Goal: Task Accomplishment & Management: Manage account settings

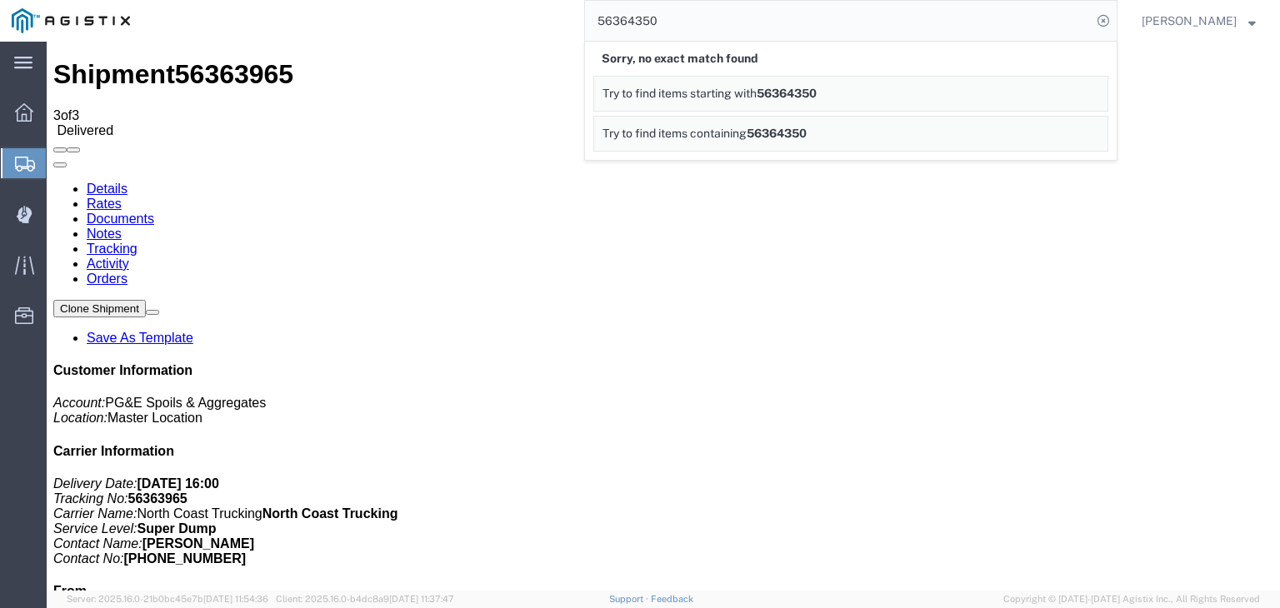
click at [644, 27] on input "56364350" at bounding box center [838, 21] width 507 height 40
click at [687, 25] on input "56364350" at bounding box center [838, 21] width 507 height 40
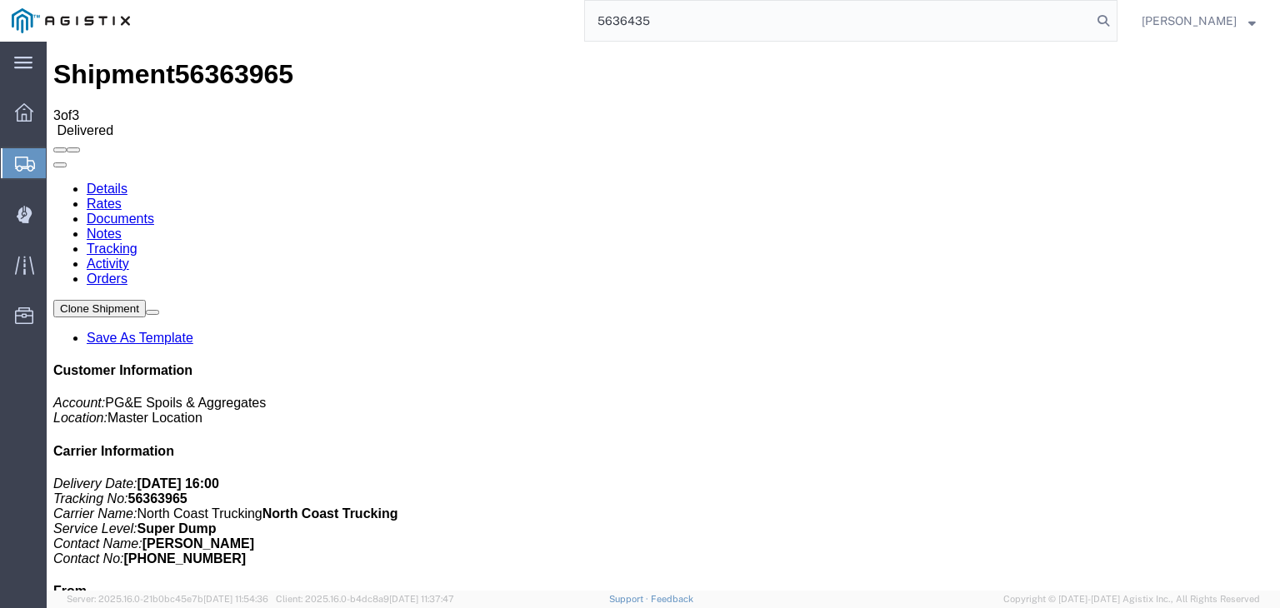
type input "56364350"
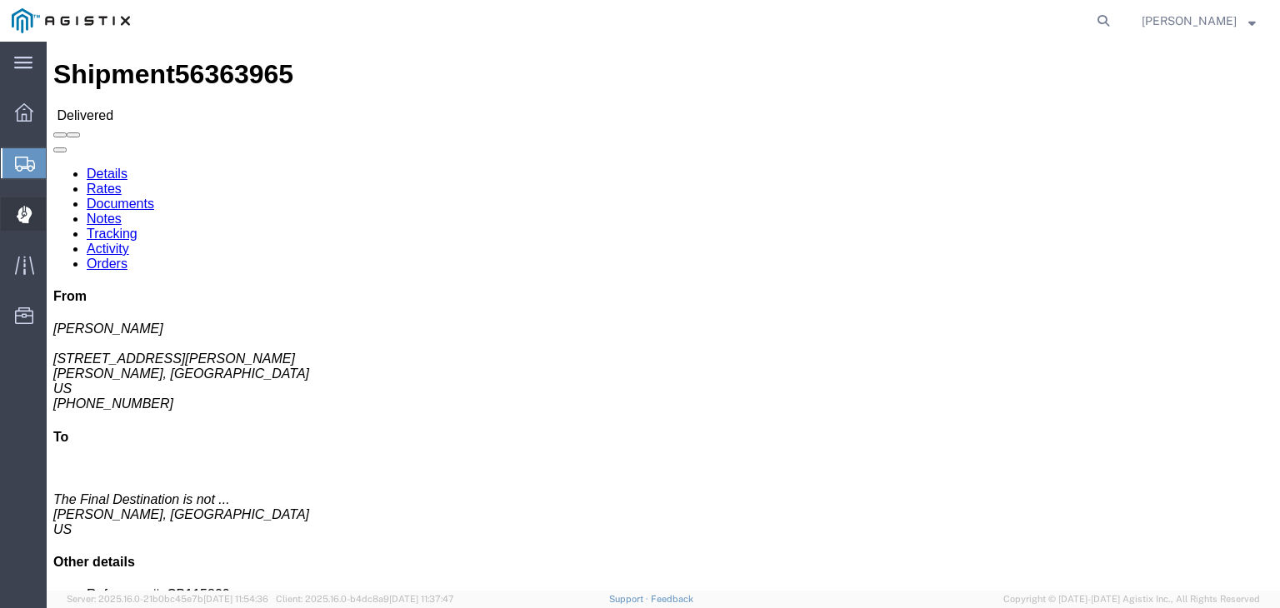
click at [25, 221] on icon at bounding box center [23, 215] width 15 height 17
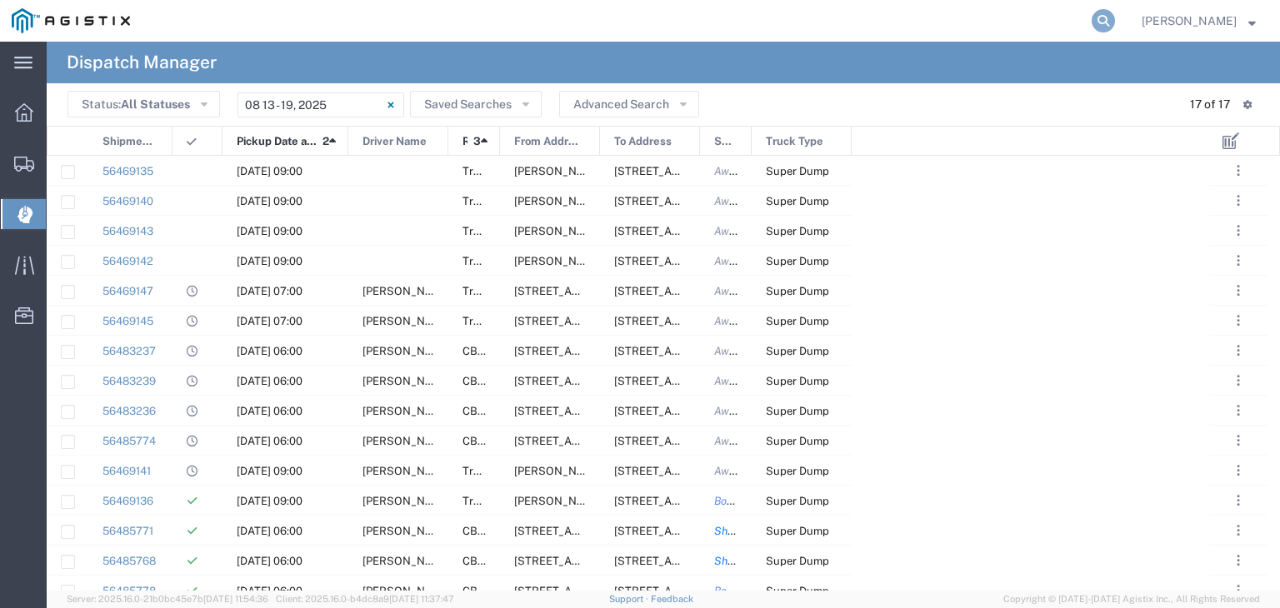
click at [1115, 15] on icon at bounding box center [1102, 20] width 23 height 23
type input "56364350"
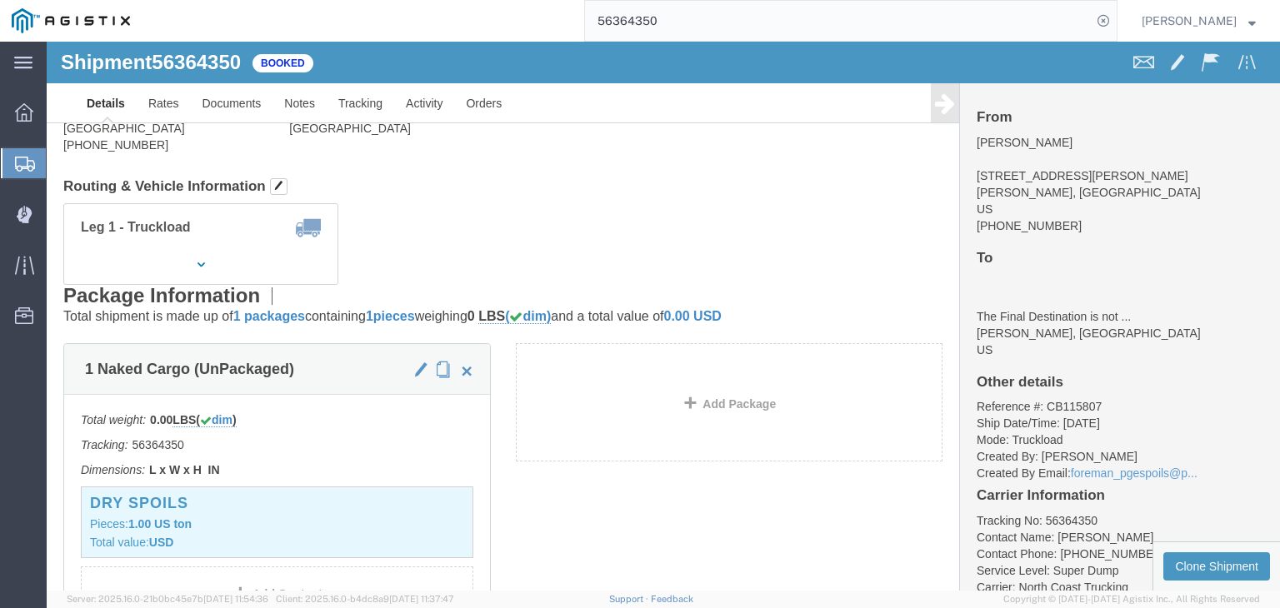
scroll to position [52, 0]
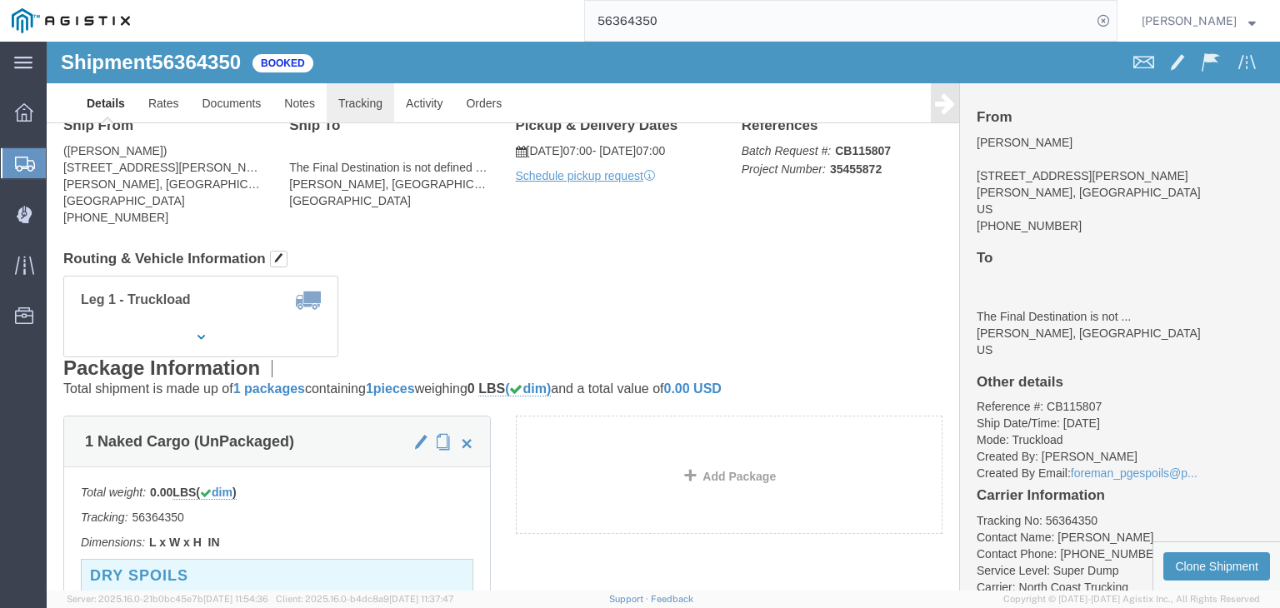
click link "Tracking"
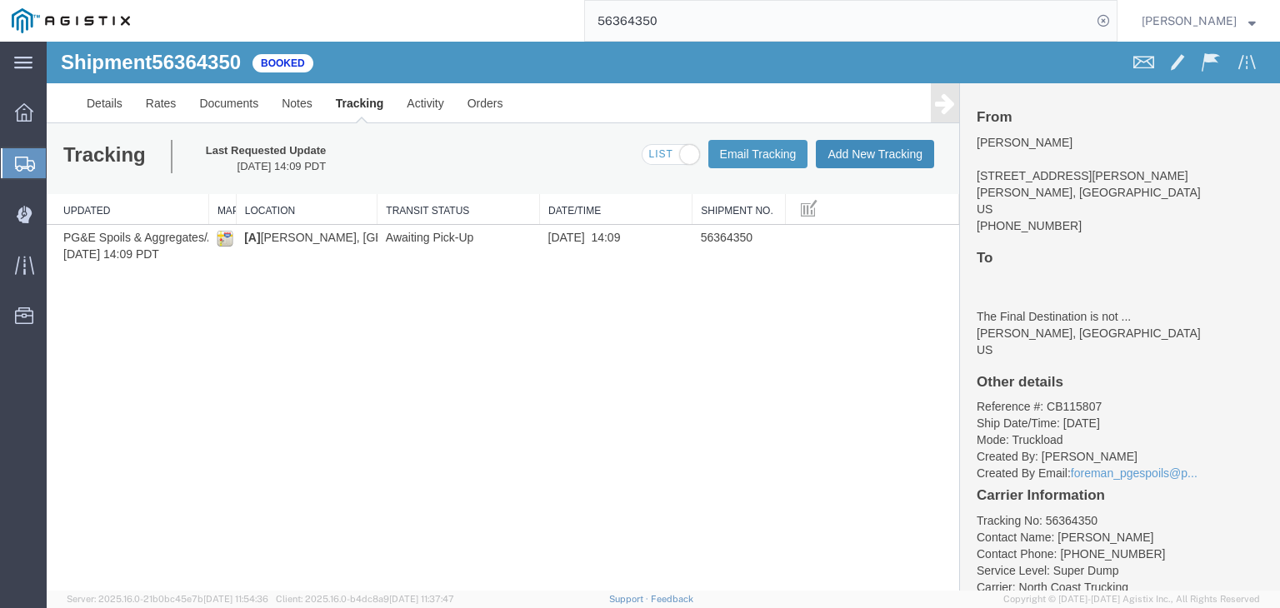
click at [855, 148] on button "Add New Tracking" at bounding box center [875, 154] width 118 height 28
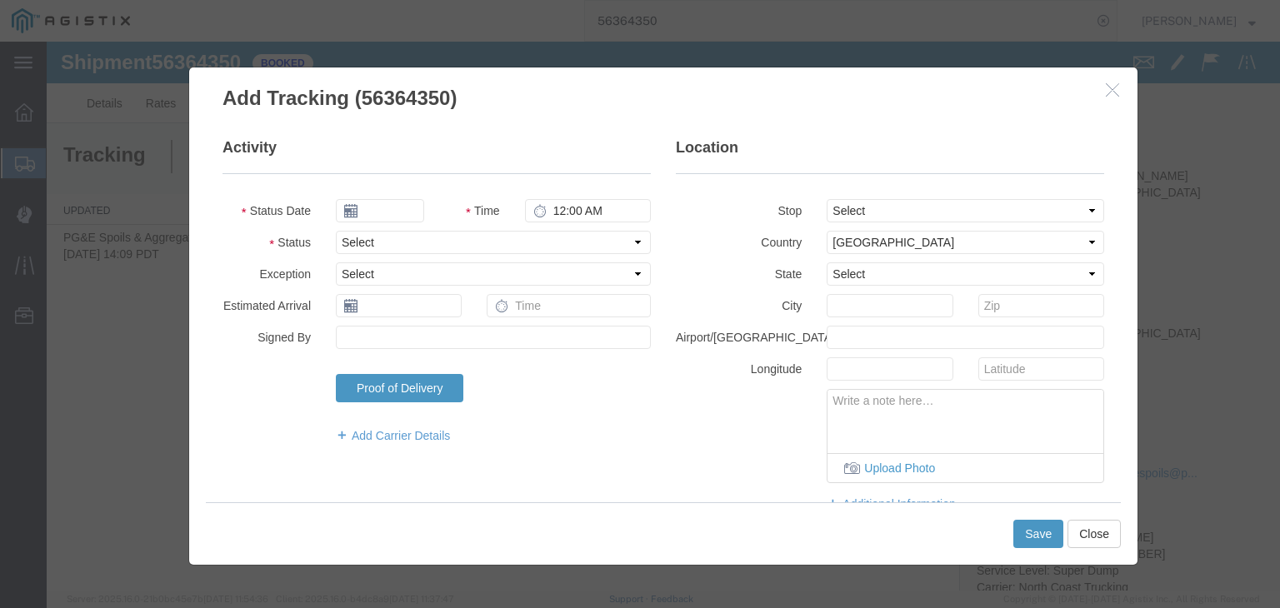
type input "[DATE]"
type input "11:00 AM"
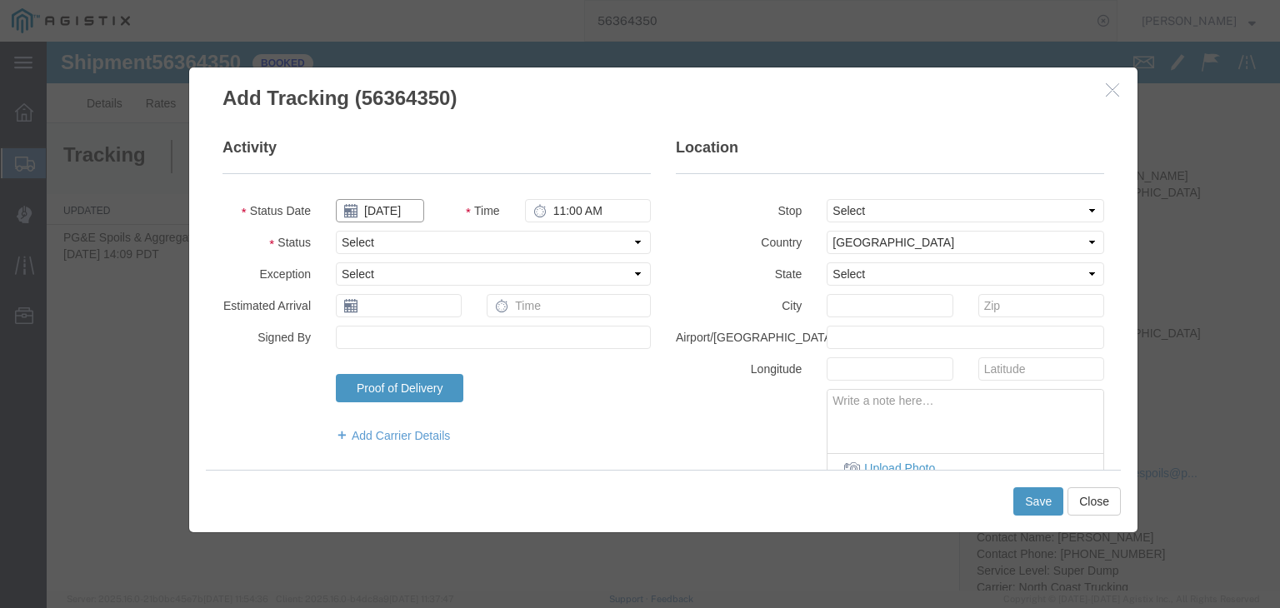
click at [380, 211] on input "[DATE]" at bounding box center [380, 210] width 88 height 23
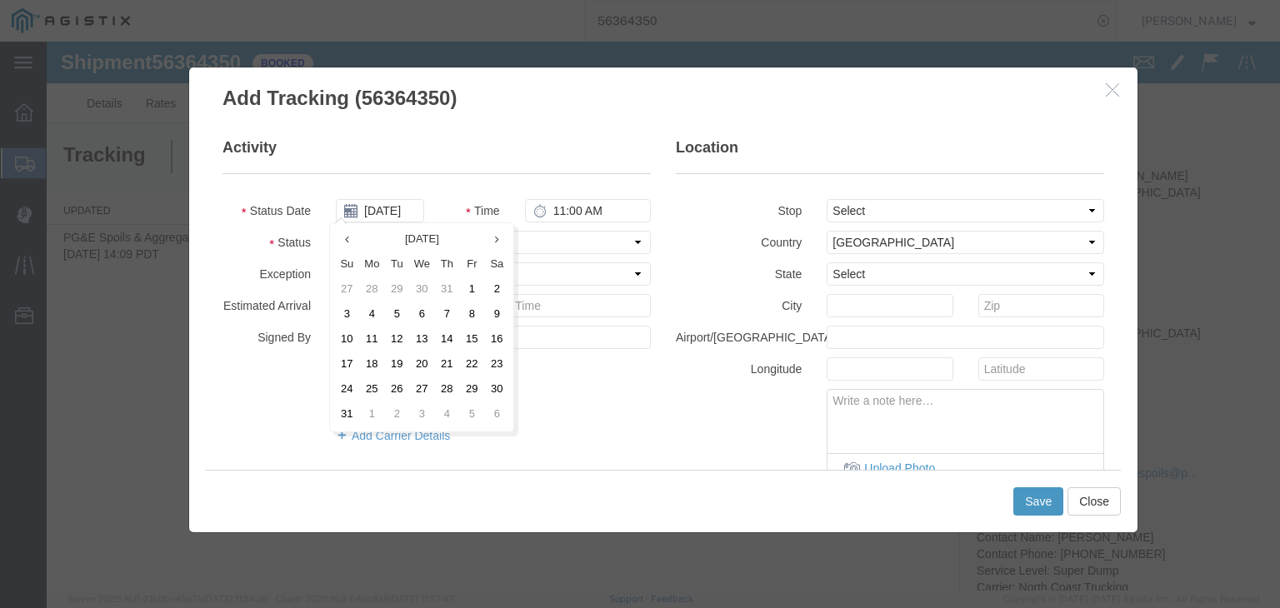
click at [467, 291] on td "1" at bounding box center [471, 289] width 25 height 25
type input "[DATE]"
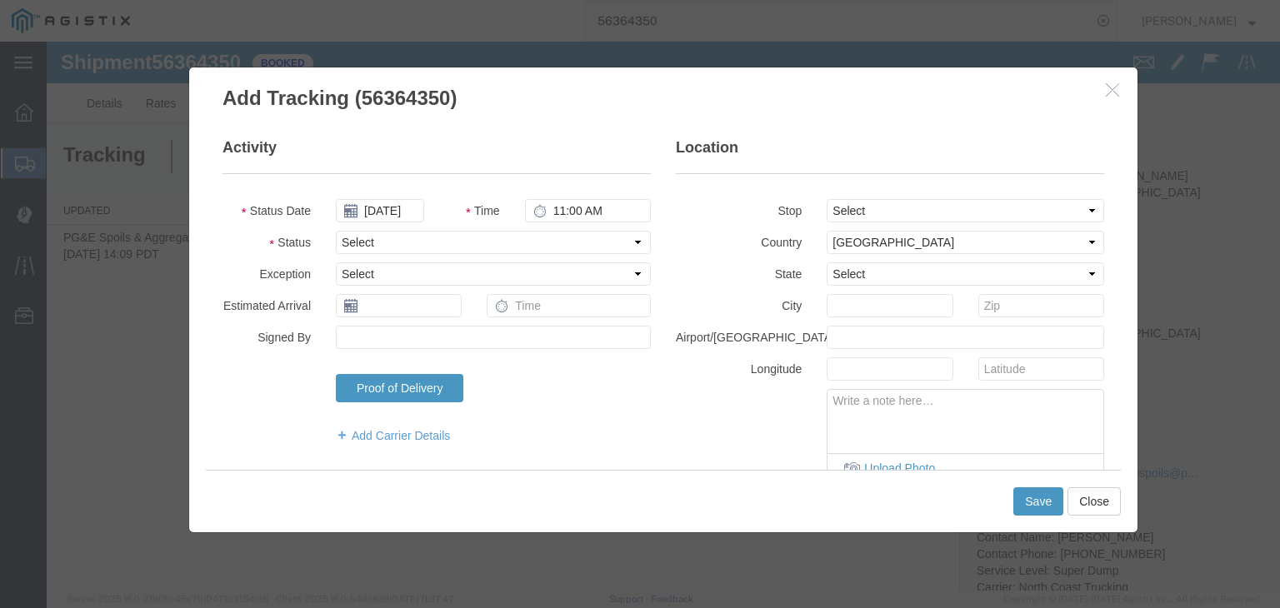
click at [560, 197] on fieldset "Activity Status Date 08/01/2025 Time 11:00 AM Status Select Arrival Notice Avai…" at bounding box center [436, 298] width 428 height 323
click at [567, 214] on input "11:00 AM" at bounding box center [588, 210] width 126 height 23
type input "7:00 AM"
click at [408, 253] on select "Select Arrival Notice Available Arrival Notice Imported Arrive at Delivery Loca…" at bounding box center [493, 242] width 315 height 23
select select "ARVPULOC"
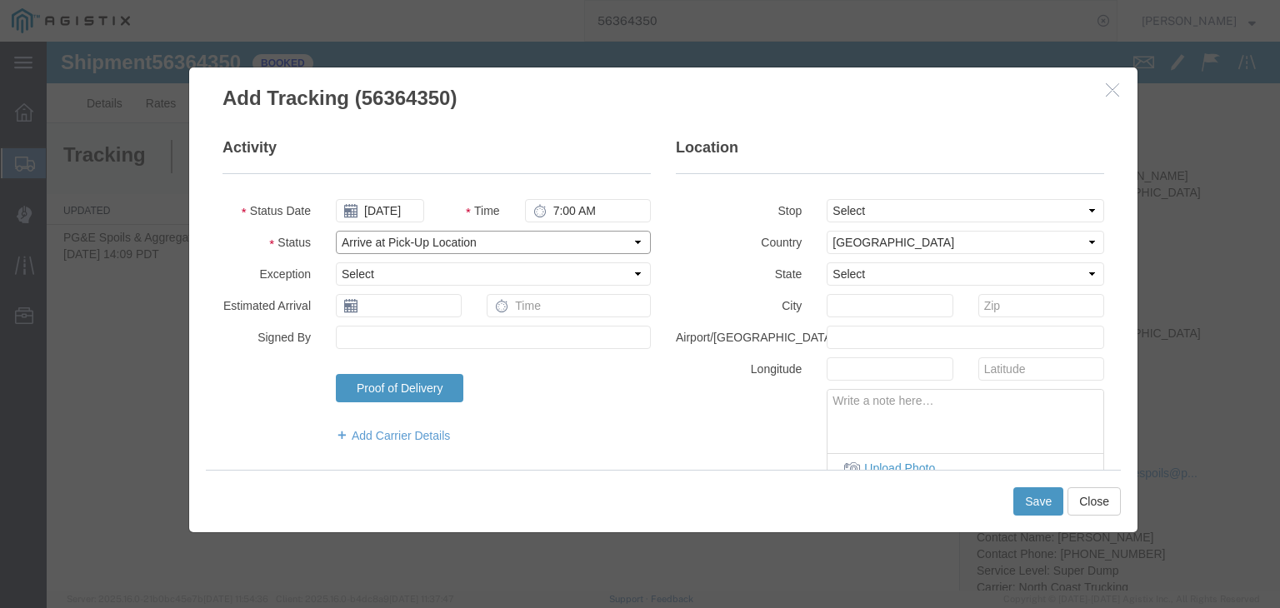
click at [336, 231] on select "Select Arrival Notice Available Arrival Notice Imported Arrive at Delivery Loca…" at bounding box center [493, 242] width 315 height 23
click at [832, 217] on select "Select From: [STREET_ADDRESS][PERSON_NAME][PERSON_NAME] To: The Final Destinati…" at bounding box center [965, 210] width 277 height 23
select select "{"pickupDeliveryInfoId": "122012055","pickupOrDelivery": "P","stopNum": "1","lo…"
click at [827, 199] on select "Select From: [STREET_ADDRESS][PERSON_NAME][PERSON_NAME] To: The Final Destinati…" at bounding box center [965, 210] width 277 height 23
select select "CA"
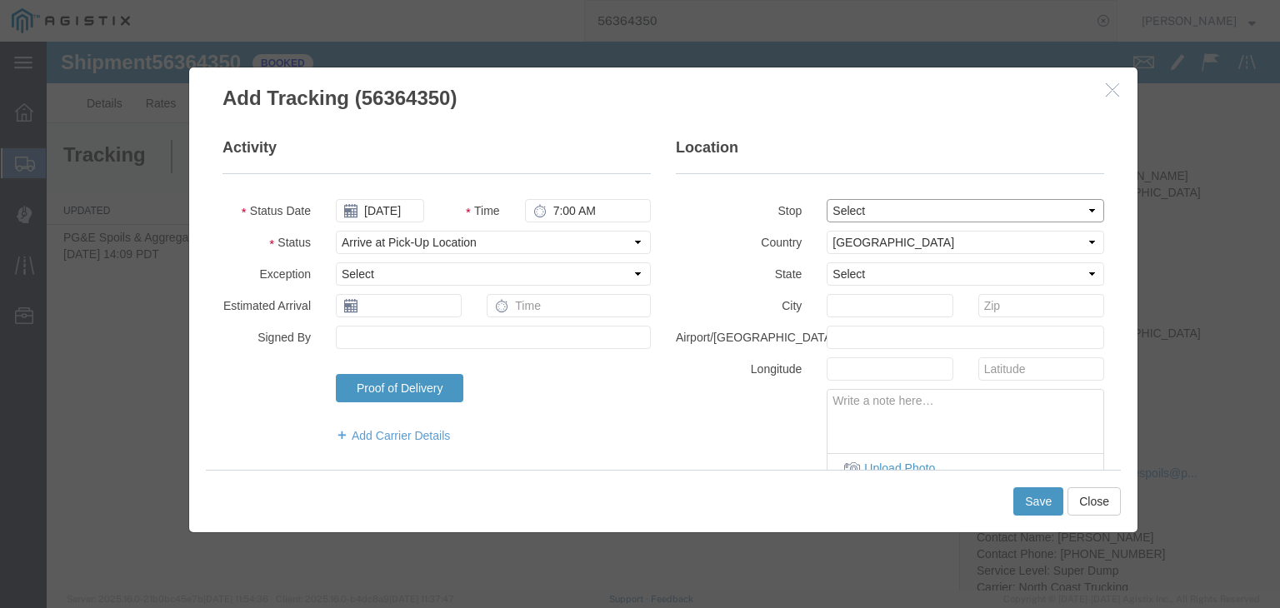
type input "[PERSON_NAME]"
click at [1043, 502] on button "Save" at bounding box center [1038, 501] width 50 height 28
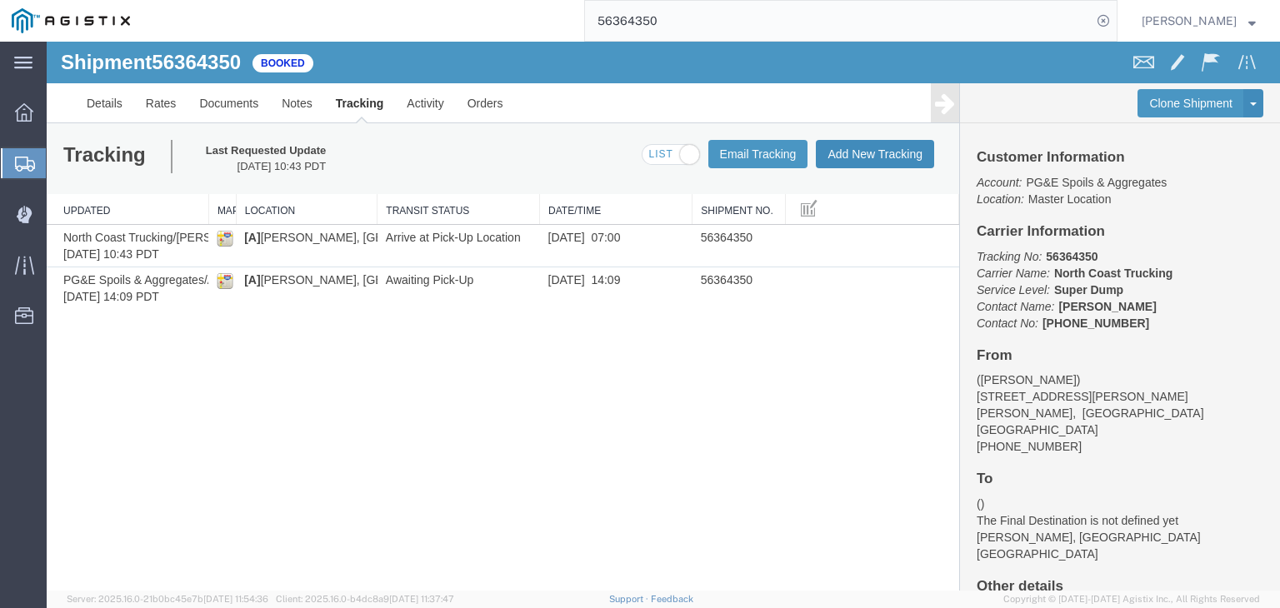
click at [862, 151] on button "Add New Tracking" at bounding box center [875, 154] width 118 height 28
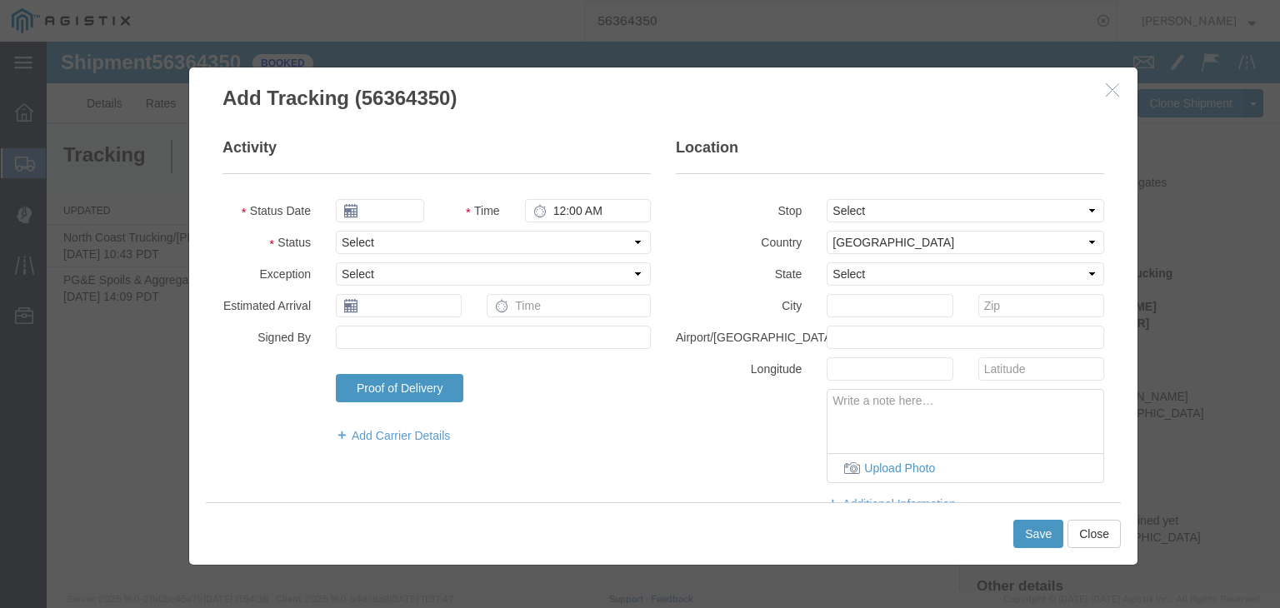
type input "[DATE]"
type input "11:00 AM"
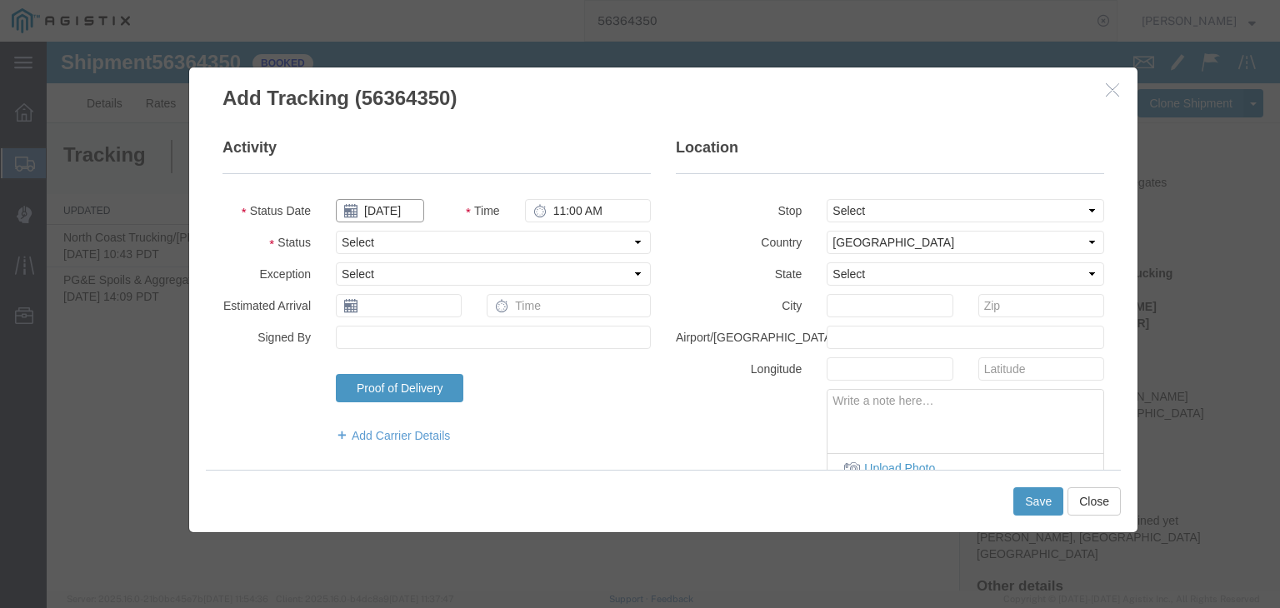
click at [402, 206] on input "[DATE]" at bounding box center [380, 210] width 88 height 23
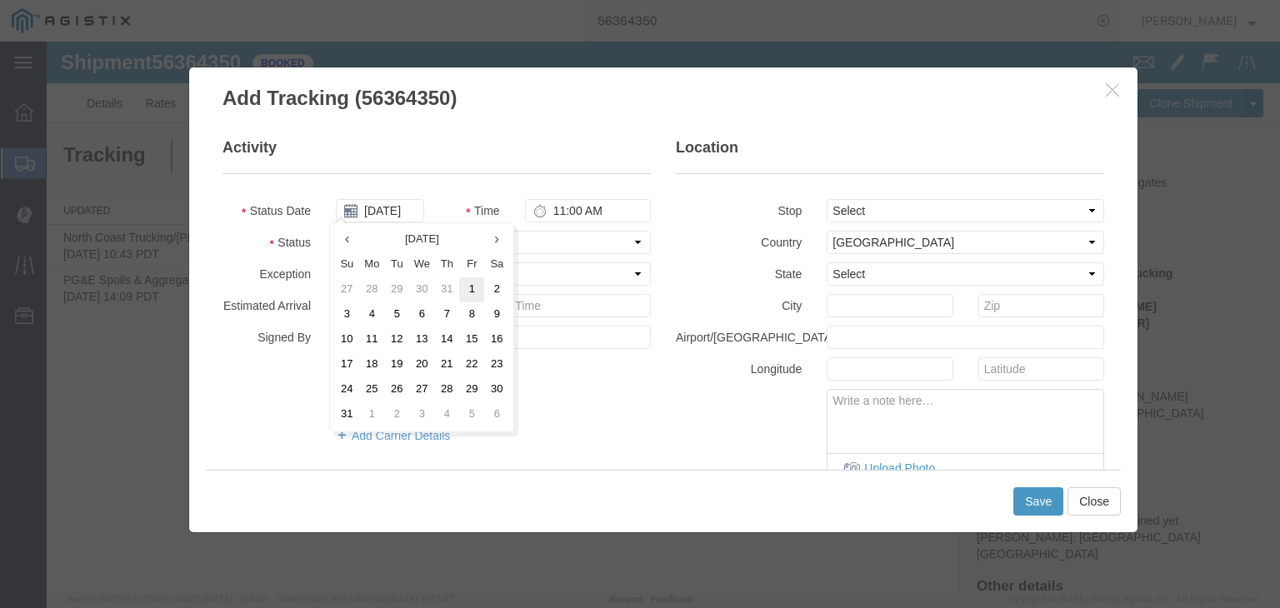
click at [477, 285] on td "1" at bounding box center [471, 289] width 25 height 25
type input "[DATE]"
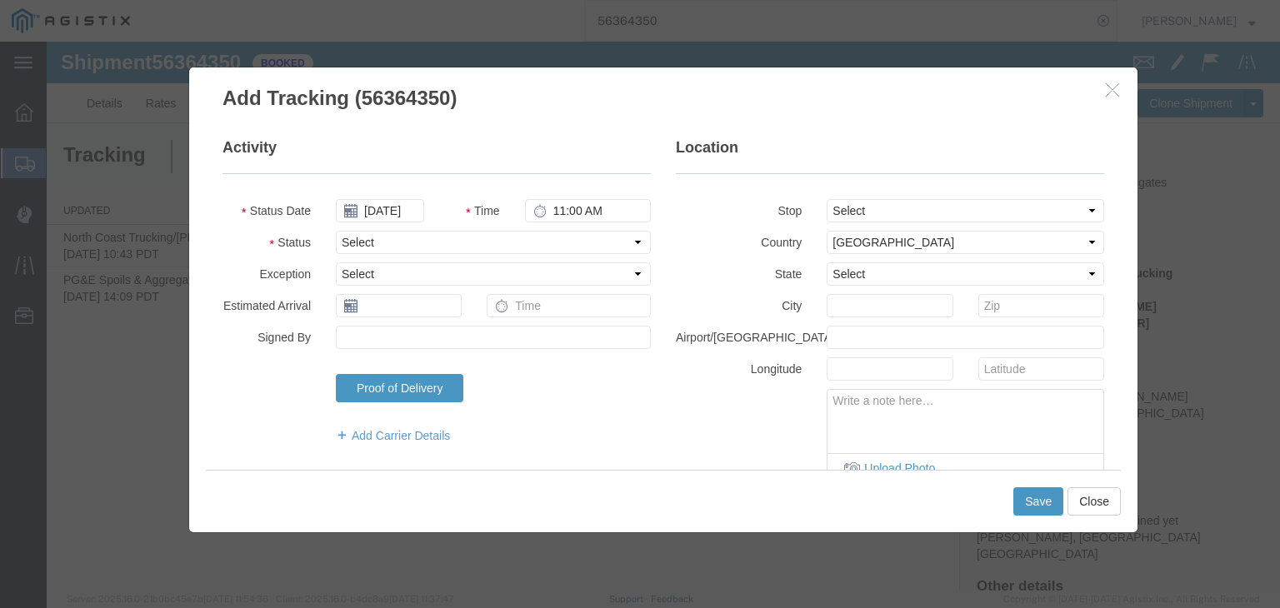
click at [553, 224] on fieldset "Activity Status Date 08/01/2025 Time 11:00 AM Status Select Arrival Notice Avai…" at bounding box center [436, 298] width 428 height 323
click at [557, 211] on input "11:00 AM" at bounding box center [588, 210] width 126 height 23
type input "9:15 AM"
click at [467, 244] on select "Select Arrival Notice Available Arrival Notice Imported Arrive at Delivery Loca…" at bounding box center [493, 242] width 315 height 23
select select "DPTPULOC"
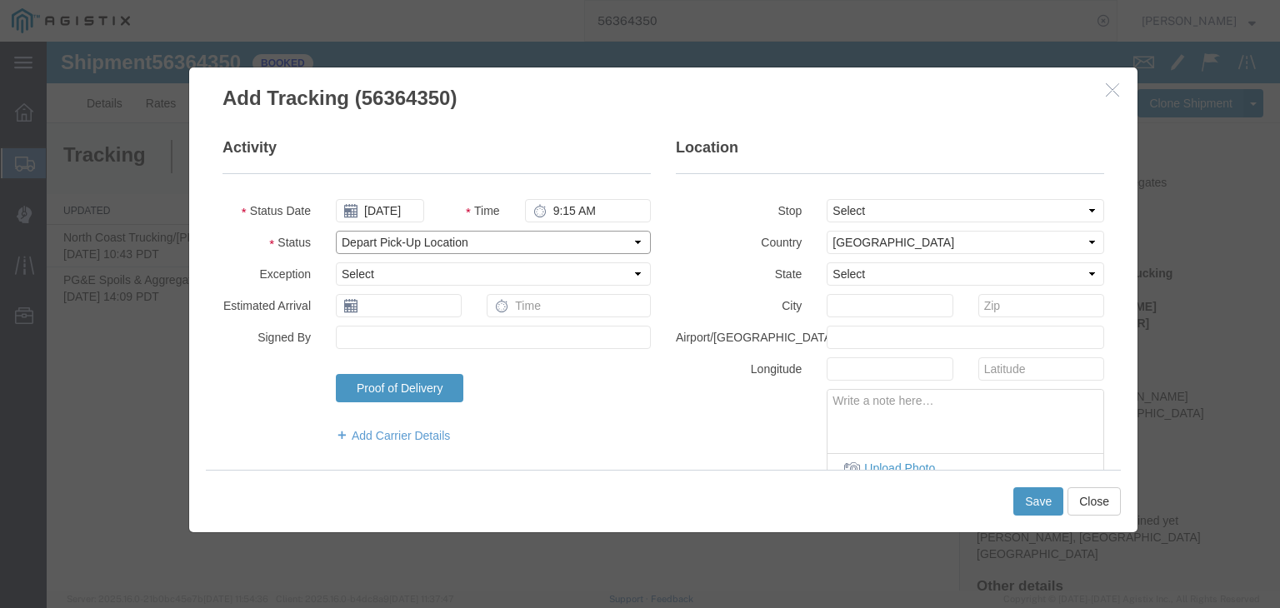
click at [336, 231] on select "Select Arrival Notice Available Arrival Notice Imported Arrive at Delivery Loca…" at bounding box center [493, 242] width 315 height 23
click at [875, 200] on select "Select From: [STREET_ADDRESS][PERSON_NAME][PERSON_NAME] To: The Final Destinati…" at bounding box center [965, 210] width 277 height 23
select select "{"pickupDeliveryInfoId": "122012055","pickupOrDelivery": "P","stopNum": "1","lo…"
click at [827, 199] on select "Select From: [STREET_ADDRESS][PERSON_NAME][PERSON_NAME] To: The Final Destinati…" at bounding box center [965, 210] width 277 height 23
select select "CA"
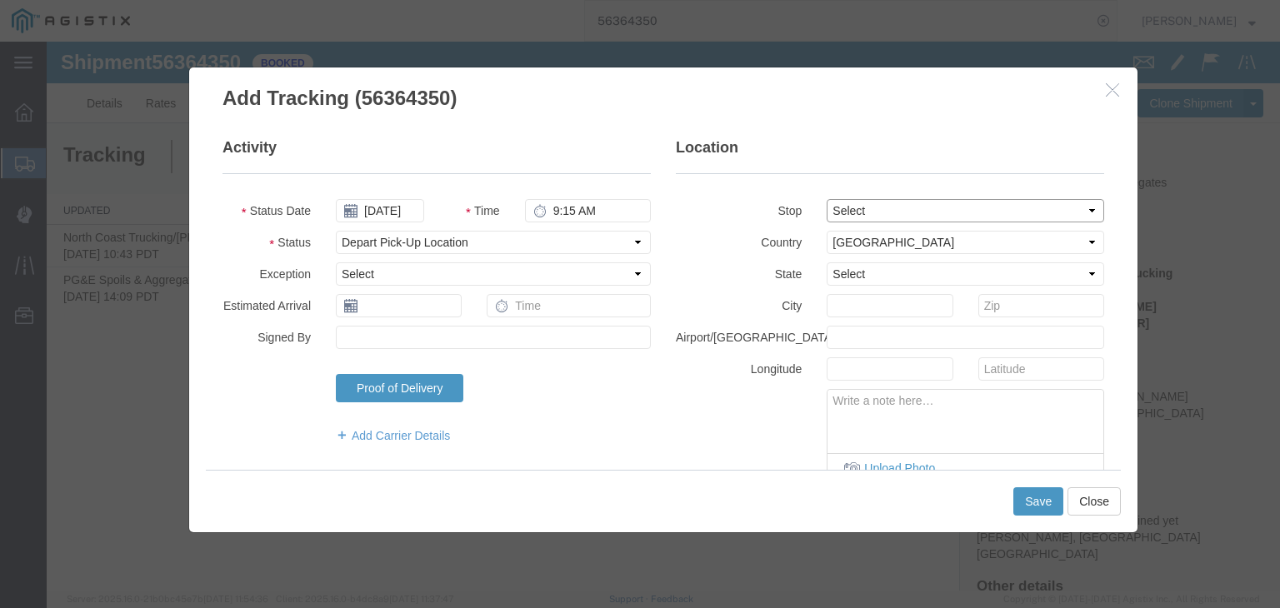
type input "[PERSON_NAME]"
click at [1035, 502] on button "Save" at bounding box center [1038, 501] width 50 height 28
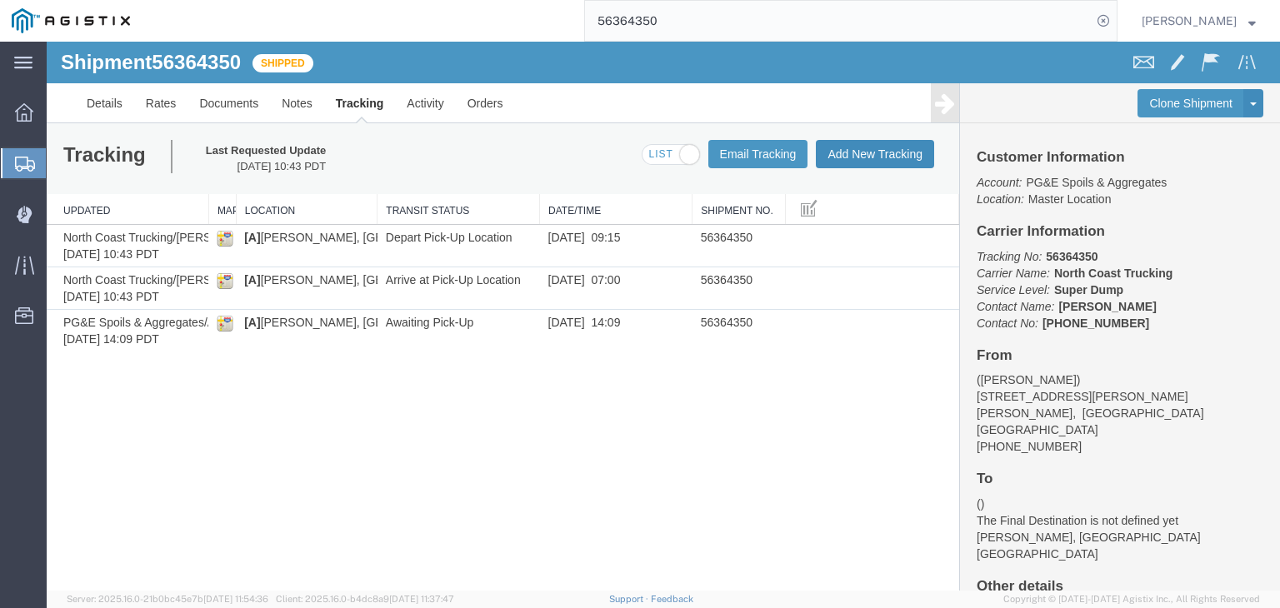
click at [875, 150] on button "Add New Tracking" at bounding box center [875, 154] width 118 height 28
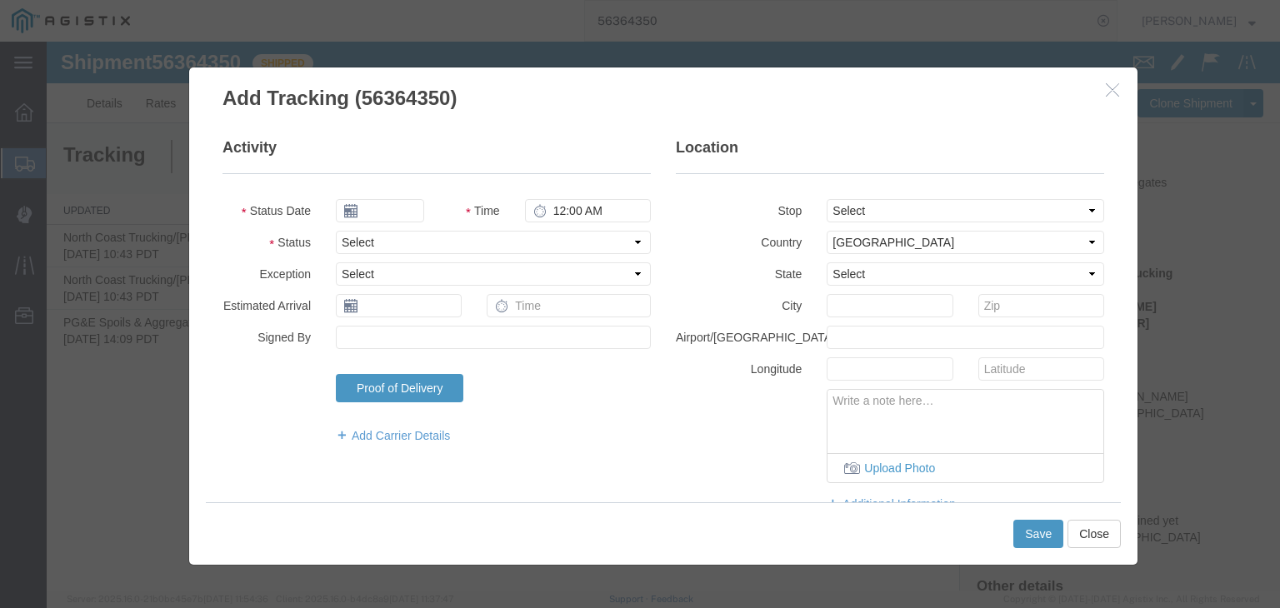
type input "[DATE]"
type input "11:00 AM"
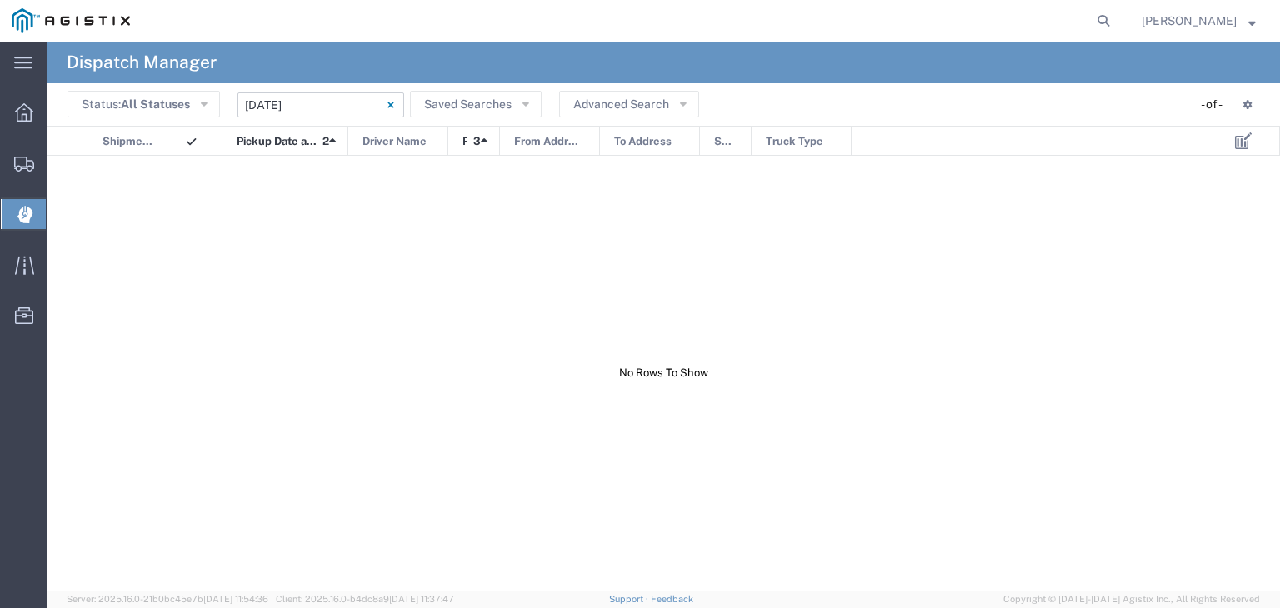
click at [307, 100] on input "[DATE] - [DATE]" at bounding box center [320, 104] width 167 height 25
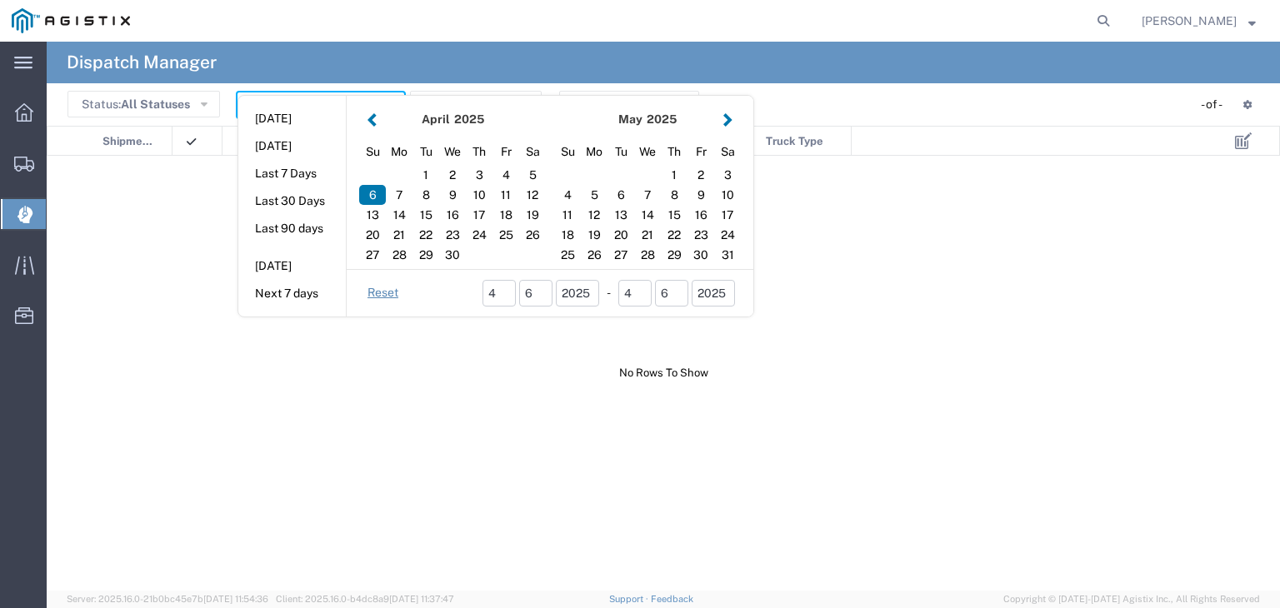
click at [725, 121] on button "button" at bounding box center [727, 119] width 17 height 22
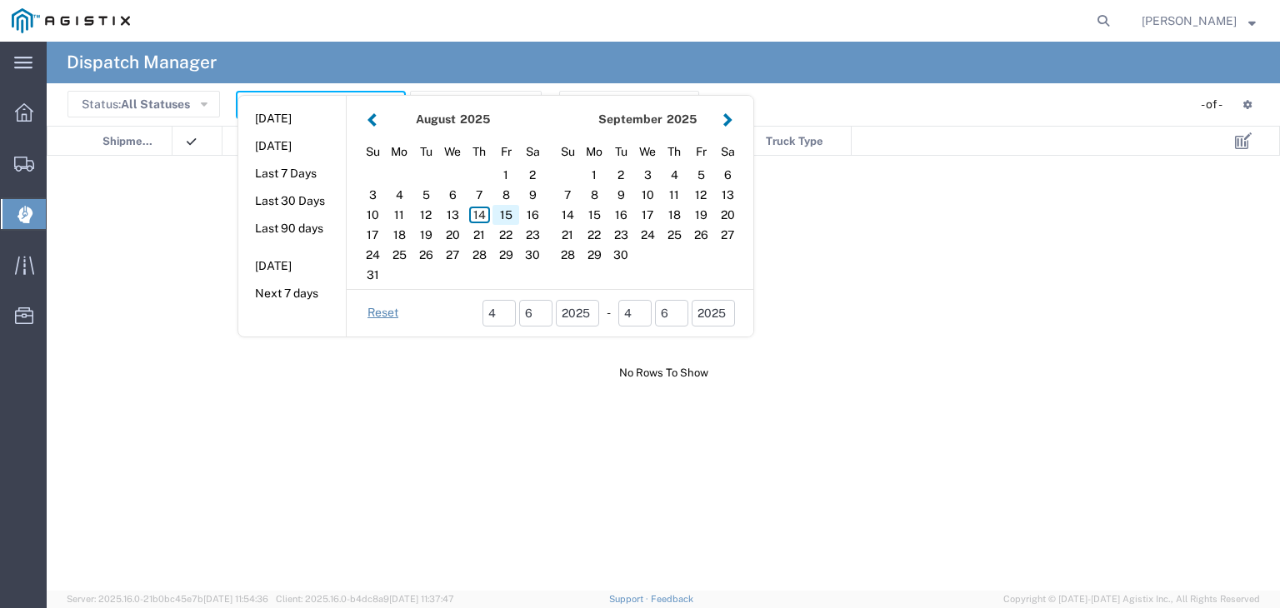
click at [505, 218] on div "15" at bounding box center [505, 215] width 27 height 20
type input "[DATE]"
type input "[DATE] - [DATE]"
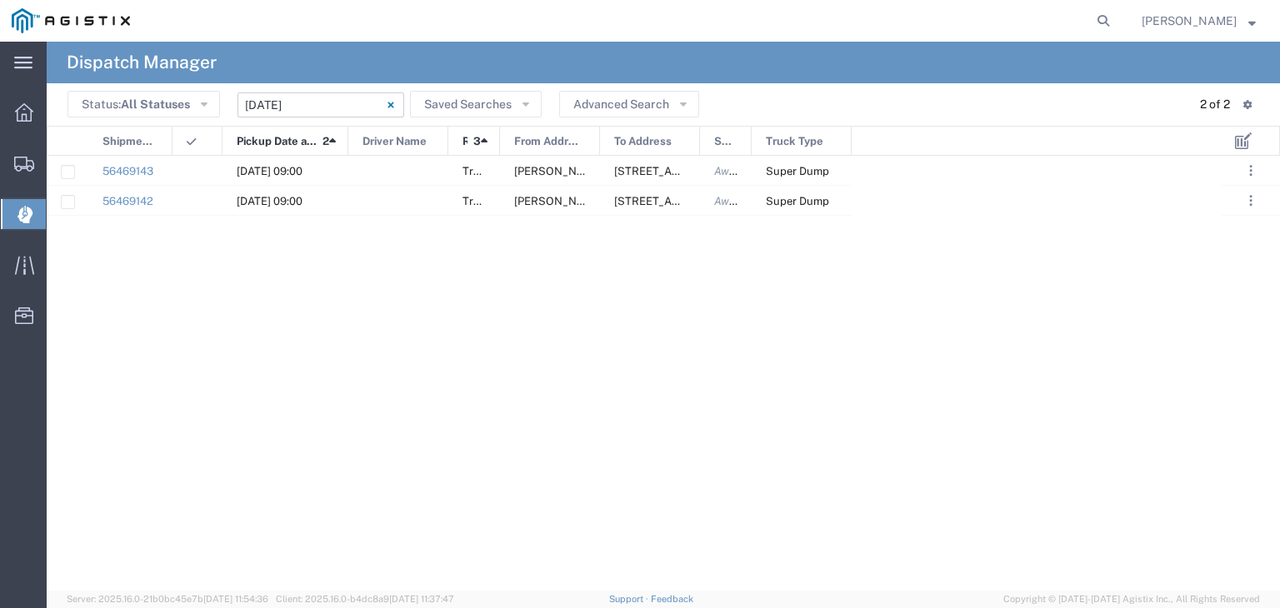
click at [338, 102] on input "[DATE] - [DATE]" at bounding box center [320, 104] width 167 height 25
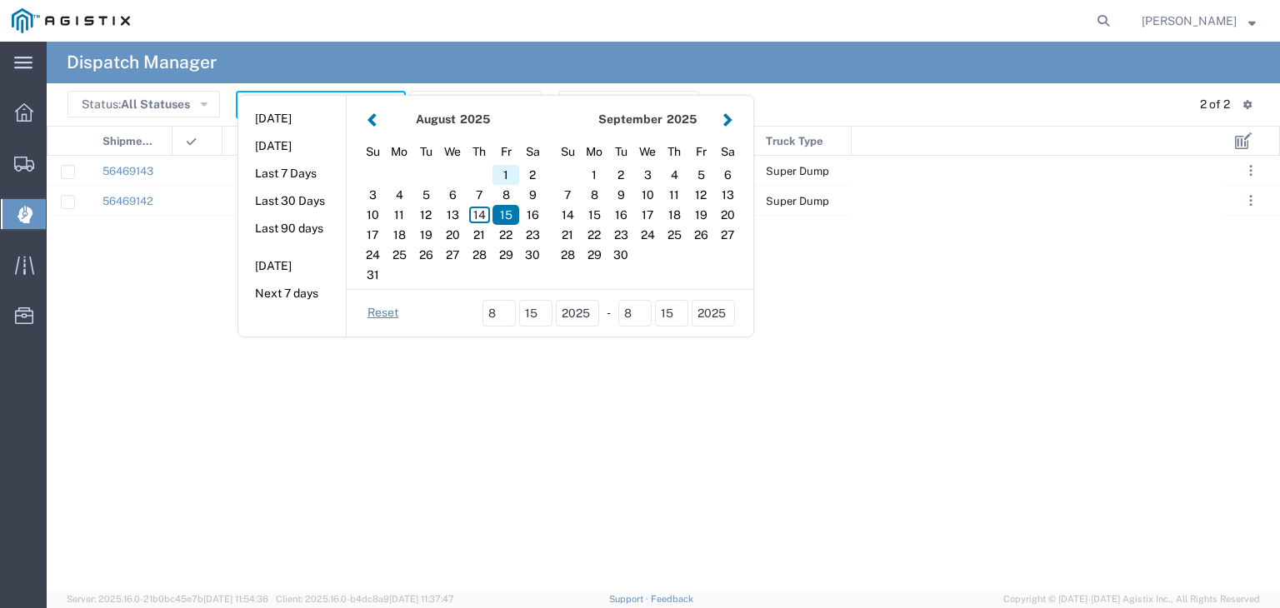
click at [503, 177] on div "1" at bounding box center [505, 175] width 27 height 20
type input "[DATE]"
type input "[DATE] - [DATE]"
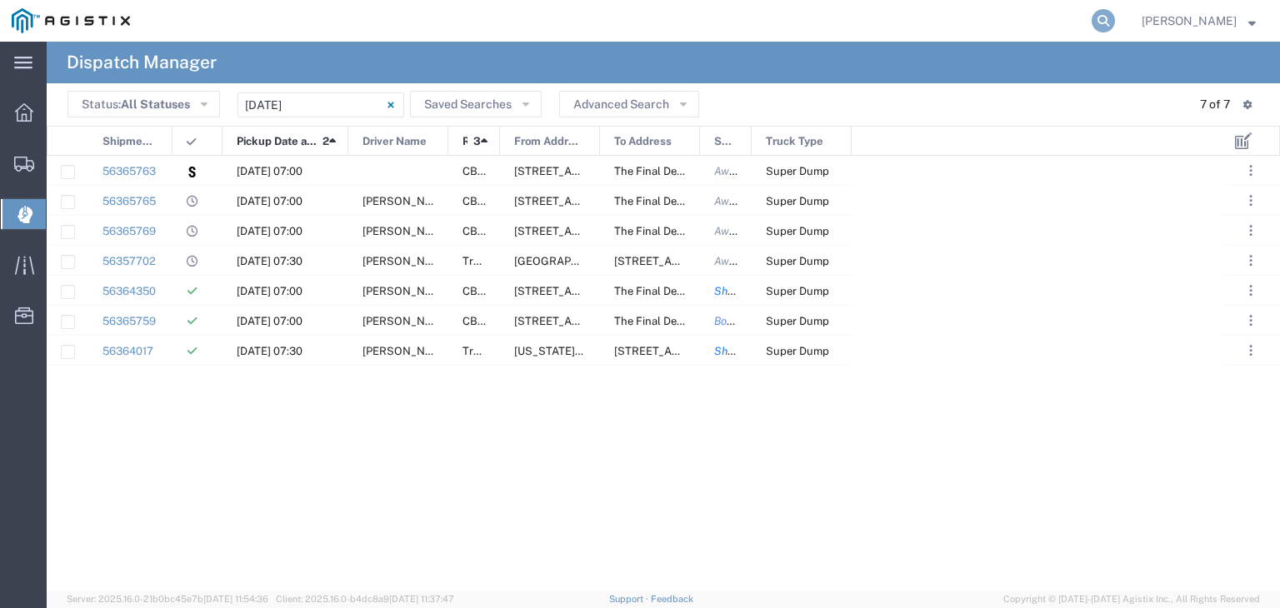
click at [1115, 25] on icon at bounding box center [1102, 20] width 23 height 23
type input "56364350"
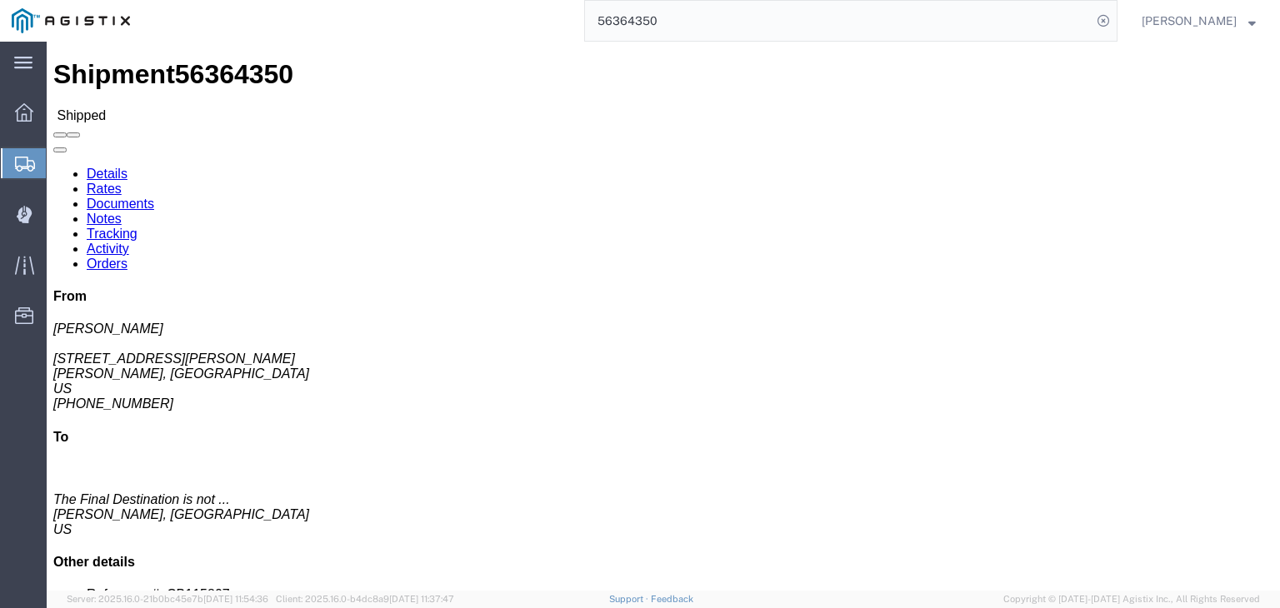
click link "Documents"
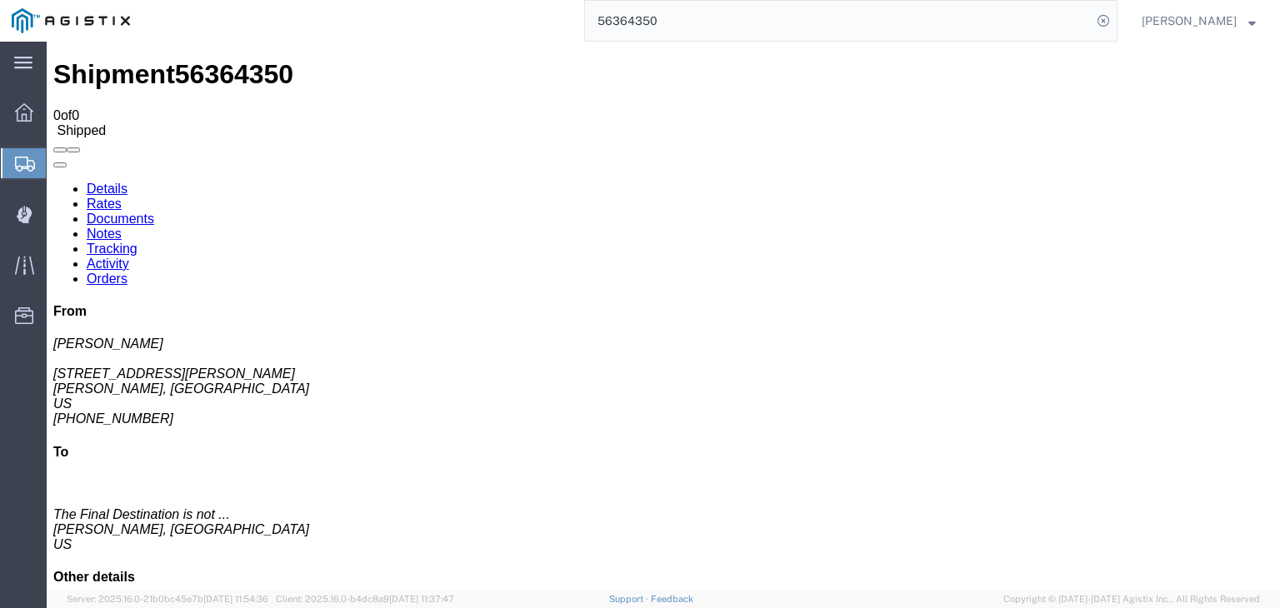
click at [137, 242] on link "Tracking" at bounding box center [112, 249] width 51 height 14
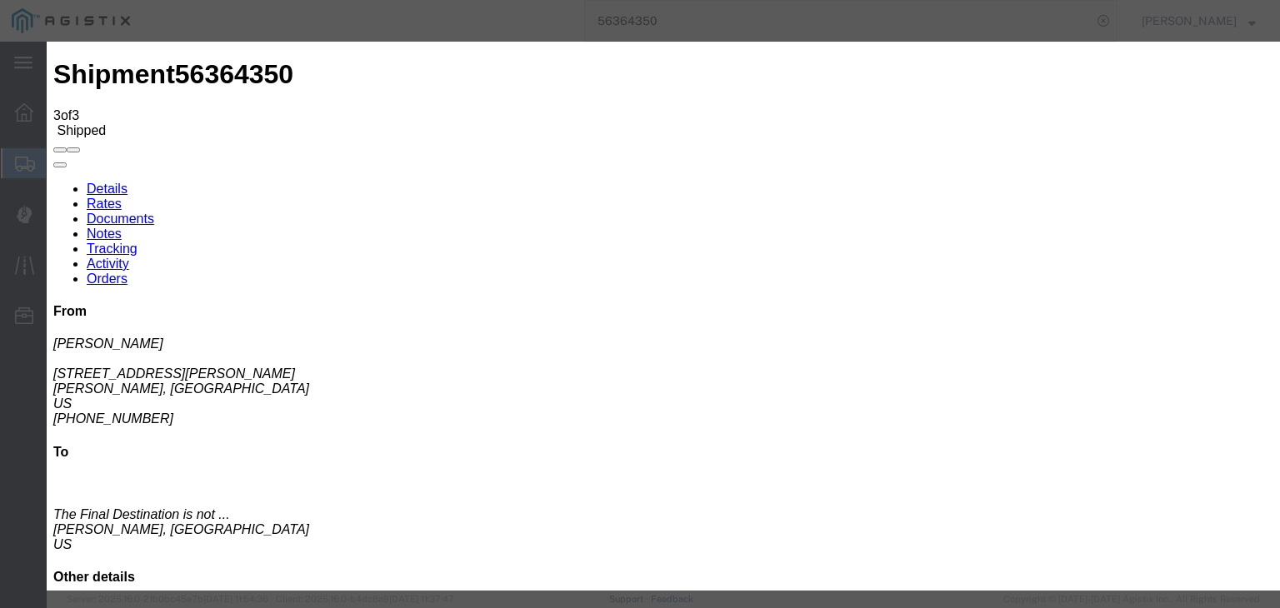
type input "[DATE]"
type input "11:00 AM"
type input "[DATE]"
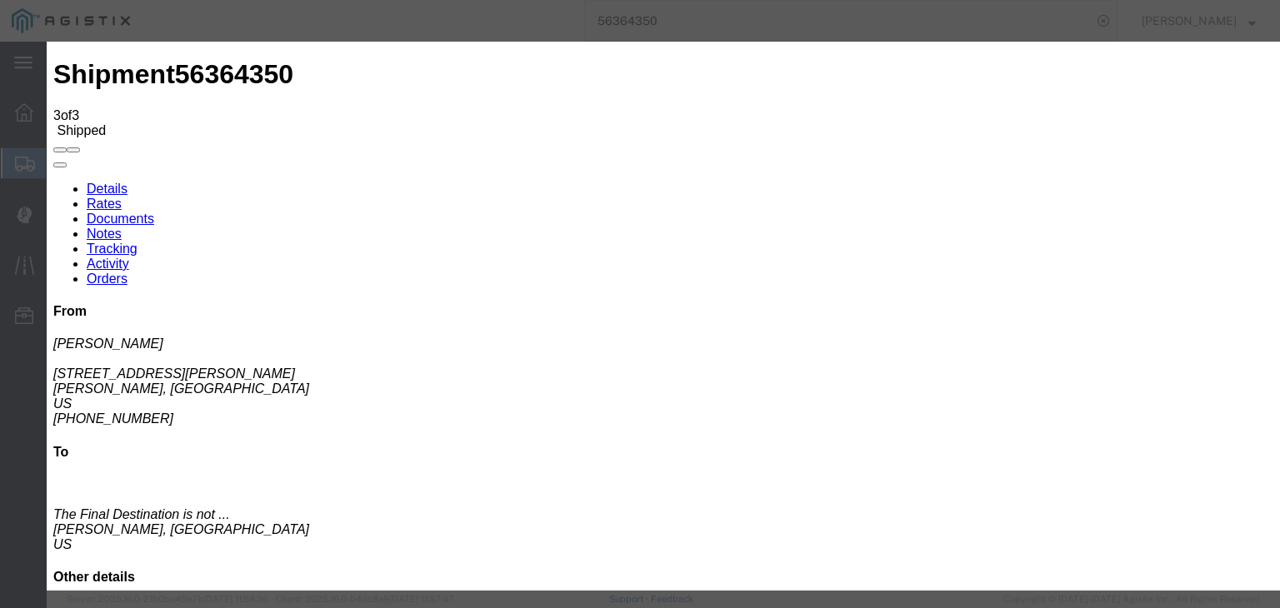
type input "9:45 AM"
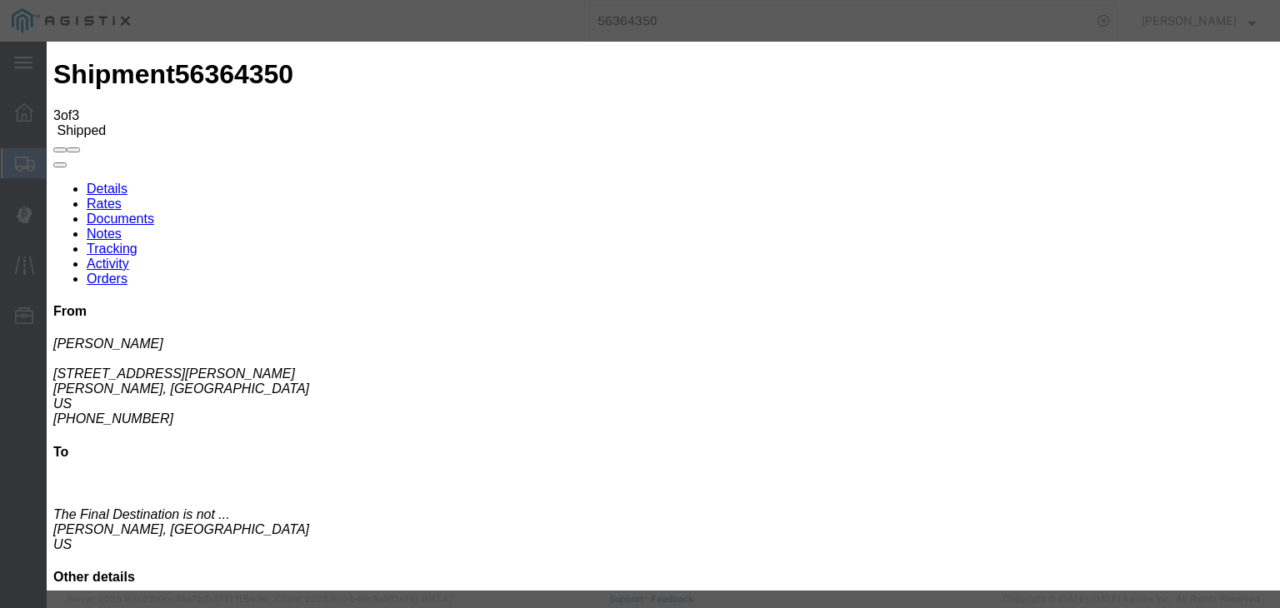
select select "ARVDLVLOC"
select select "{"pickupDeliveryInfoId": "122012054","pickupOrDelivery": "D","stopNum": "100","…"
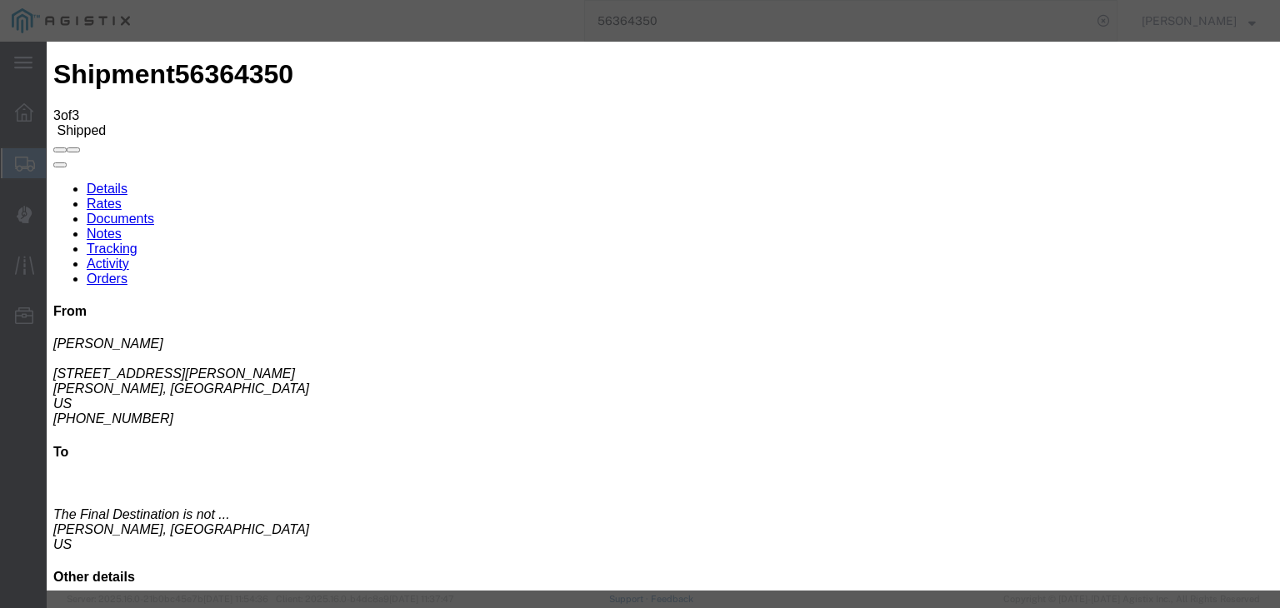
select select "CA"
type input "[PERSON_NAME]"
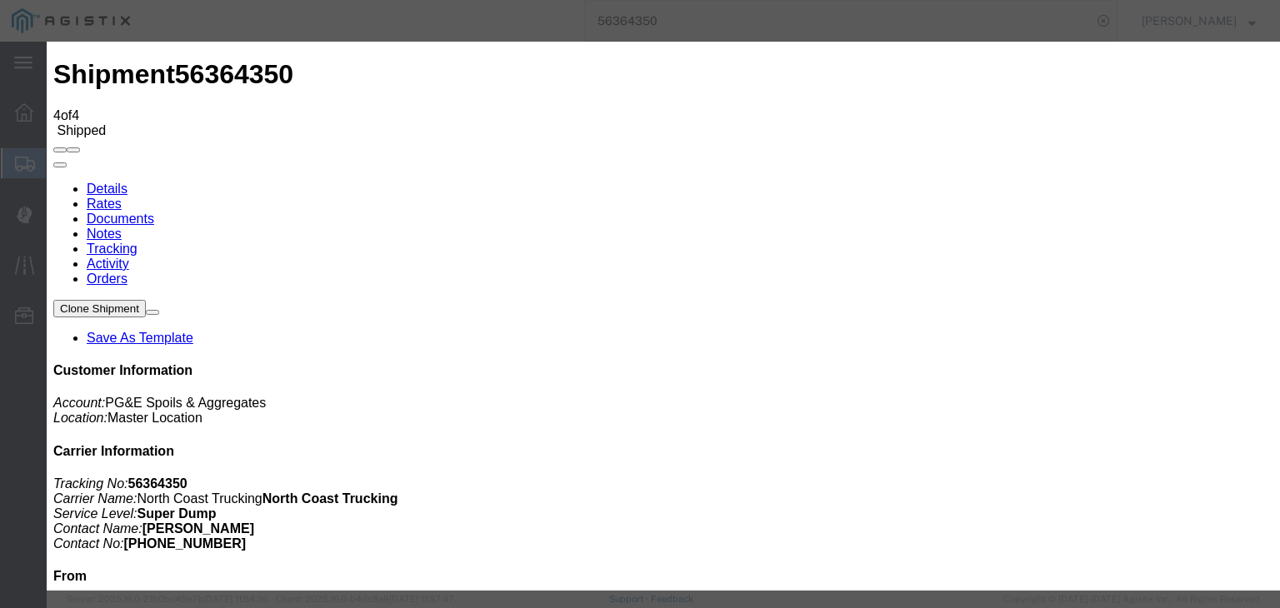
type input "[DATE]"
type input "11:00 AM"
type input "[DATE]"
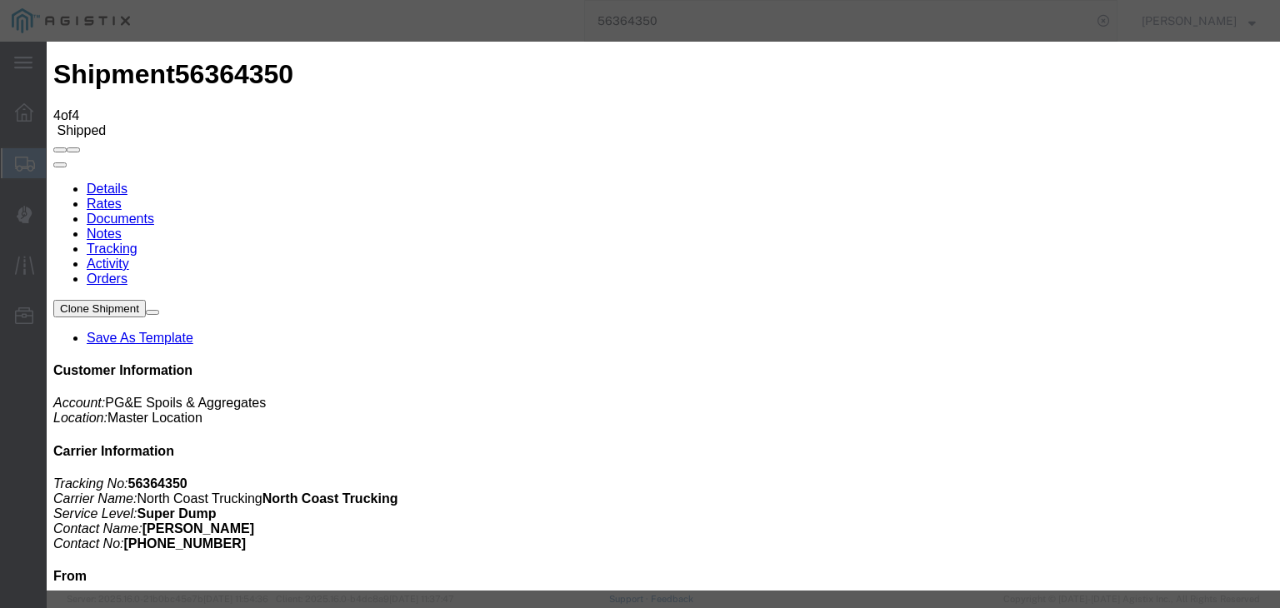
type input "9:50 AM"
drag, startPoint x: 494, startPoint y: 237, endPoint x: 488, endPoint y: 247, distance: 12.3
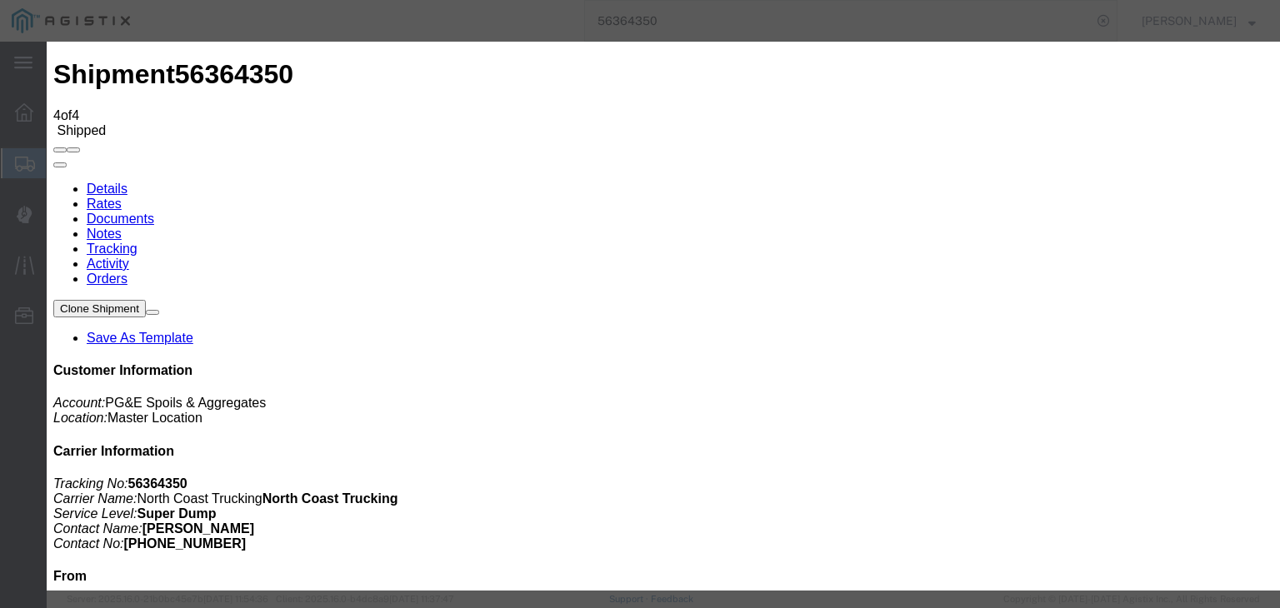
select select "DPTDLVLOC"
drag, startPoint x: 870, startPoint y: 209, endPoint x: 875, endPoint y: 221, distance: 12.7
select select "{"pickupDeliveryInfoId": "122012054","pickupOrDelivery": "D","stopNum": "100","…"
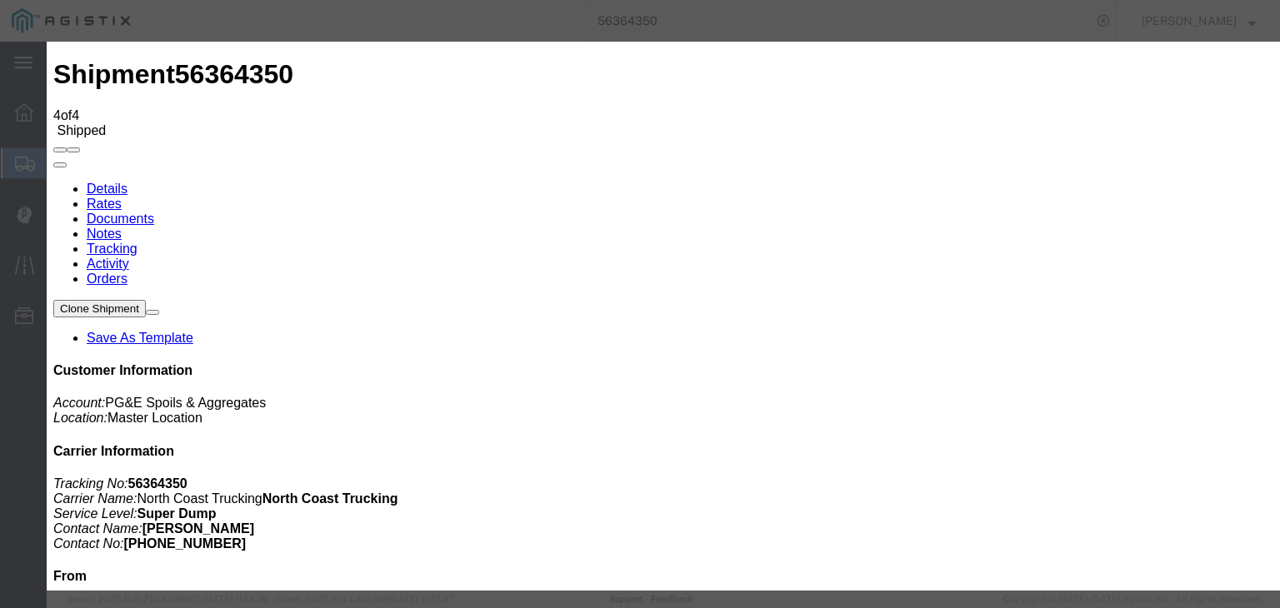
select select "CA"
type input "[PERSON_NAME]"
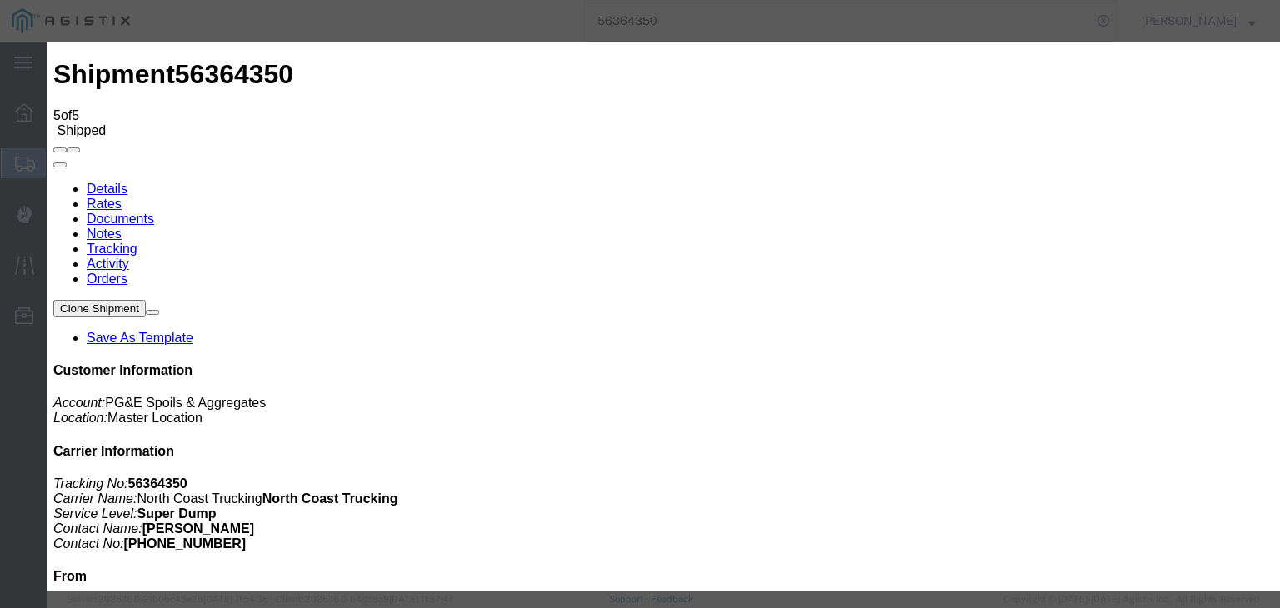
type input "[DATE]"
type input "11:00 AM"
type input "[DATE]"
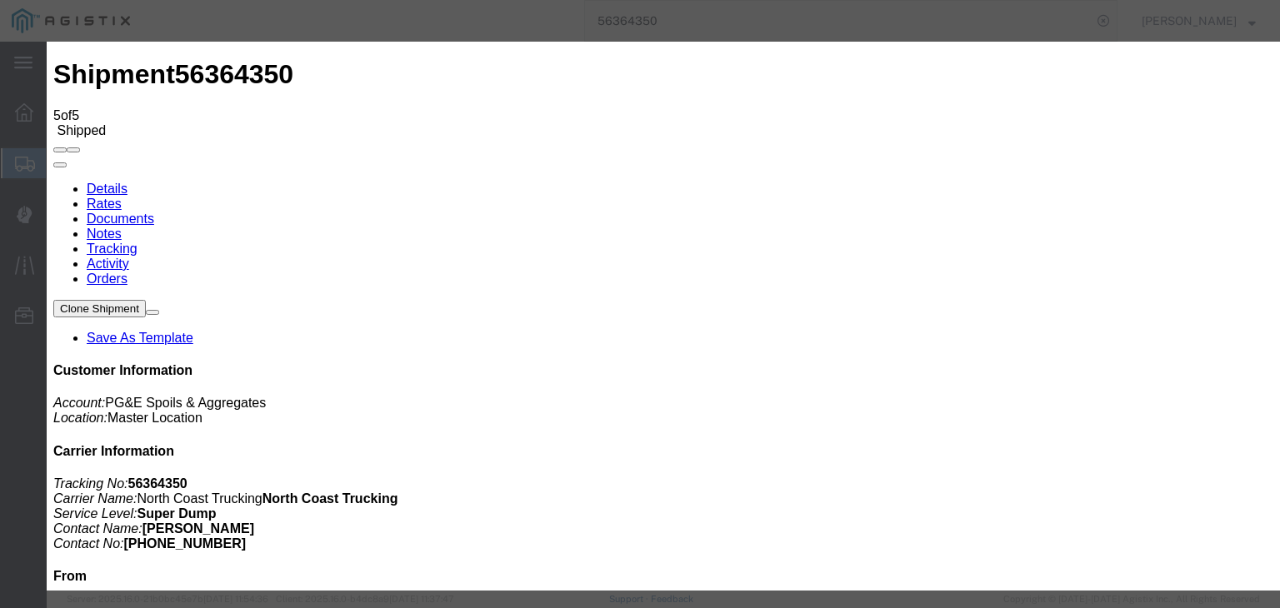
type input "10:15 AM"
drag, startPoint x: 523, startPoint y: 230, endPoint x: 517, endPoint y: 252, distance: 22.7
select select "ARVPULOC"
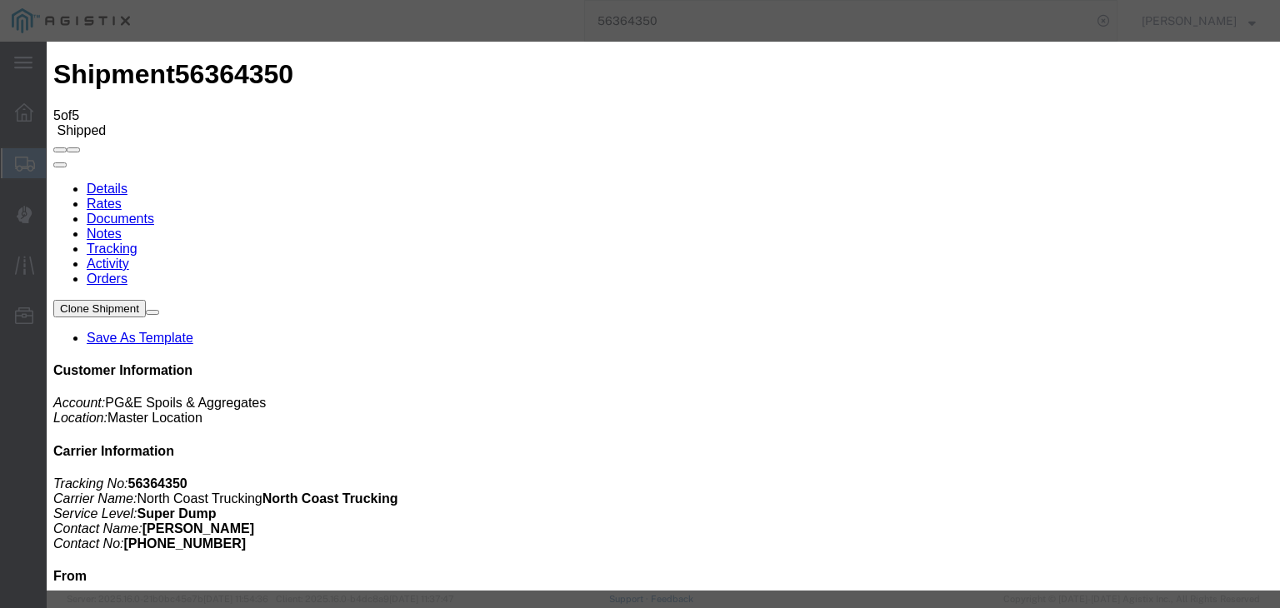
select select "{"pickupDeliveryInfoId": "122012055","pickupOrDelivery": "P","stopNum": "1","lo…"
select select "CA"
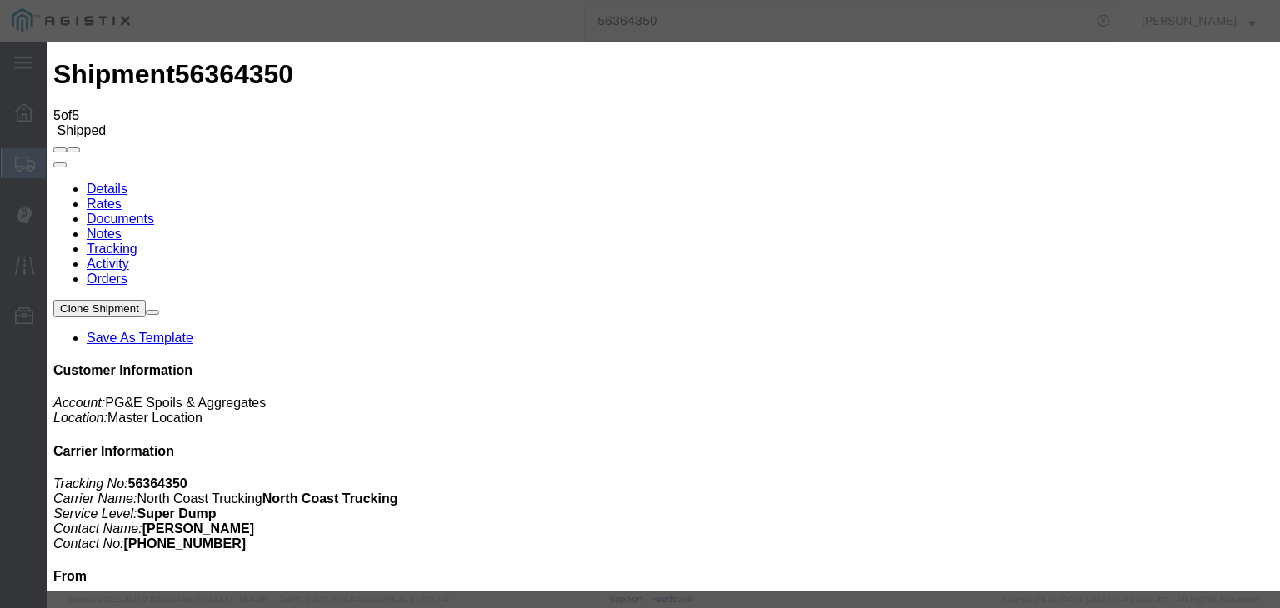
type input "[PERSON_NAME]"
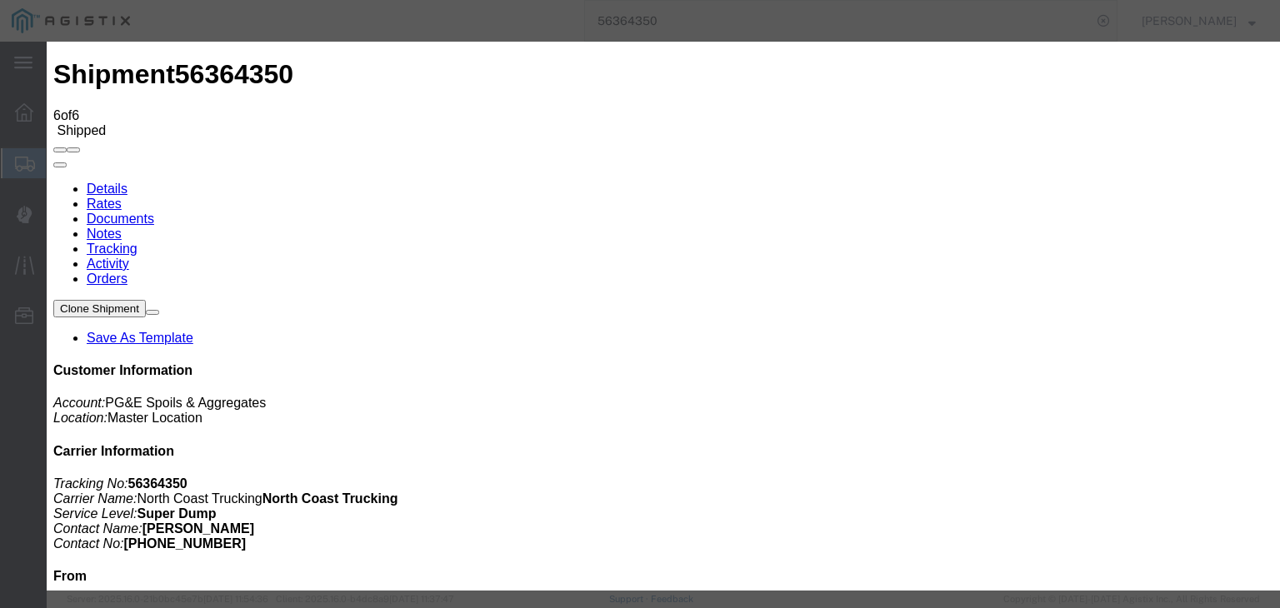
type input "[DATE]"
type input "11:00 AM"
type input "[DATE]"
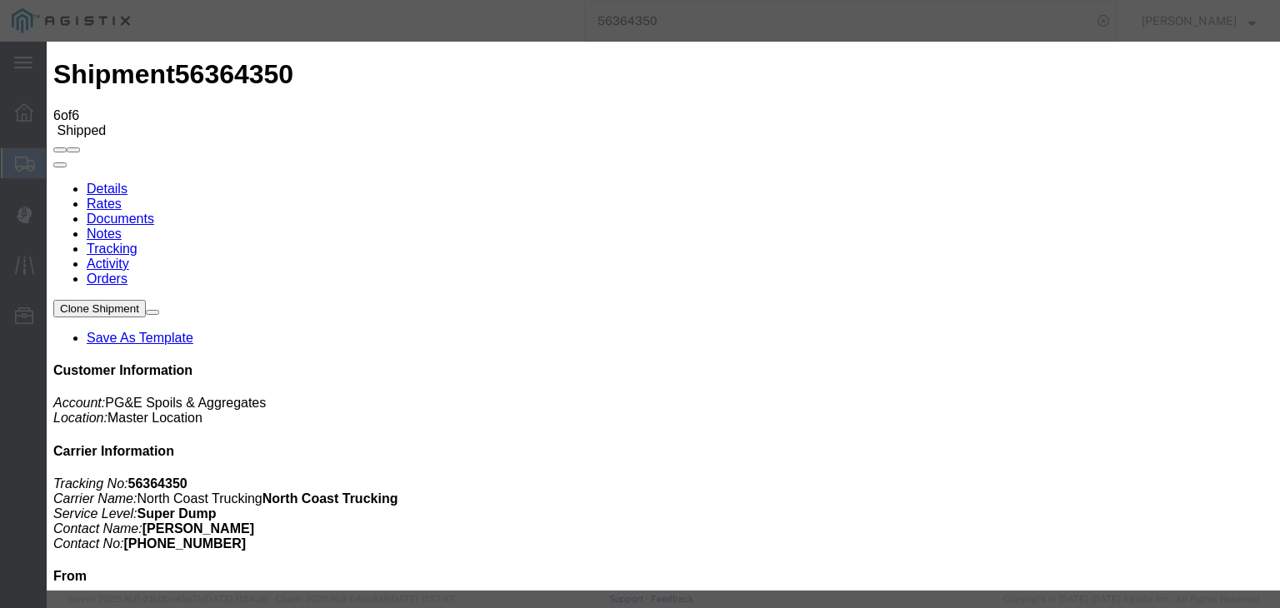
type input "10:25 AM"
drag, startPoint x: 482, startPoint y: 241, endPoint x: 477, endPoint y: 251, distance: 11.2
select select "DPTPULOC"
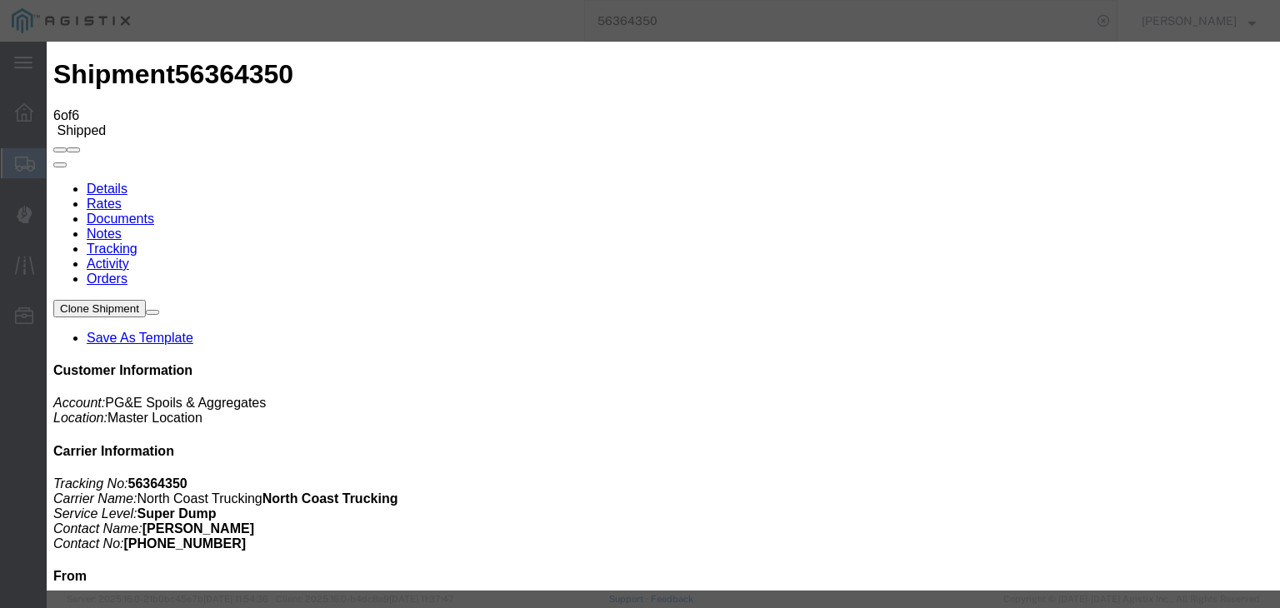
select select "{"pickupDeliveryInfoId": "122012055","pickupOrDelivery": "P","stopNum": "1","lo…"
select select "CA"
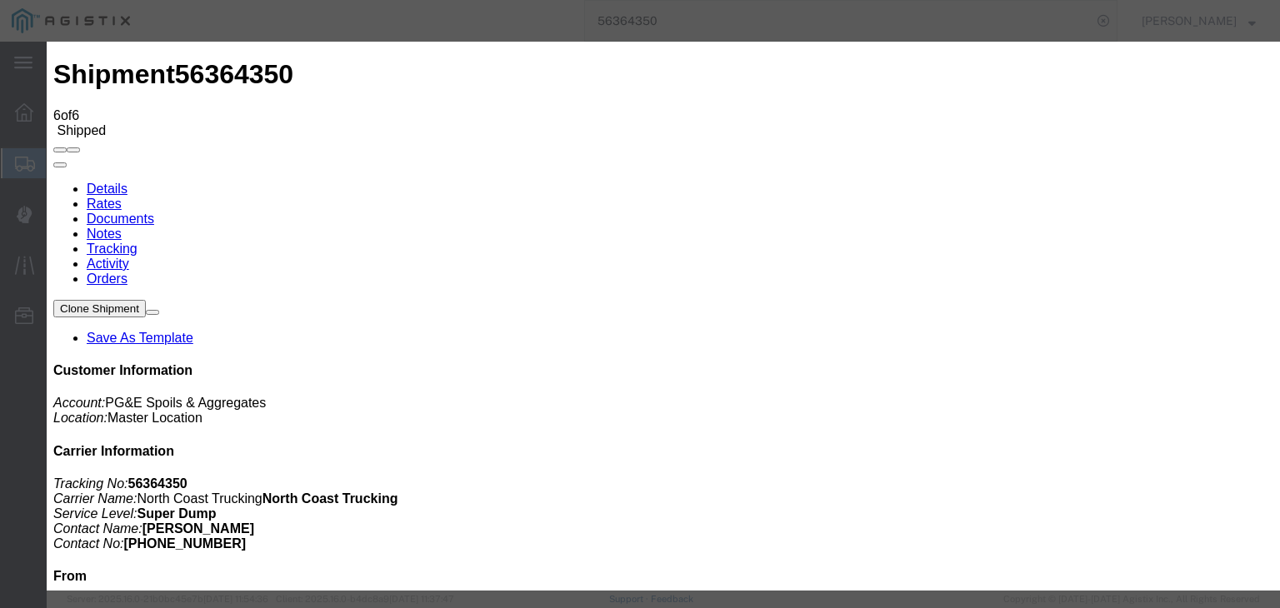
type input "[PERSON_NAME]"
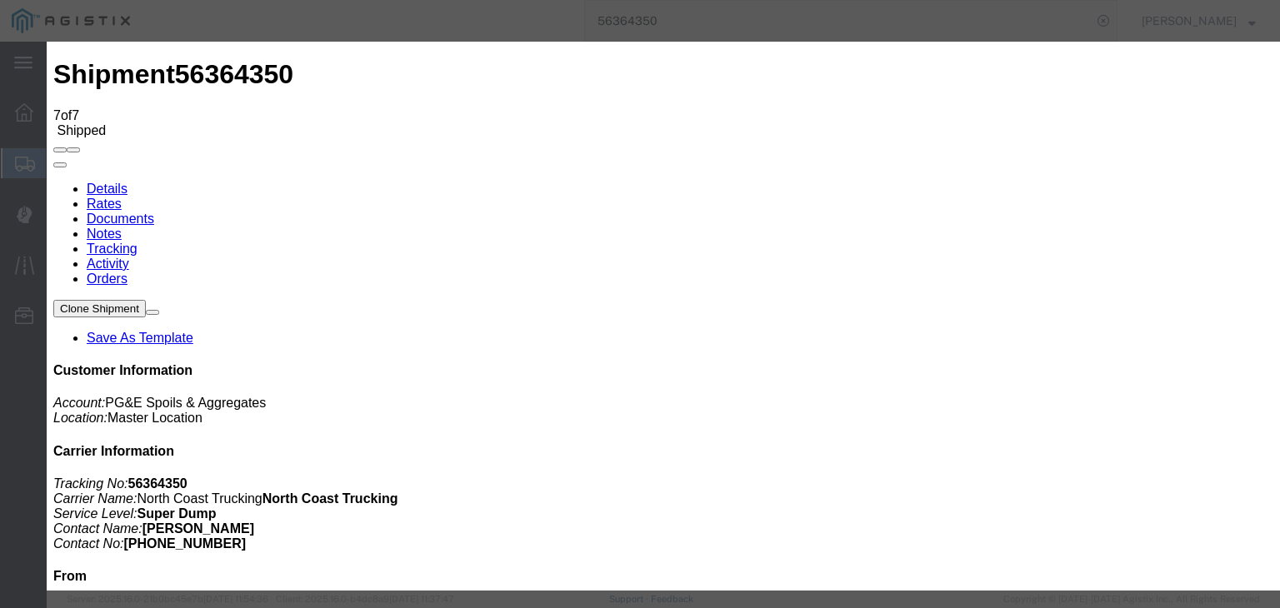
type input "[DATE]"
type input "11:00 AM"
type input "[DATE]"
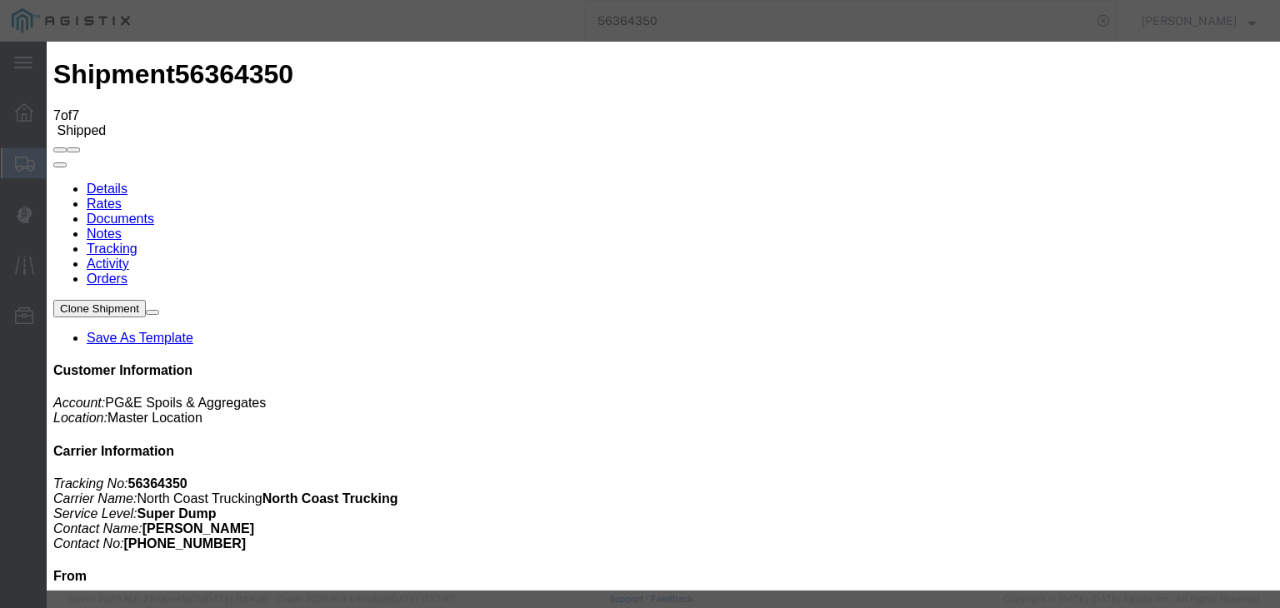
type input "10:50 AM"
select select "ARVPULOC"
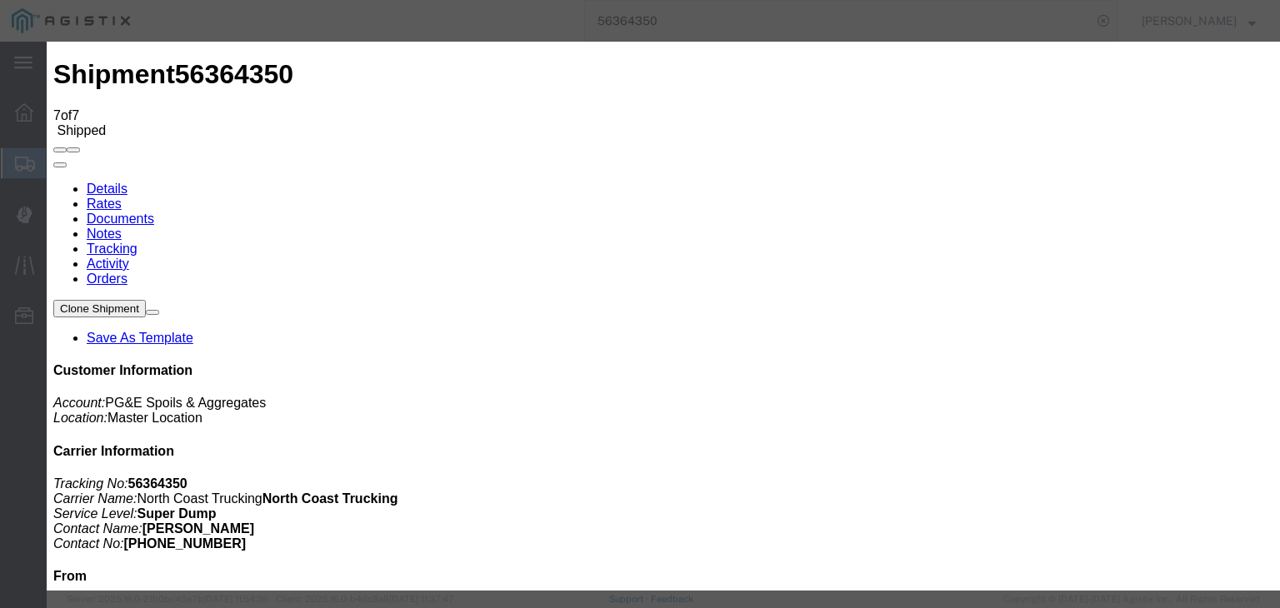
select select "CA"
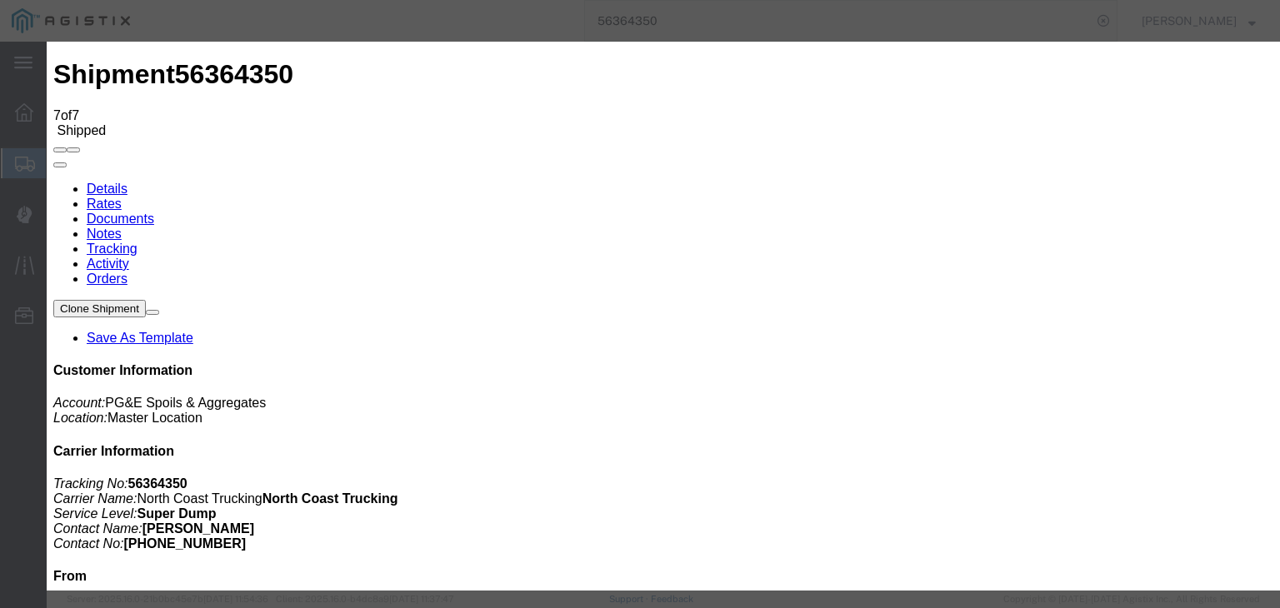
type input "Clovis"
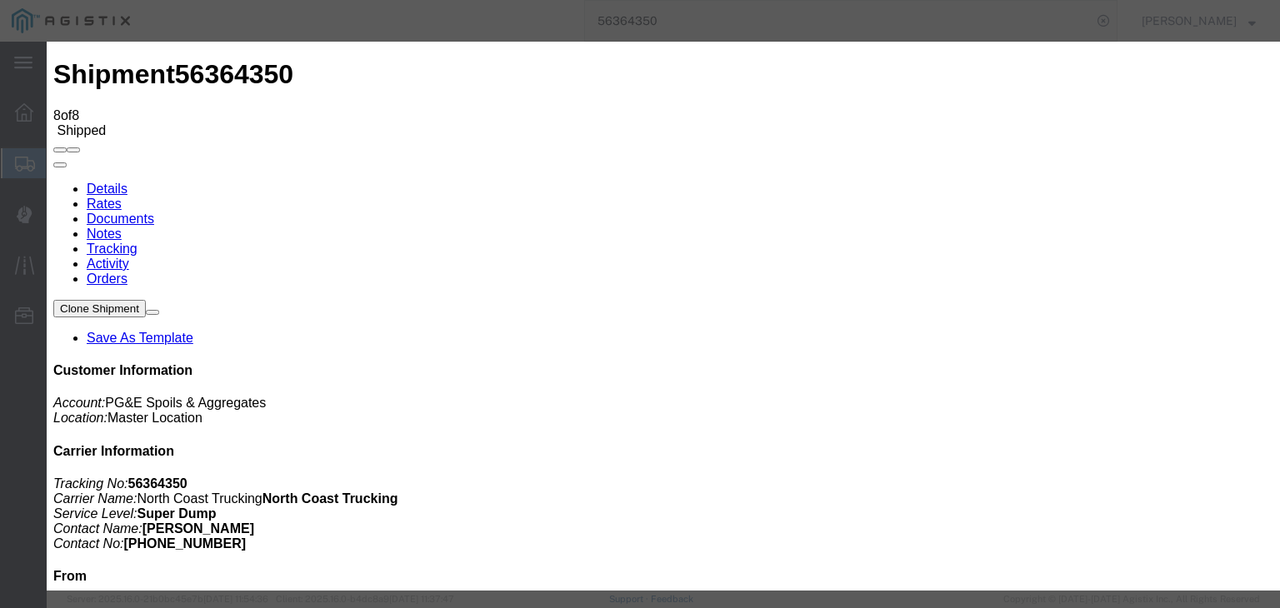
type input "[DATE]"
type input "11:00 AM"
drag, startPoint x: 471, startPoint y: 288, endPoint x: 505, endPoint y: 259, distance: 44.9
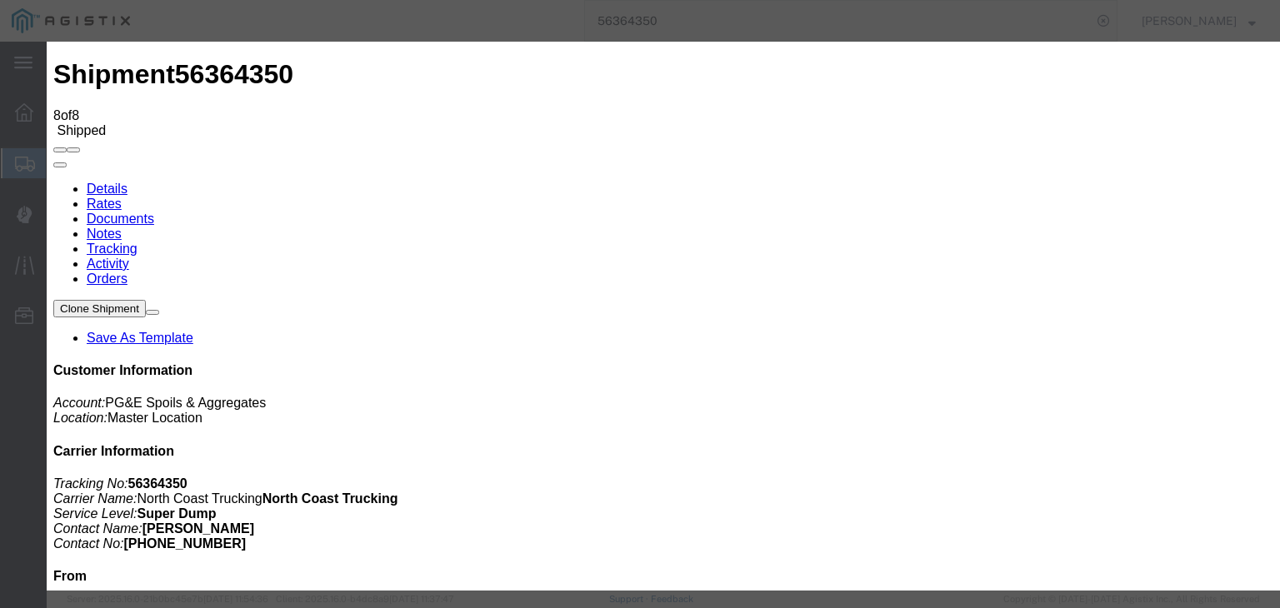
type input "[DATE]"
type input "11:05 AM"
select select "DPTPULOC"
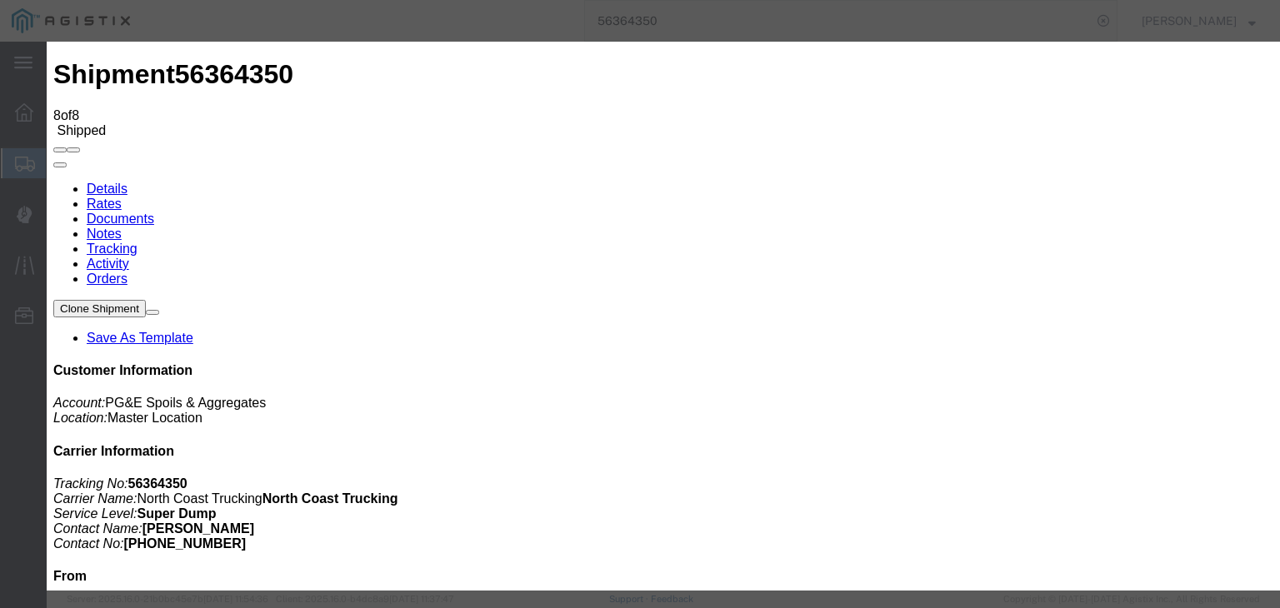
drag, startPoint x: 893, startPoint y: 197, endPoint x: 891, endPoint y: 212, distance: 15.2
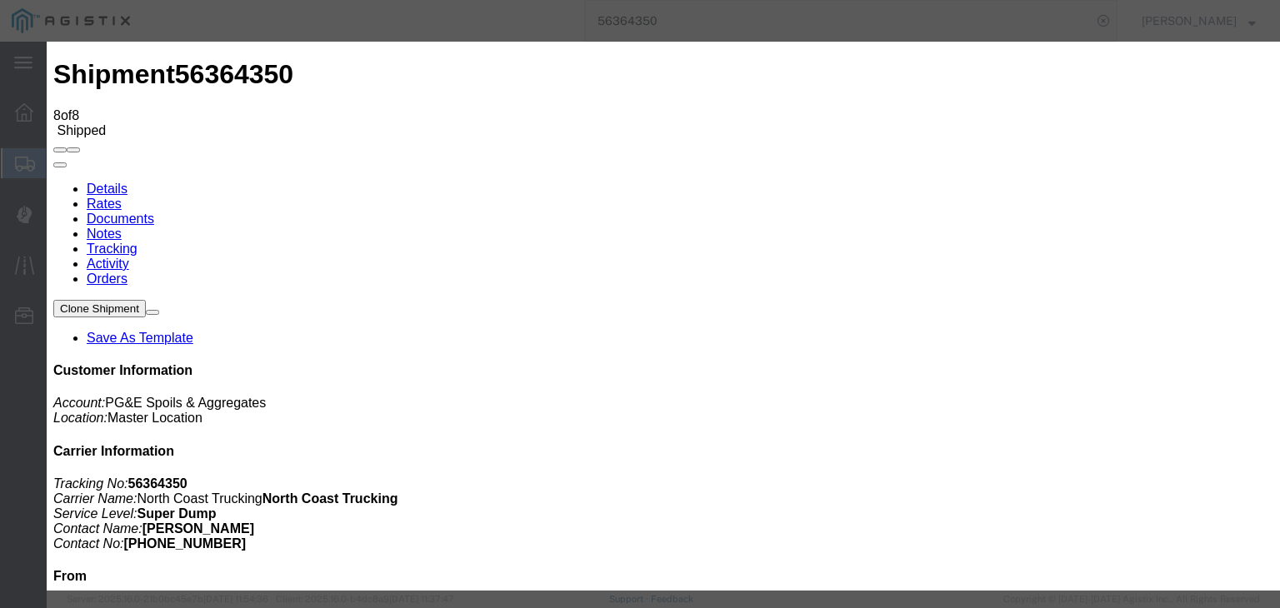
select select "CA"
type input "Clovis"
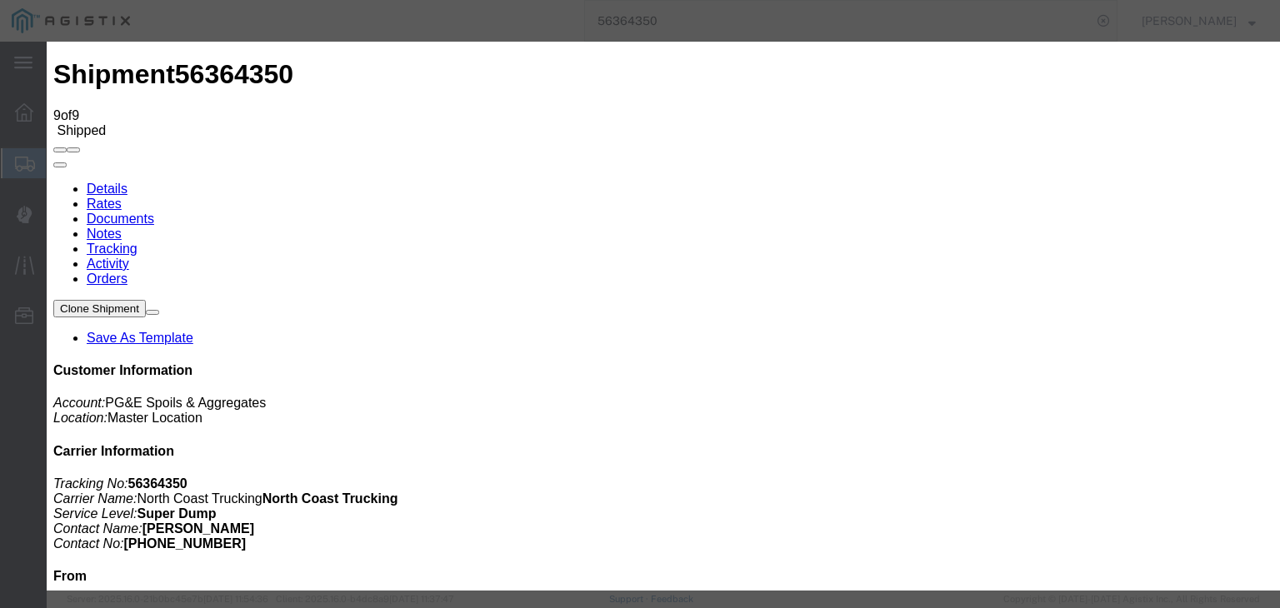
type input "[DATE]"
type input "12:00 PM"
type input "[DATE]"
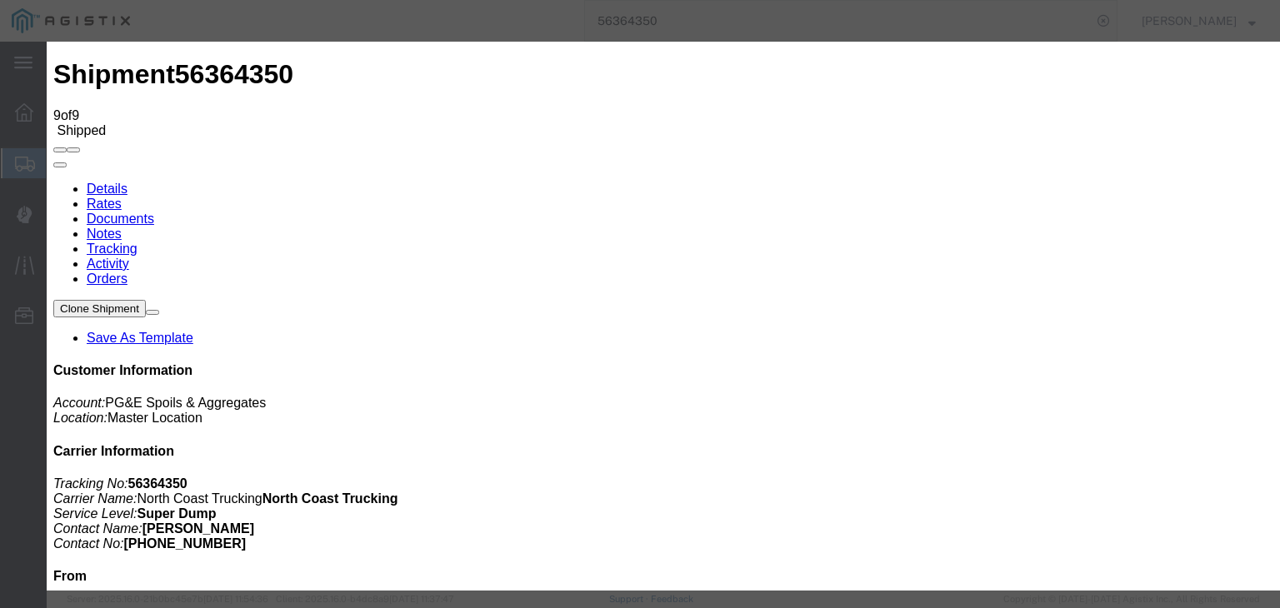
type input "11:45 PM"
select select "ARVDLVLOC"
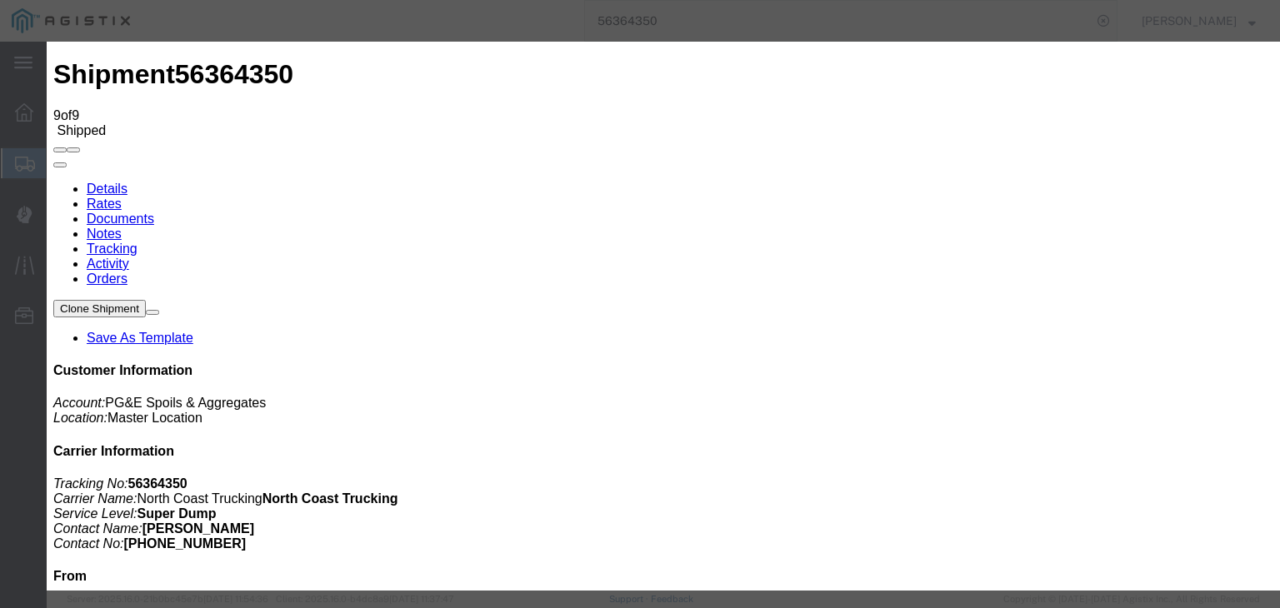
select select "{"pickupDeliveryInfoId": "122012054","pickupOrDelivery": "D","stopNum": "100","…"
select select "CA"
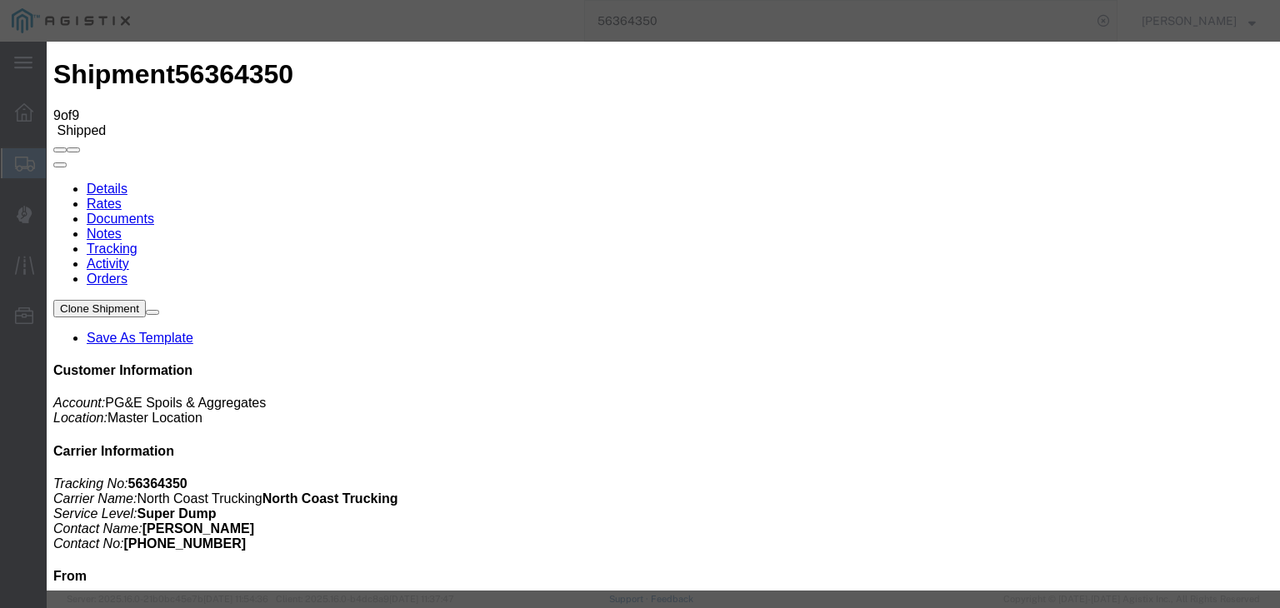
type input "[PERSON_NAME]"
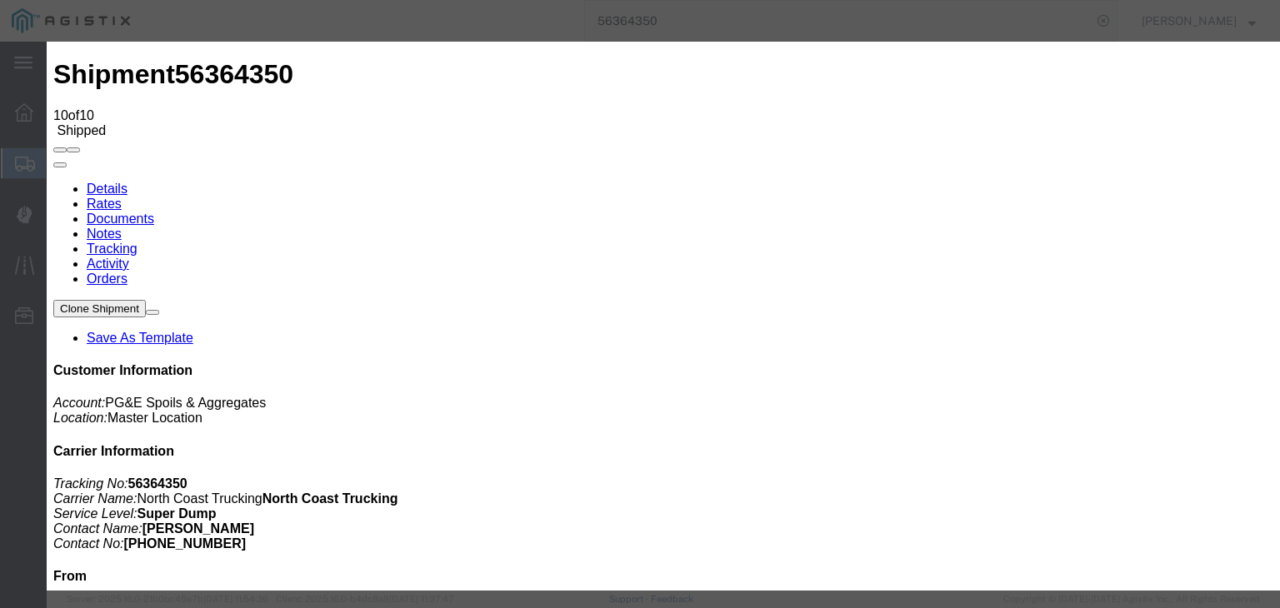
type input "[DATE]"
type input "12:00 PM"
type input "[DATE]"
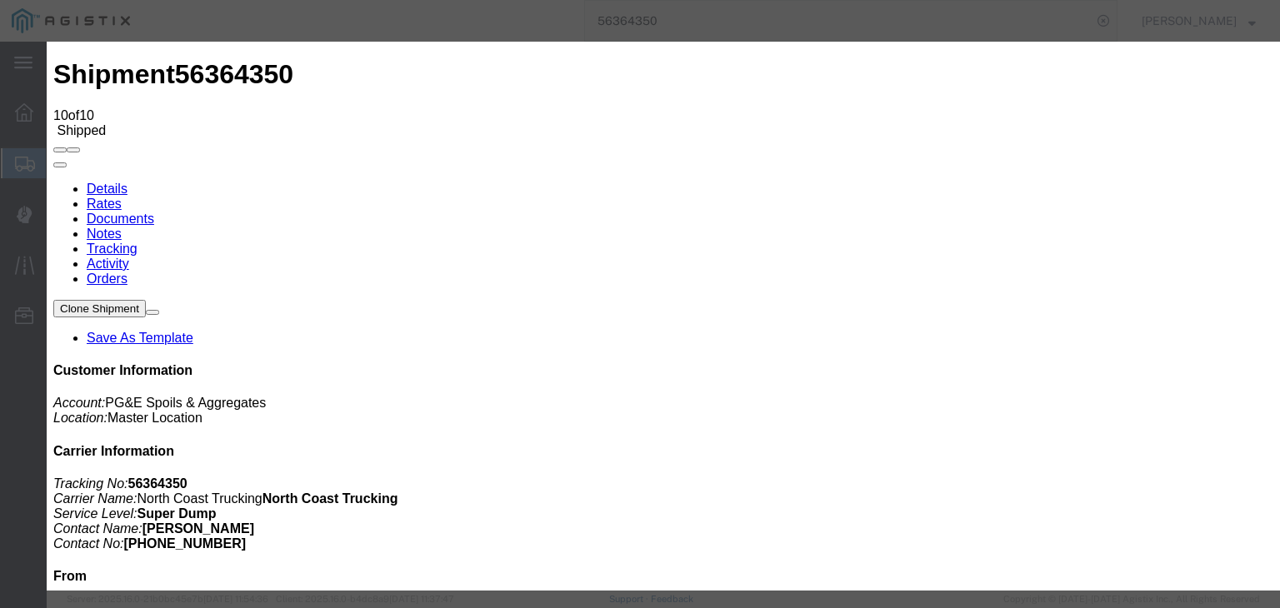
type input "3:30 PM"
select select "BREAKSTART"
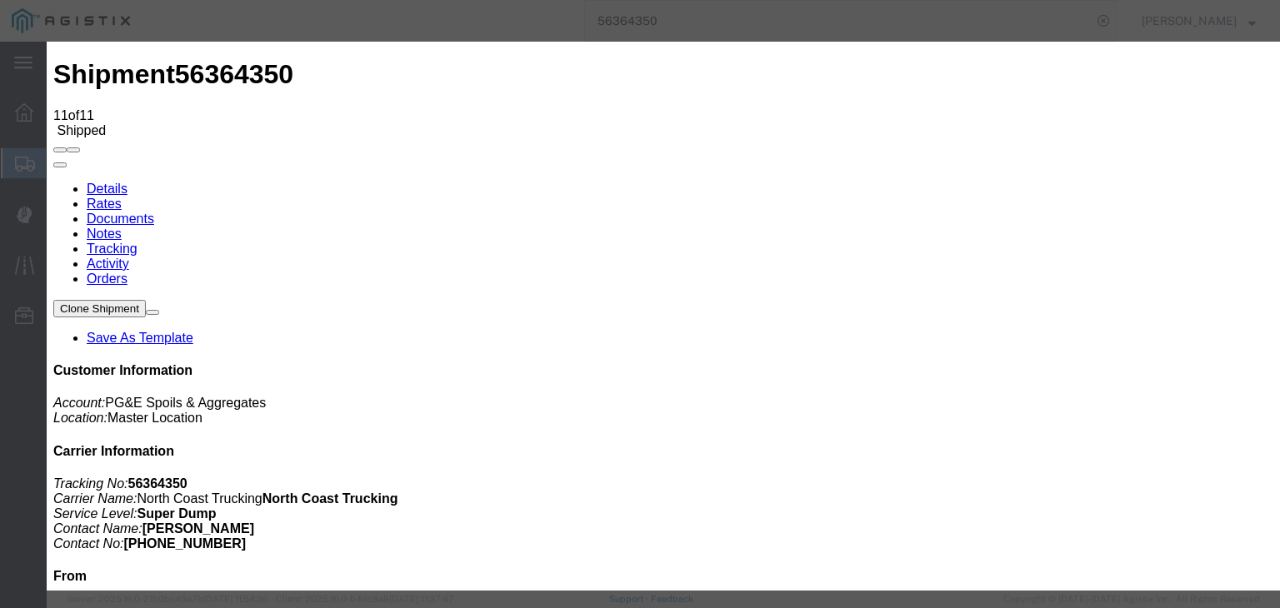
type input "[DATE]"
type input "12:00 PM"
type input "[DATE]"
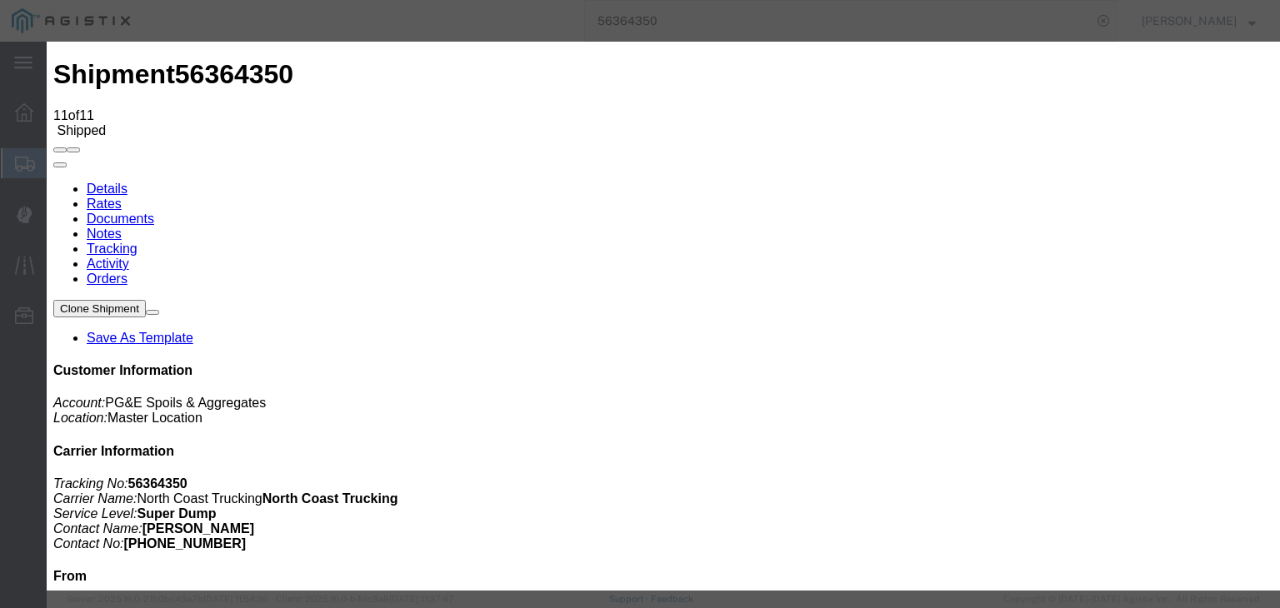
type input "4:00 PM"
select select "BREAKSTOP"
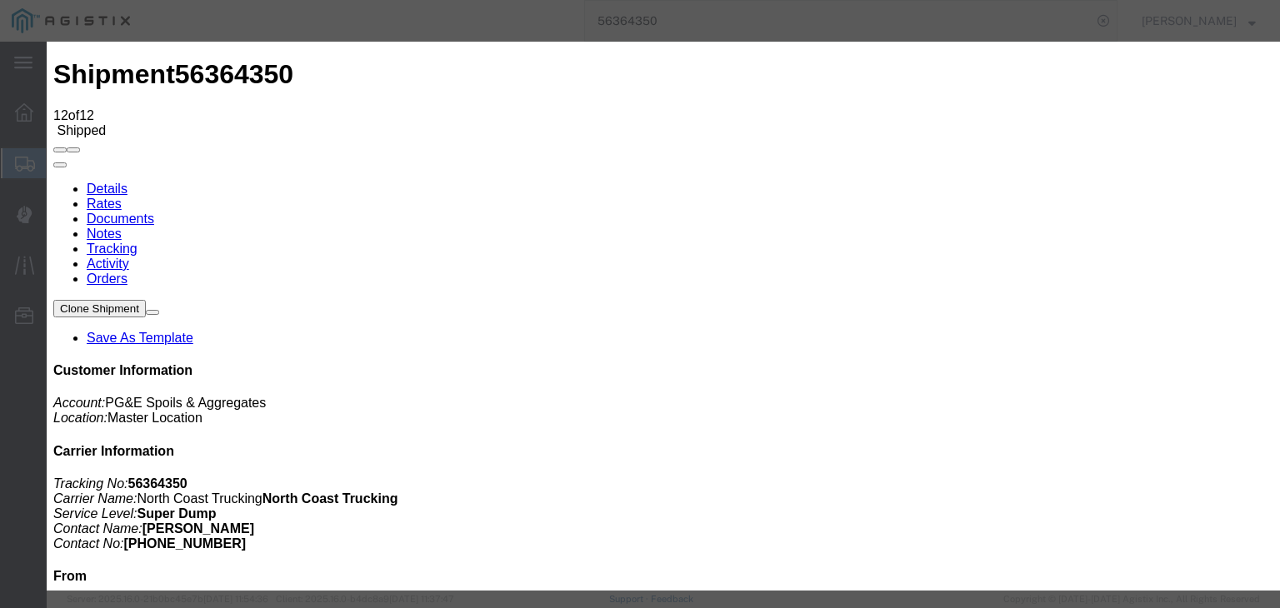
type input "[DATE]"
type input "12:00 PM"
drag, startPoint x: 1084, startPoint y: 503, endPoint x: 1003, endPoint y: 414, distance: 120.3
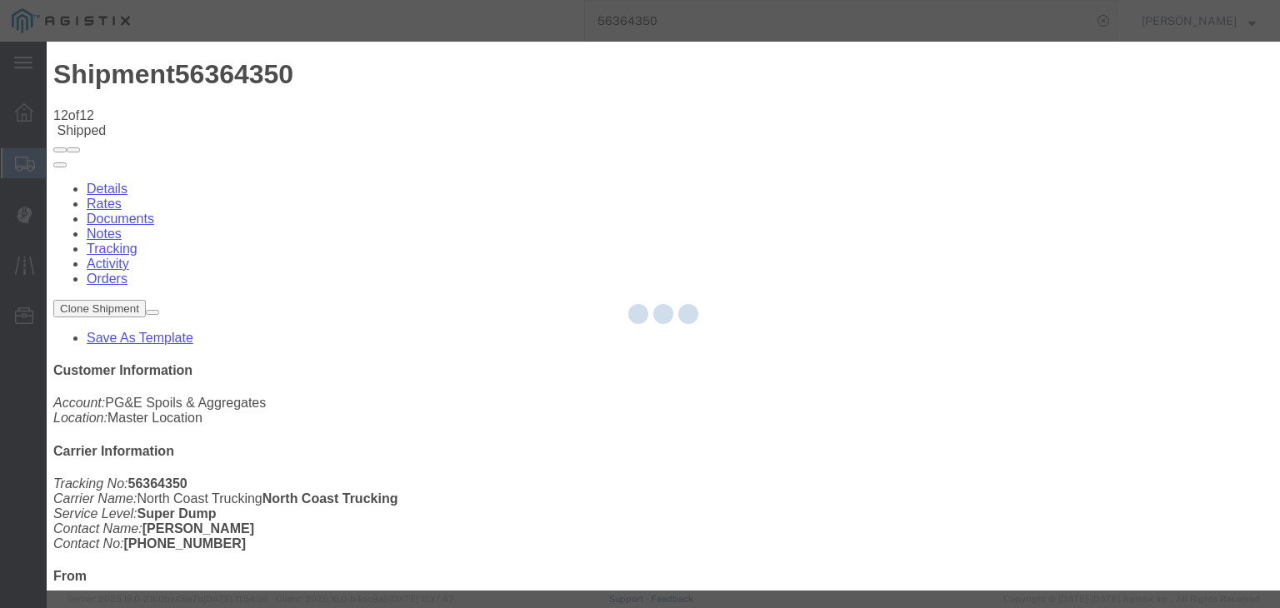
click at [582, 200] on div at bounding box center [663, 316] width 1233 height 549
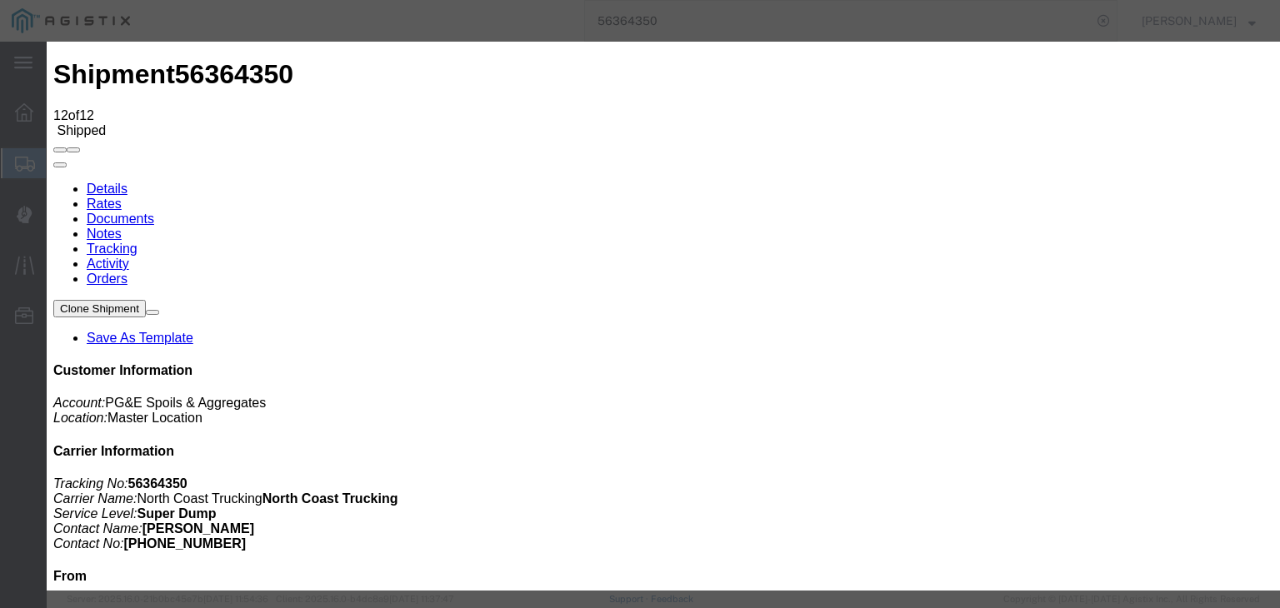
type input "11:45 AM"
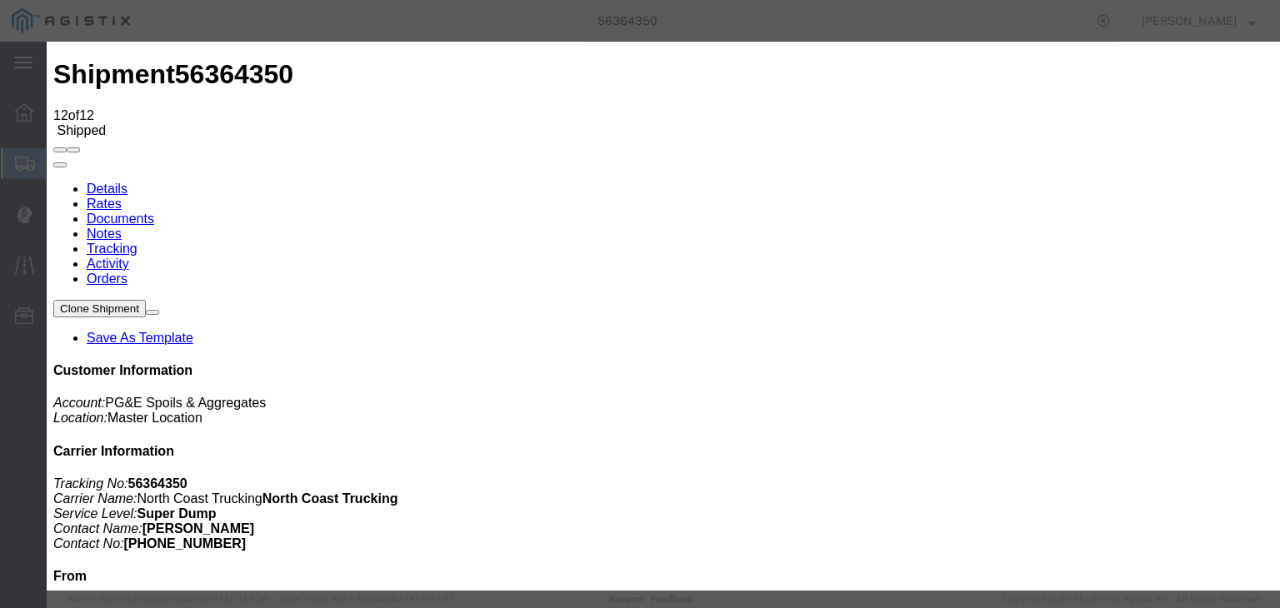
type input "[DATE]"
type input "12:00 PM"
type input "[DATE]"
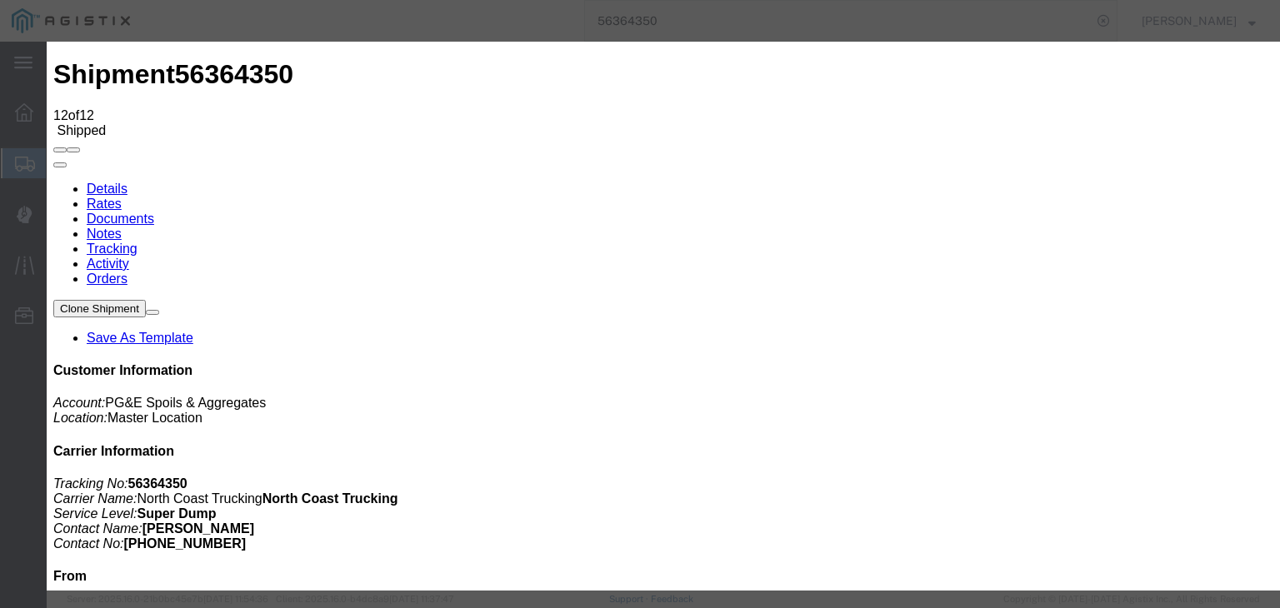
type input "4:00 PM"
select select "DPTDLVLOC"
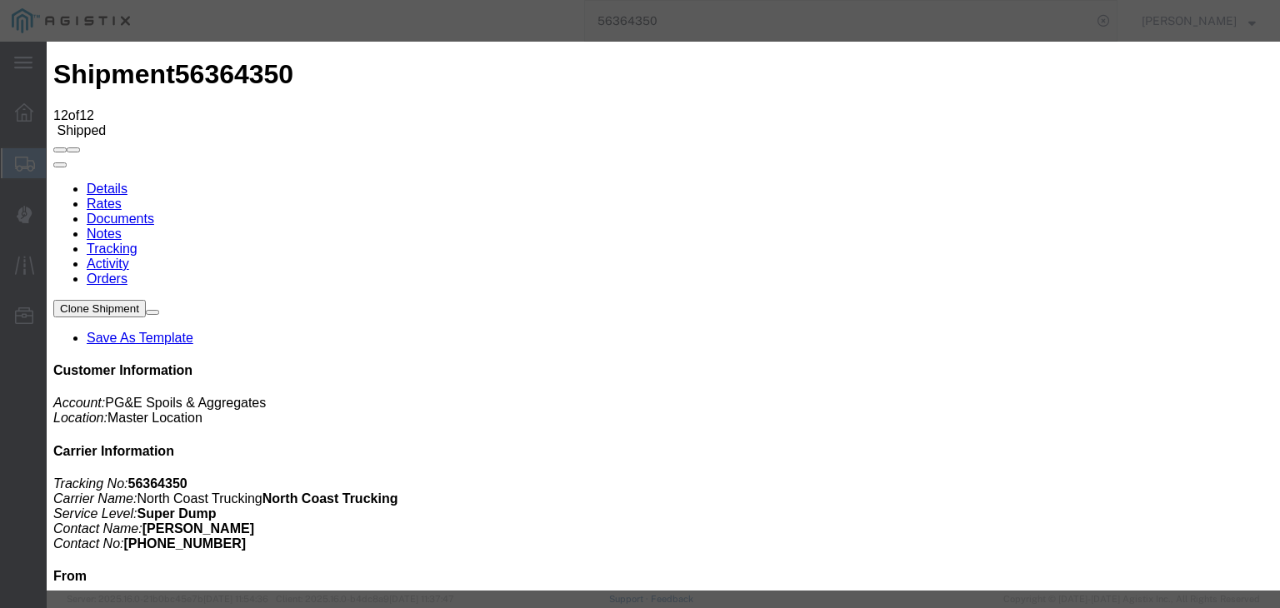
select select "{"pickupDeliveryInfoId": "122012055","pickupOrDelivery": "P","stopNum": "1","lo…"
select select "CA"
type input "[PERSON_NAME]"
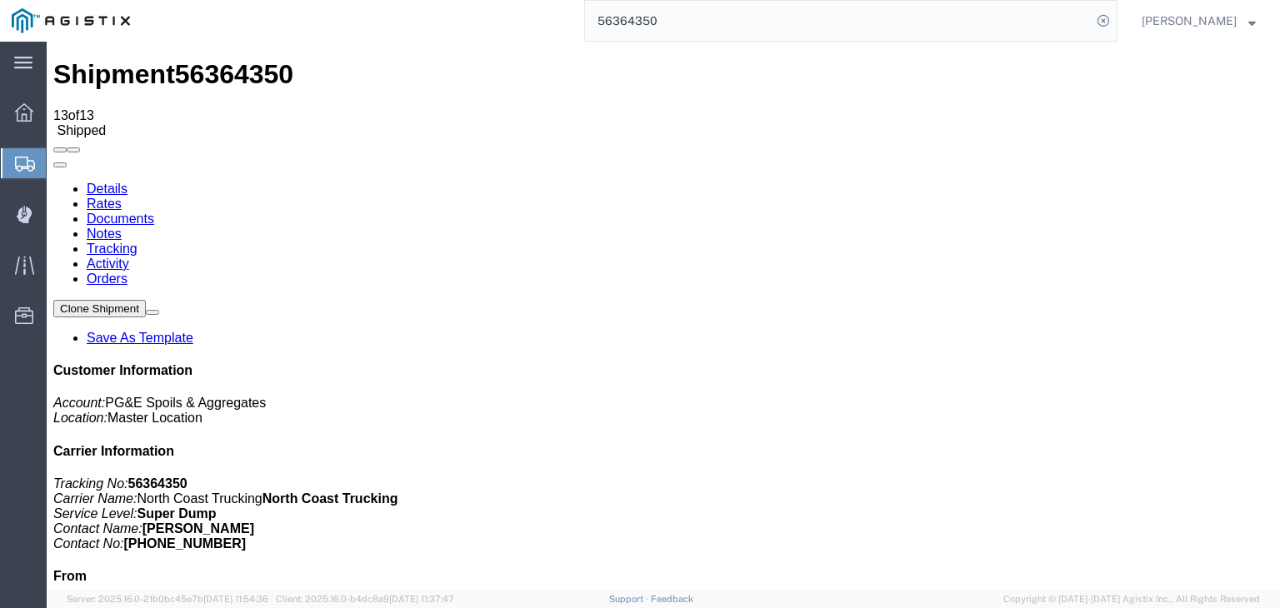
click at [154, 212] on link "Documents" at bounding box center [120, 219] width 67 height 14
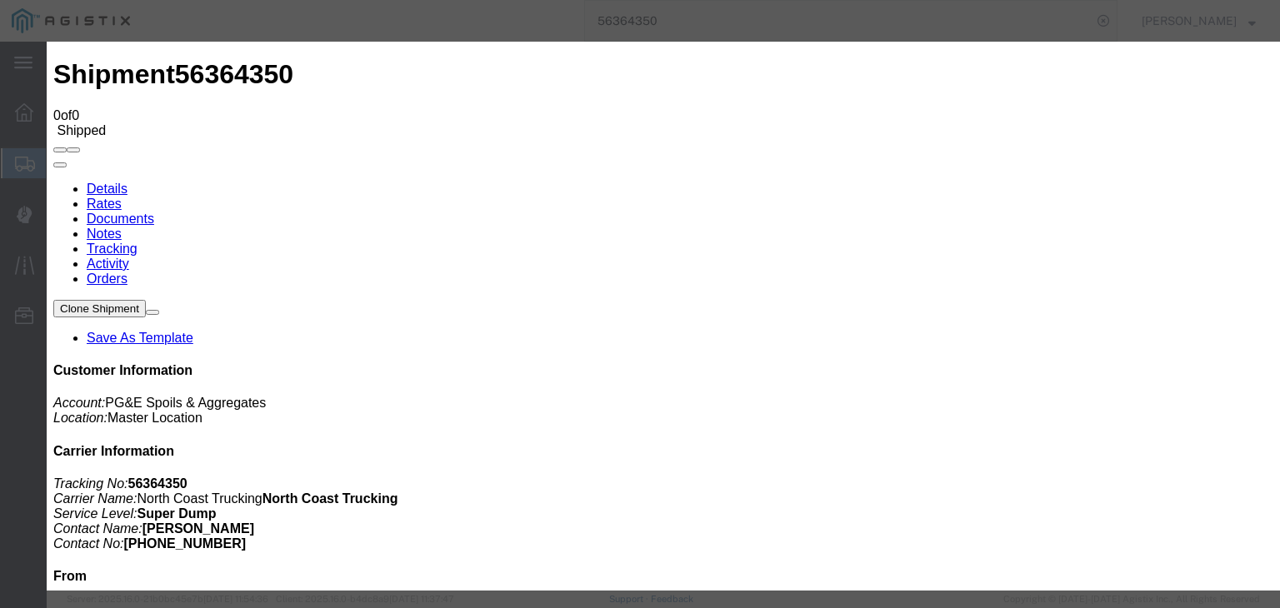
type input "C:\fakepath\[DATE] PGE 3097611-56364350 Trebol.pdf"
type input "Freight Bill"
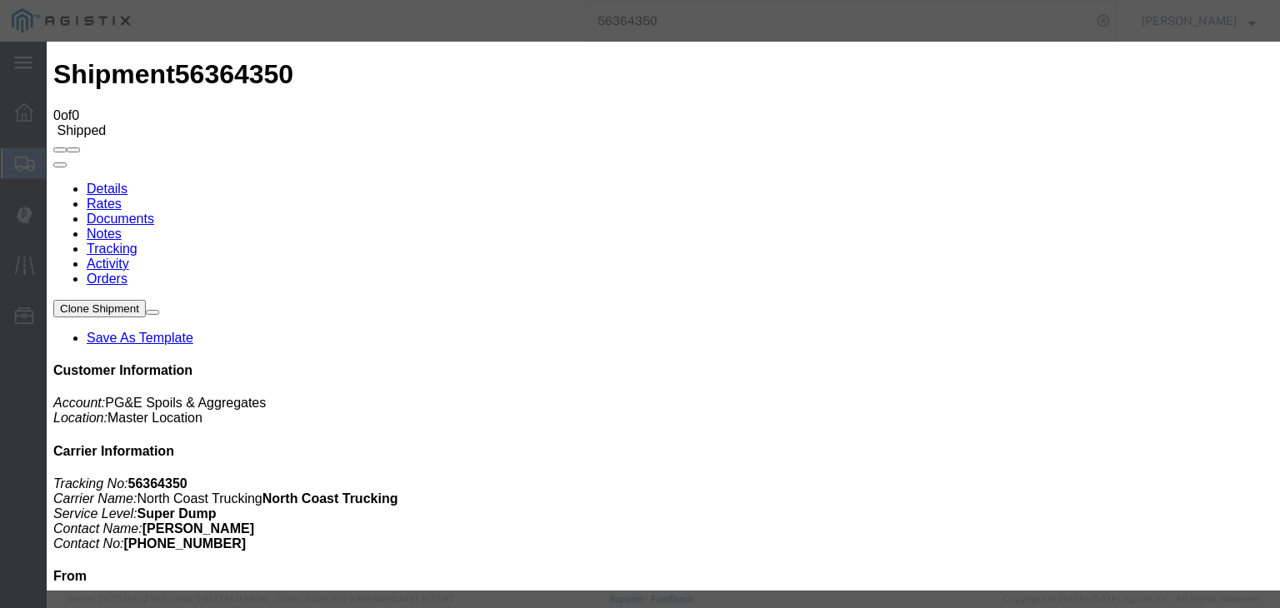
select select
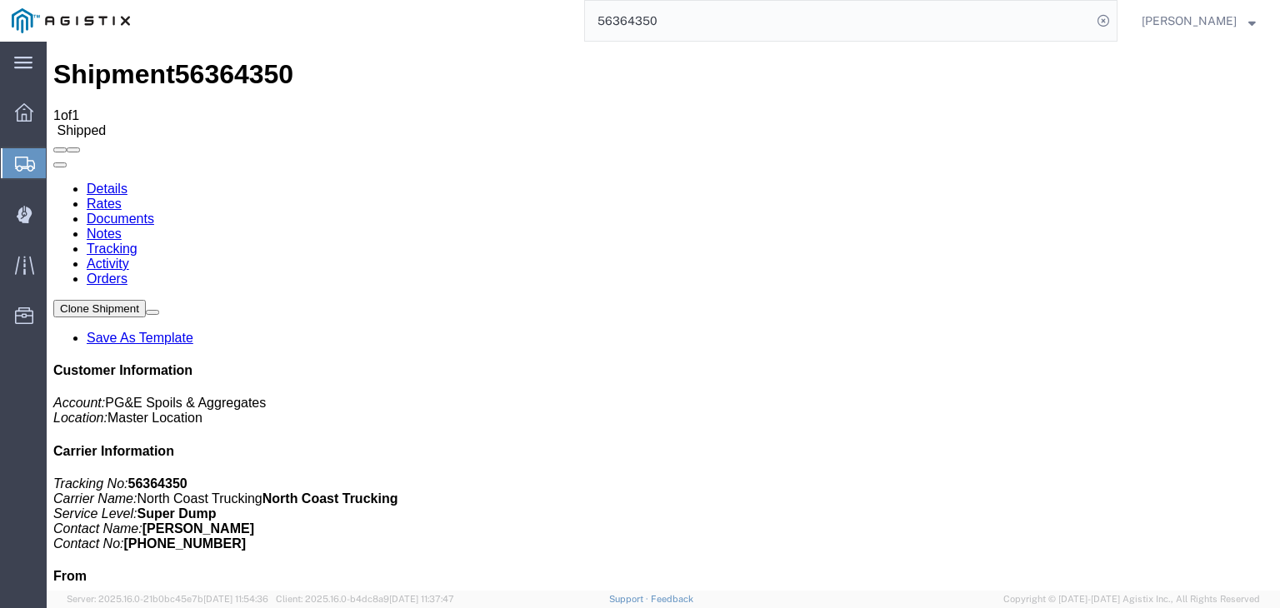
click at [137, 242] on link "Tracking" at bounding box center [112, 249] width 51 height 14
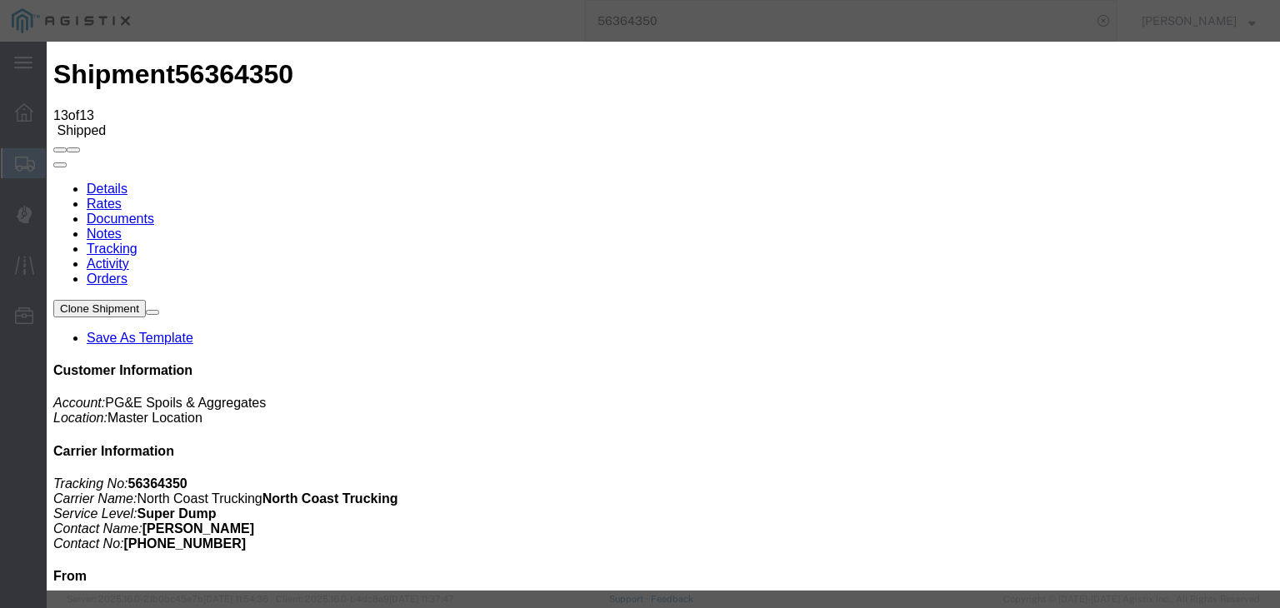
type input "[DATE]"
type input "12:00 PM"
drag, startPoint x: 526, startPoint y: 90, endPoint x: 599, endPoint y: 127, distance: 82.4
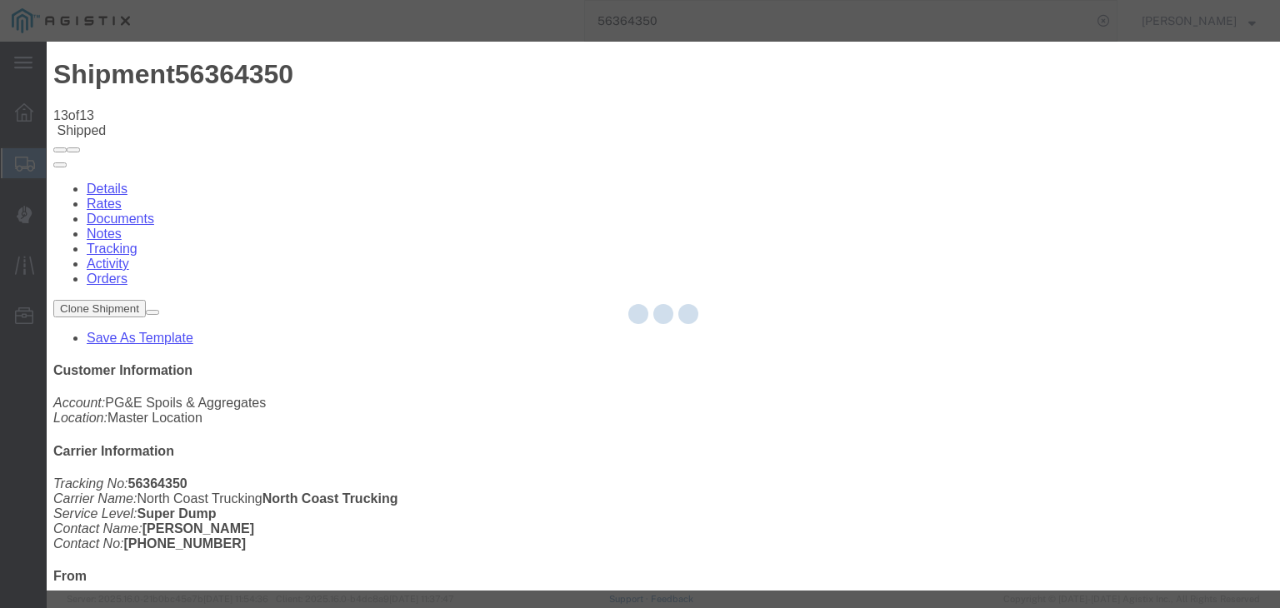
click at [883, 212] on div at bounding box center [663, 316] width 1233 height 549
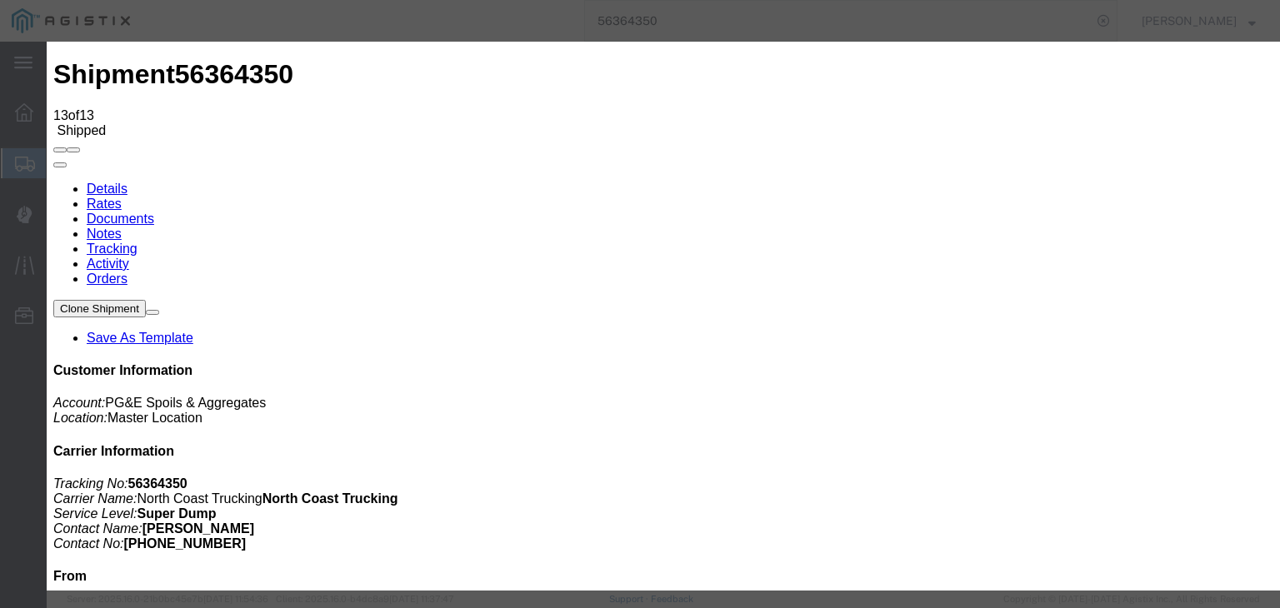
select select "{"pickupDeliveryInfoId": "122012054","pickupOrDelivery": "D","stopNum": "100","…"
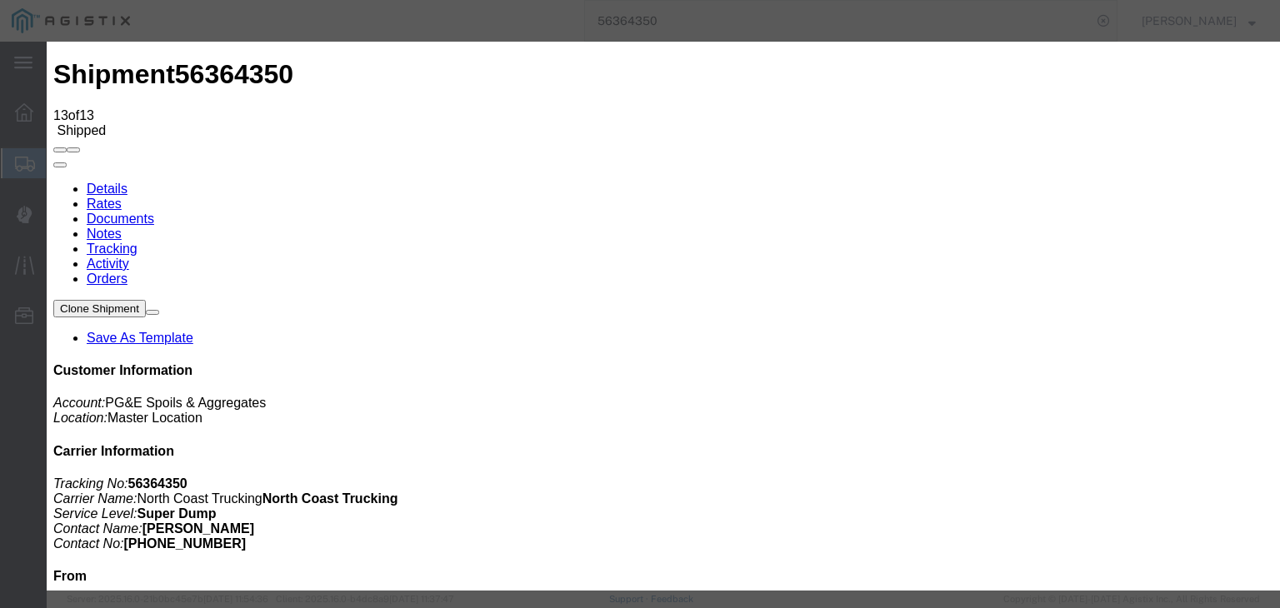
type input "[DATE]"
type input "12:00 PM"
type input "[DATE]"
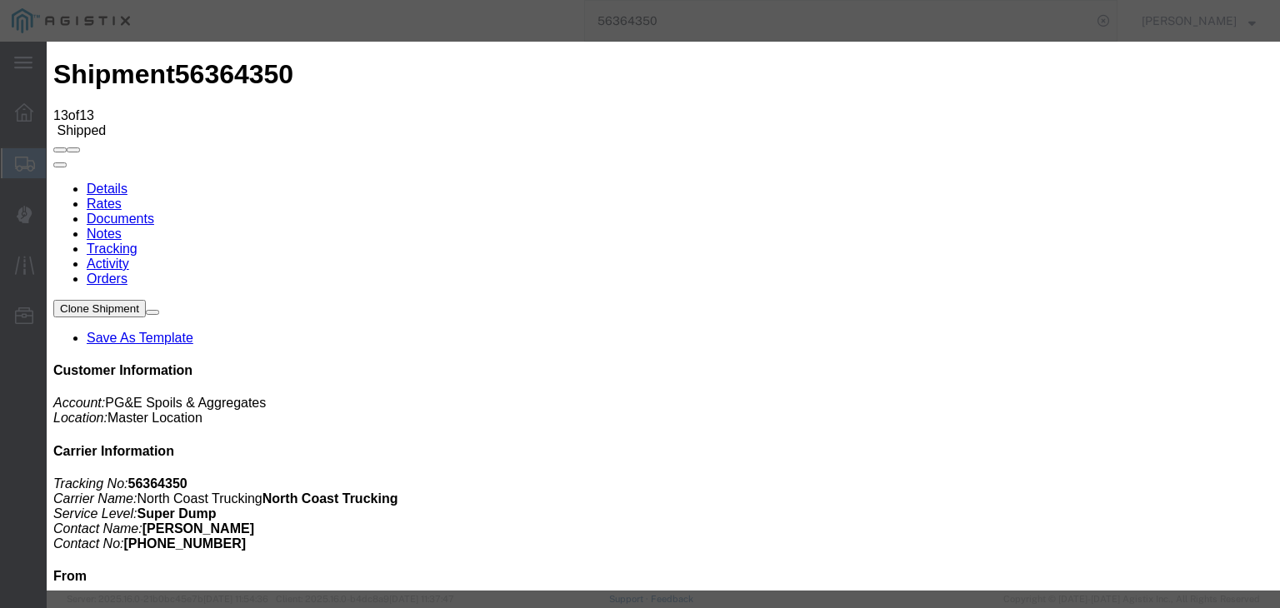
type input "4:30 PM"
select select "DELIVRED"
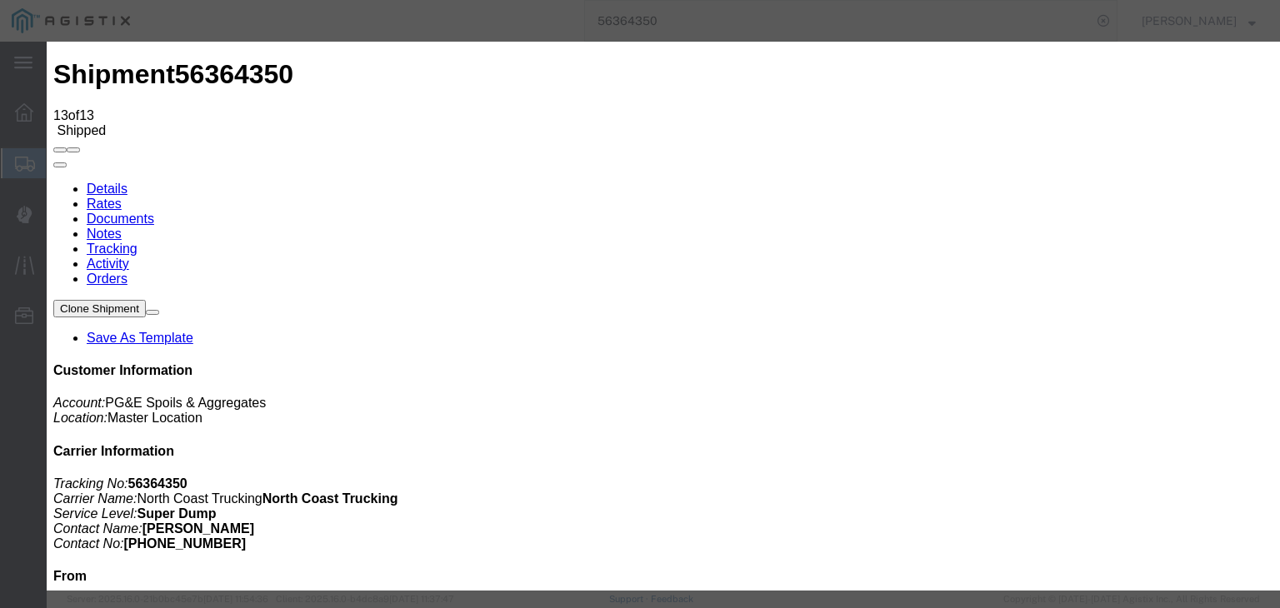
select select "{"pickupDeliveryInfoId": "122012055","pickupOrDelivery": "P","stopNum": "1","lo…"
select select "CA"
type input "[PERSON_NAME]"
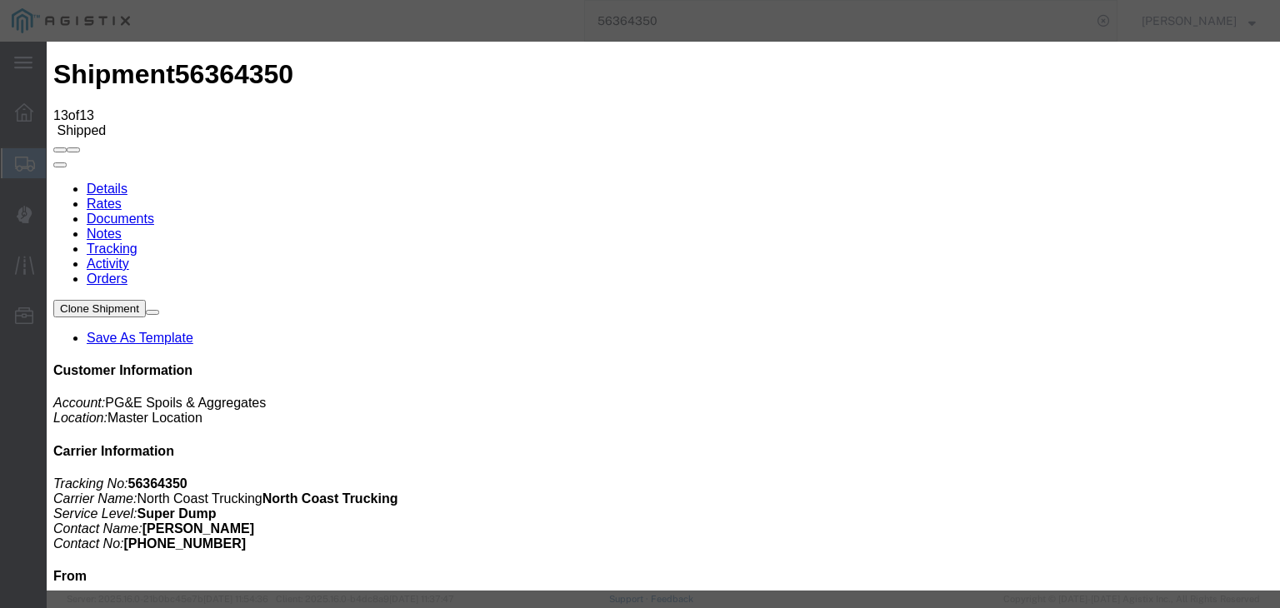
paste textarea "Point of origin: time ends at original starting point empty."
type textarea "Point of origin: time ends at original starting point empty."
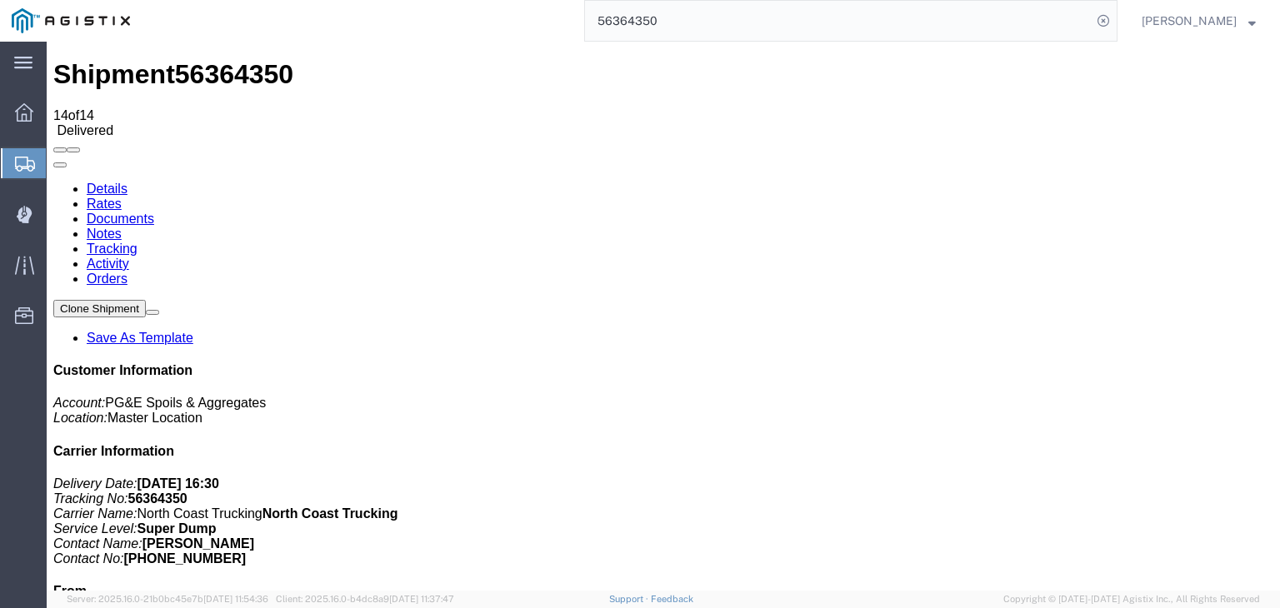
click at [122, 227] on link "Notes" at bounding box center [104, 234] width 35 height 14
click at [154, 212] on link "Documents" at bounding box center [120, 219] width 67 height 14
click at [766, 30] on input "56364350" at bounding box center [838, 21] width 507 height 40
type input "56365769"
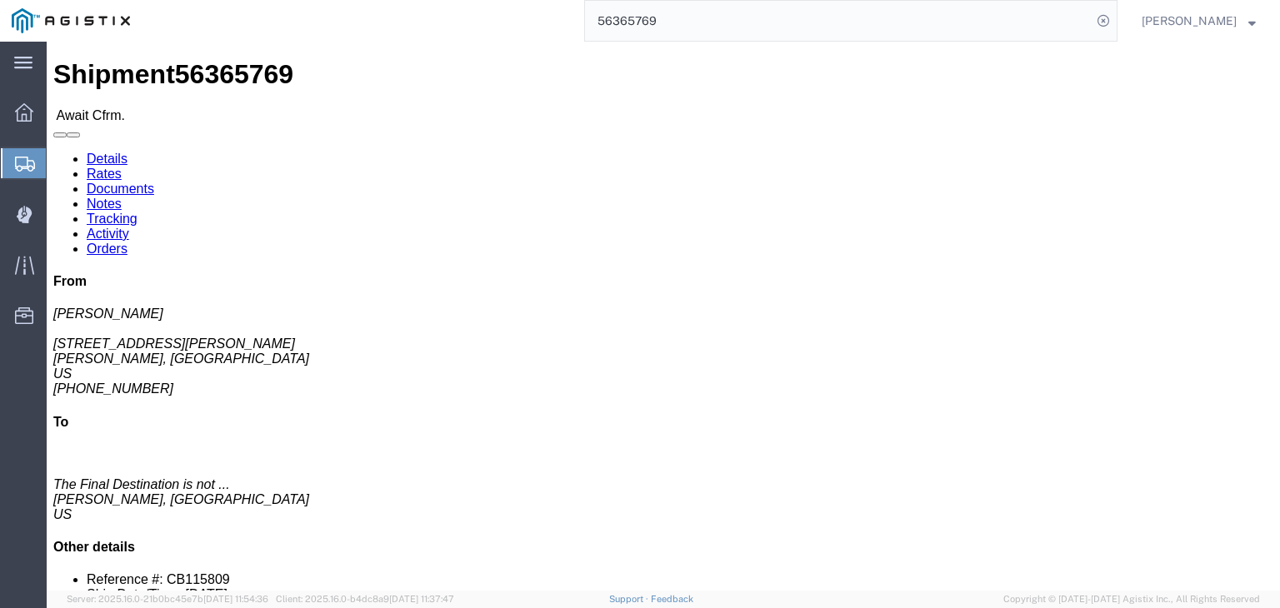
click link "Documents"
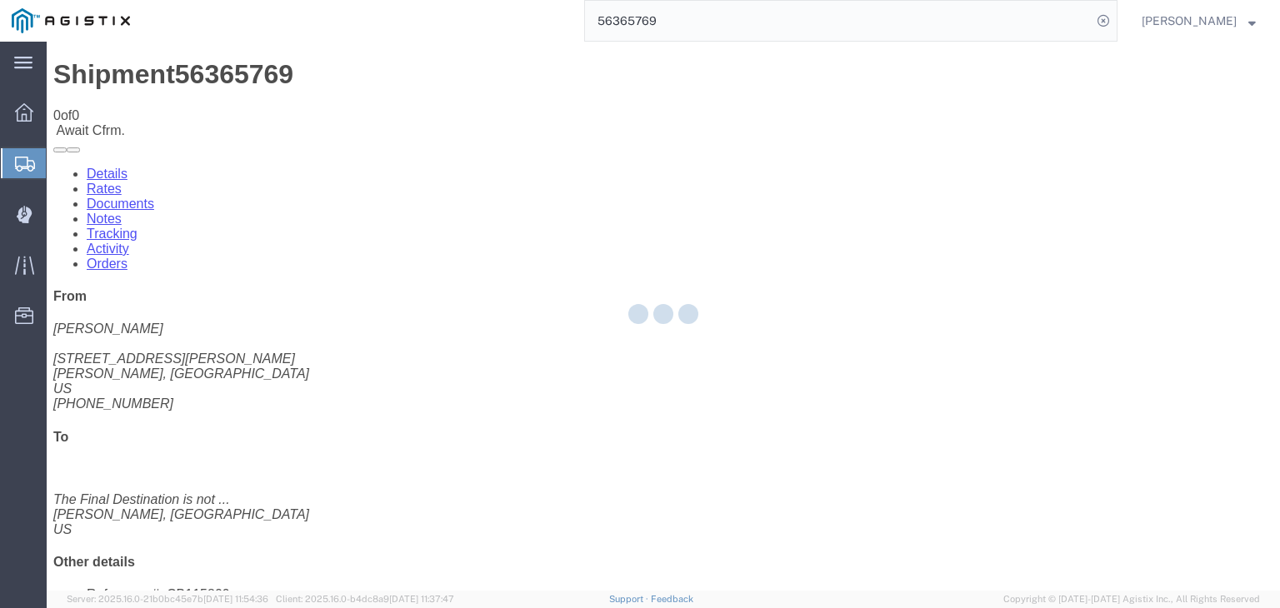
drag, startPoint x: 411, startPoint y: 146, endPoint x: 364, endPoint y: 104, distance: 62.6
click at [137, 227] on link "Tracking" at bounding box center [112, 234] width 51 height 14
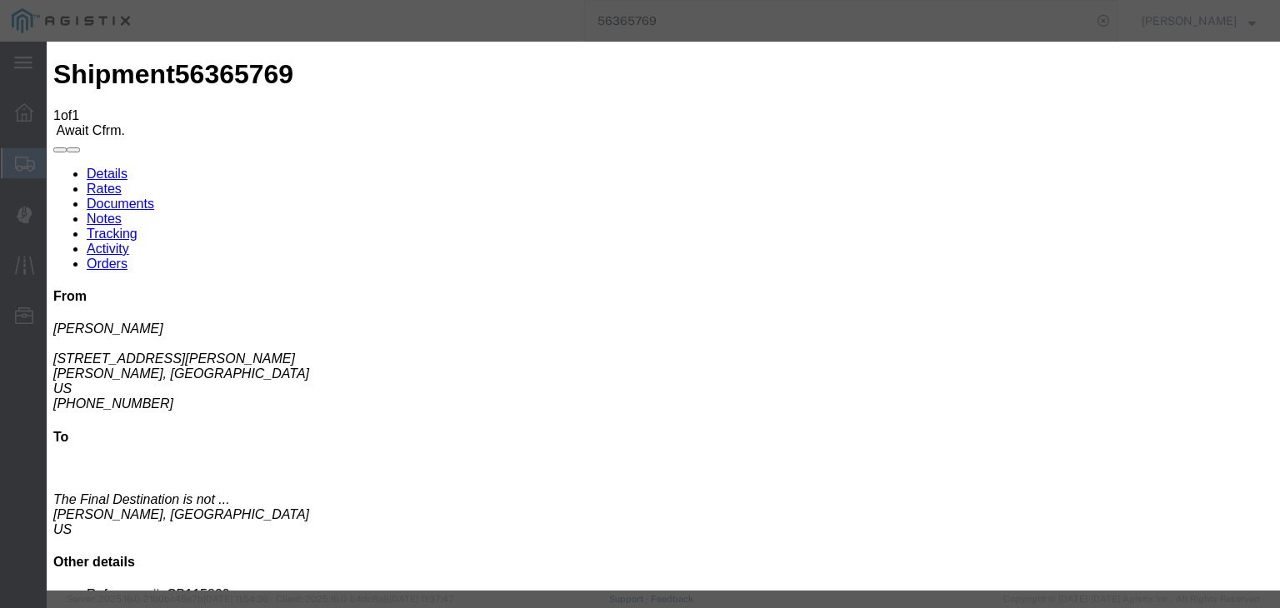
type input "[DATE]"
type input "12:00 PM"
type input "[DATE]"
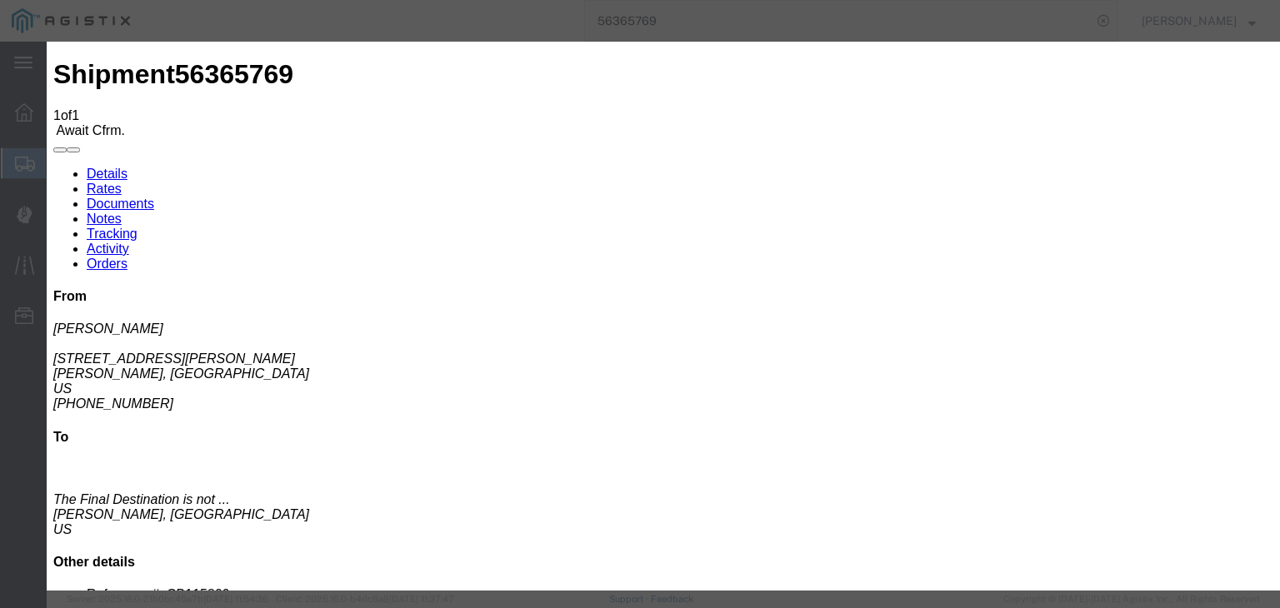
type input "7:00 AM"
select select "ARVPULOC"
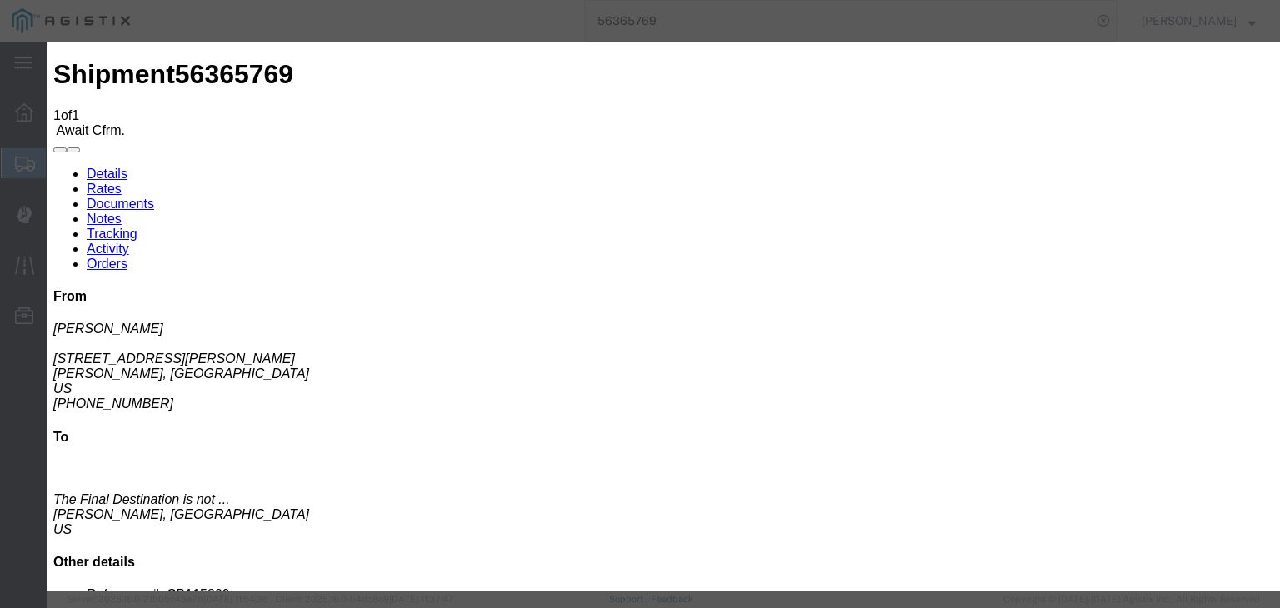
select select "{"pickupDeliveryInfoId": "122014925","pickupOrDelivery": "P","stopNum": "1","lo…"
select select "CA"
type input "[PERSON_NAME]"
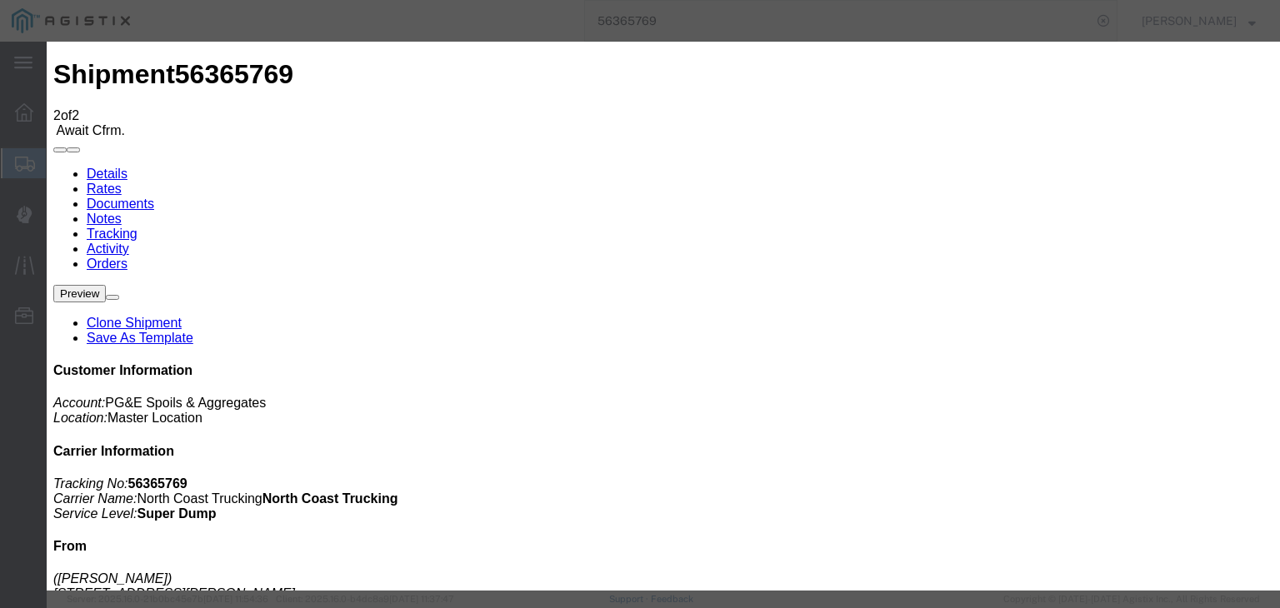
type input "[DATE]"
type input "12:00 PM"
drag, startPoint x: 473, startPoint y: 287, endPoint x: 509, endPoint y: 265, distance: 42.3
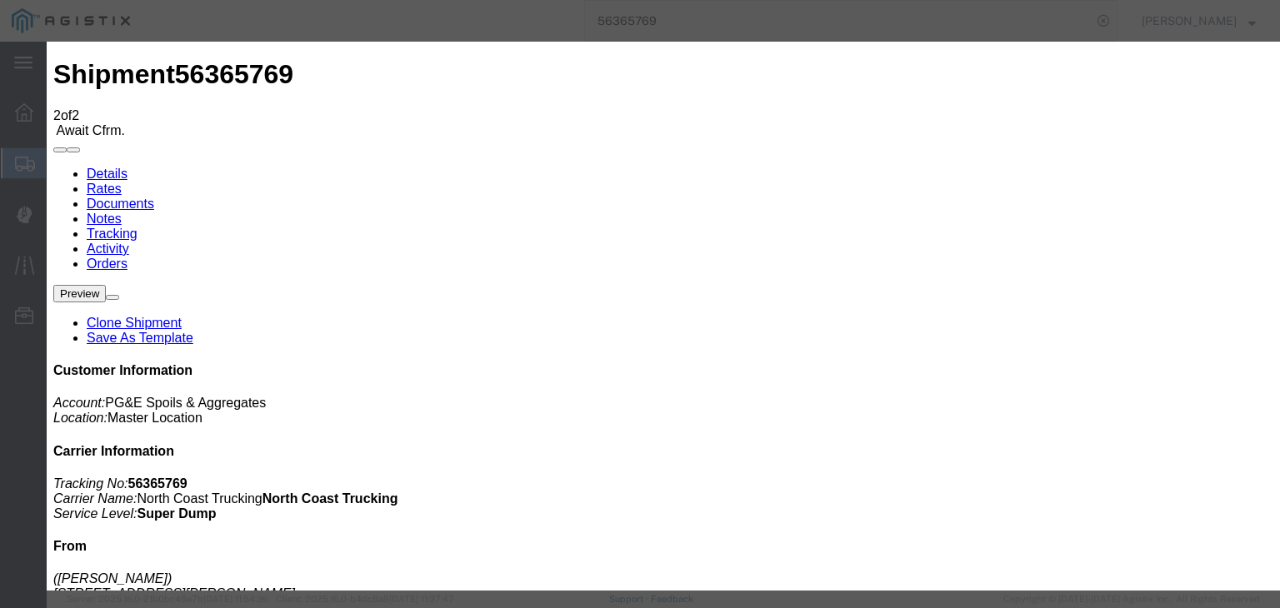
type input "[DATE]"
type input "9:00 AM"
select select "DPTPULOC"
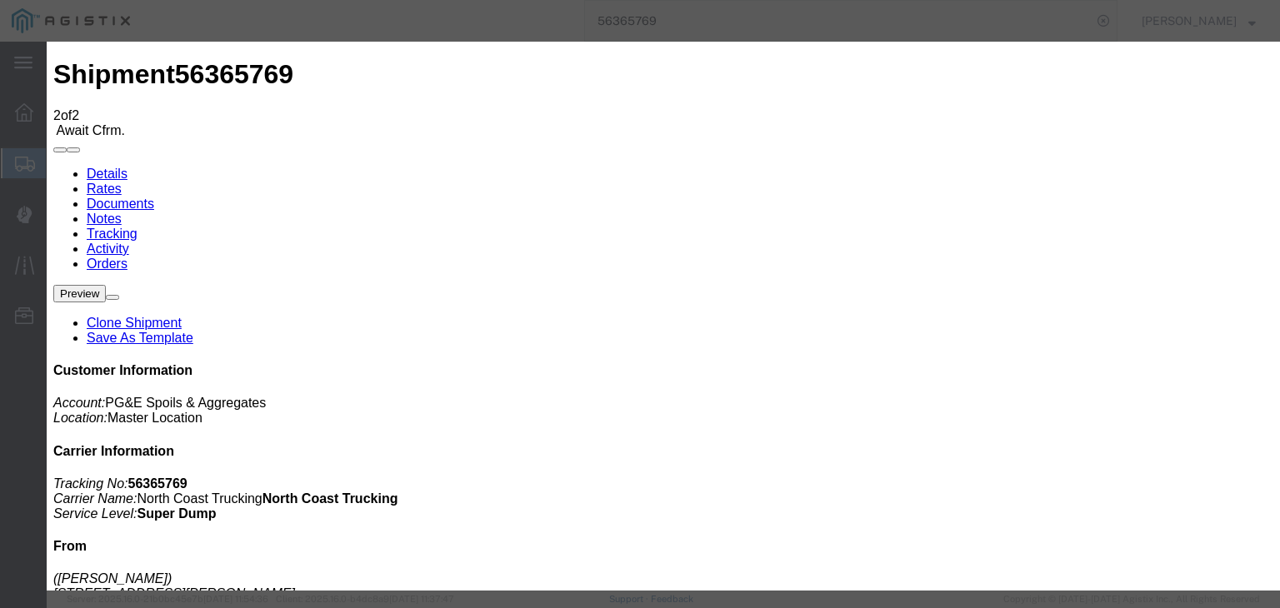
select select "{"pickupDeliveryInfoId": "122014925","pickupOrDelivery": "P","stopNum": "1","lo…"
select select "CA"
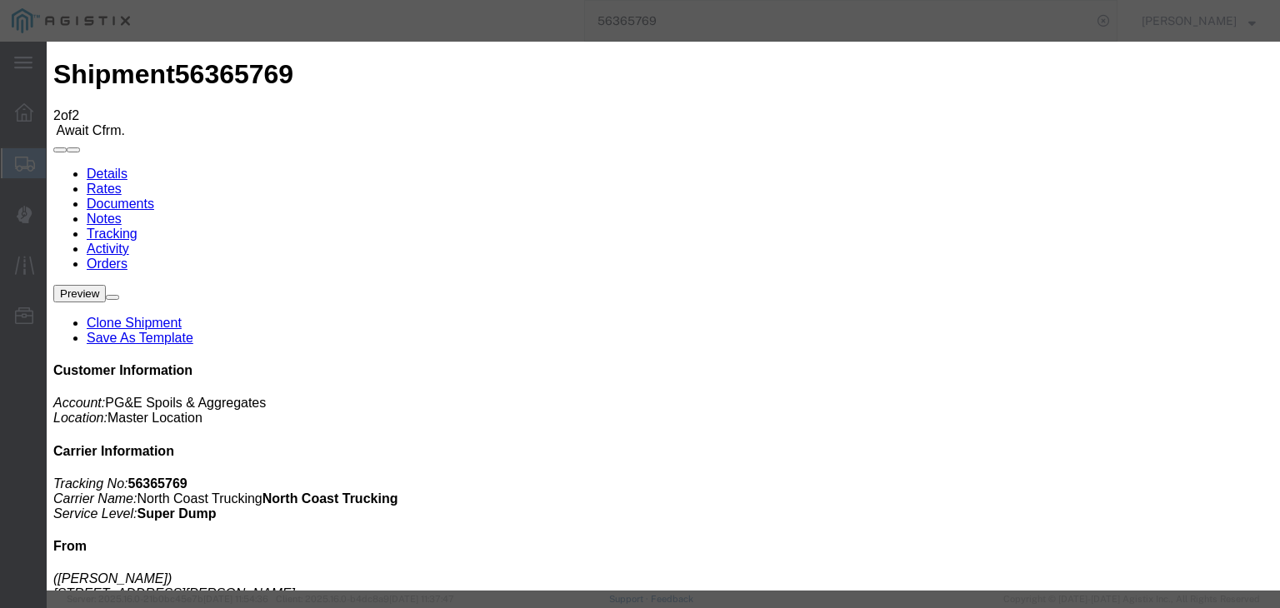
type input "[PERSON_NAME]"
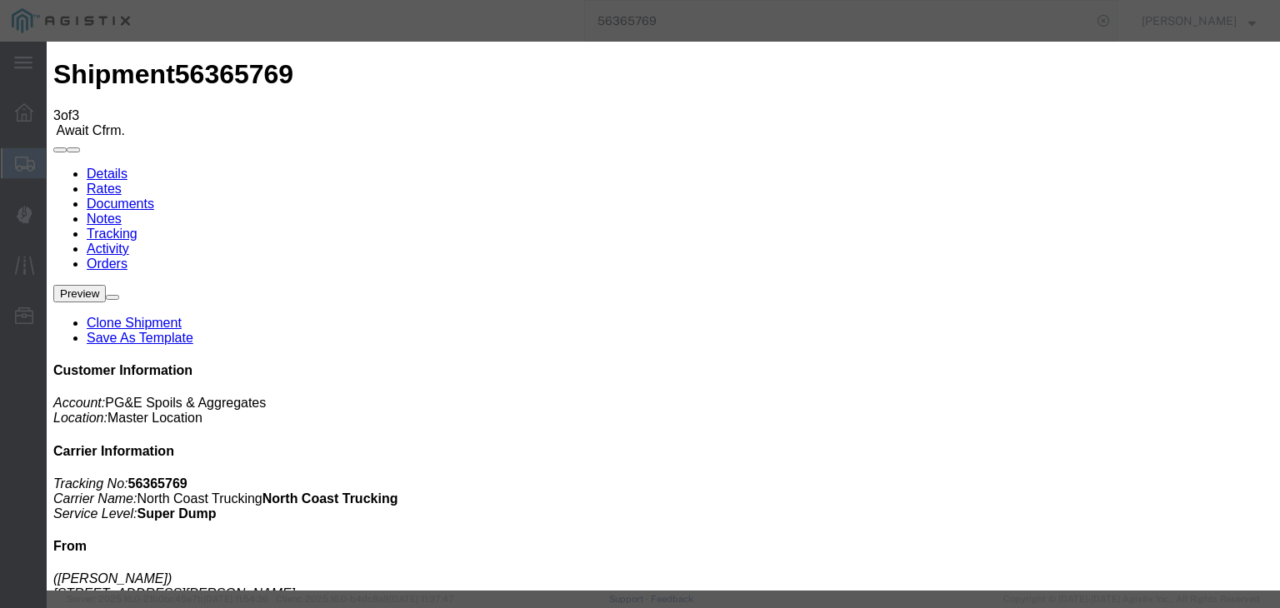
type input "[DATE]"
type input "12:00 PM"
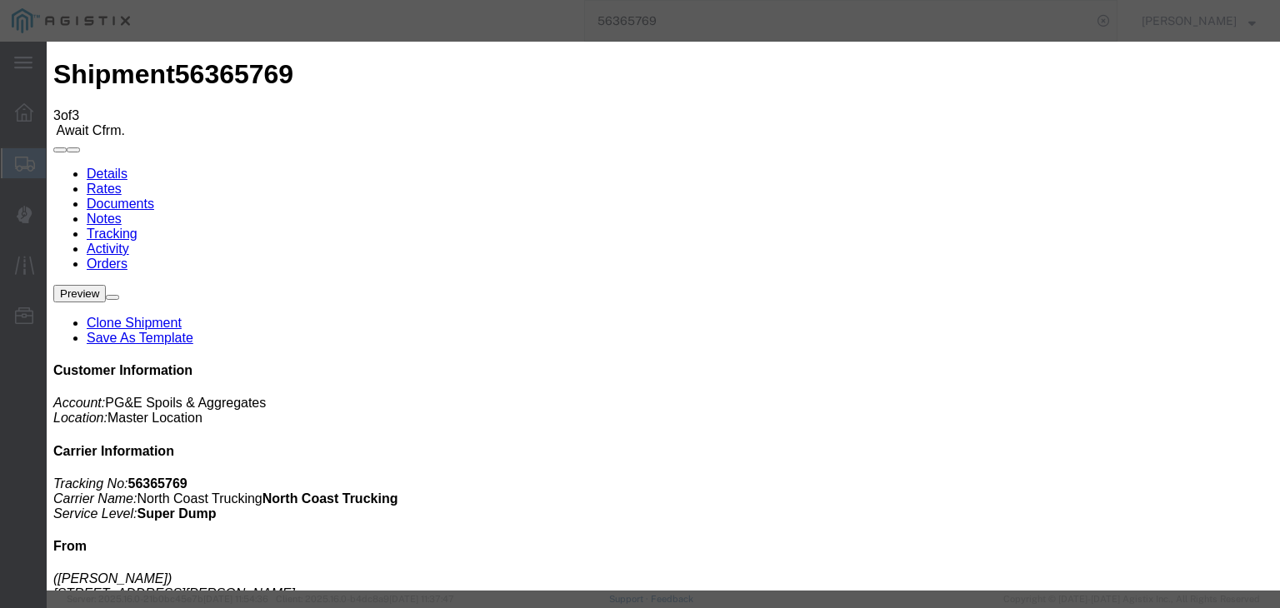
type input "[DATE]"
type input "9:35 AM"
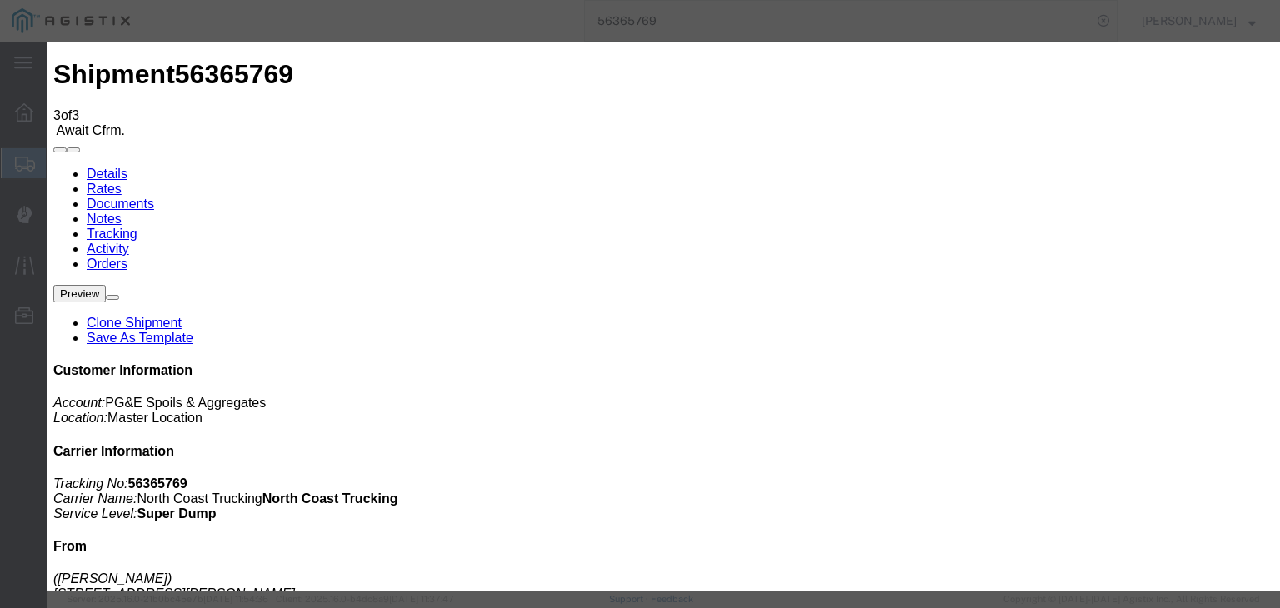
select select "ARVDLVLOC"
select select "{"pickupDeliveryInfoId": "122014924","pickupOrDelivery": "D","stopNum": "100","…"
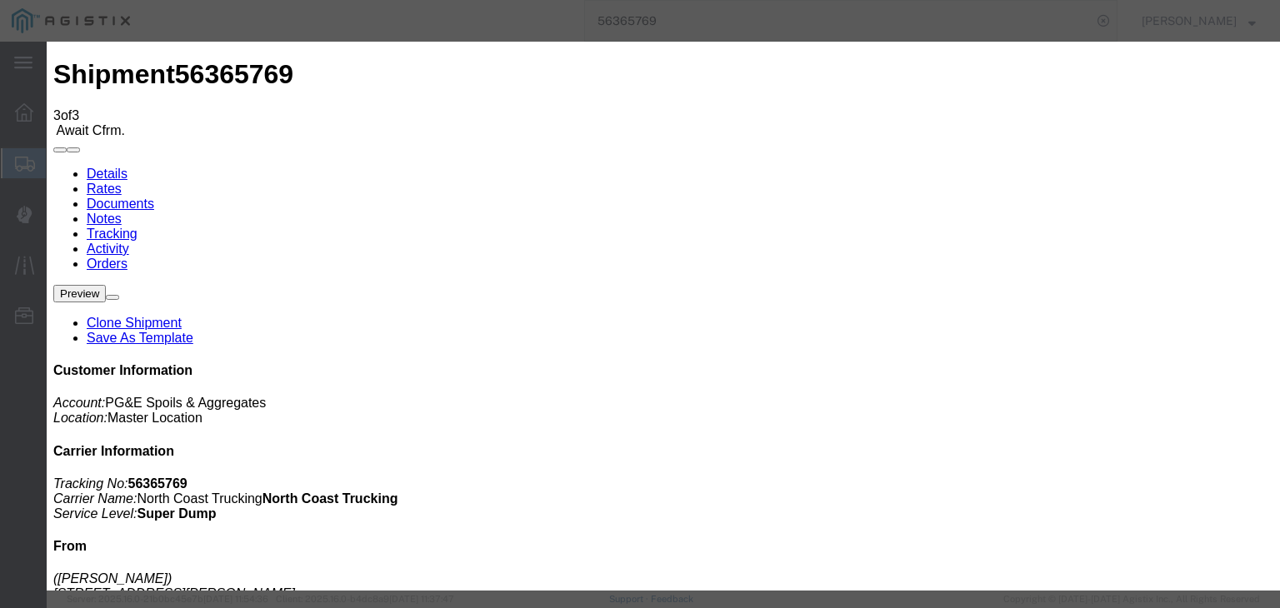
select select "CA"
type input "[PERSON_NAME]"
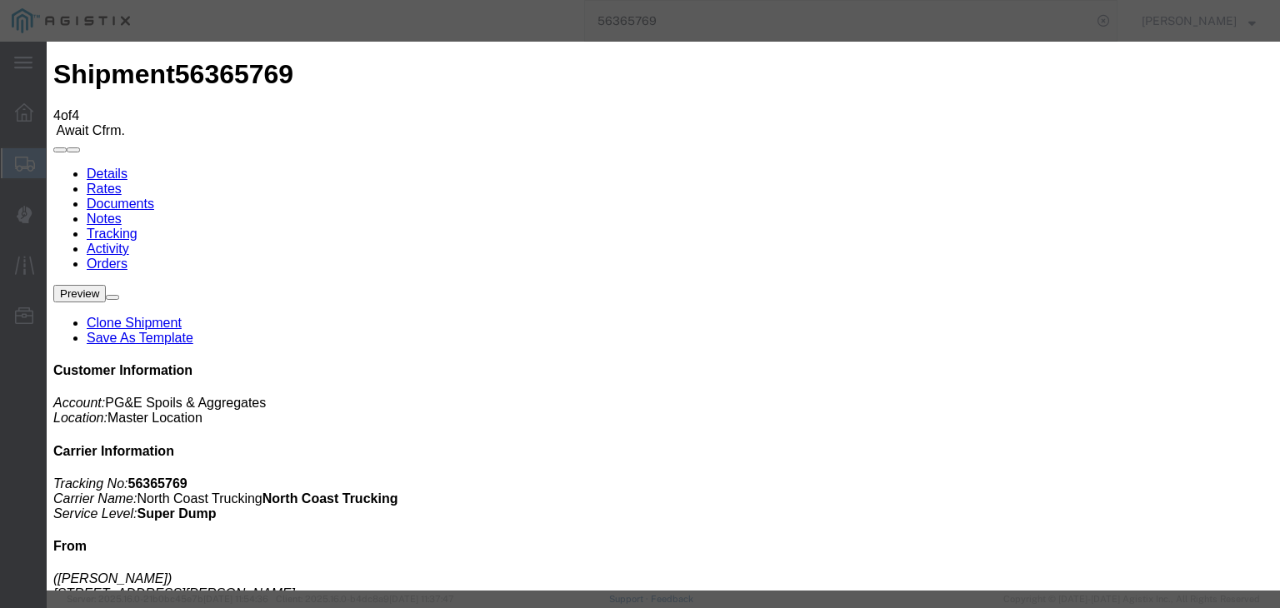
type input "[DATE]"
type input "12:00 PM"
type input "[DATE]"
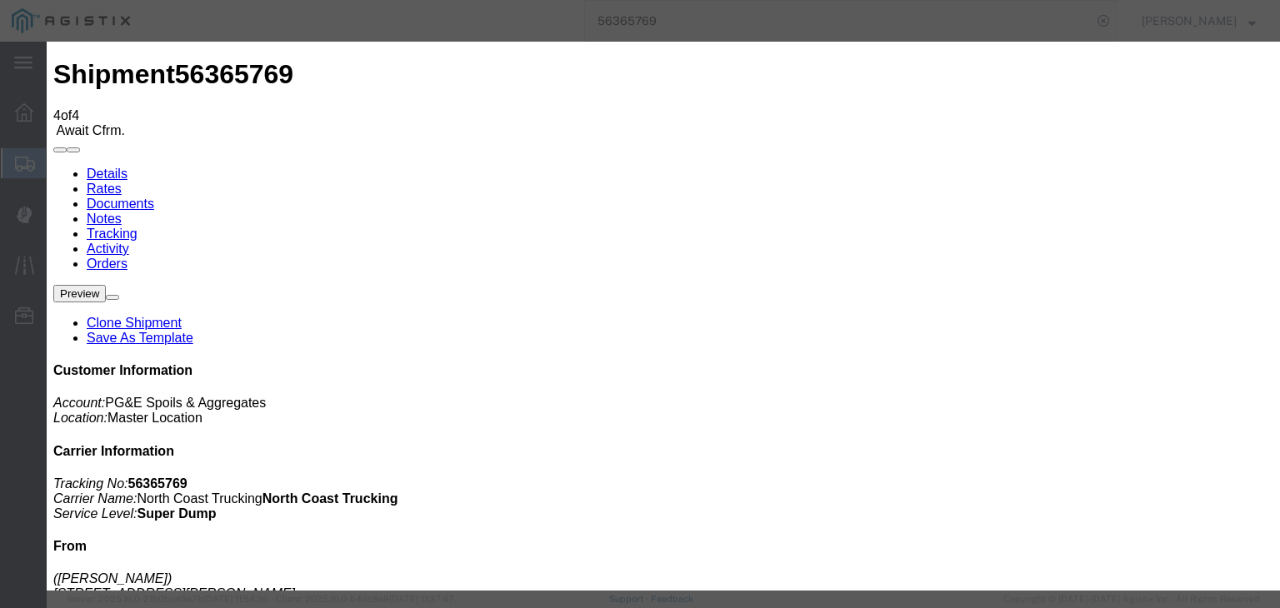
type input "9:40 AM"
drag, startPoint x: 527, startPoint y: 234, endPoint x: 518, endPoint y: 247, distance: 16.2
select select "DPTDLVLOC"
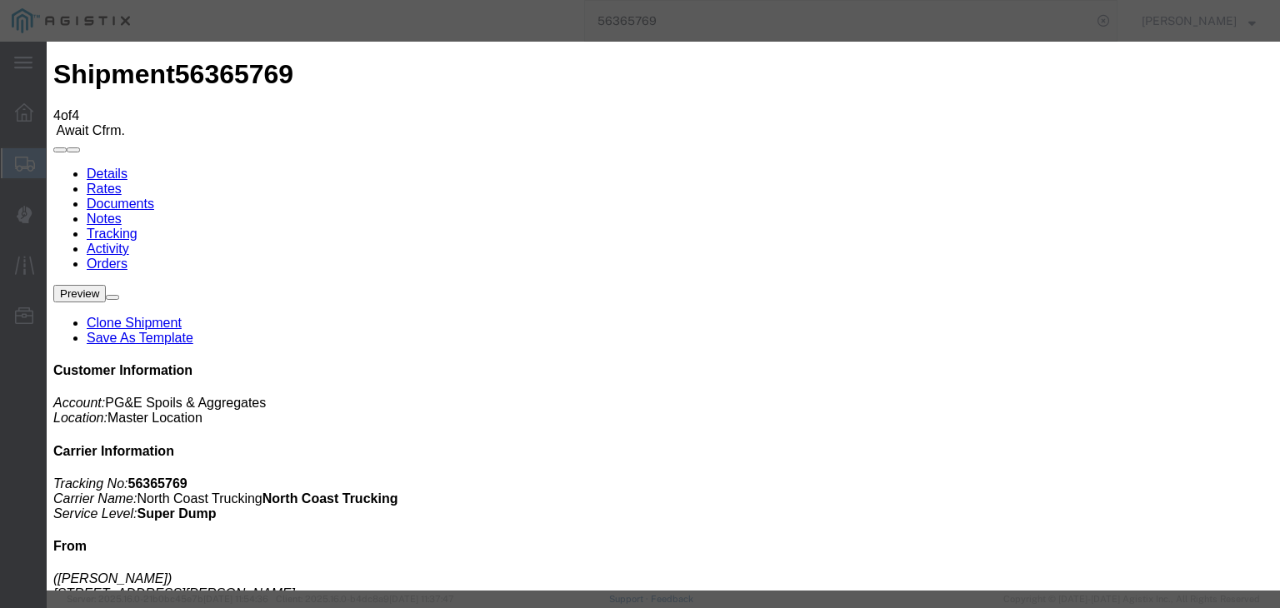
drag, startPoint x: 832, startPoint y: 208, endPoint x: 836, endPoint y: 219, distance: 11.6
select select "{"pickupDeliveryInfoId": "122014924","pickupOrDelivery": "D","stopNum": "100","…"
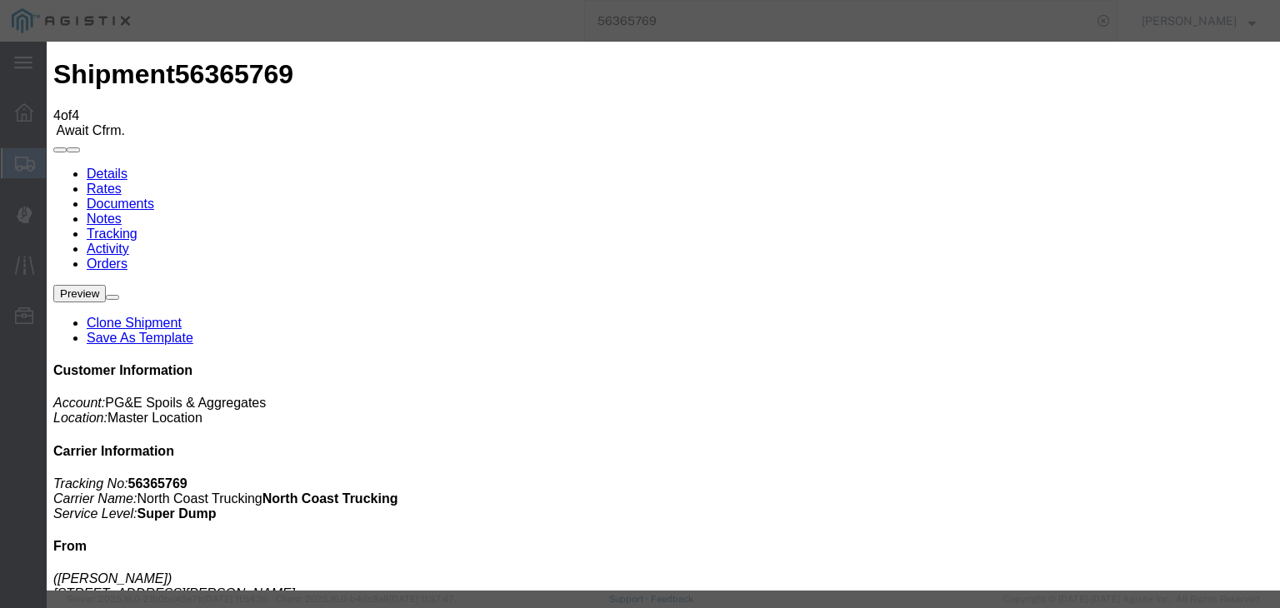
select select "CA"
type input "[PERSON_NAME]"
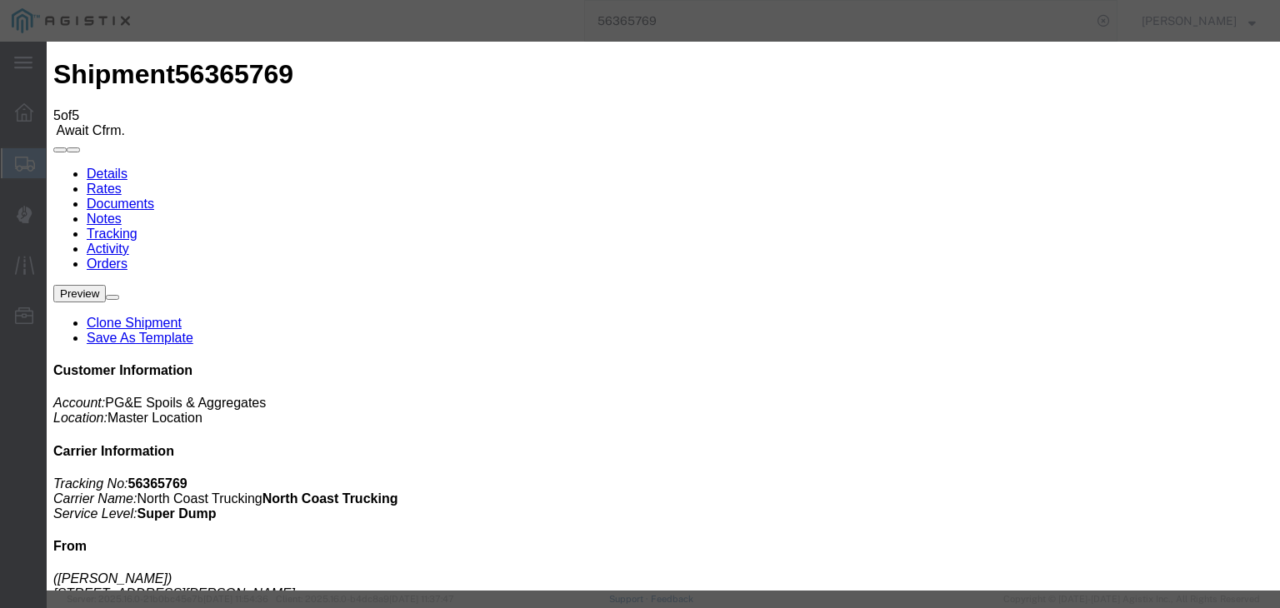
type input "[DATE]"
type input "12:00 PM"
drag, startPoint x: 472, startPoint y: 291, endPoint x: 544, endPoint y: 234, distance: 92.0
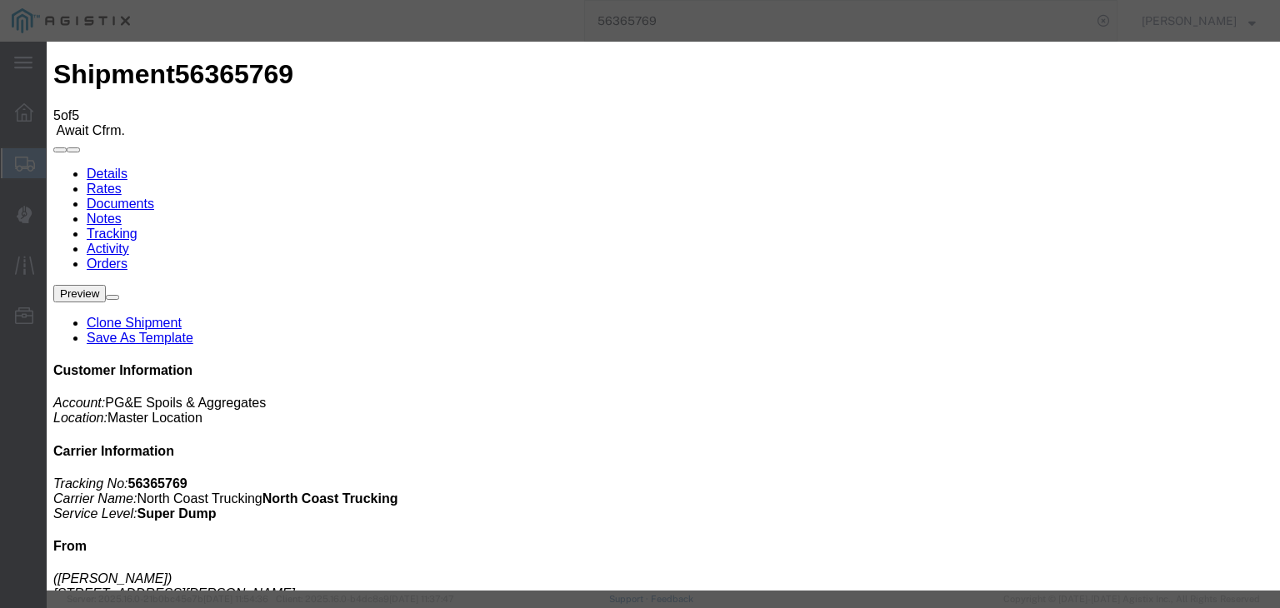
type input "[DATE]"
type input "10:05 AM"
drag, startPoint x: 536, startPoint y: 234, endPoint x: 532, endPoint y: 250, distance: 16.4
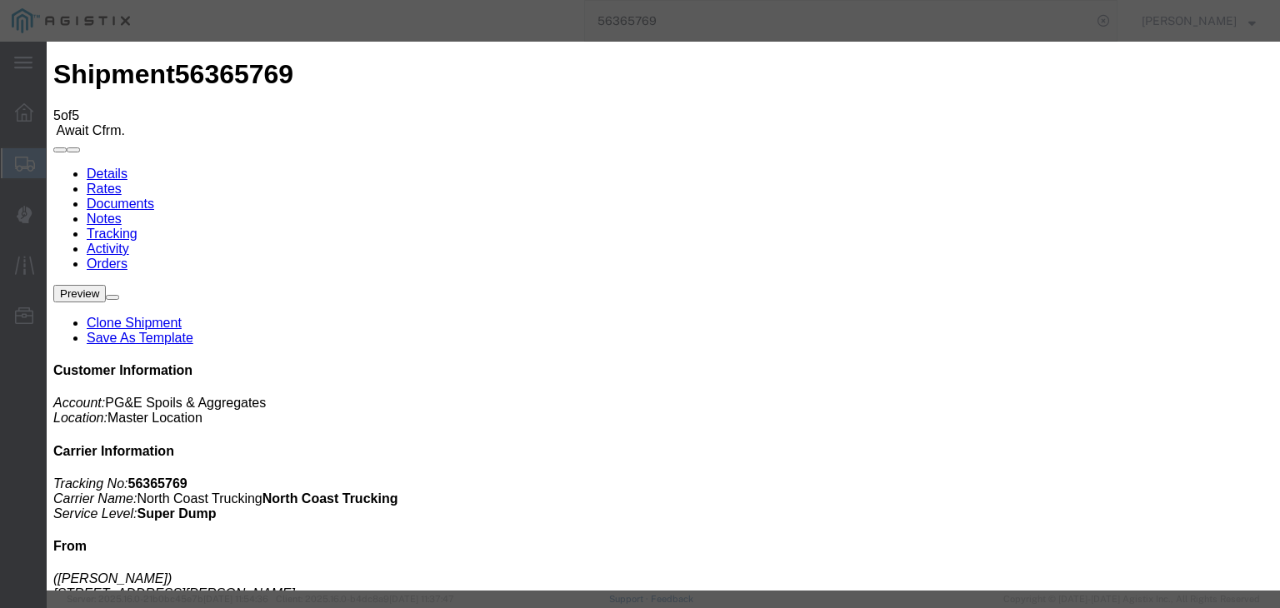
select select "ARVPULOC"
drag, startPoint x: 887, startPoint y: 210, endPoint x: 890, endPoint y: 221, distance: 11.1
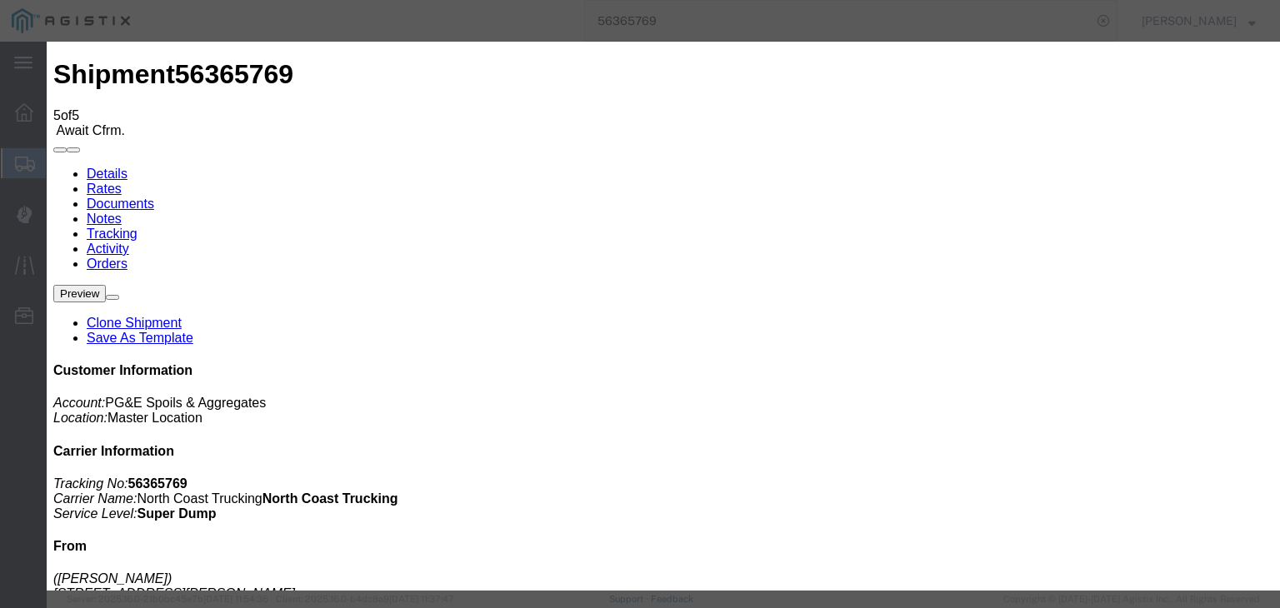
select select "{"pickupDeliveryInfoId": "122014925","pickupOrDelivery": "P","stopNum": "1","lo…"
select select "CA"
type input "[PERSON_NAME]"
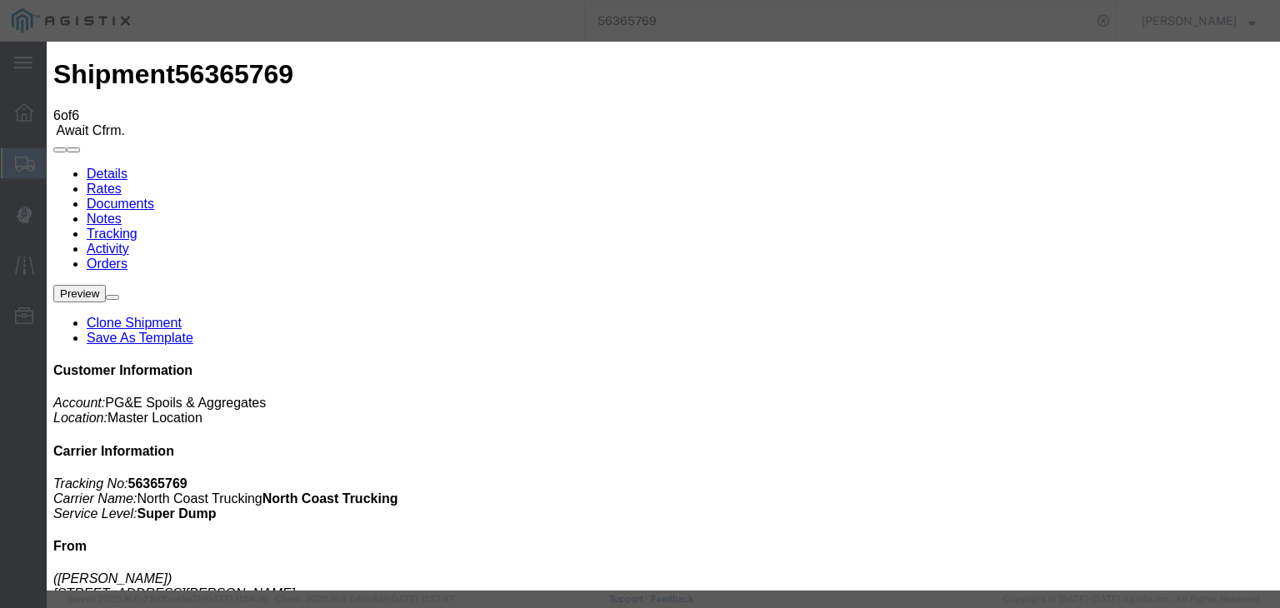
type input "[DATE]"
type input "12:00 PM"
drag, startPoint x: 467, startPoint y: 291, endPoint x: 532, endPoint y: 251, distance: 75.6
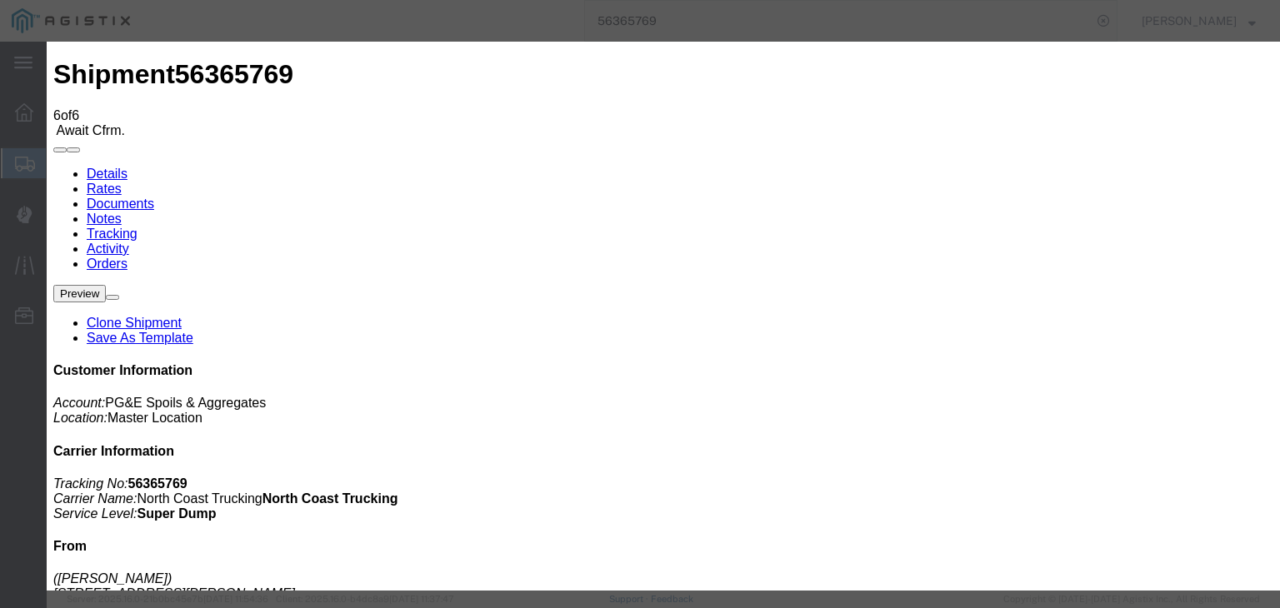
type input "[DATE]"
type input "10:21 AM"
select select "DPTPULOC"
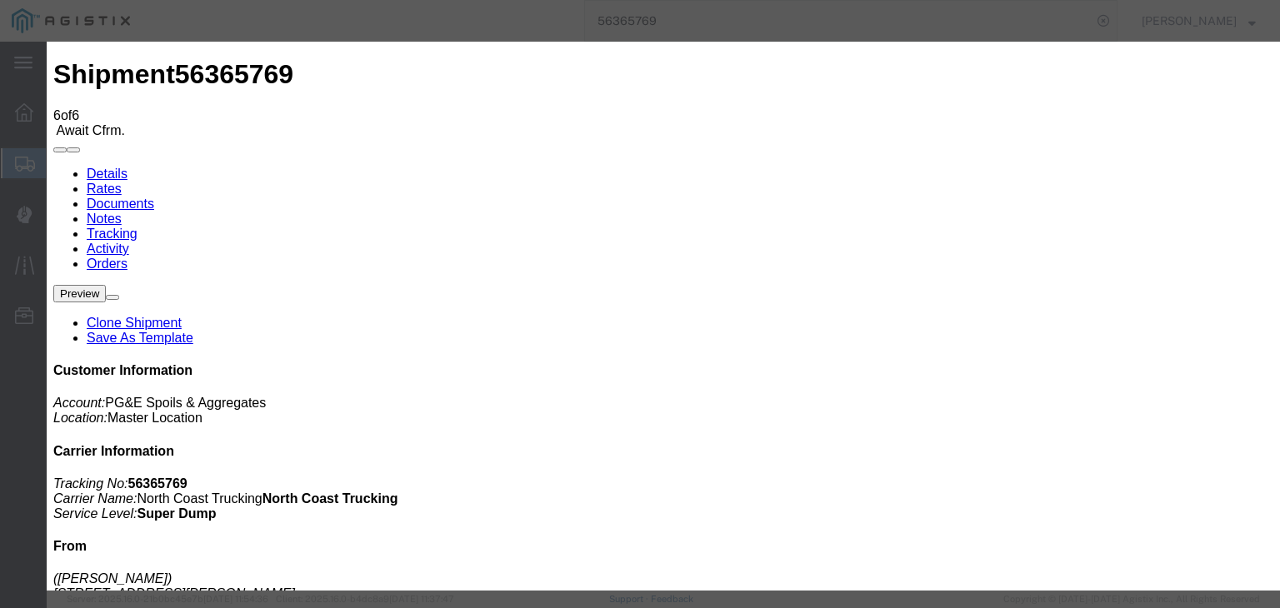
select select "{"pickupDeliveryInfoId": "122014925","pickupOrDelivery": "P","stopNum": "1","lo…"
select select "CA"
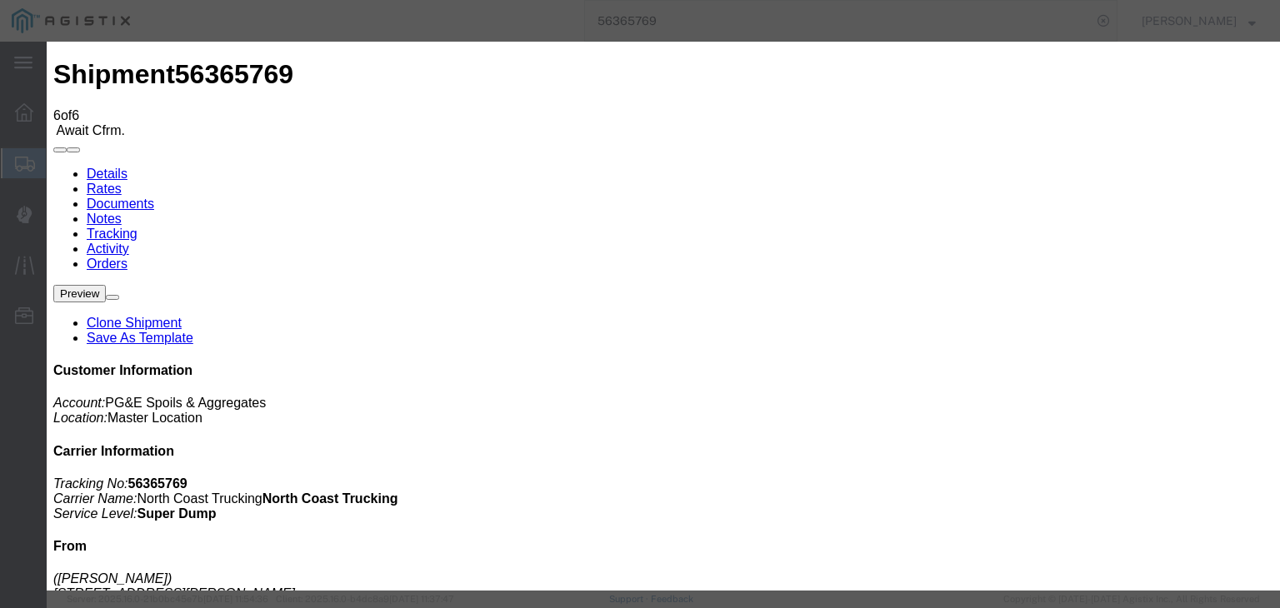
type input "[PERSON_NAME]"
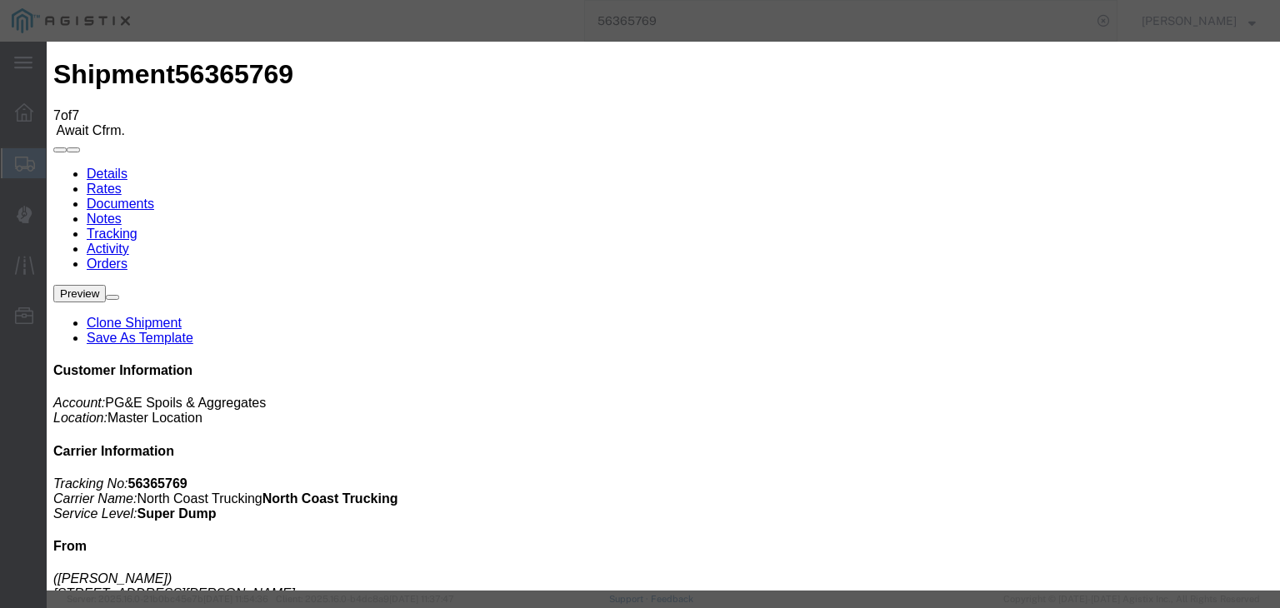
type input "[DATE]"
type input "12:00 PM"
type input "[DATE]"
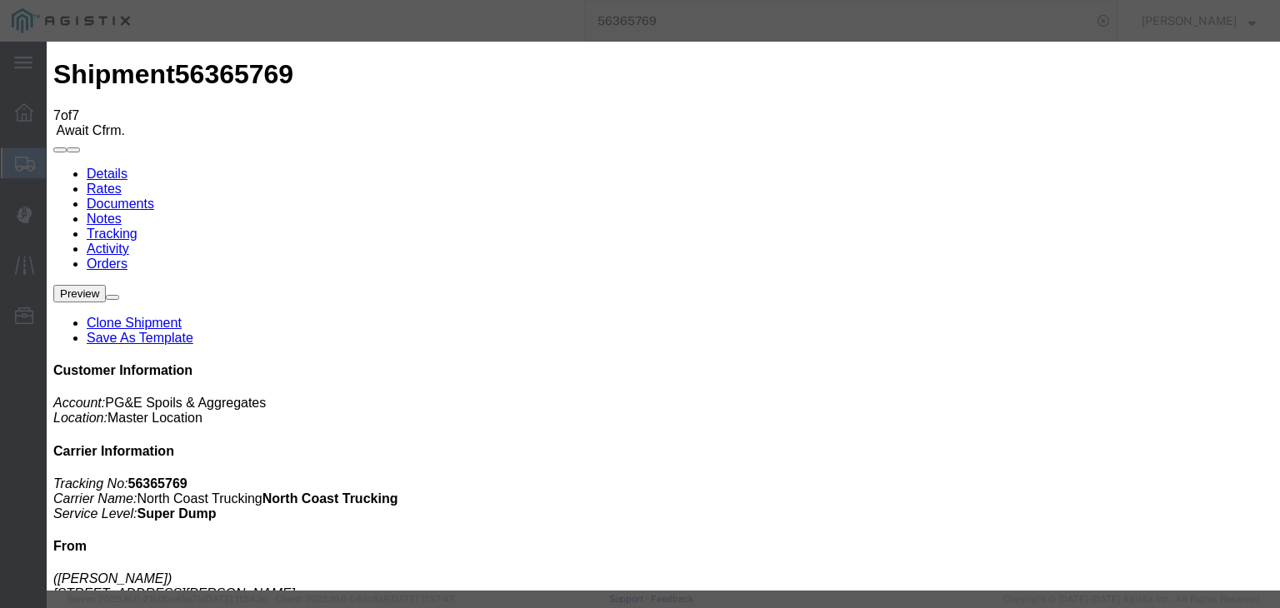
type input "10:54 AM"
select select "ARVPULOC"
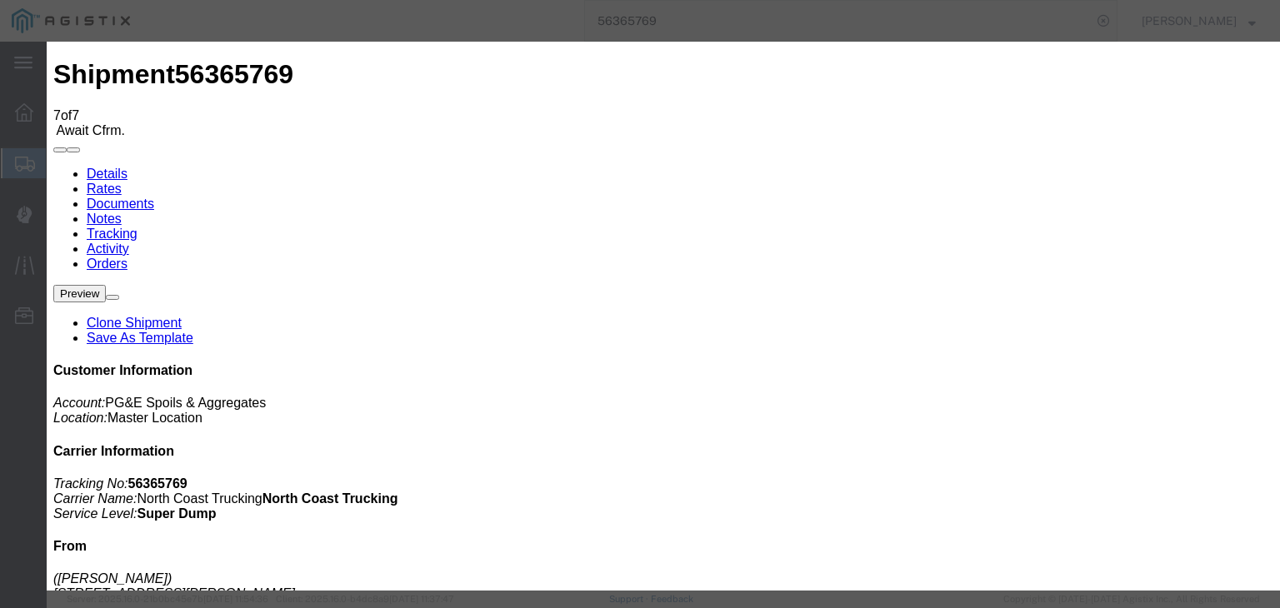
select select "CA"
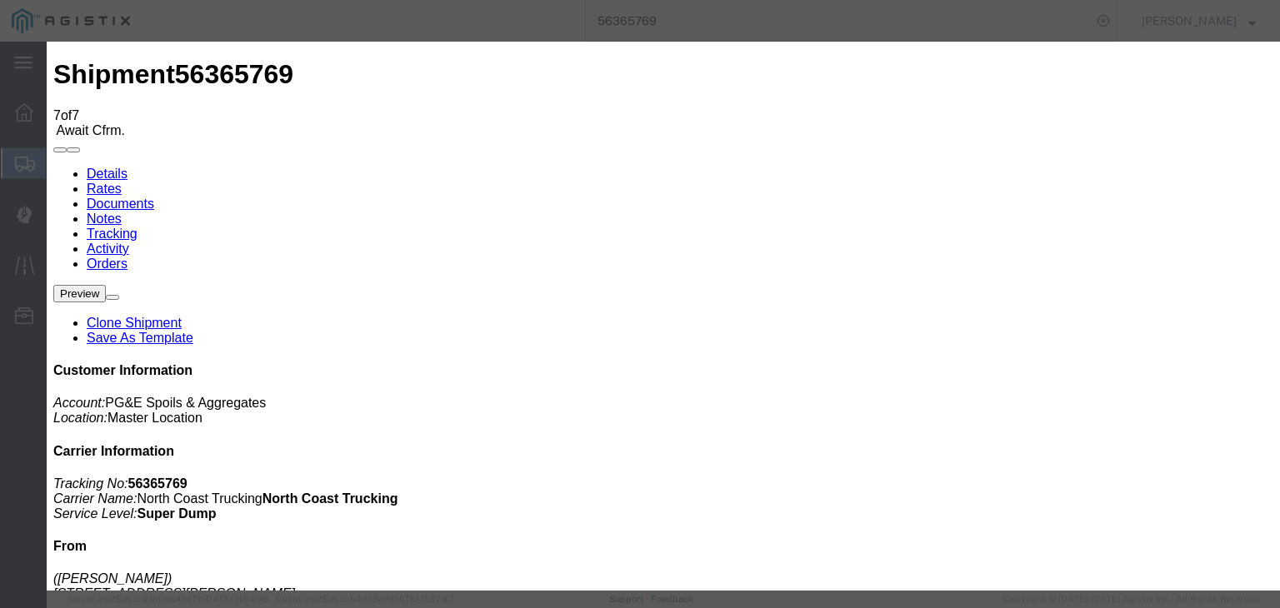
type input "Clovis"
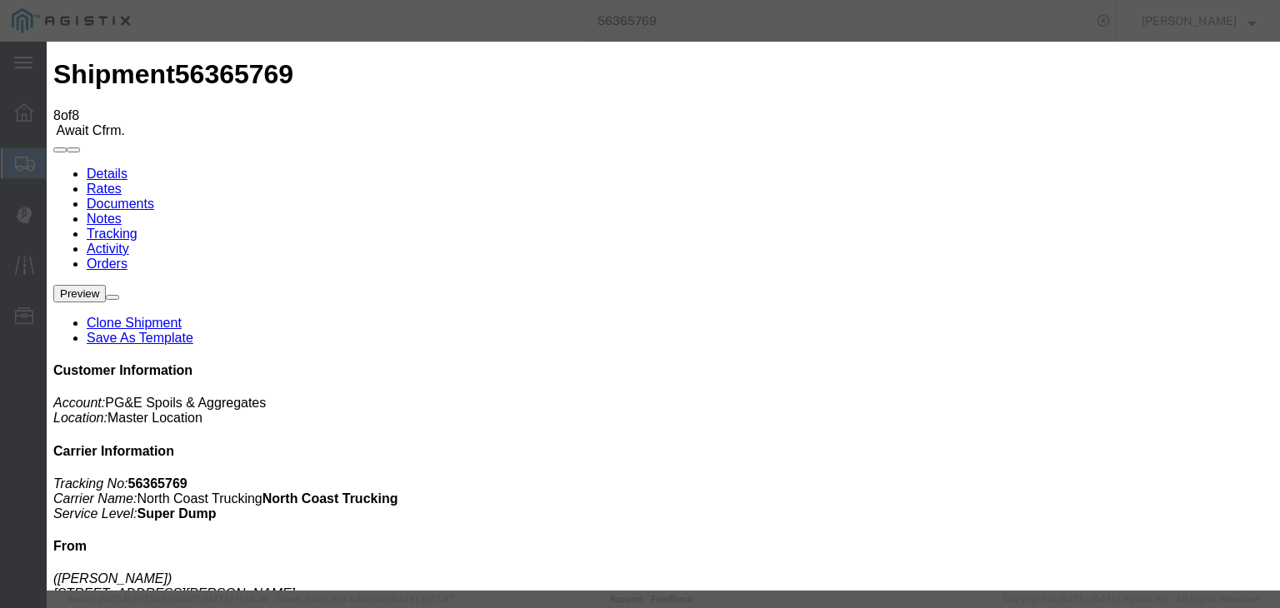
type input "[DATE]"
type input "12:00 PM"
type input "[DATE]"
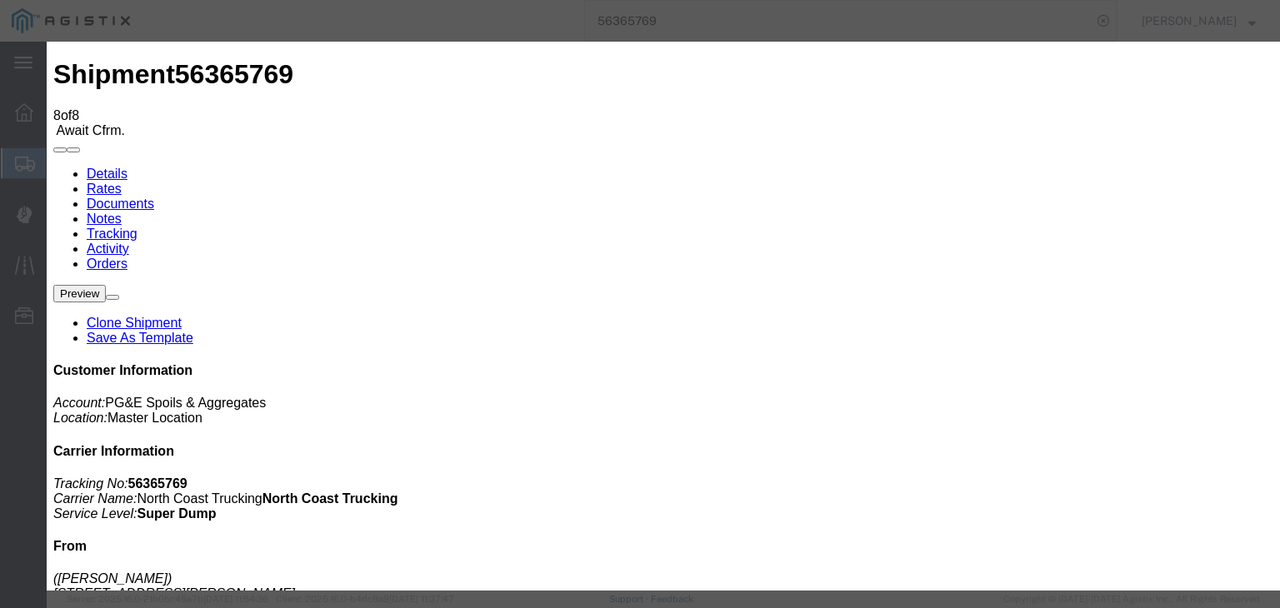
type input "11:00 AM"
select select "DPTPULOC"
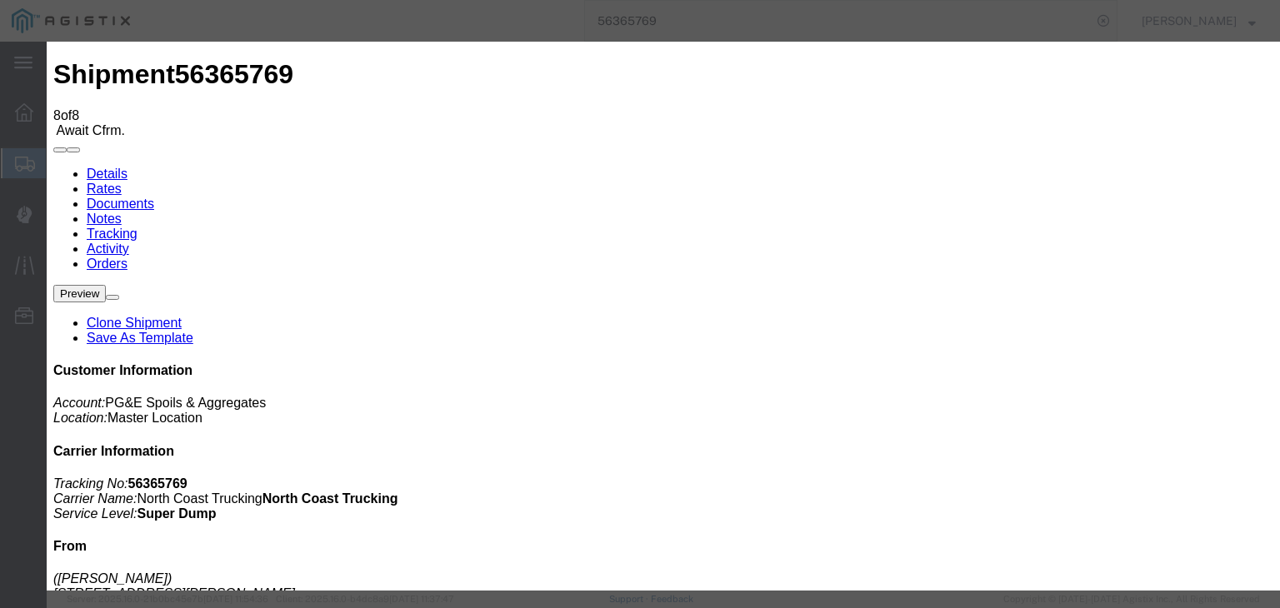
select select "{"pickupDeliveryInfoId": "122014925","pickupOrDelivery": "P","stopNum": "1","lo…"
select select "CA"
type input "[PERSON_NAME]"
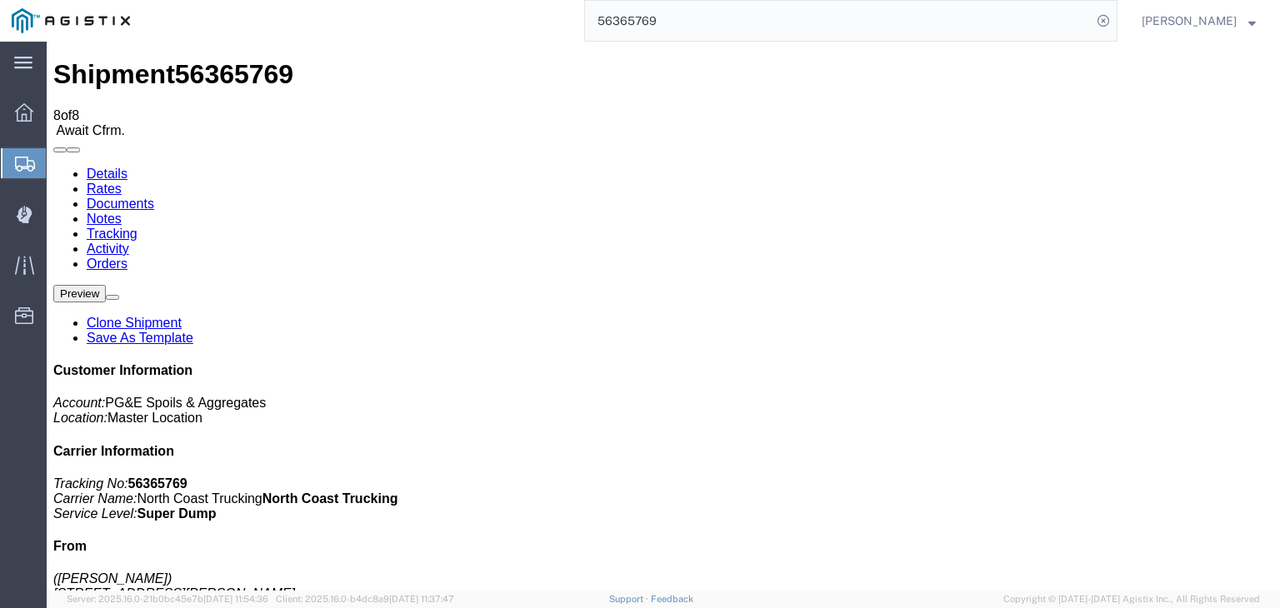
drag, startPoint x: 820, startPoint y: 146, endPoint x: 842, endPoint y: 155, distance: 23.5
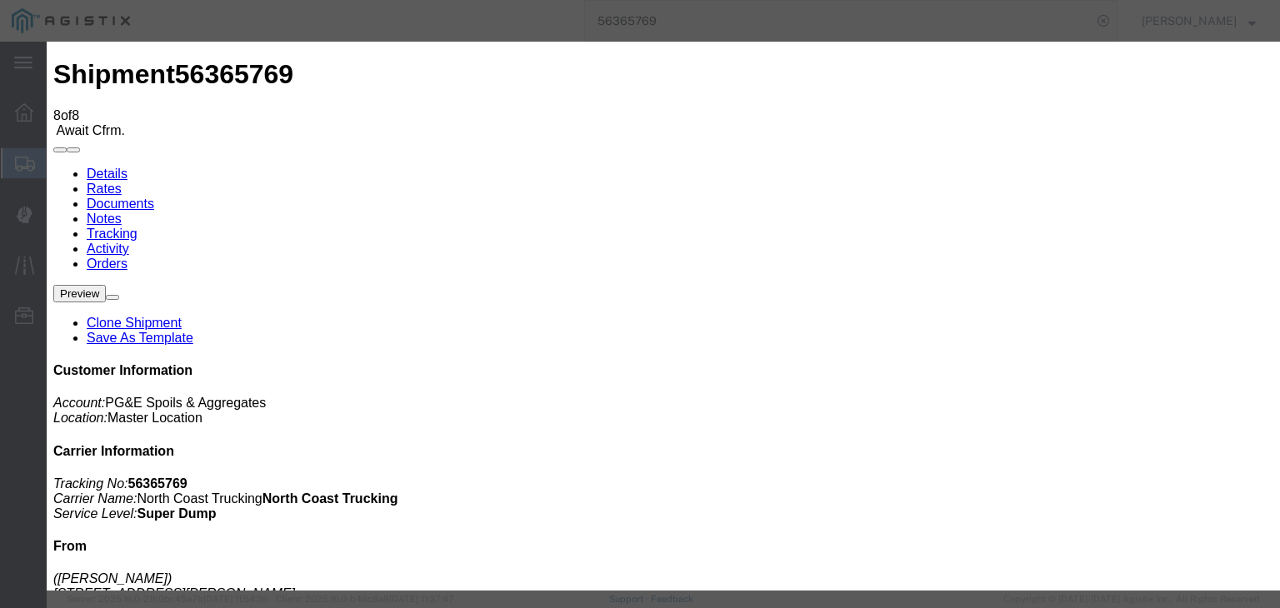
type input "[DATE]"
type input "12:00 PM"
type input "[DATE]"
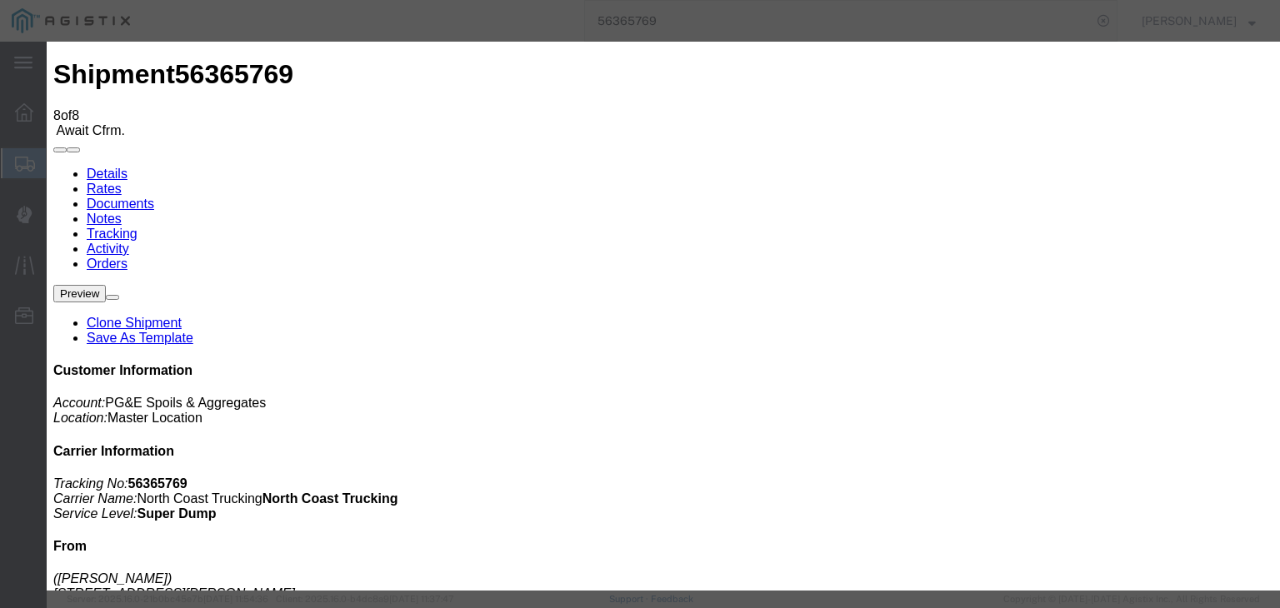
type input "11:00 AM"
drag, startPoint x: 542, startPoint y: 242, endPoint x: 540, endPoint y: 251, distance: 8.7
select select "DPTPULOC"
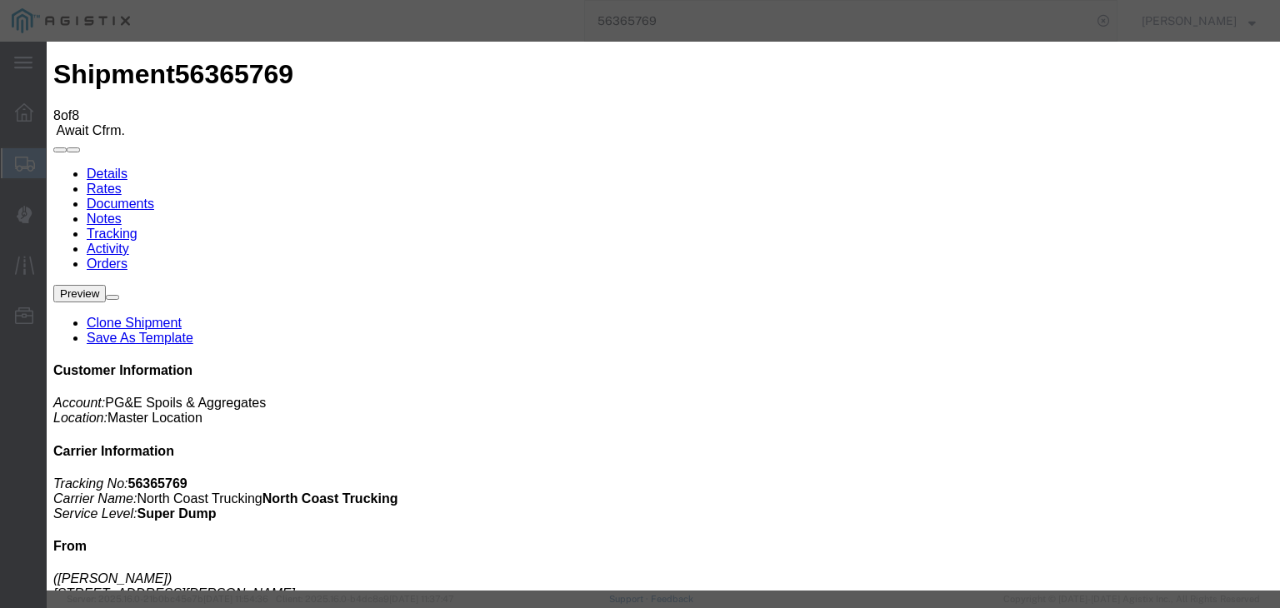
select select "CA"
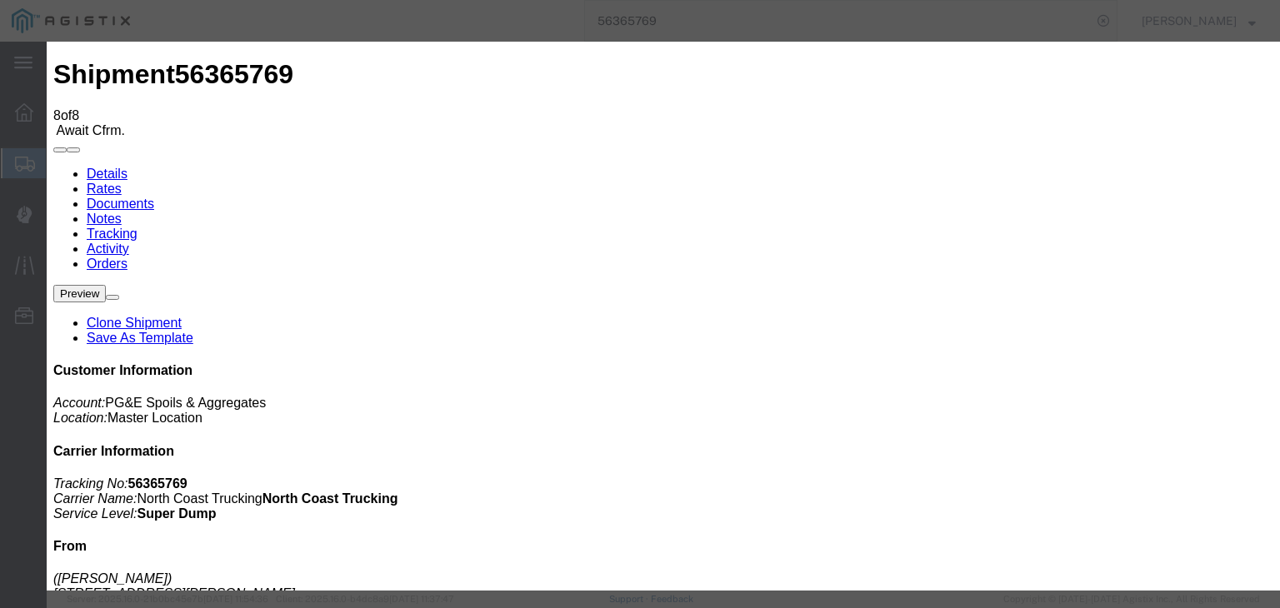
type input "Clovis"
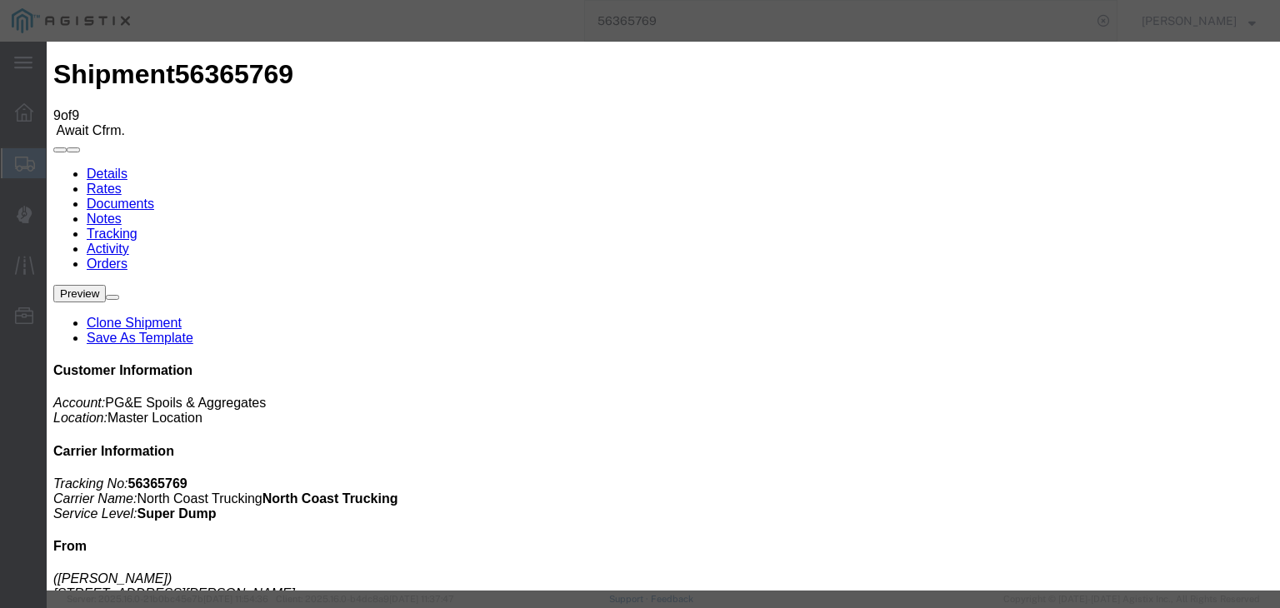
type input "[DATE]"
type input "12:00 PM"
type input "[DATE]"
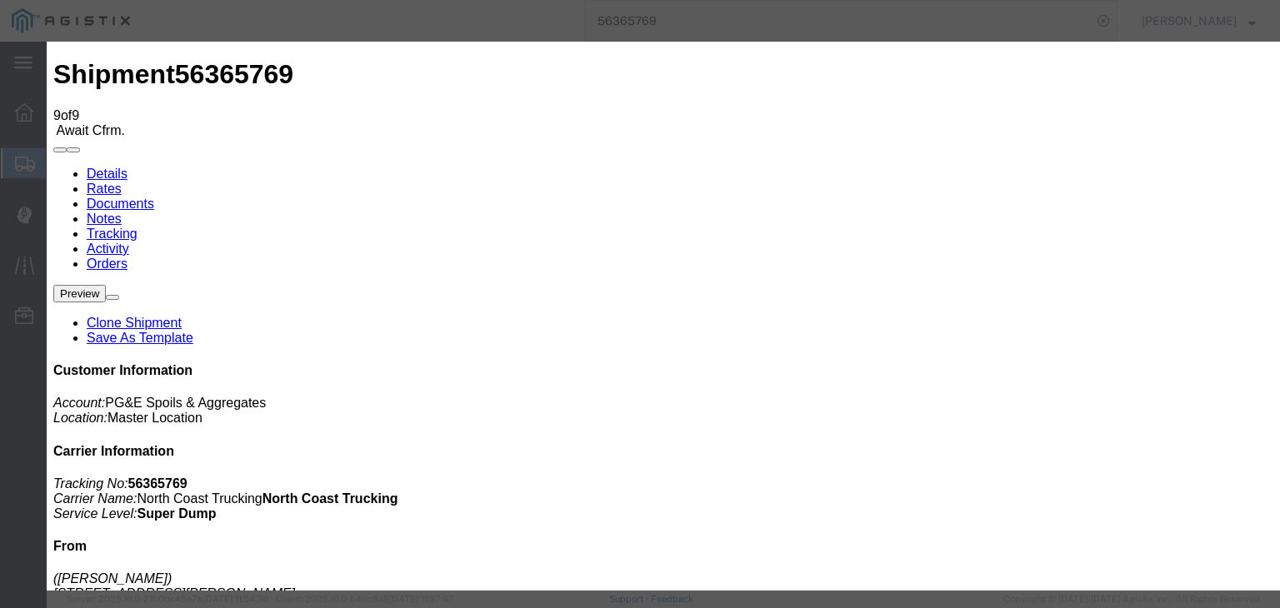
type input "11:30 AM"
drag, startPoint x: 449, startPoint y: 235, endPoint x: 456, endPoint y: 250, distance: 16.4
select select "ARVDLVLOC"
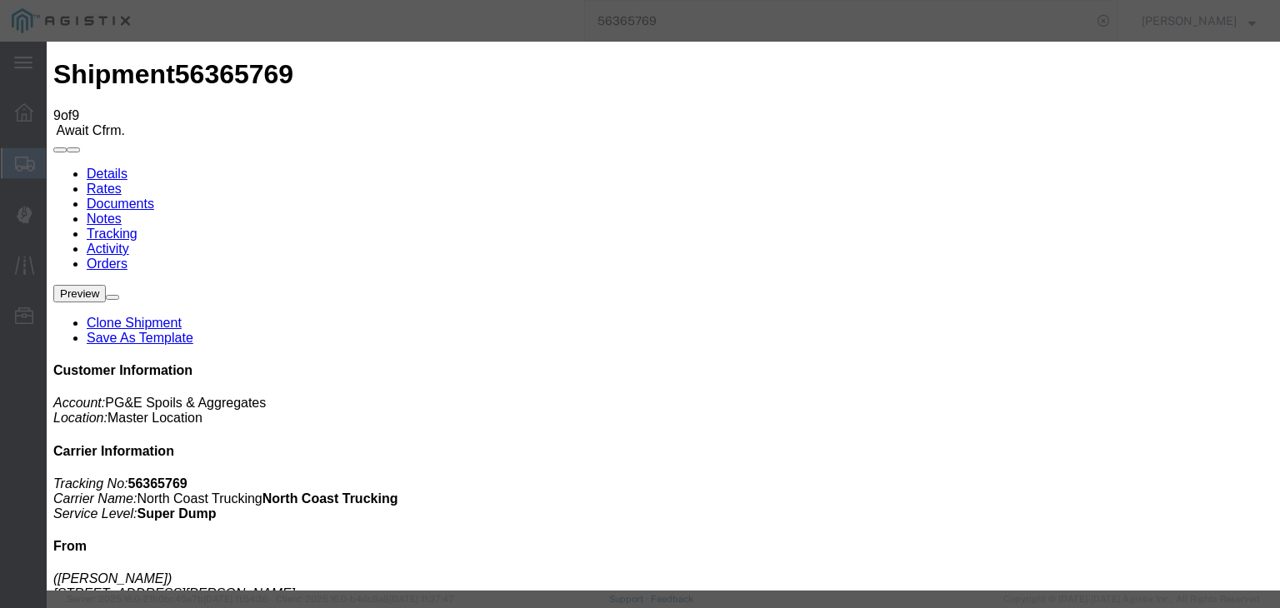
drag, startPoint x: 874, startPoint y: 204, endPoint x: 877, endPoint y: 219, distance: 15.4
select select "{"pickupDeliveryInfoId": "122014924","pickupOrDelivery": "D","stopNum": "100","…"
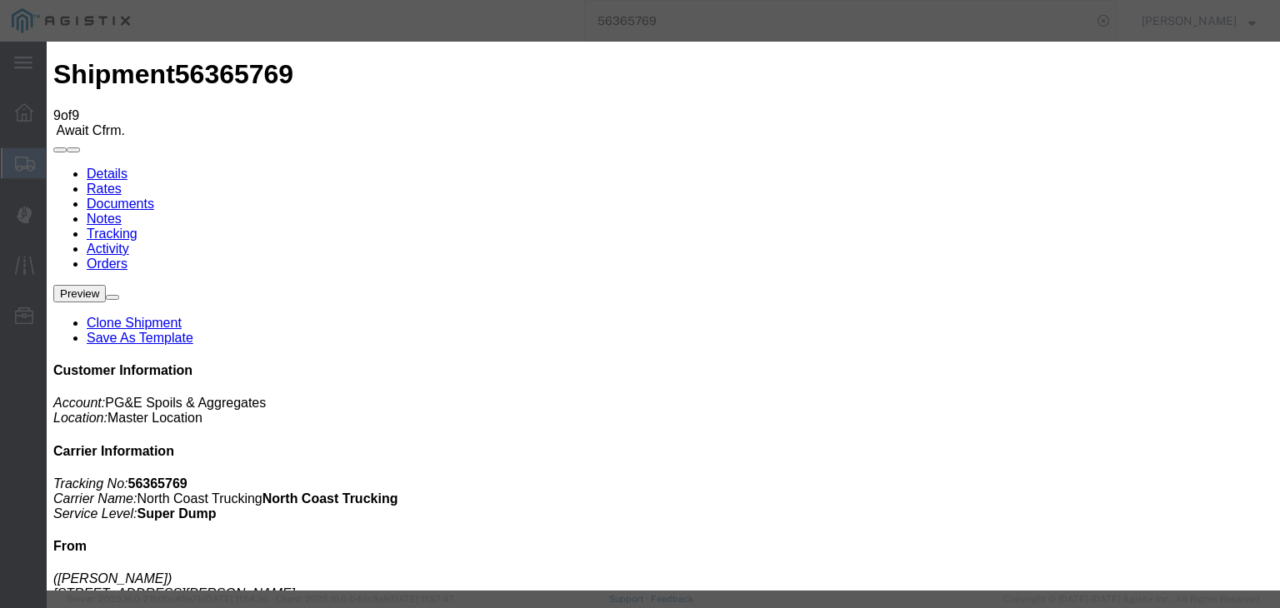
select select "CA"
type input "[PERSON_NAME]"
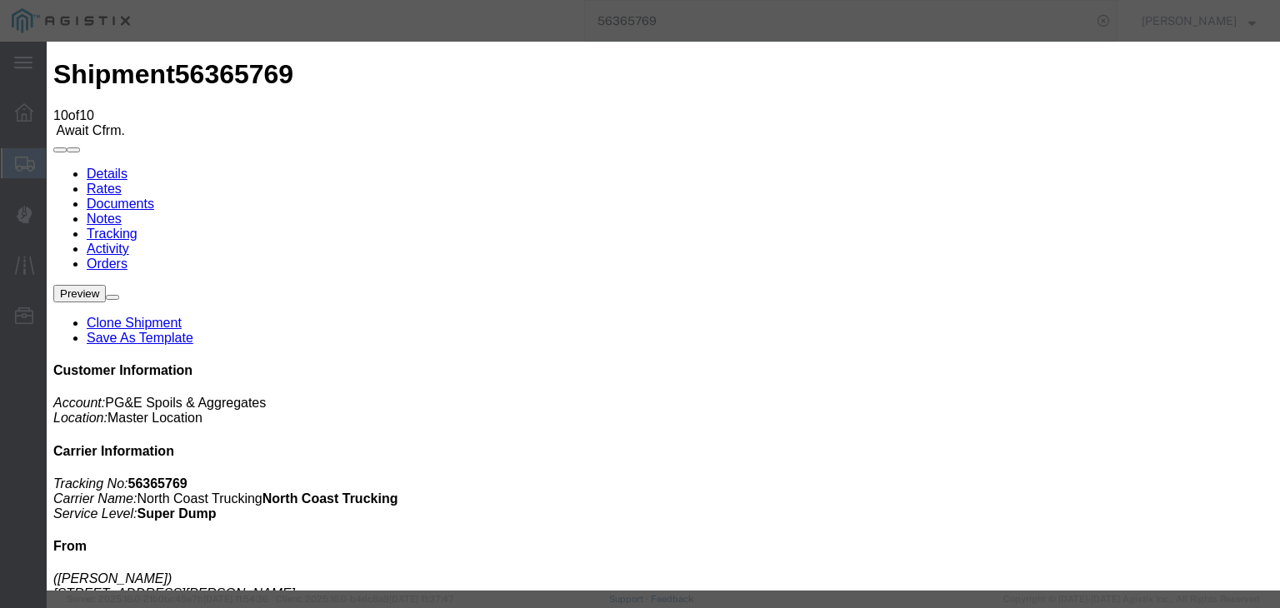
type input "[DATE]"
type input "12:00 PM"
drag, startPoint x: 465, startPoint y: 287, endPoint x: 508, endPoint y: 256, distance: 53.7
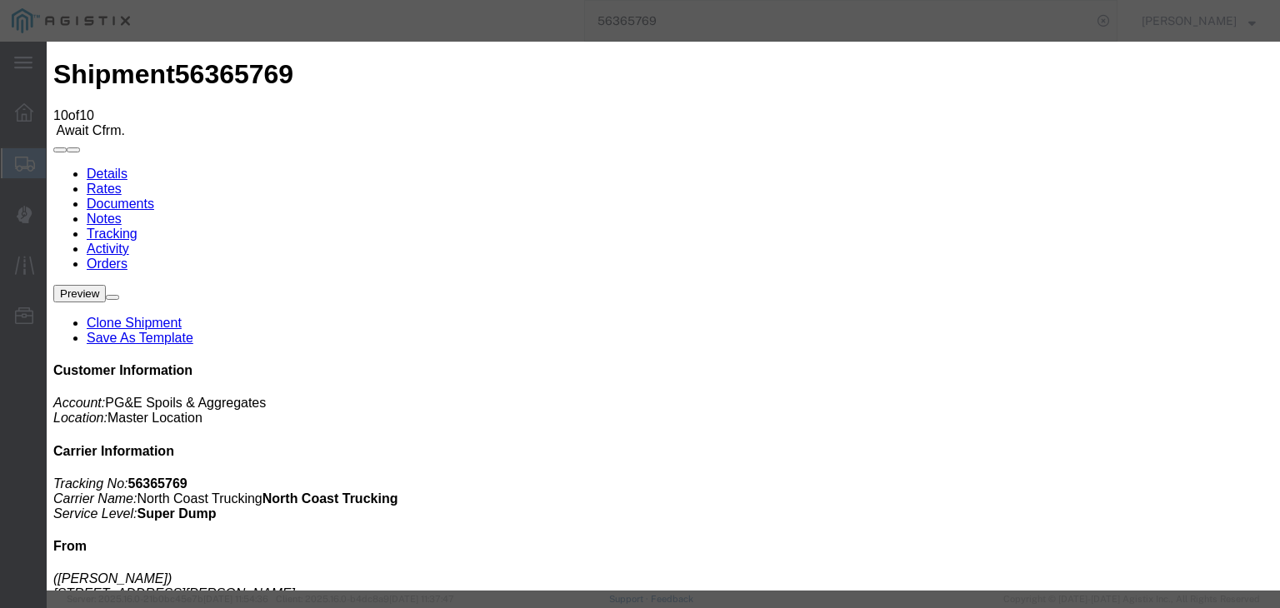
type input "[DATE]"
type input "4:30 PM"
select select "BREAKSTART"
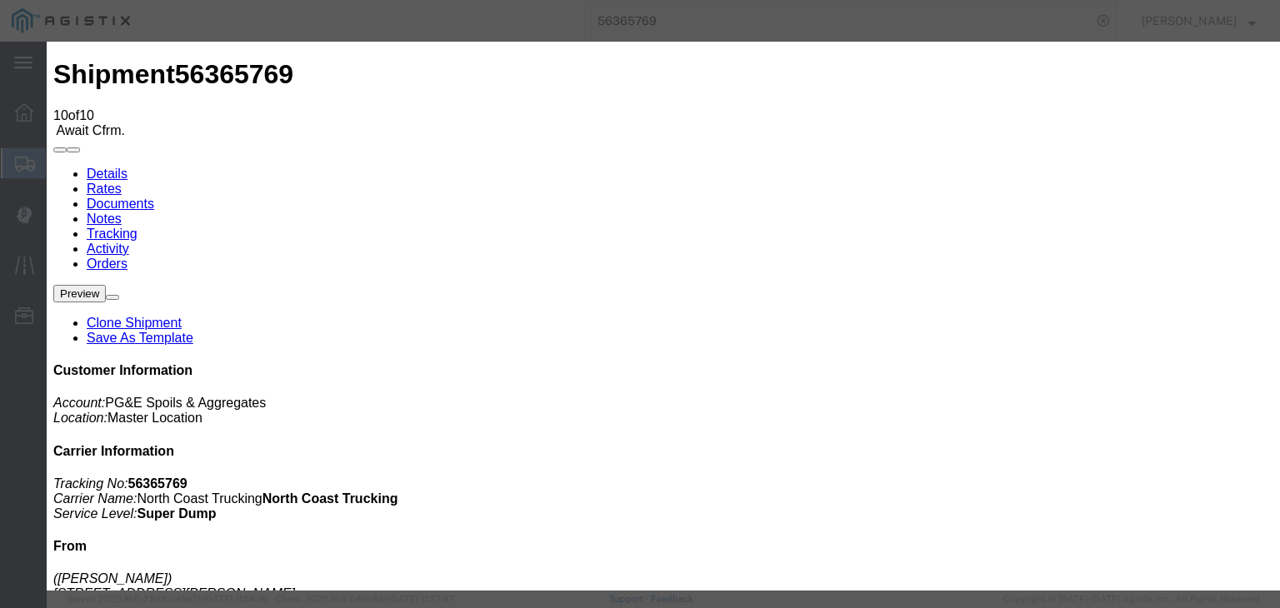
drag, startPoint x: 1023, startPoint y: 504, endPoint x: 1014, endPoint y: 497, distance: 11.8
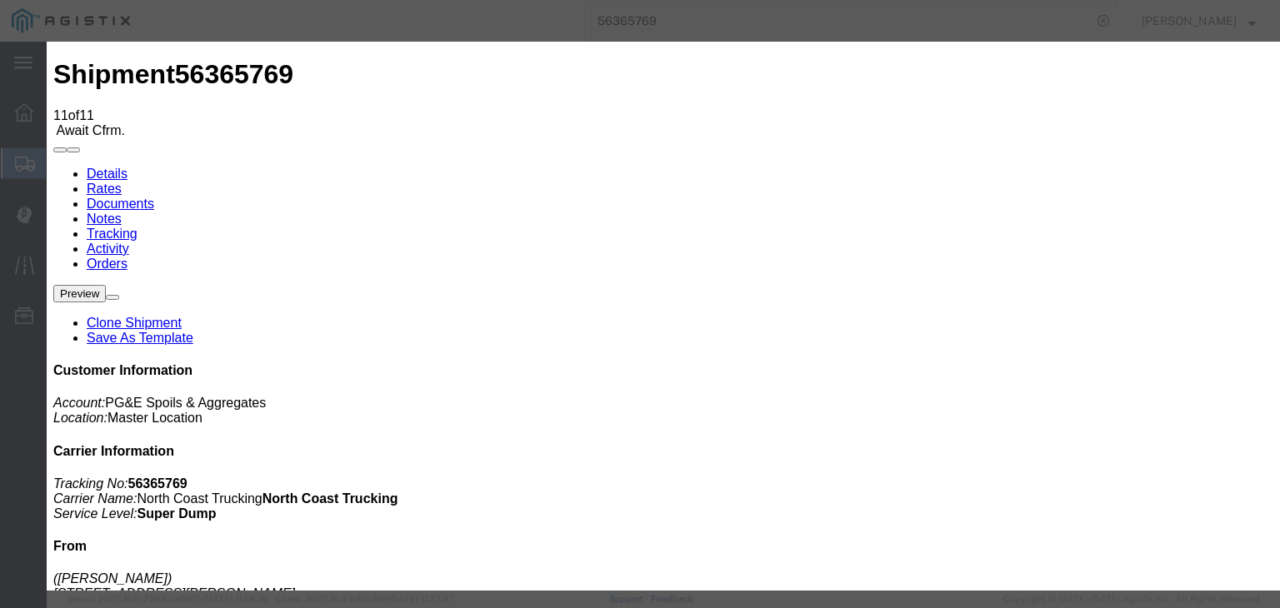
type input "[DATE]"
type input "12:00 PM"
type input "[DATE]"
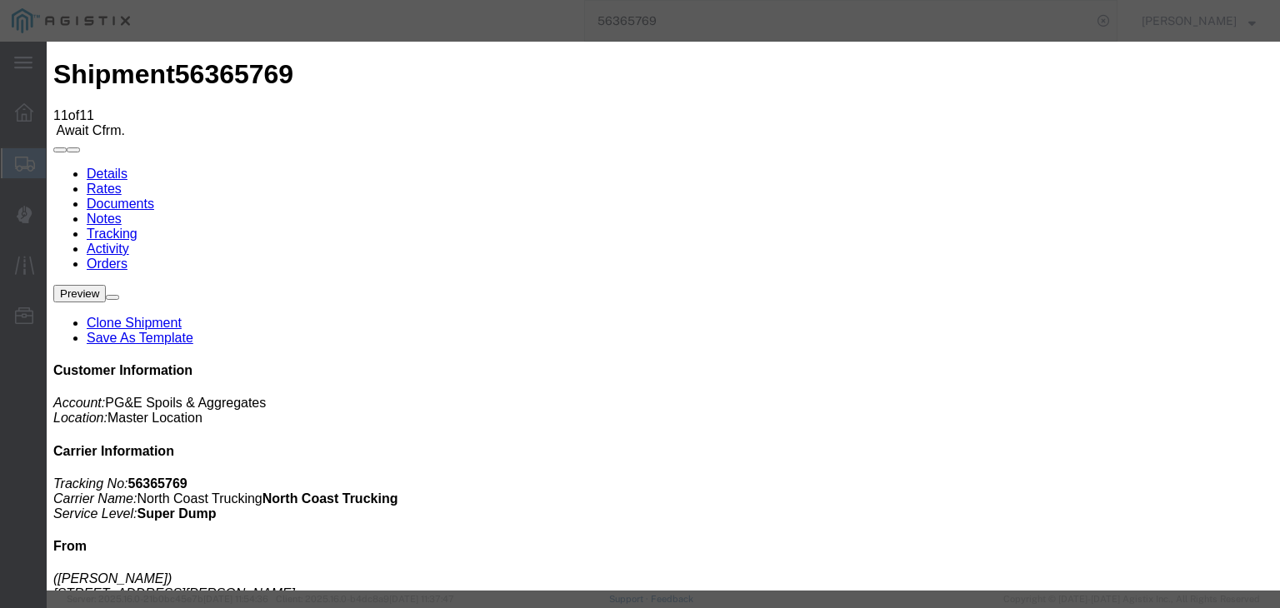
type input "5:00 PM"
select select "BREAKSTOP"
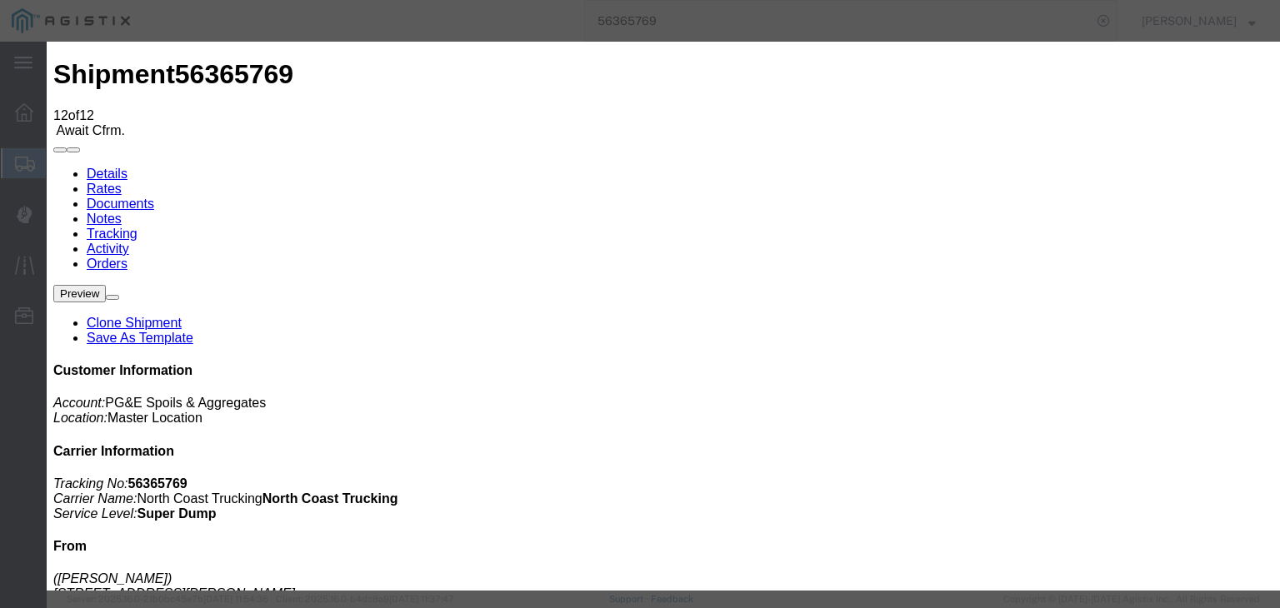
type input "[DATE]"
type input "12:00 PM"
type input "[DATE]"
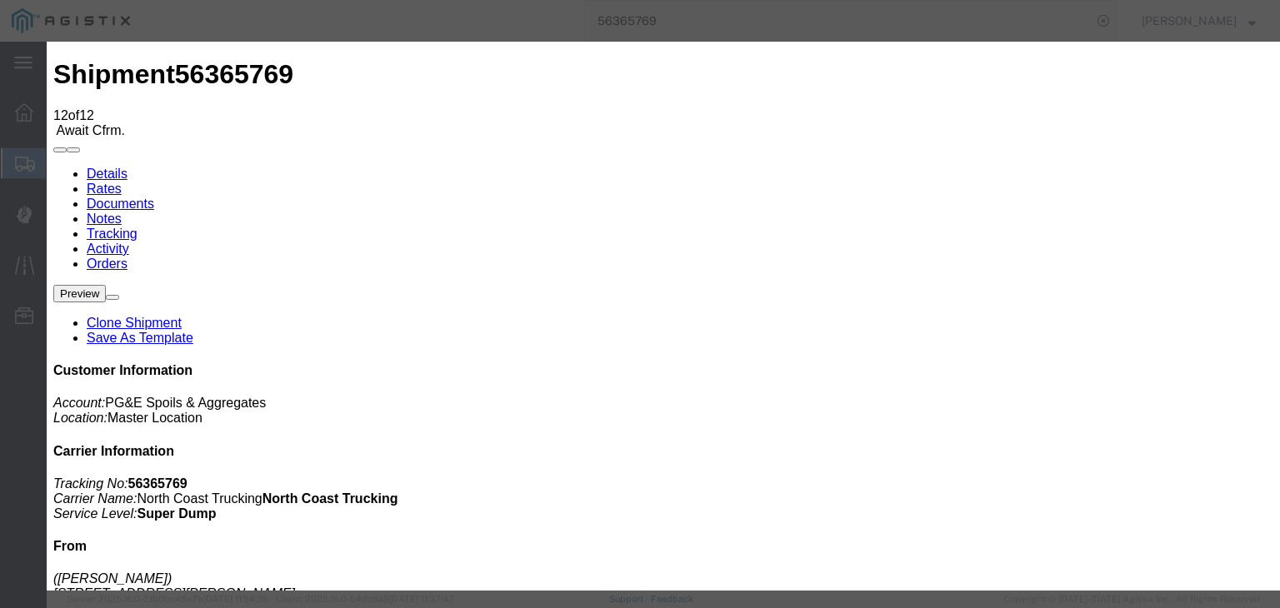
type input "5:00 PM"
drag, startPoint x: 478, startPoint y: 245, endPoint x: 464, endPoint y: 244, distance: 14.2
select select "DPTDLVLOC"
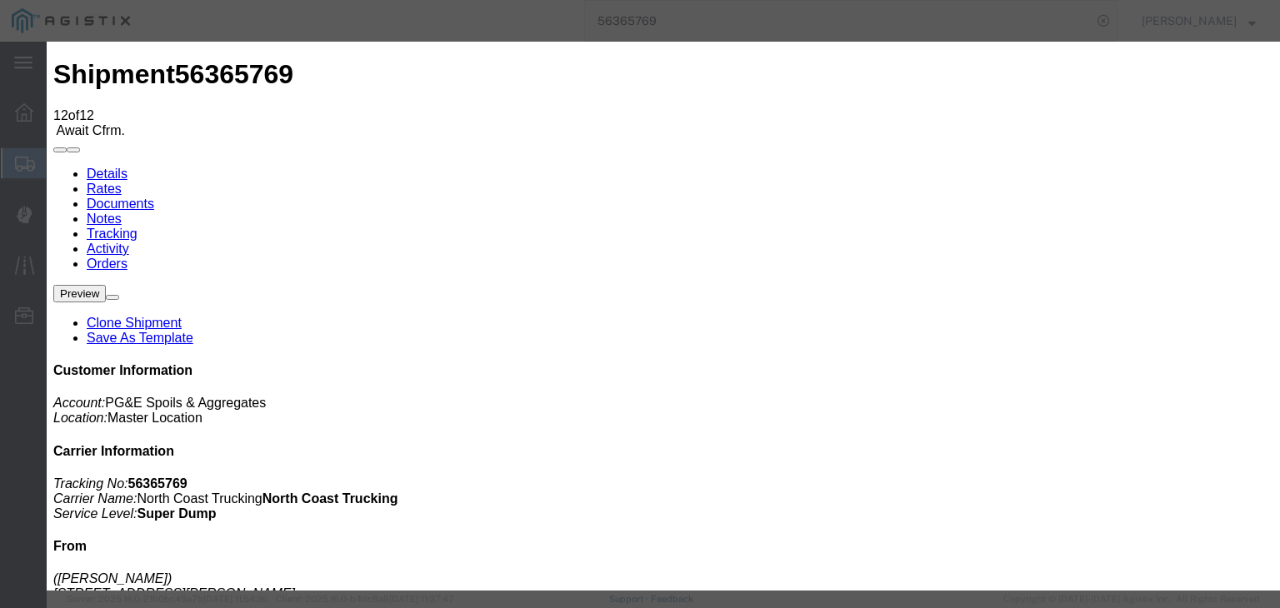
drag, startPoint x: 847, startPoint y: 211, endPoint x: 853, endPoint y: 220, distance: 10.9
select select "{"pickupDeliveryInfoId": "122014924","pickupOrDelivery": "D","stopNum": "100","…"
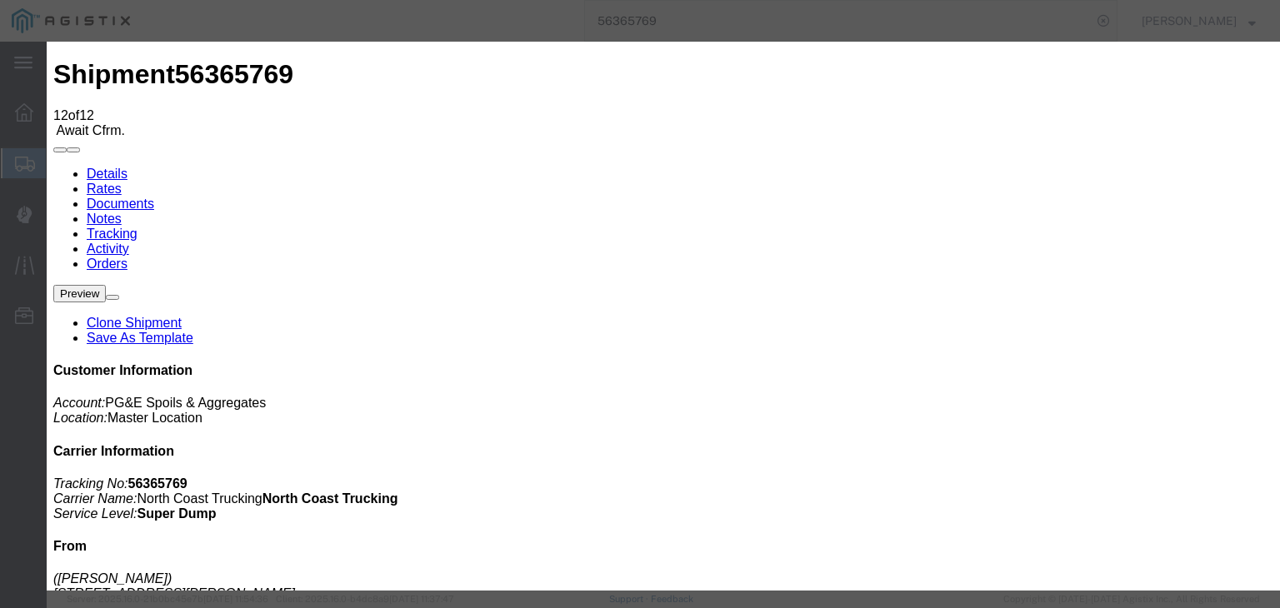
select select "CA"
type input "[PERSON_NAME]"
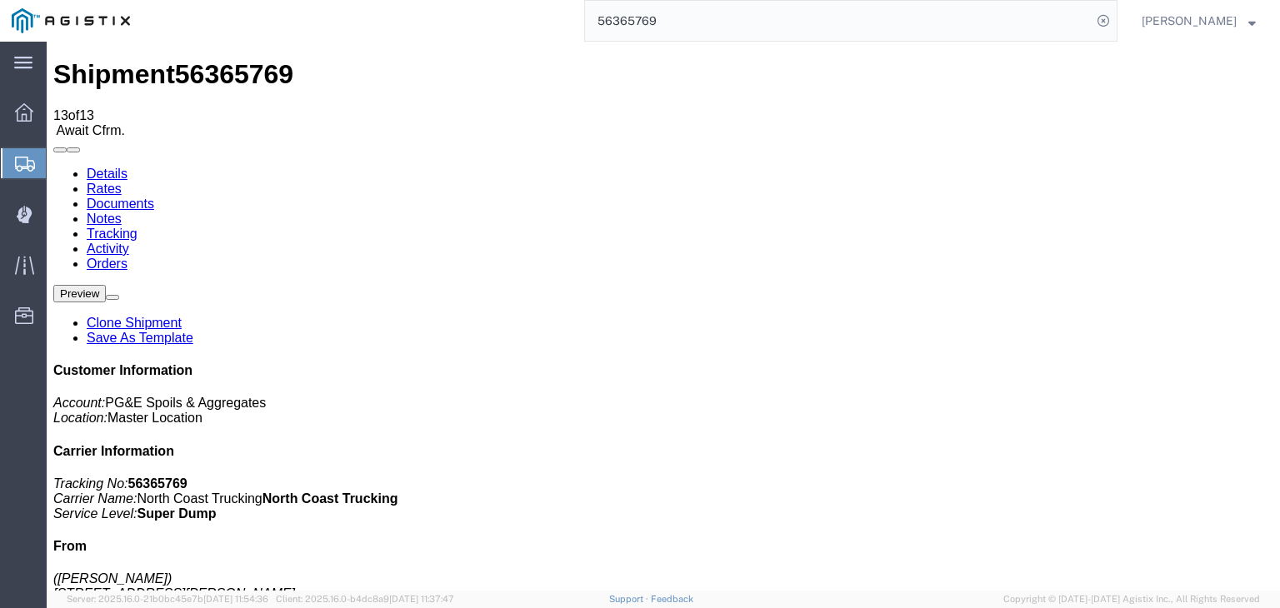
click at [154, 197] on link "Documents" at bounding box center [120, 204] width 67 height 14
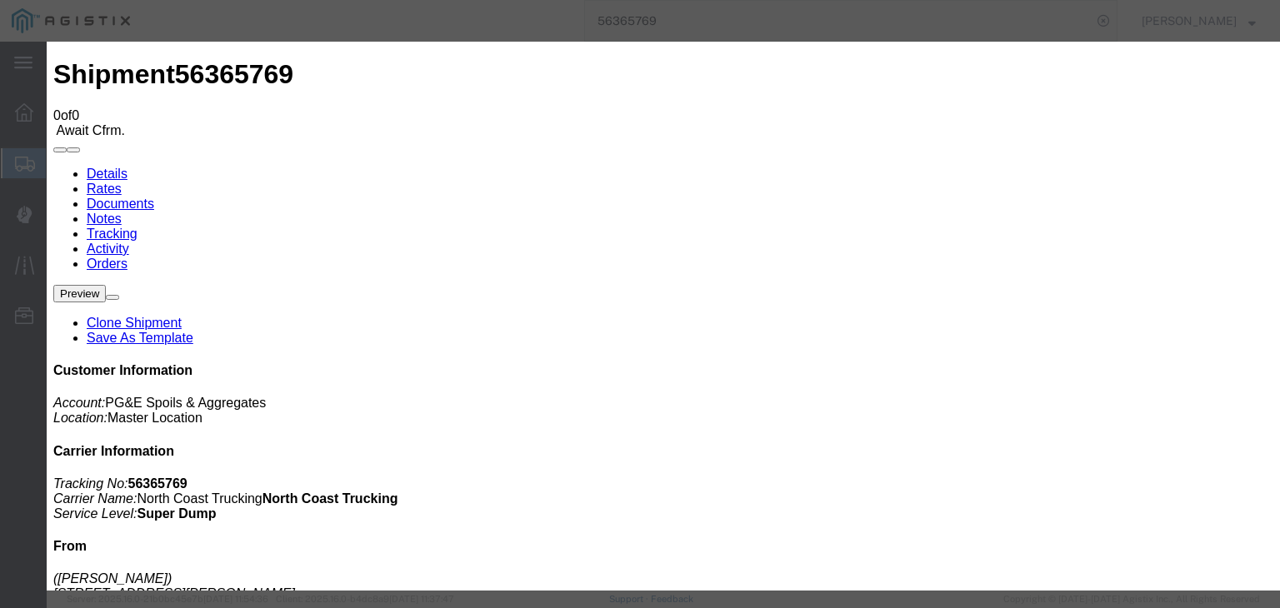
type input "C:\fakepath\[DATE] PGE 3097510-56365769 Augies.pdf"
type input "Freight Bill"
drag, startPoint x: 1081, startPoint y: 307, endPoint x: 1052, endPoint y: 314, distance: 29.1
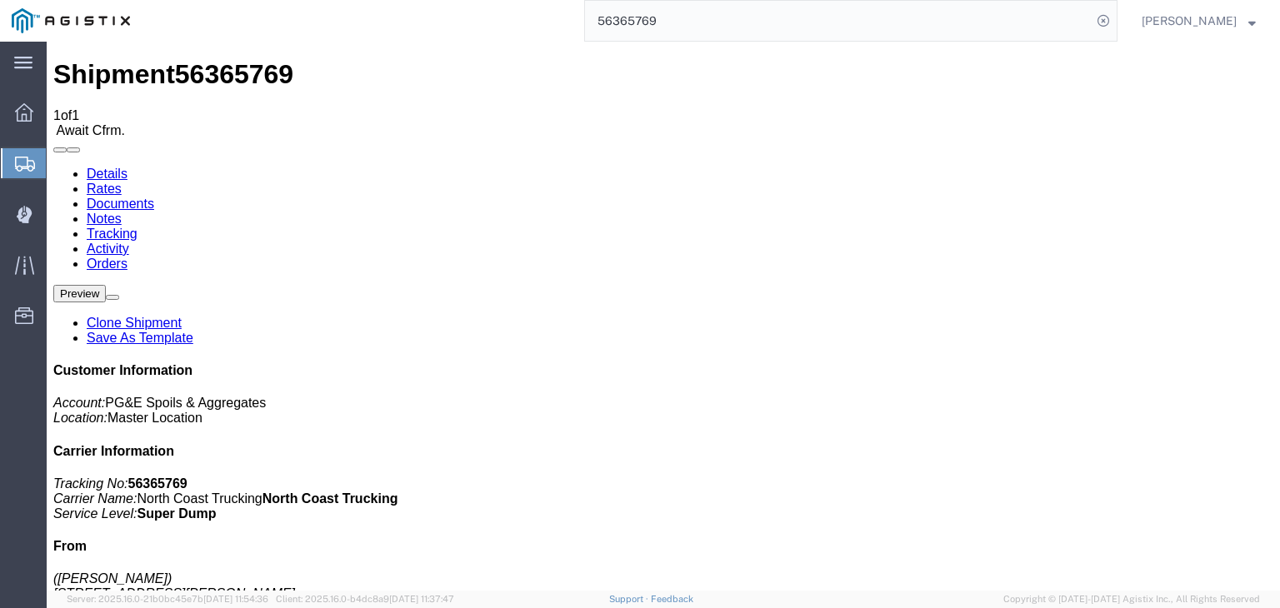
click at [137, 227] on link "Tracking" at bounding box center [112, 234] width 51 height 14
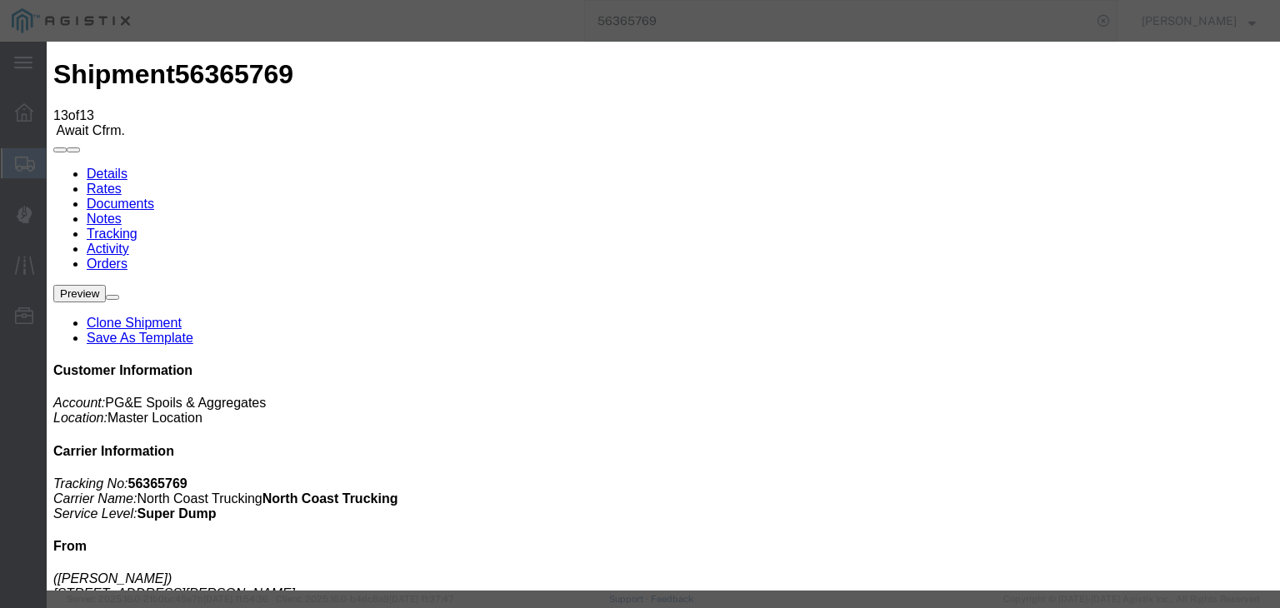
paste textarea "Point of origin: time ends at original starting point empty."
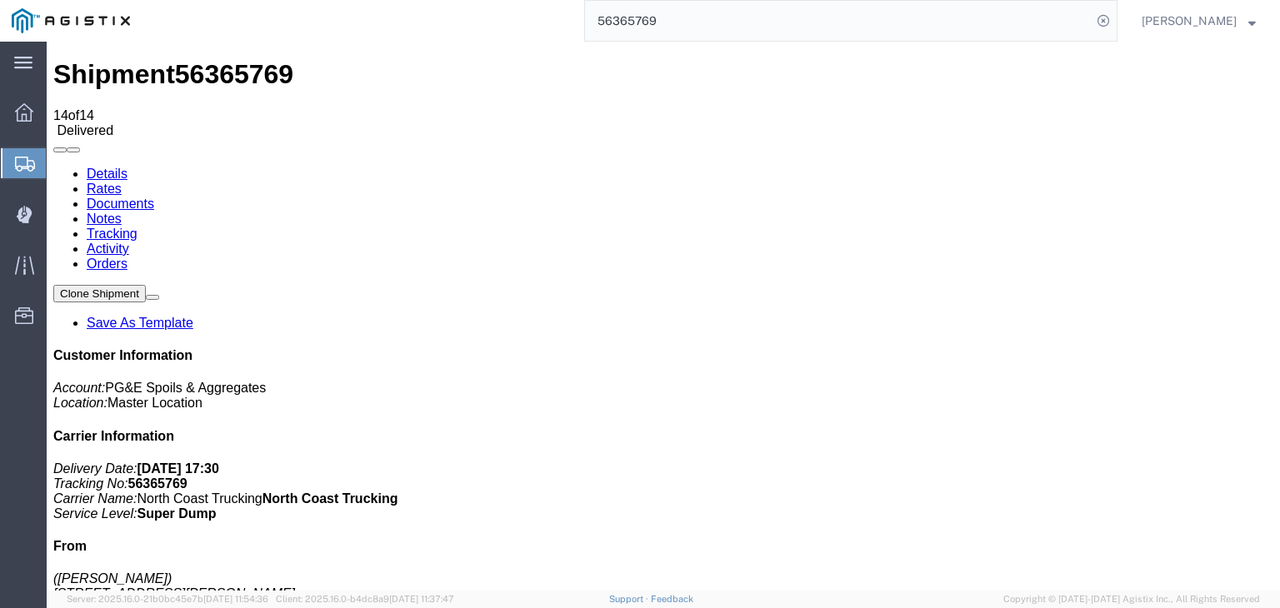
click at [122, 212] on link "Notes" at bounding box center [104, 219] width 35 height 14
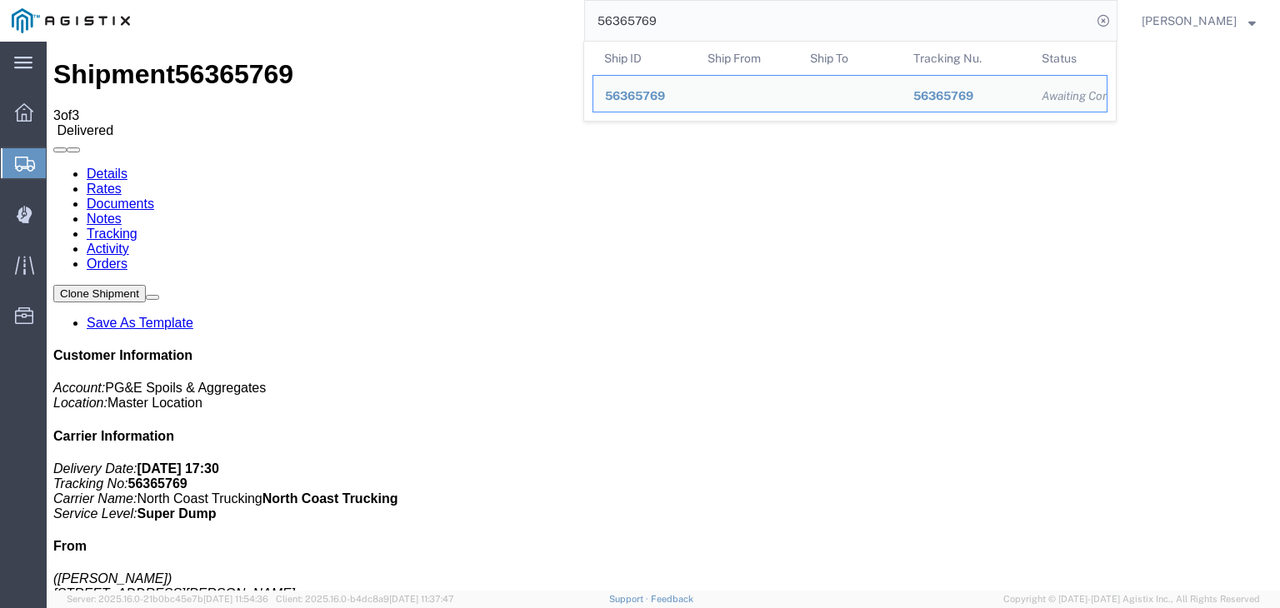
click at [683, 19] on input "56365769" at bounding box center [838, 21] width 507 height 40
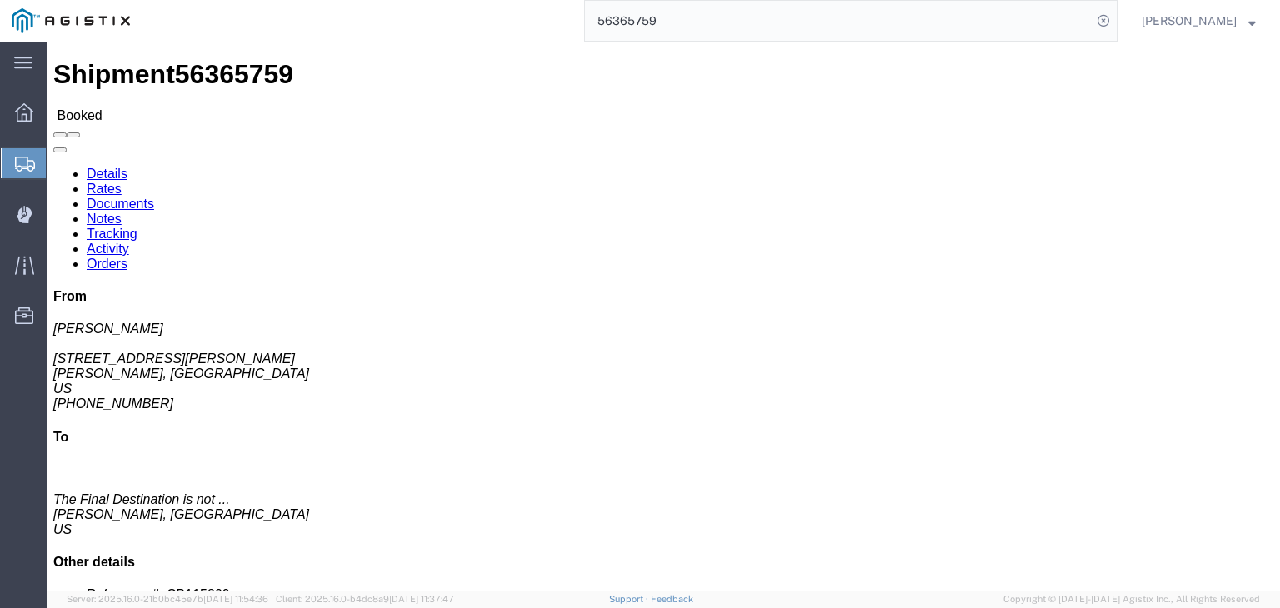
click link "Documents"
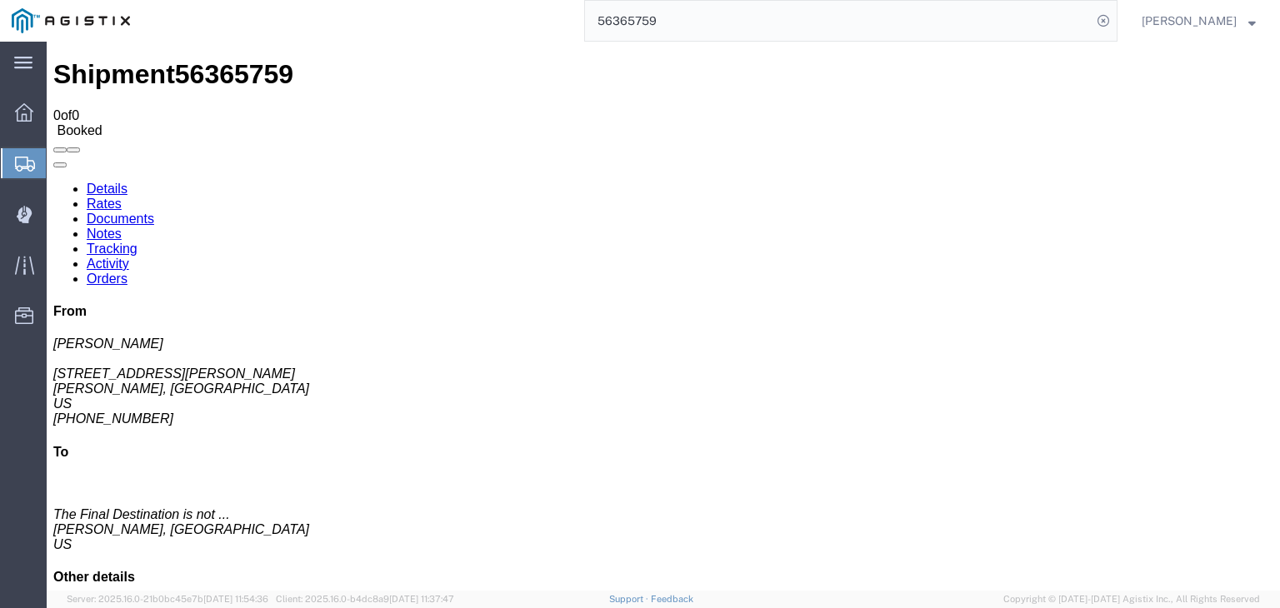
click at [137, 242] on link "Tracking" at bounding box center [112, 249] width 51 height 14
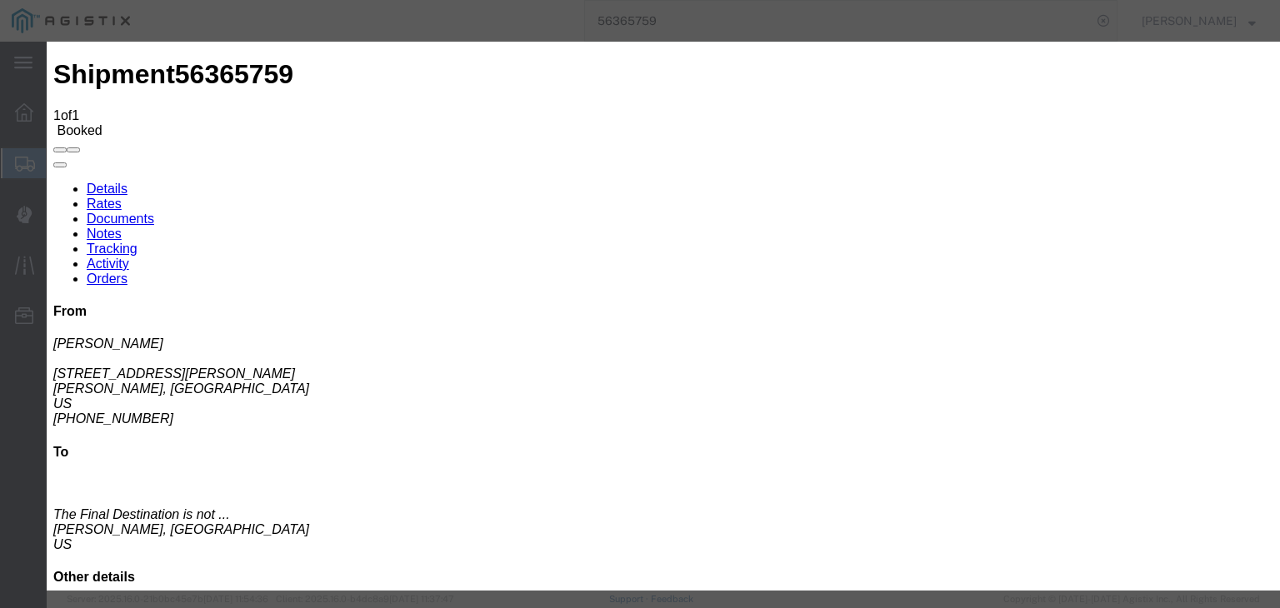
drag, startPoint x: 356, startPoint y: 238, endPoint x: 364, endPoint y: 251, distance: 15.0
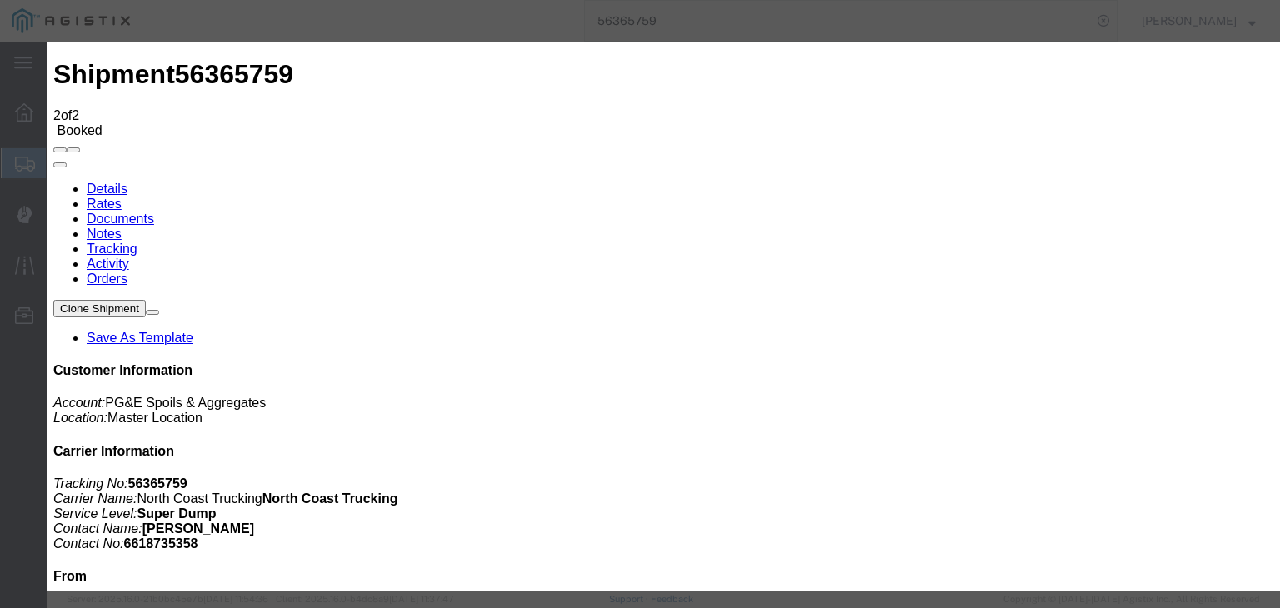
drag, startPoint x: 907, startPoint y: 208, endPoint x: 909, endPoint y: 217, distance: 9.5
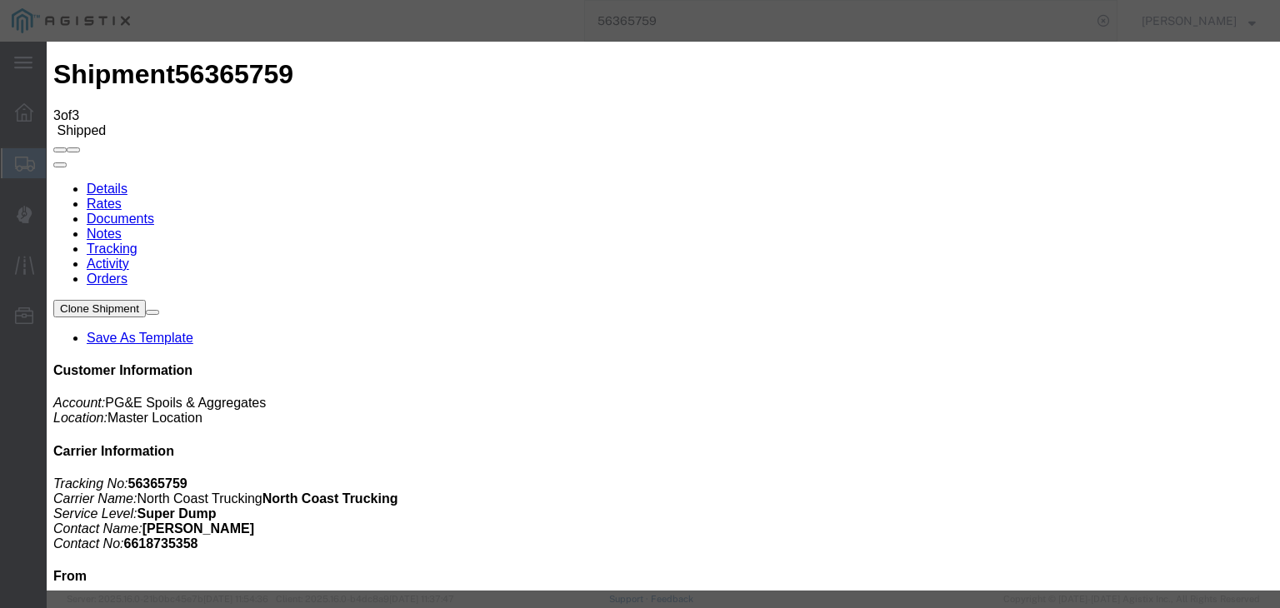
drag, startPoint x: 942, startPoint y: 200, endPoint x: 942, endPoint y: 211, distance: 10.9
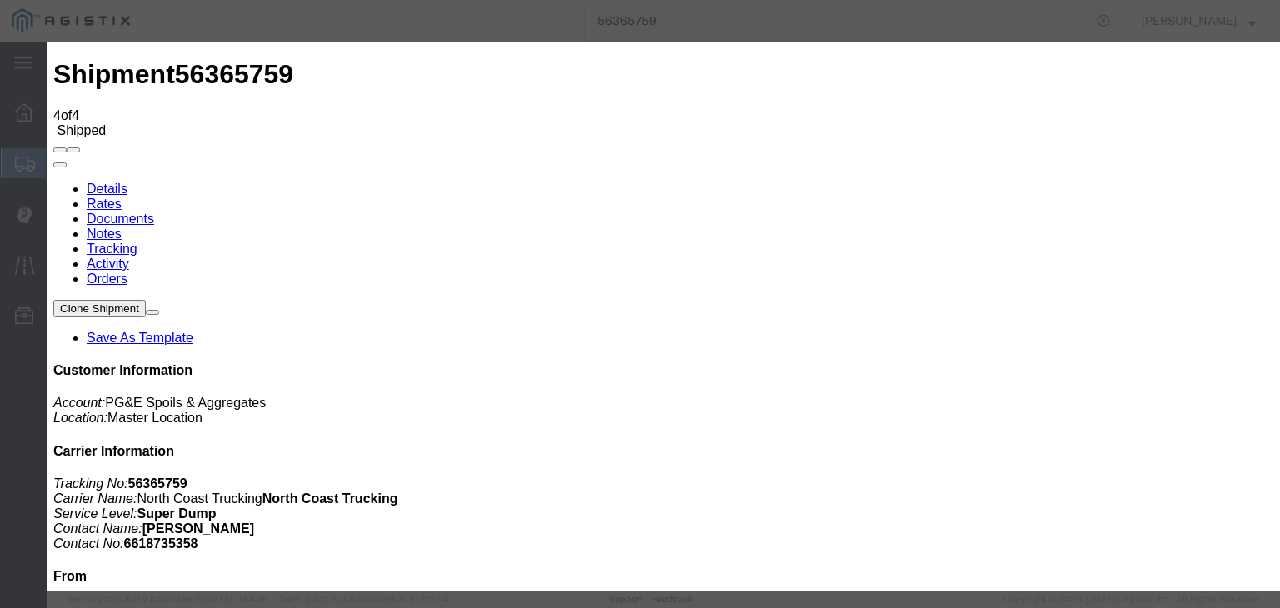
drag, startPoint x: 468, startPoint y: 288, endPoint x: 489, endPoint y: 261, distance: 34.5
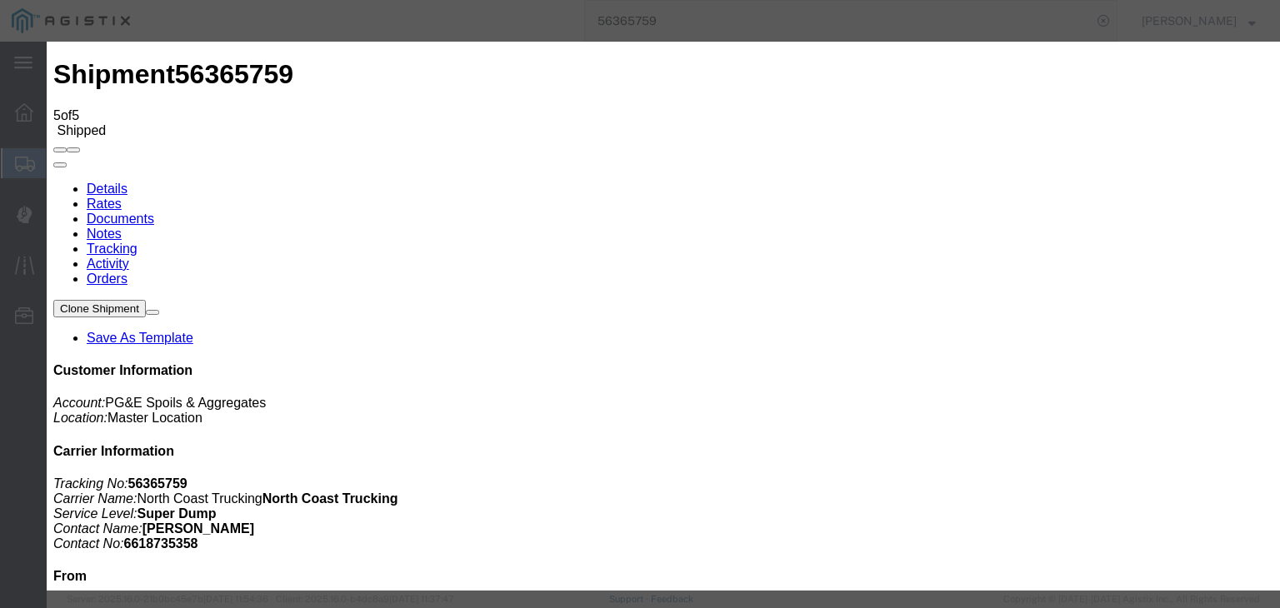
drag, startPoint x: 476, startPoint y: 287, endPoint x: 517, endPoint y: 265, distance: 46.6
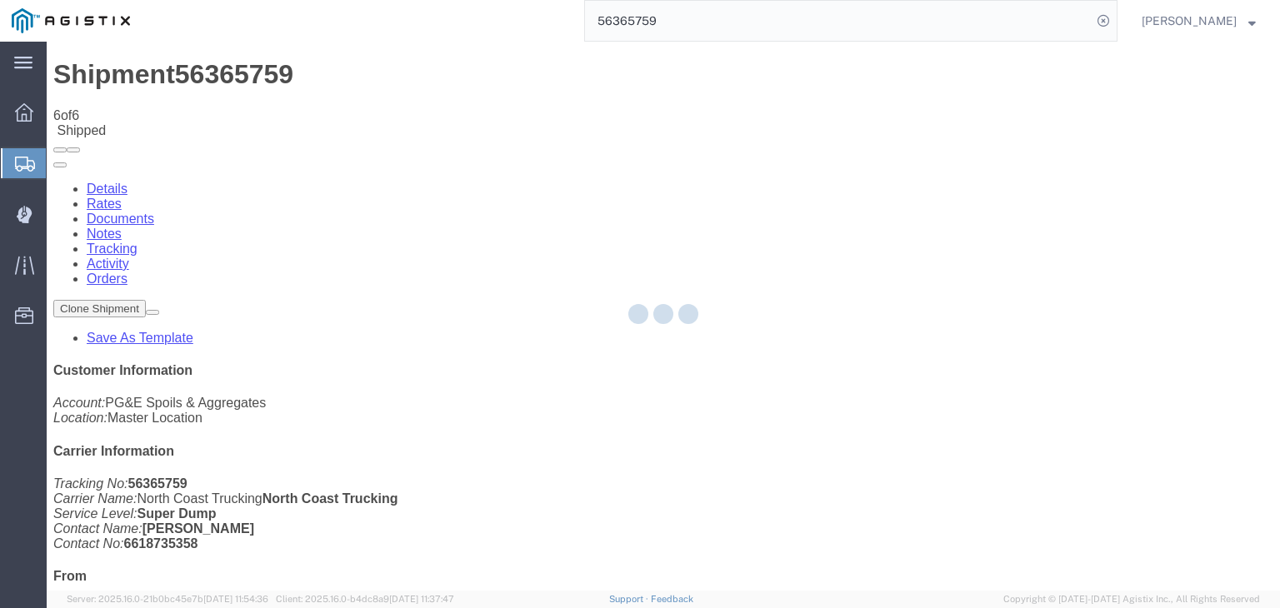
click at [856, 162] on div at bounding box center [663, 316] width 1233 height 549
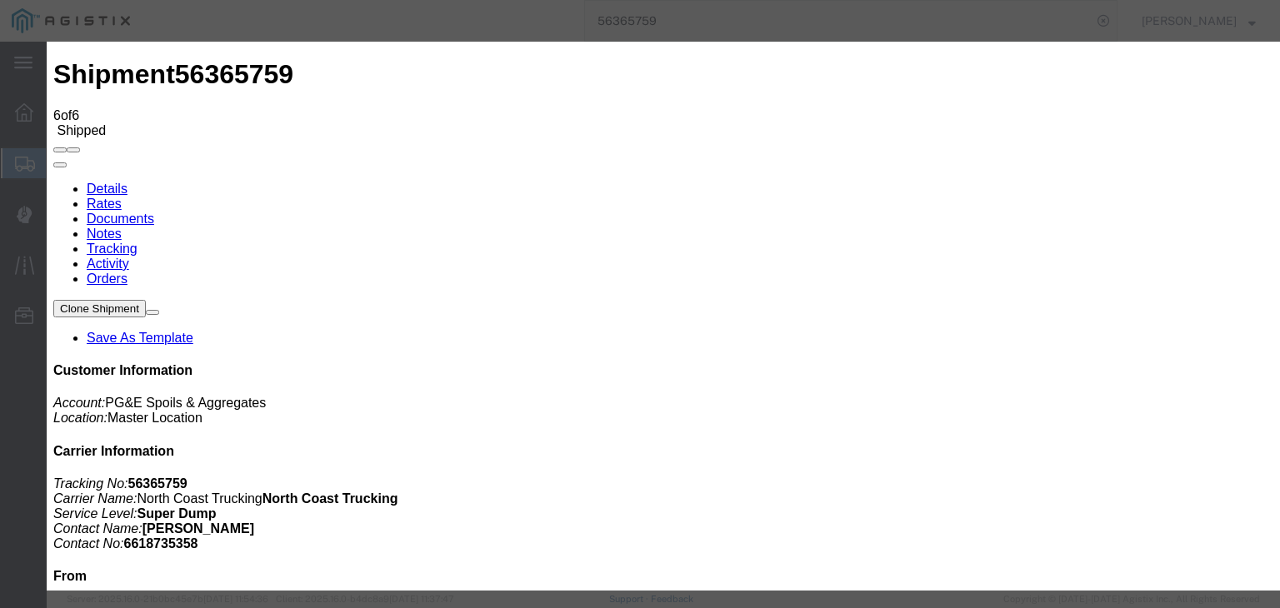
drag, startPoint x: 500, startPoint y: 232, endPoint x: 494, endPoint y: 244, distance: 13.8
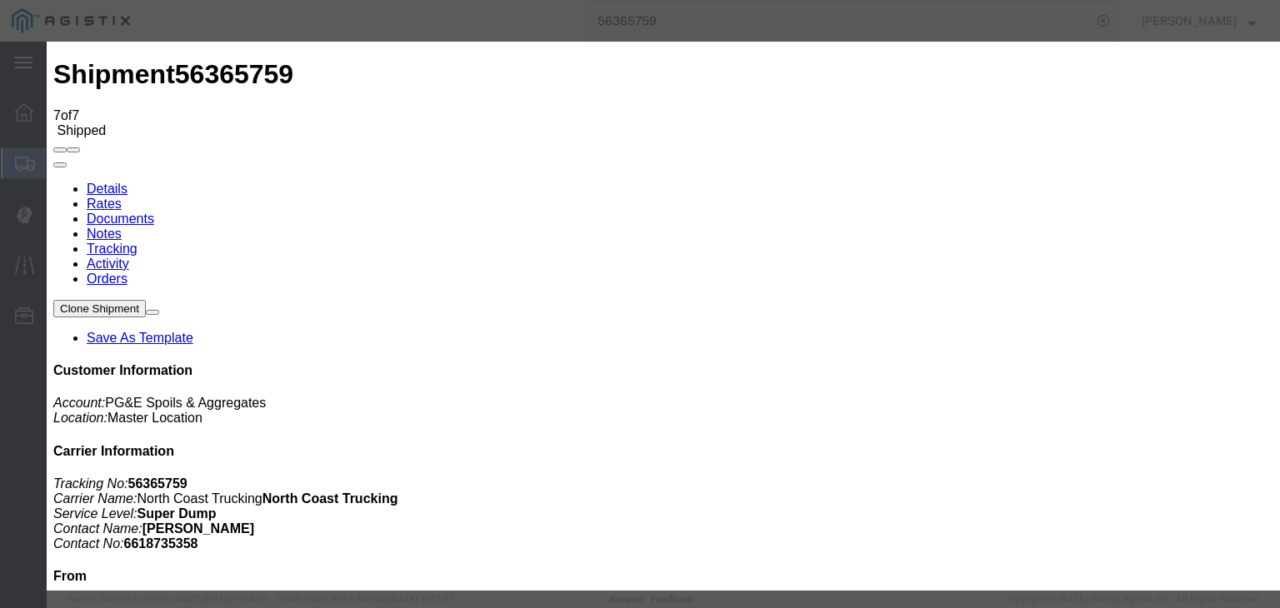
drag, startPoint x: 467, startPoint y: 295, endPoint x: 472, endPoint y: 287, distance: 9.5
drag, startPoint x: 485, startPoint y: 239, endPoint x: 485, endPoint y: 251, distance: 11.7
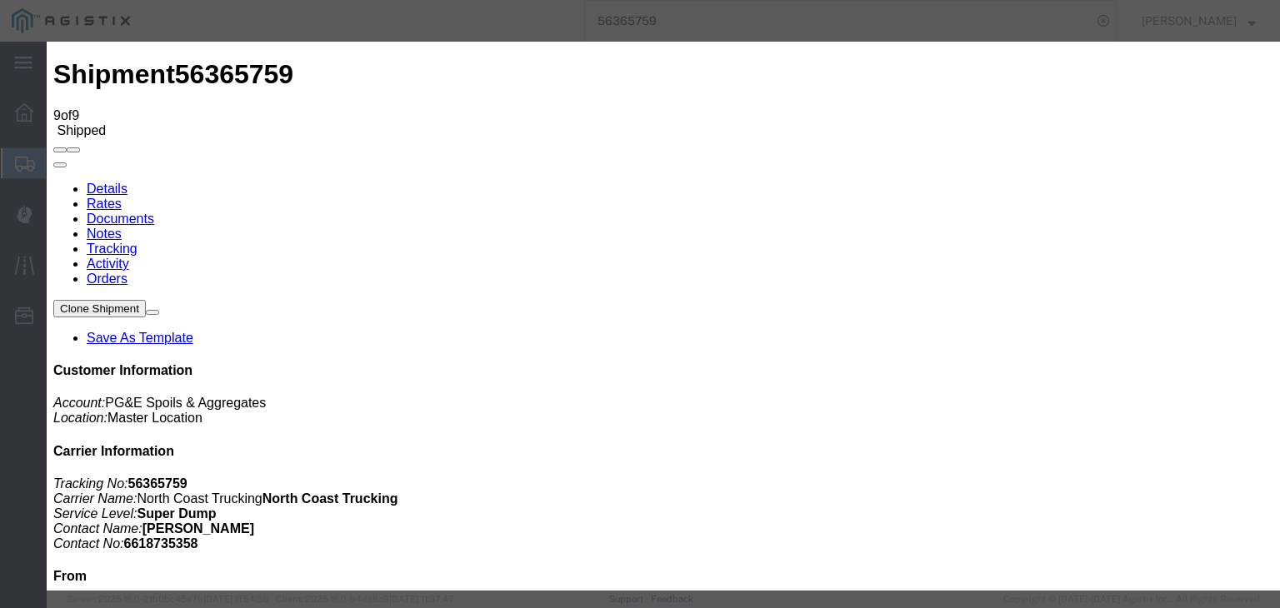
drag, startPoint x: 884, startPoint y: 207, endPoint x: 887, endPoint y: 221, distance: 13.6
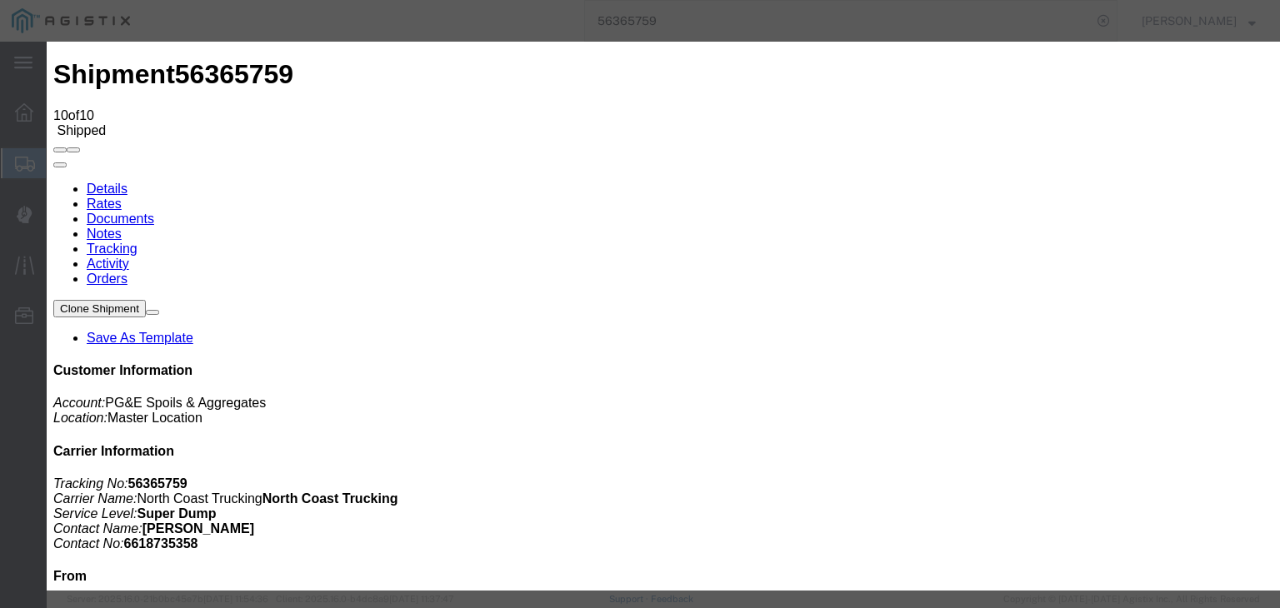
drag, startPoint x: 507, startPoint y: 238, endPoint x: 502, endPoint y: 247, distance: 10.4
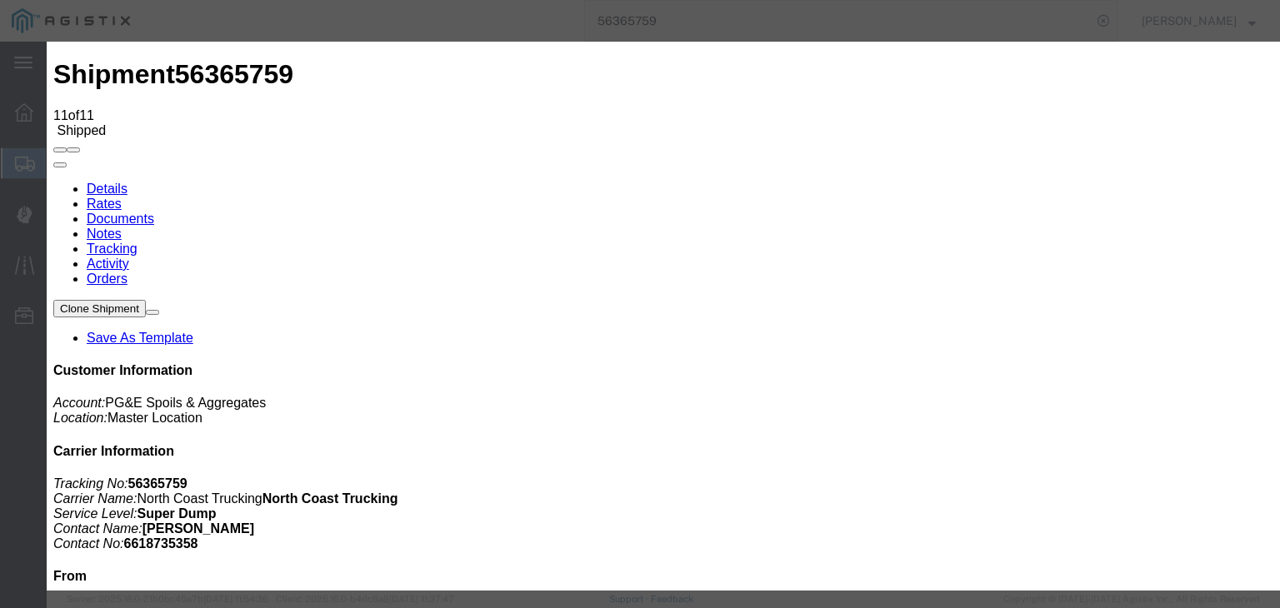
drag, startPoint x: 385, startPoint y: 234, endPoint x: 391, endPoint y: 250, distance: 16.9
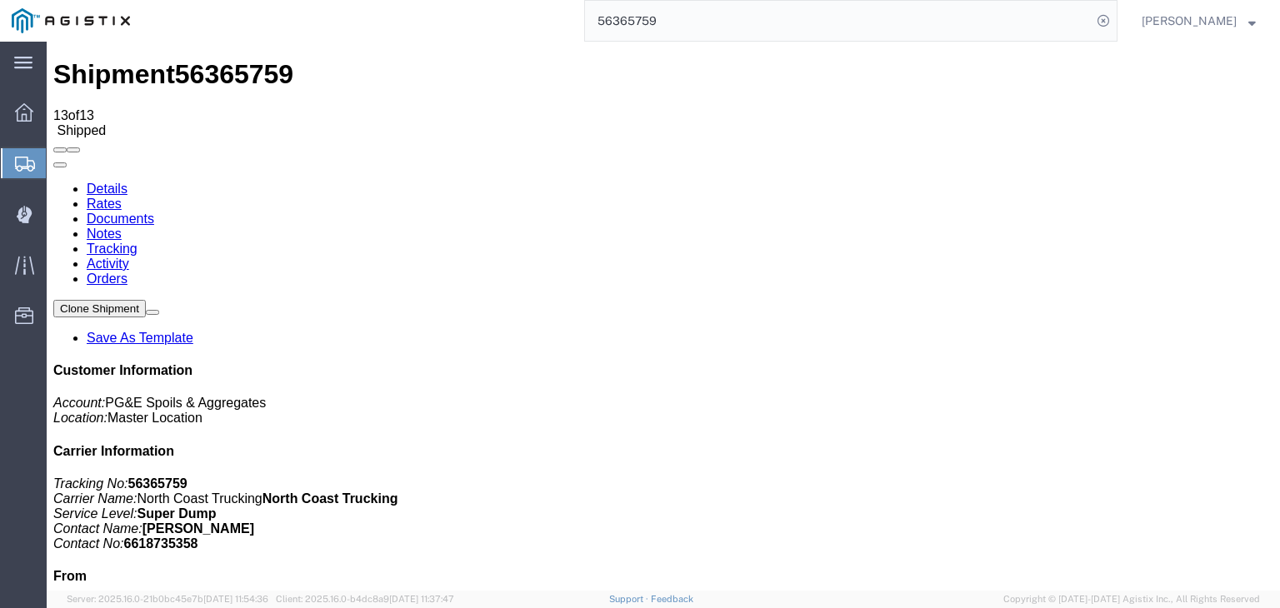
click at [154, 212] on link "Documents" at bounding box center [120, 219] width 67 height 14
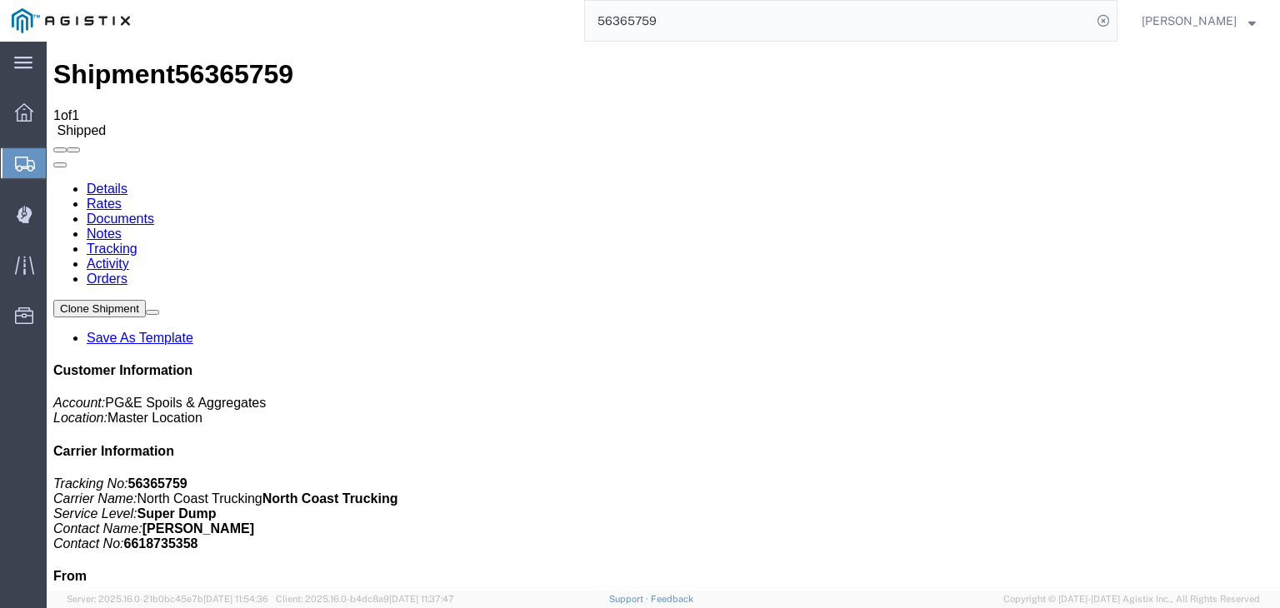
click at [137, 242] on link "Tracking" at bounding box center [112, 249] width 51 height 14
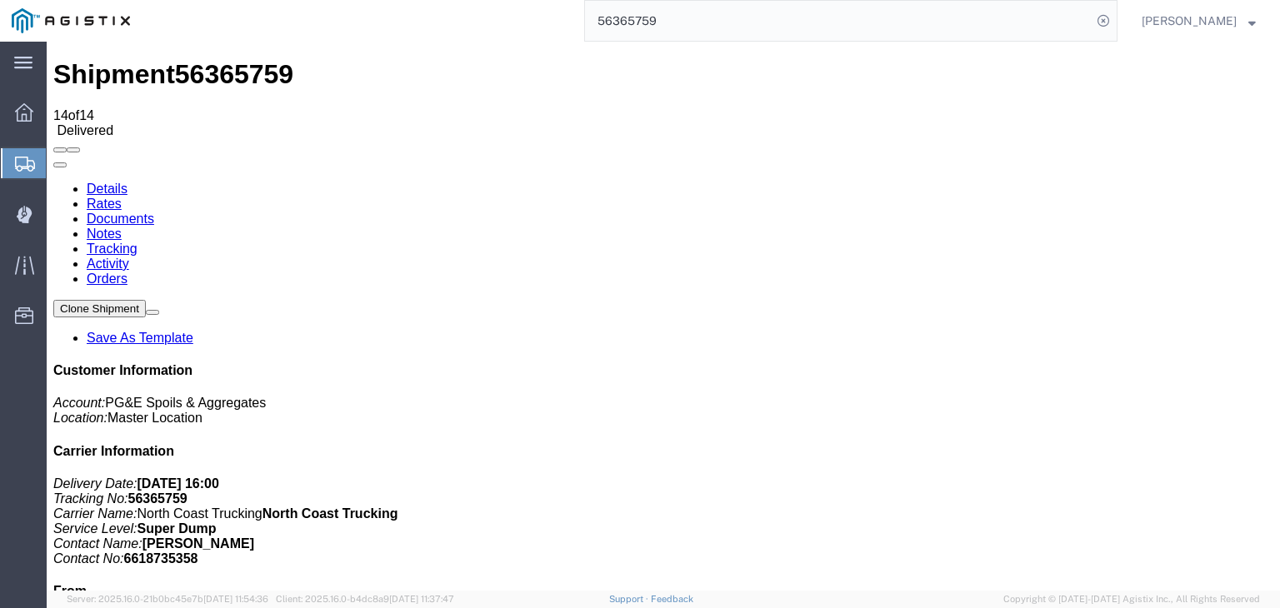
click at [154, 212] on link "Documents" at bounding box center [120, 219] width 67 height 14
click at [122, 227] on link "Notes" at bounding box center [104, 234] width 35 height 14
click at [714, 8] on input "56365759" at bounding box center [838, 21] width 507 height 40
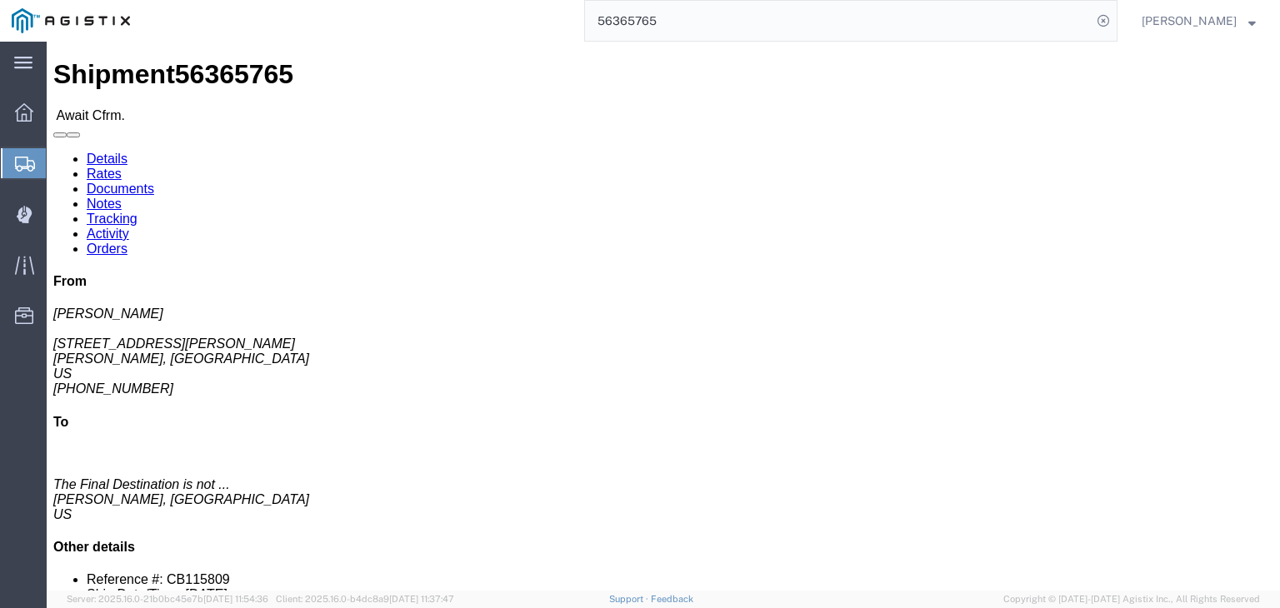
click link "Documents"
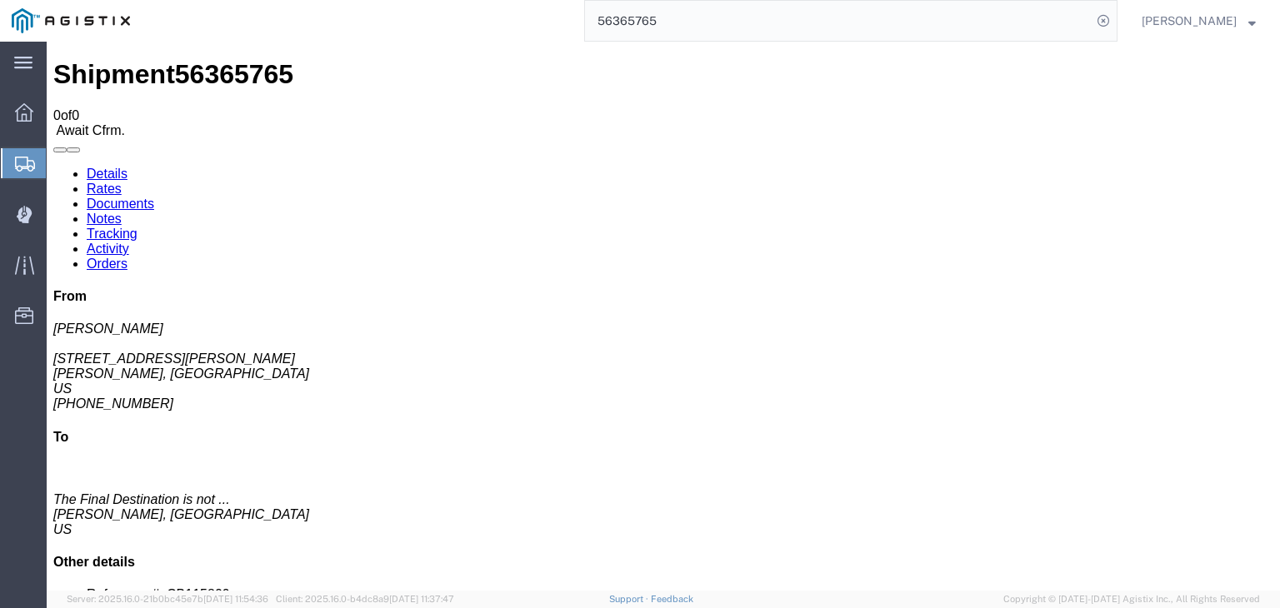
click at [137, 227] on link "Tracking" at bounding box center [112, 234] width 51 height 14
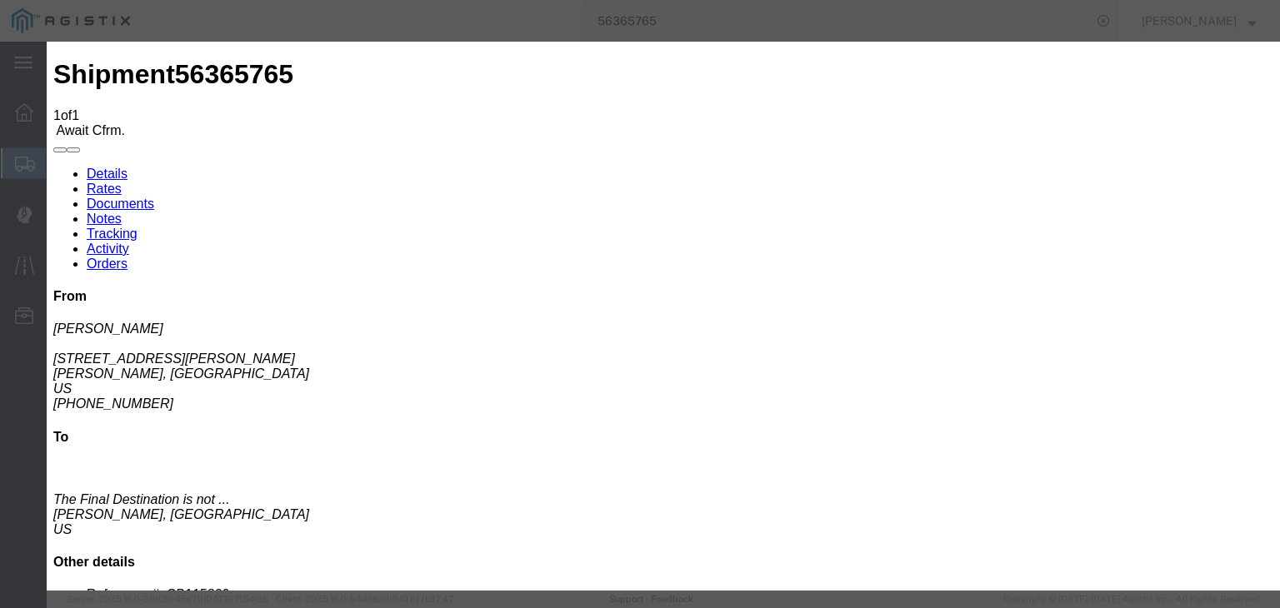
drag, startPoint x: 503, startPoint y: 240, endPoint x: 496, endPoint y: 251, distance: 13.2
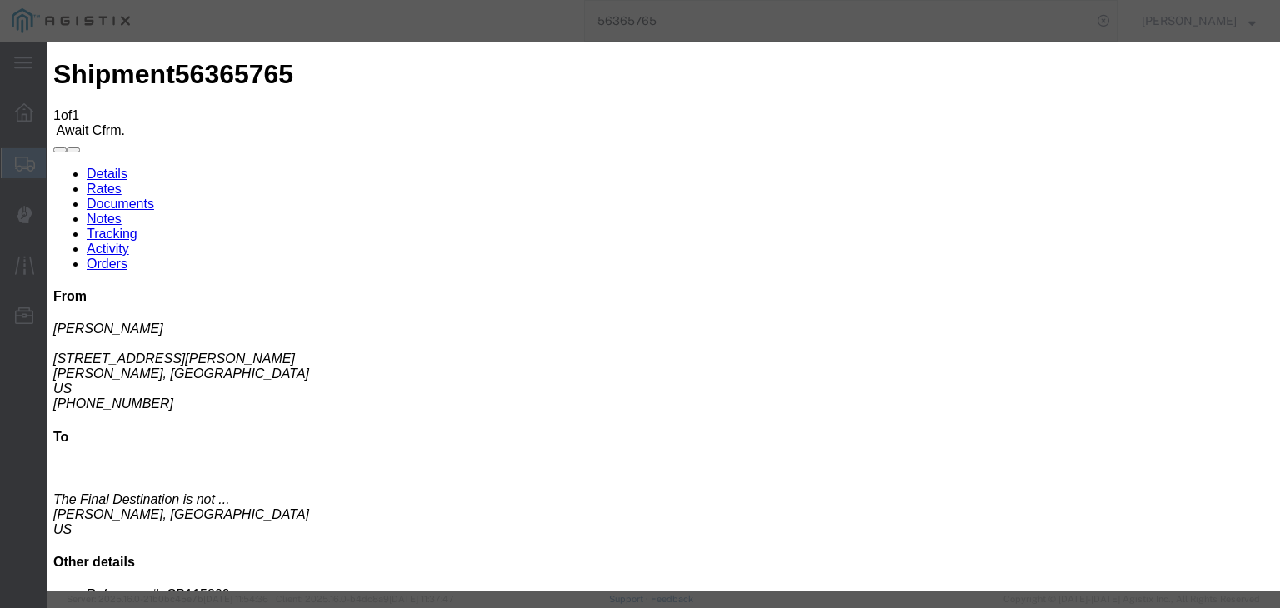
drag, startPoint x: 861, startPoint y: 209, endPoint x: 867, endPoint y: 221, distance: 13.0
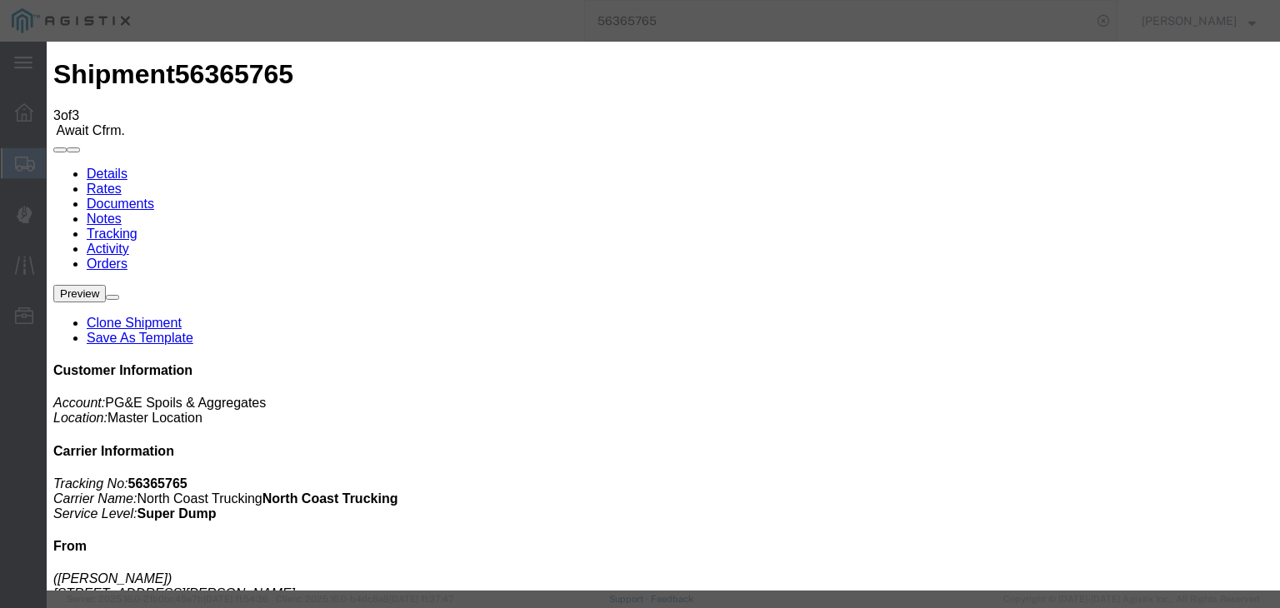
drag, startPoint x: 522, startPoint y: 239, endPoint x: 518, endPoint y: 252, distance: 12.9
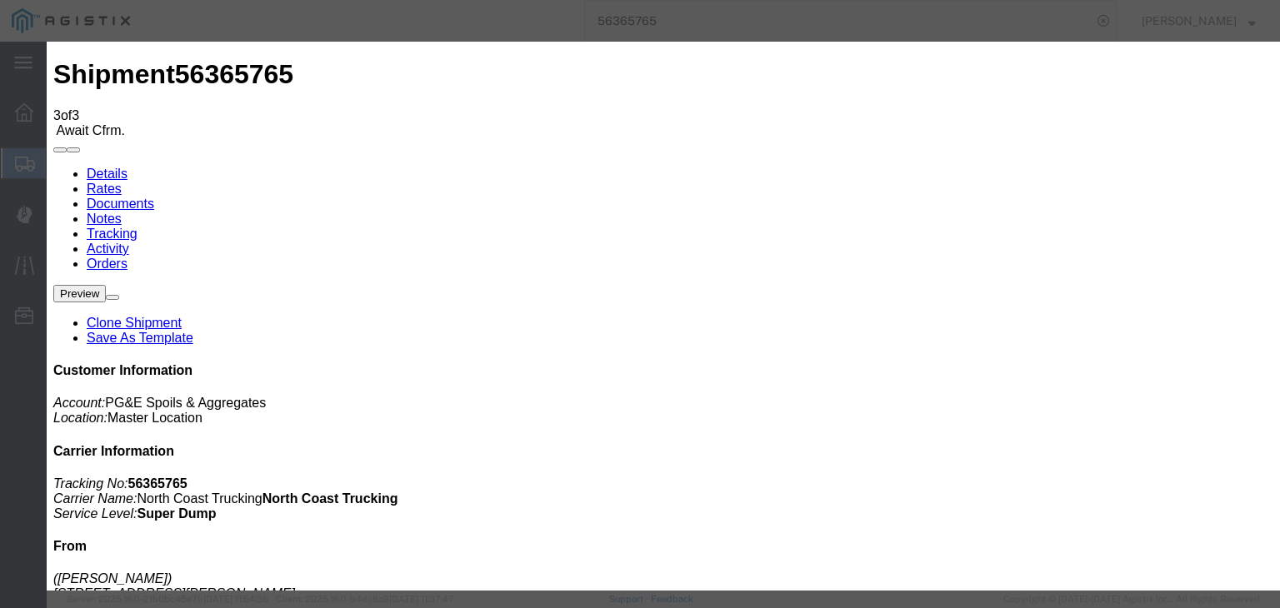
drag, startPoint x: 895, startPoint y: 201, endPoint x: 904, endPoint y: 220, distance: 21.2
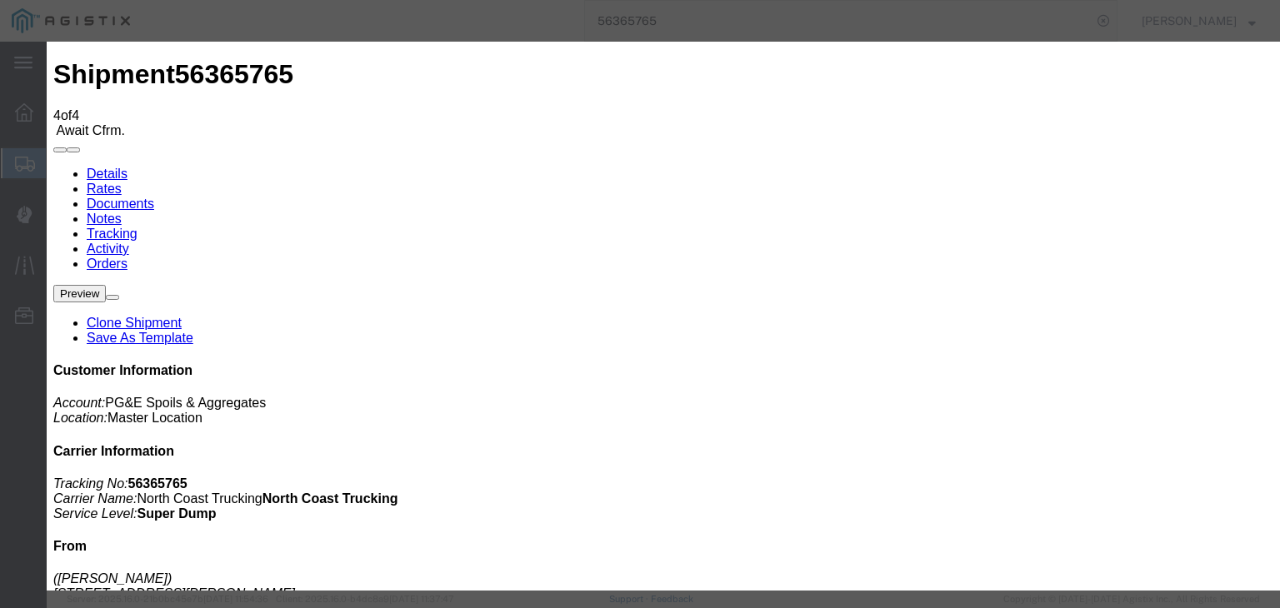
drag, startPoint x: 503, startPoint y: 241, endPoint x: 498, endPoint y: 248, distance: 9.0
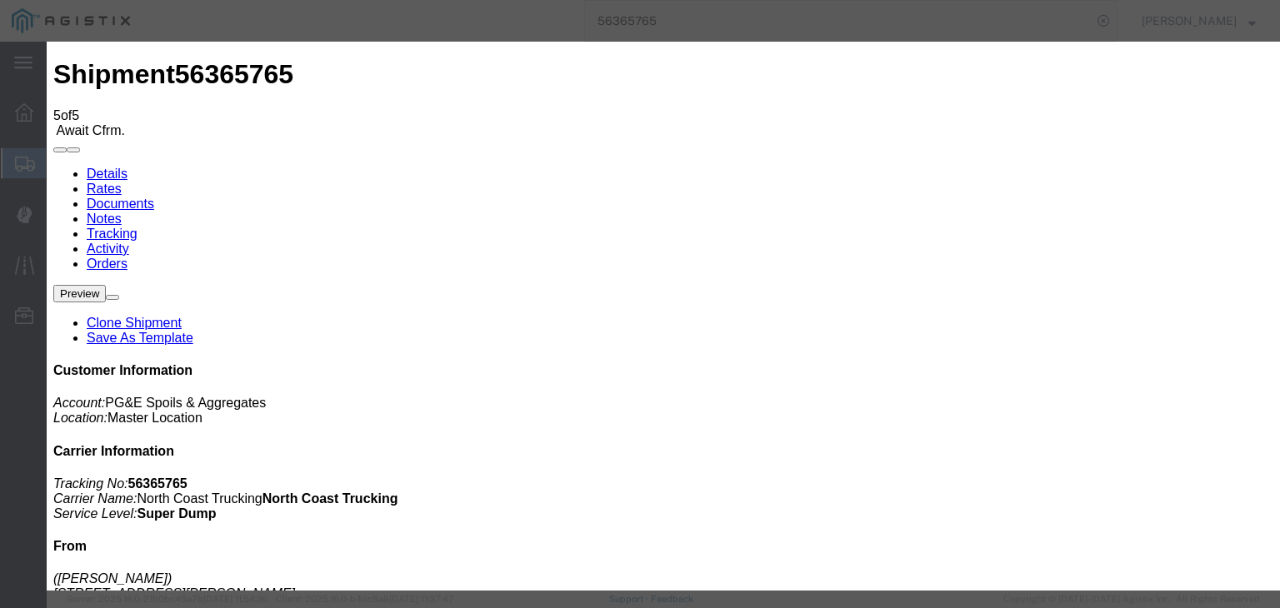
drag, startPoint x: 476, startPoint y: 277, endPoint x: 470, endPoint y: 291, distance: 14.6
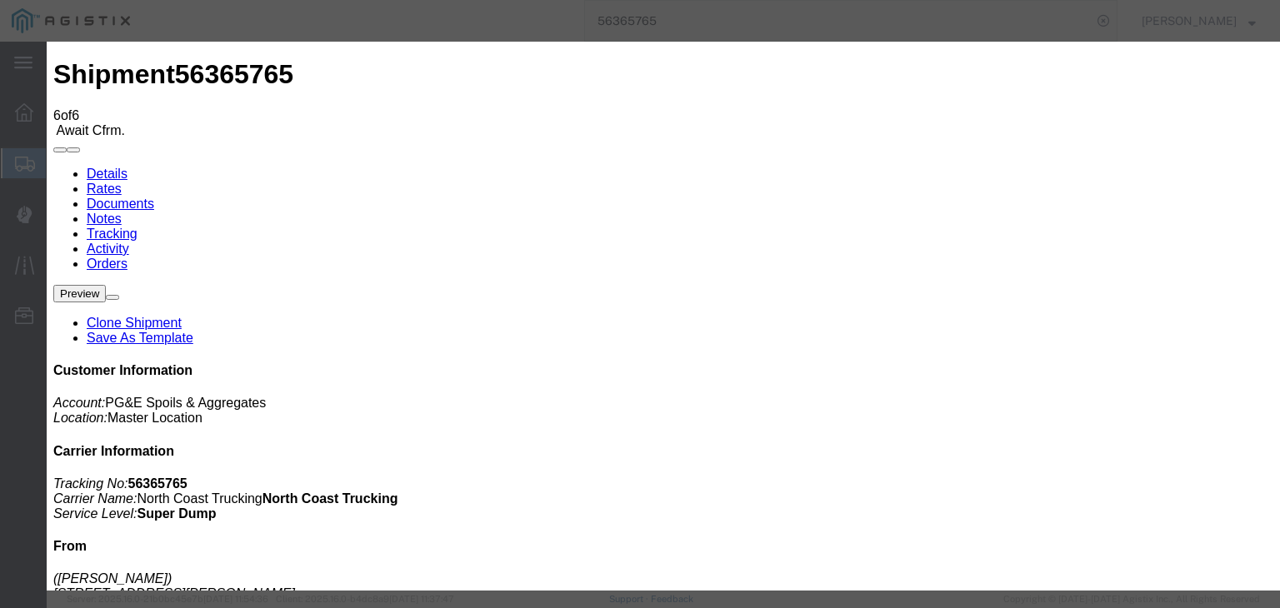
drag, startPoint x: 455, startPoint y: 235, endPoint x: 455, endPoint y: 247, distance: 11.7
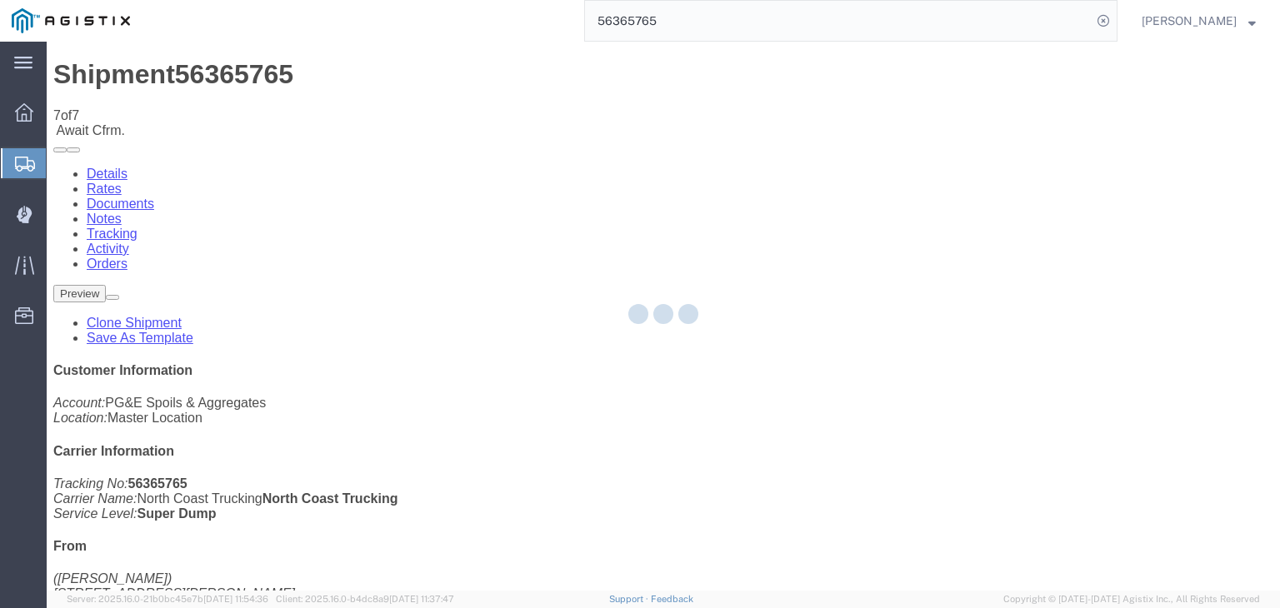
click at [887, 154] on div at bounding box center [663, 316] width 1233 height 549
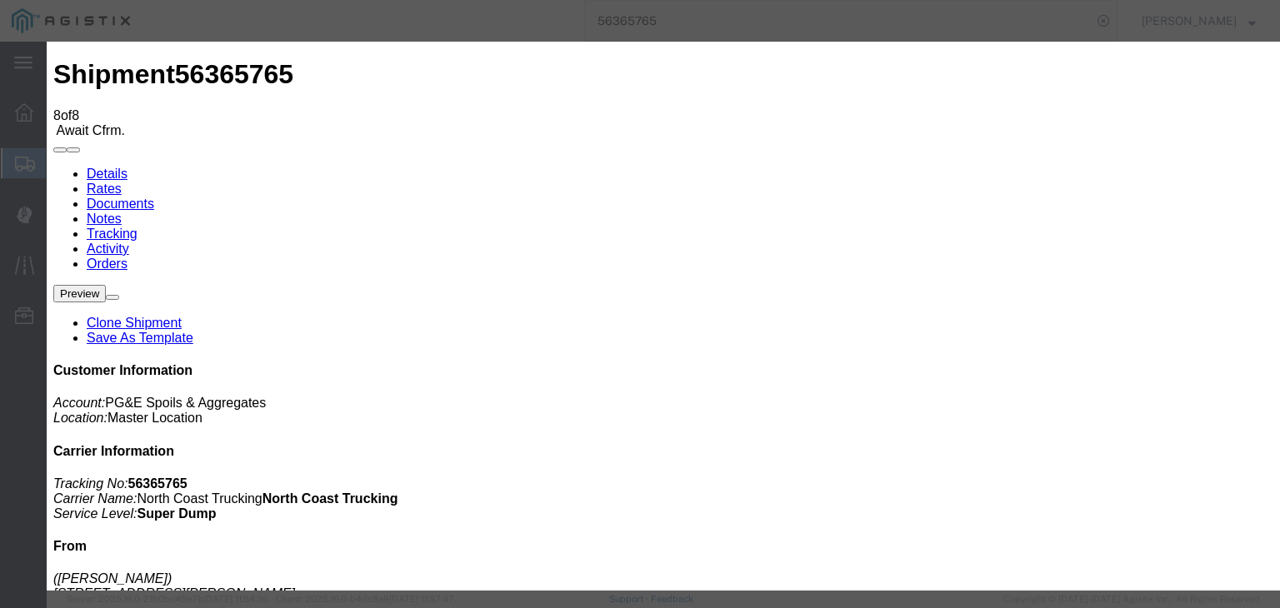
drag, startPoint x: 510, startPoint y: 241, endPoint x: 509, endPoint y: 252, distance: 10.9
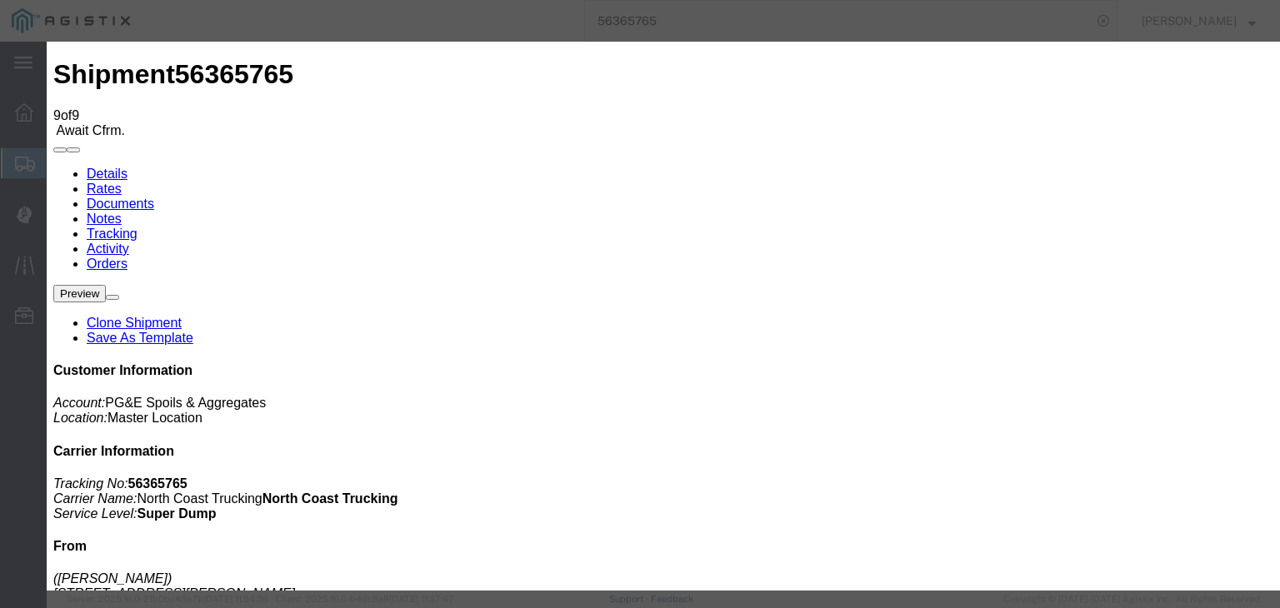
drag, startPoint x: 485, startPoint y: 239, endPoint x: 487, endPoint y: 249, distance: 10.3
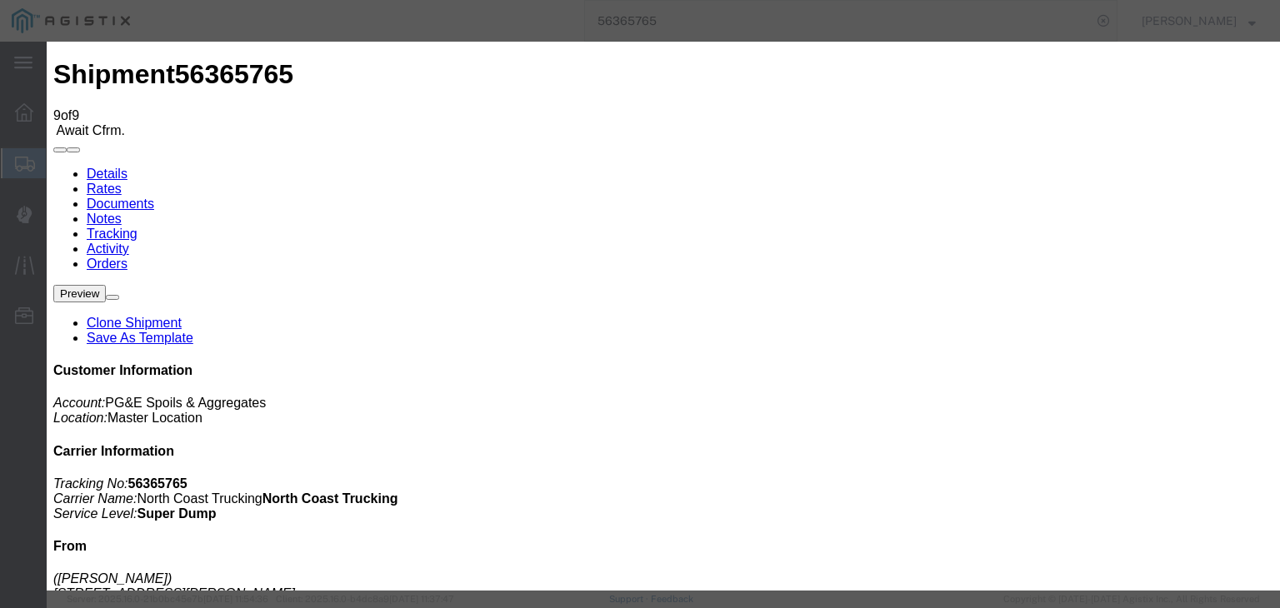
drag, startPoint x: 854, startPoint y: 204, endPoint x: 857, endPoint y: 220, distance: 16.0
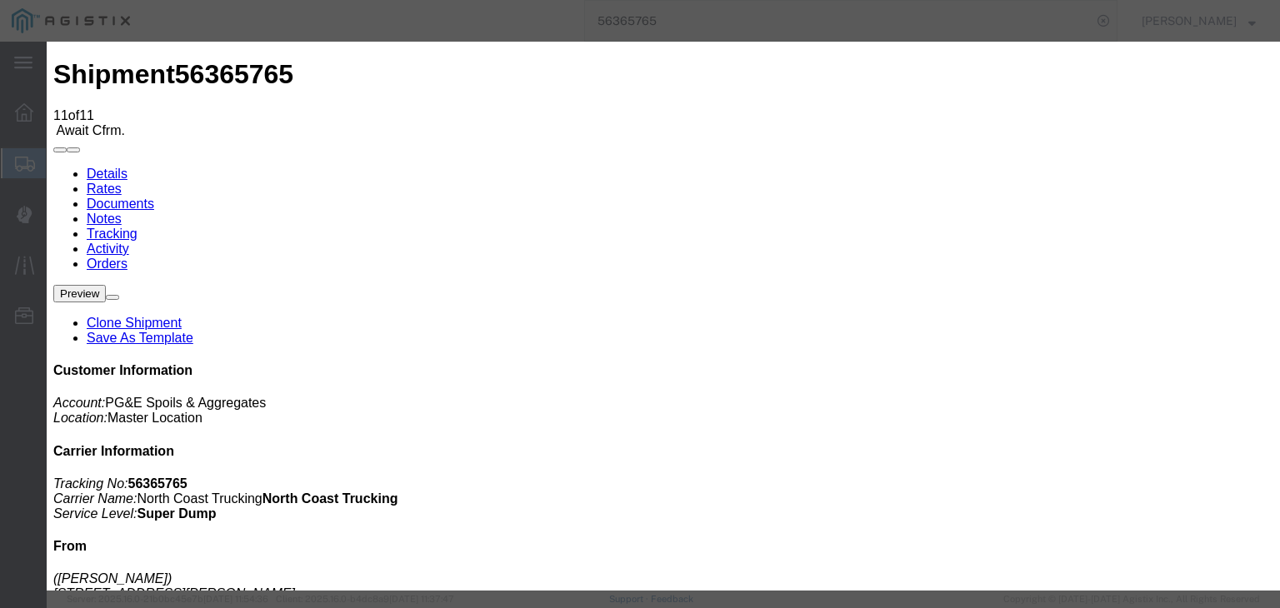
drag, startPoint x: 439, startPoint y: 239, endPoint x: 427, endPoint y: 251, distance: 16.5
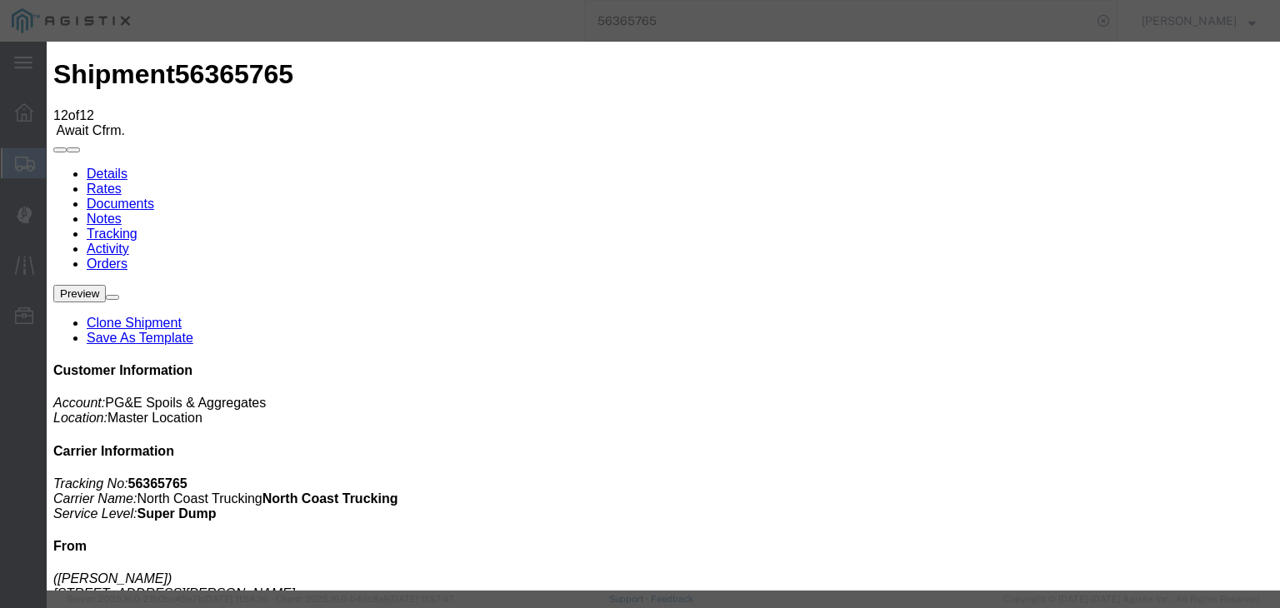
drag, startPoint x: 467, startPoint y: 288, endPoint x: 480, endPoint y: 278, distance: 16.7
drag, startPoint x: 415, startPoint y: 235, endPoint x: 415, endPoint y: 252, distance: 16.7
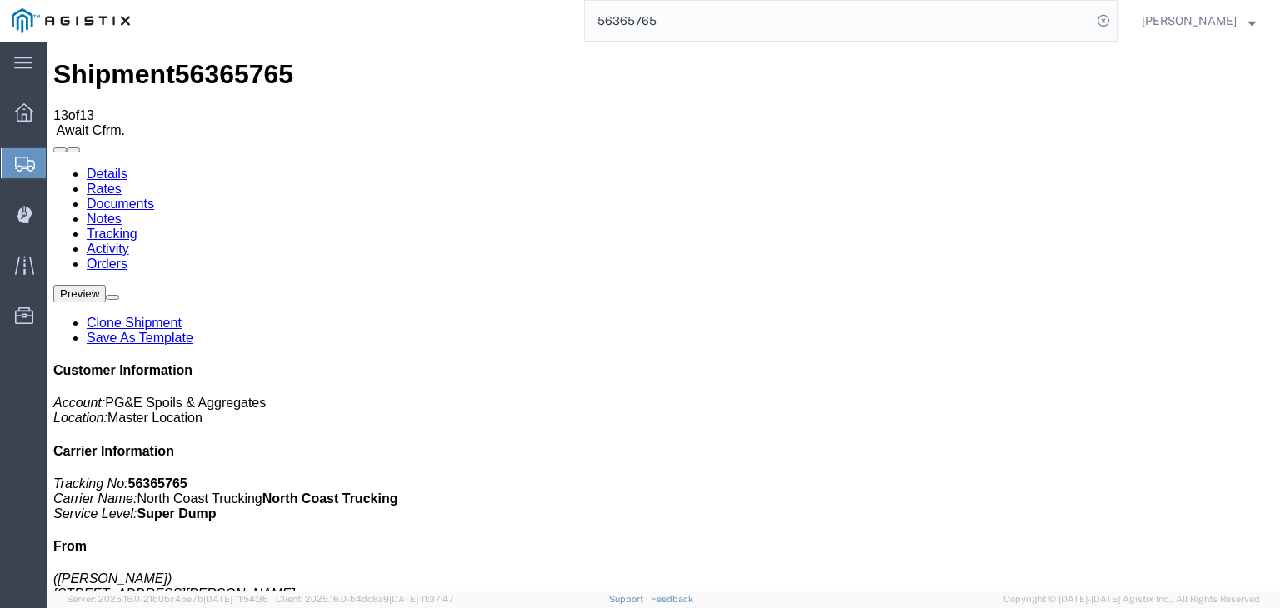
click at [154, 197] on link "Documents" at bounding box center [120, 204] width 67 height 14
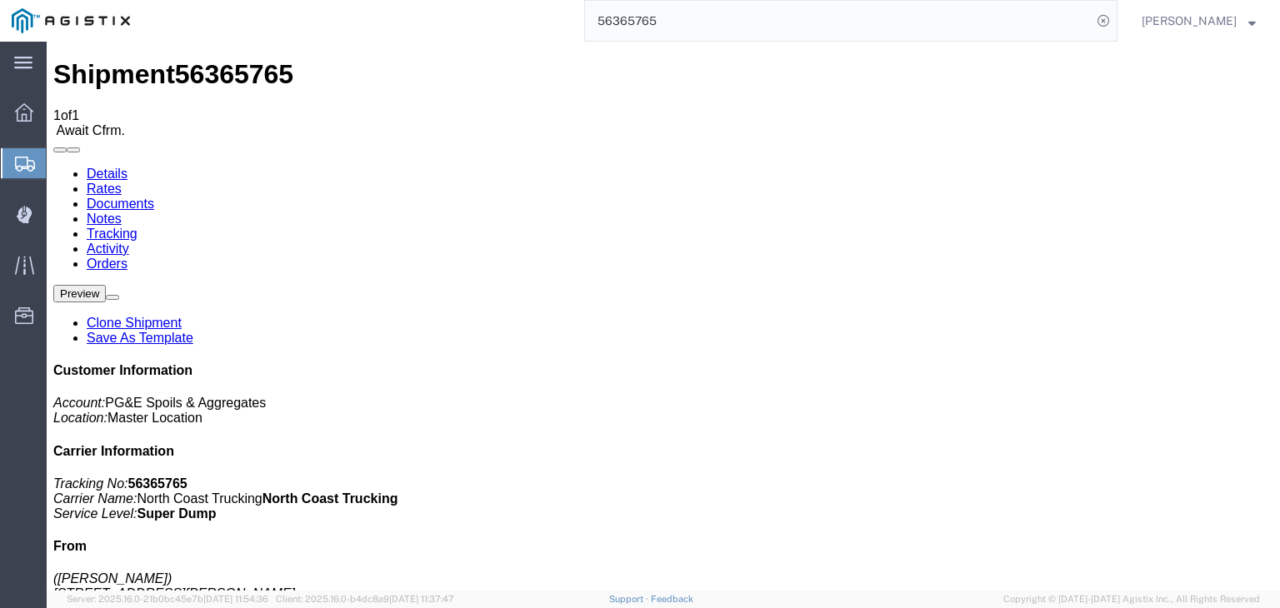
click at [137, 227] on link "Tracking" at bounding box center [112, 234] width 51 height 14
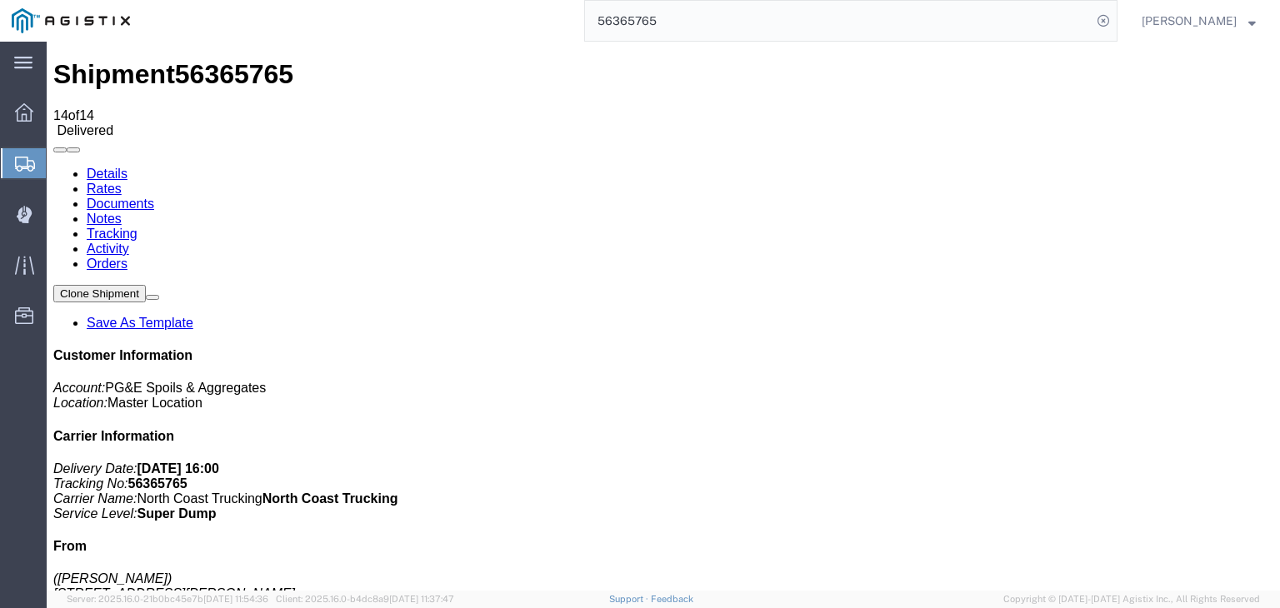
click at [122, 212] on link "Notes" at bounding box center [104, 219] width 35 height 14
click at [692, 22] on input "56365765" at bounding box center [838, 21] width 507 height 40
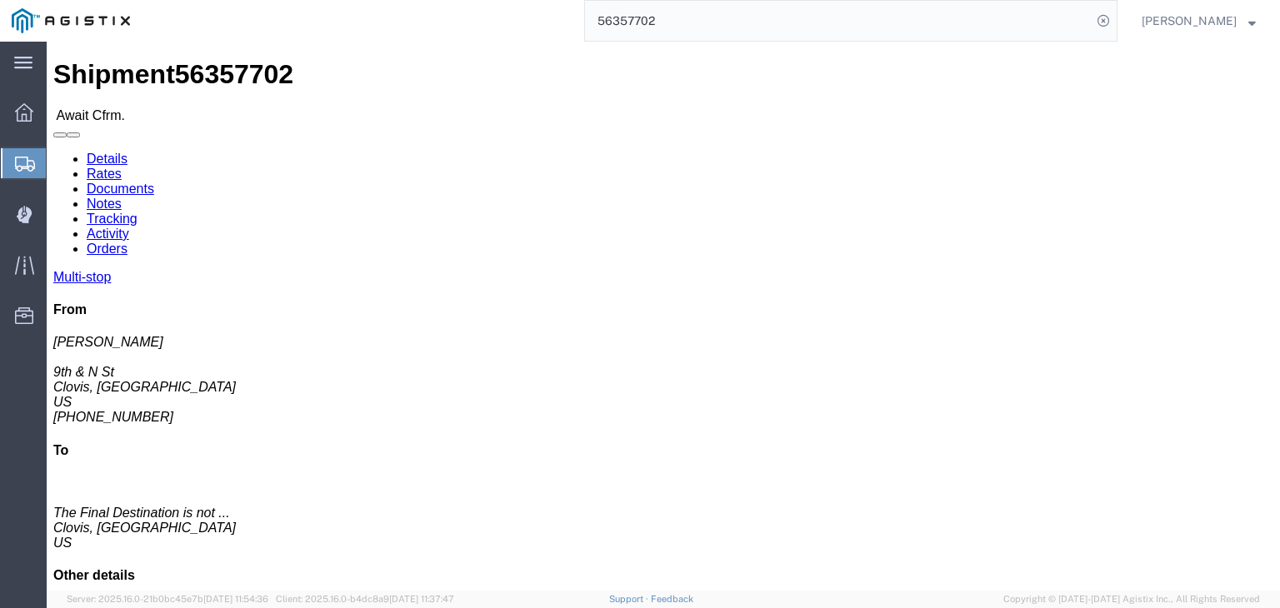
click link "Documents"
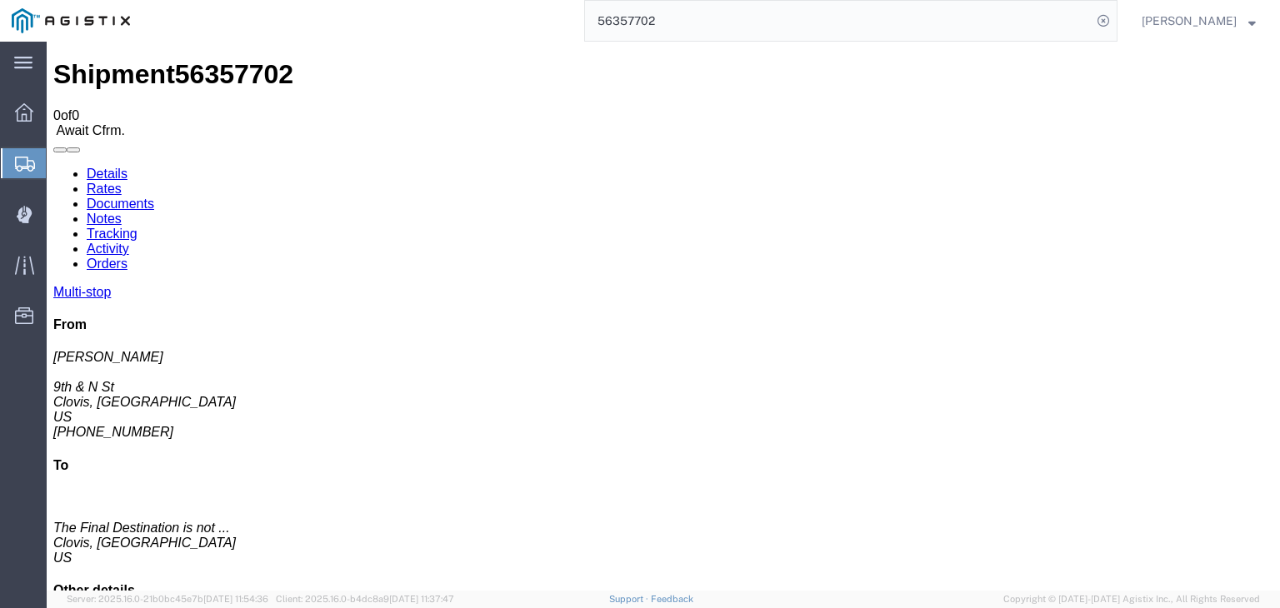
click at [137, 227] on link "Tracking" at bounding box center [112, 234] width 51 height 14
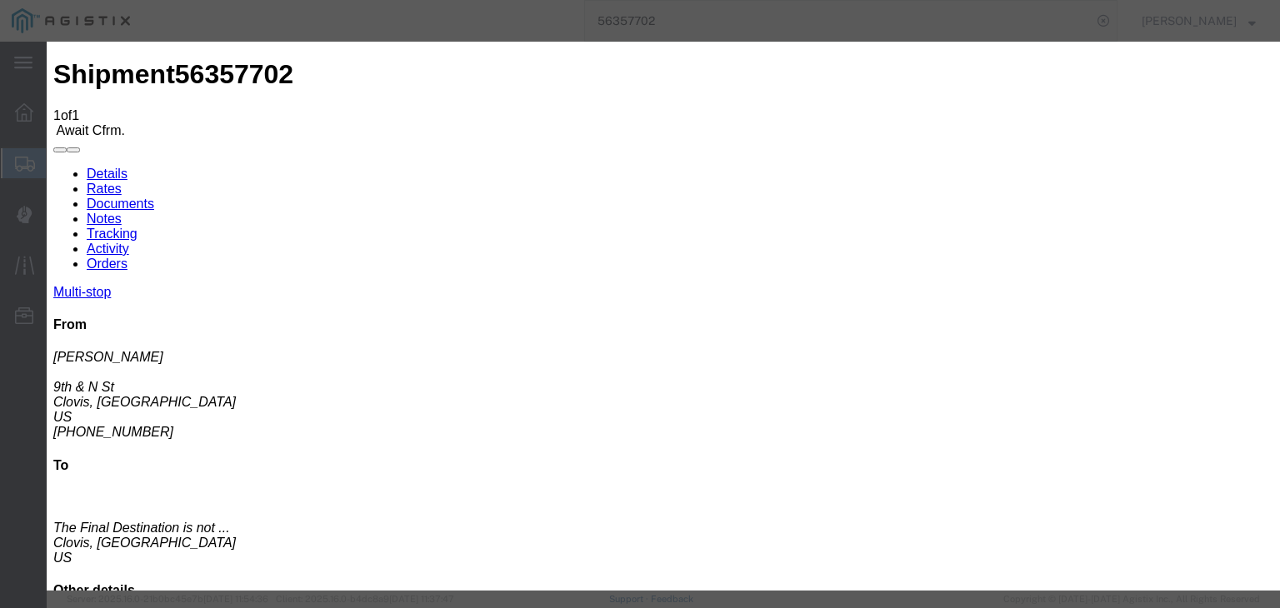
drag, startPoint x: 500, startPoint y: 251, endPoint x: 496, endPoint y: 242, distance: 10.1
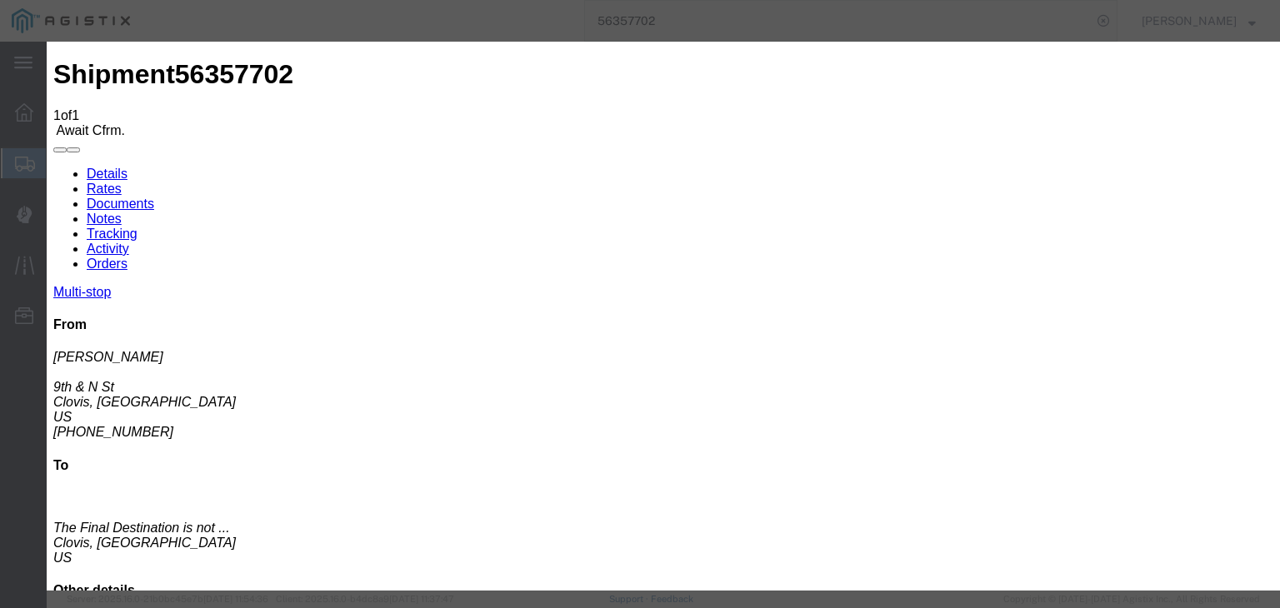
drag, startPoint x: 878, startPoint y: 204, endPoint x: 890, endPoint y: 221, distance: 20.3
drag, startPoint x: 1030, startPoint y: 500, endPoint x: 1020, endPoint y: 494, distance: 11.6
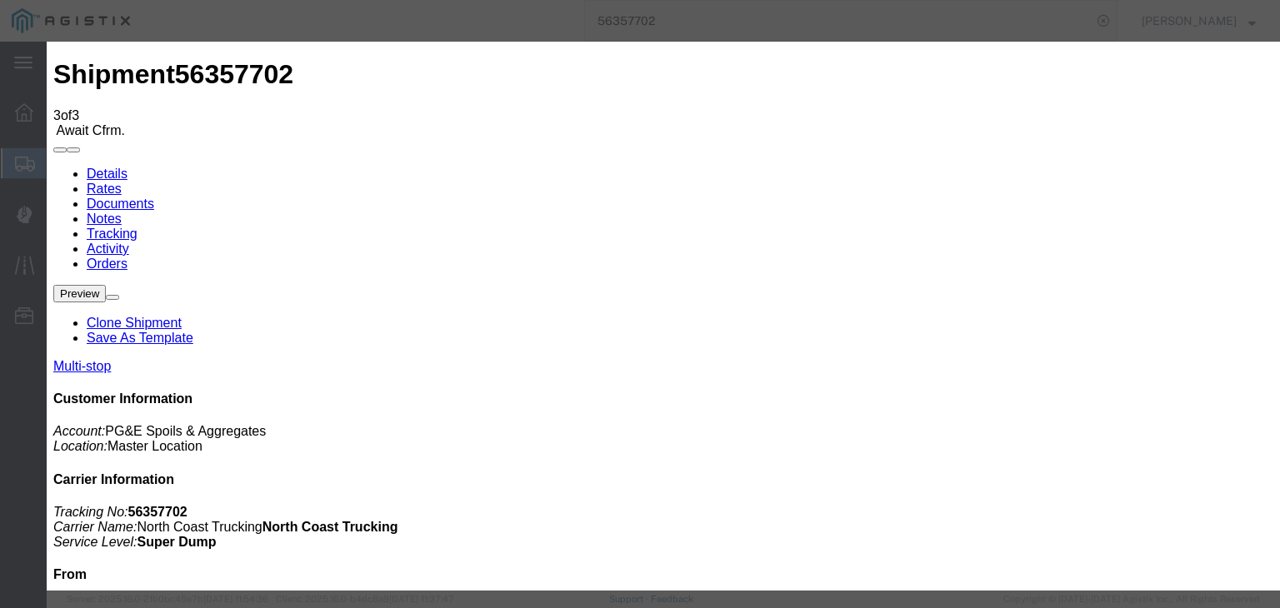
drag, startPoint x: 822, startPoint y: 212, endPoint x: 834, endPoint y: 221, distance: 14.8
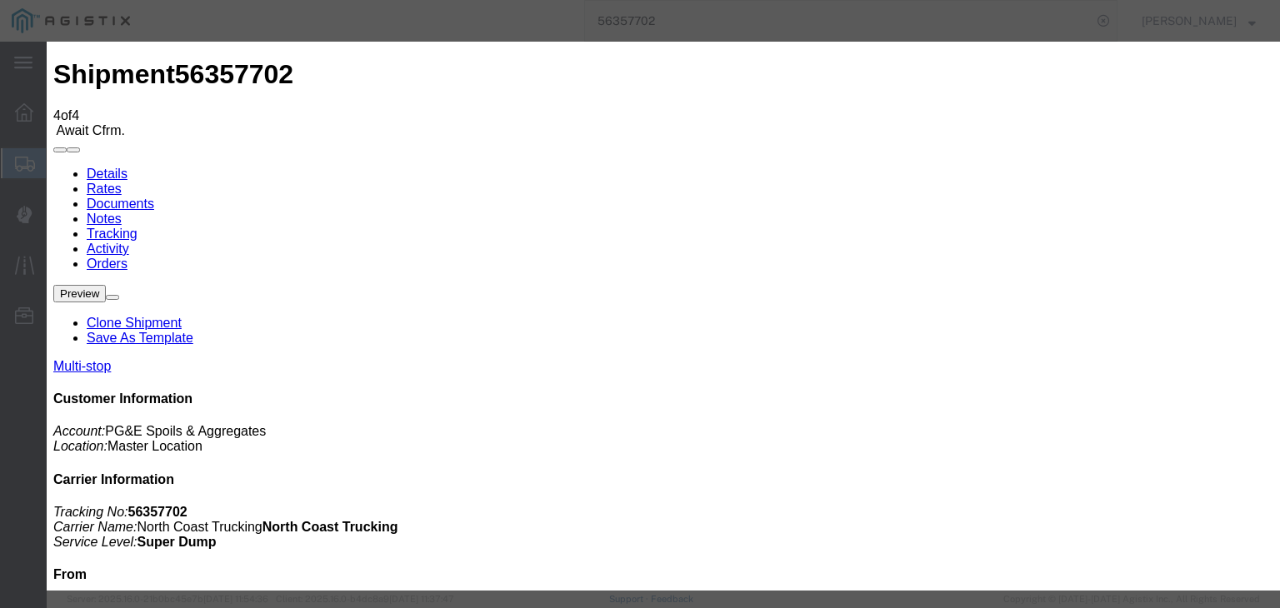
drag, startPoint x: 881, startPoint y: 204, endPoint x: 890, endPoint y: 219, distance: 17.6
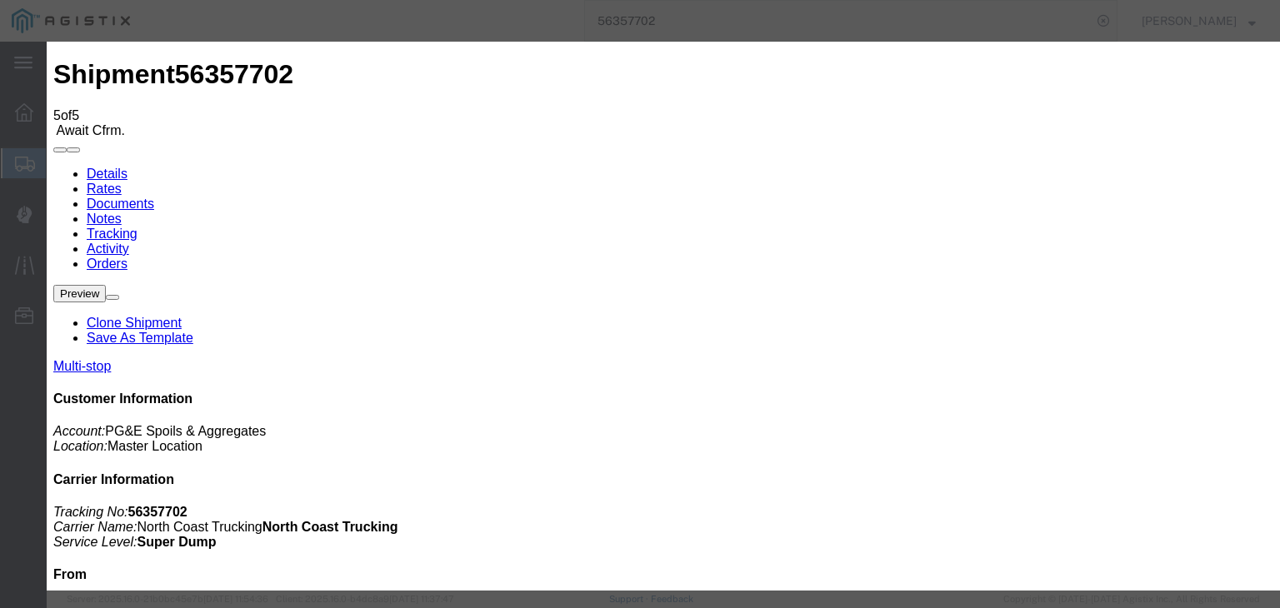
drag, startPoint x: 877, startPoint y: 211, endPoint x: 882, endPoint y: 218, distance: 9.5
